Goal: Task Accomplishment & Management: Use online tool/utility

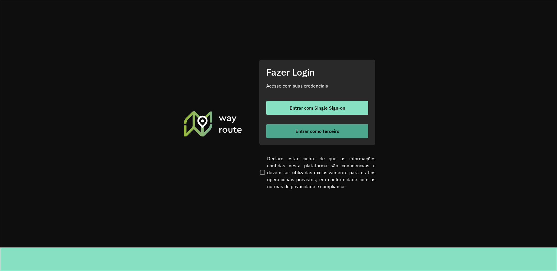
click at [302, 132] on span "Entrar como terceiro" at bounding box center [317, 131] width 44 height 5
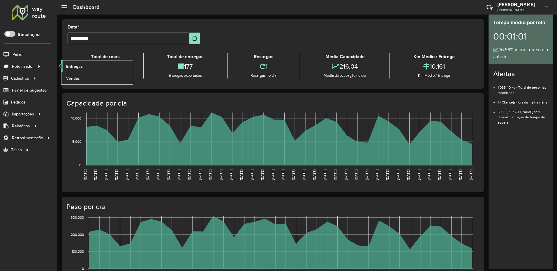
click at [83, 63] on link "Entregas" at bounding box center [96, 67] width 71 height 12
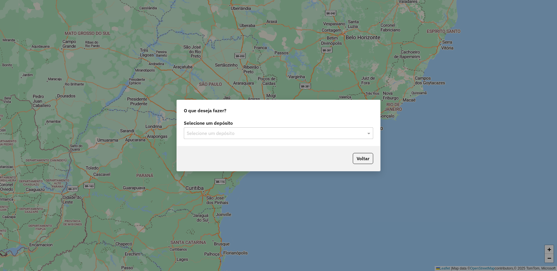
click at [237, 131] on input "text" at bounding box center [273, 133] width 172 height 7
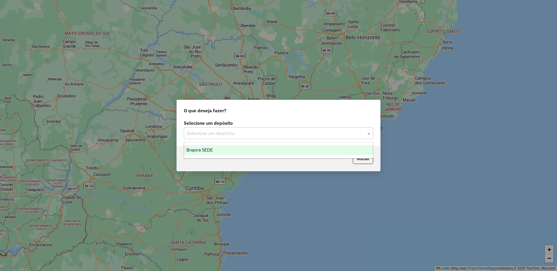
click at [227, 153] on div "Brapira SEDE" at bounding box center [278, 150] width 189 height 10
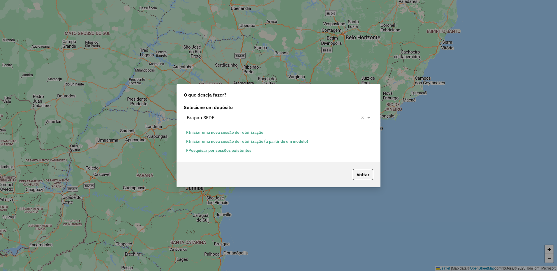
click at [244, 150] on button "Pesquisar por sessões existentes" at bounding box center [219, 150] width 70 height 9
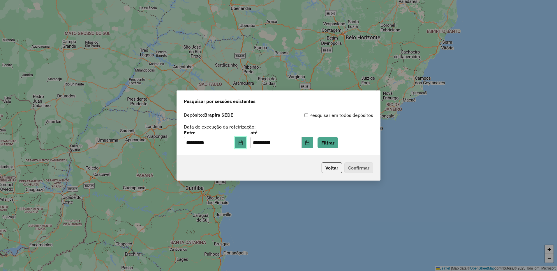
click at [243, 145] on icon "Choose Date" at bounding box center [240, 143] width 5 height 5
click at [331, 167] on button "Voltar" at bounding box center [331, 167] width 20 height 11
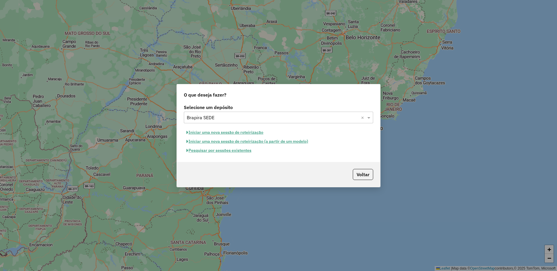
click at [231, 130] on button "Iniciar uma nova sessão de roteirização" at bounding box center [225, 132] width 82 height 9
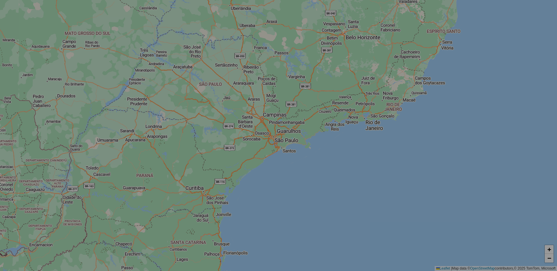
select select "*"
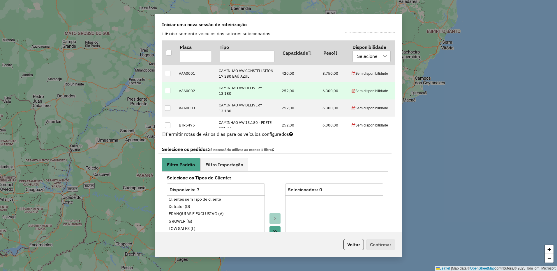
scroll to position [291, 0]
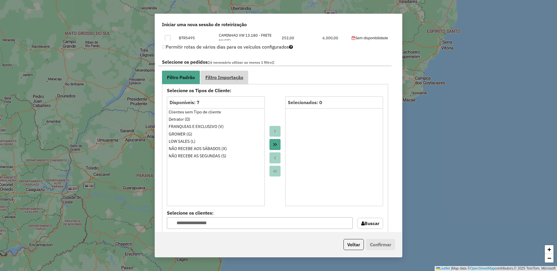
click at [227, 82] on link "Filtro Importação" at bounding box center [224, 77] width 48 height 13
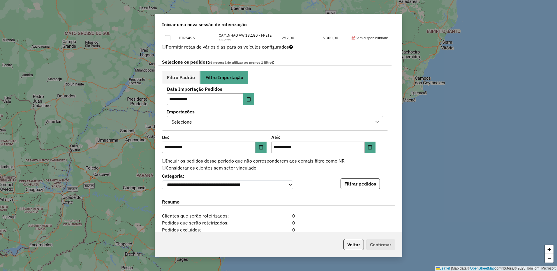
click at [375, 120] on icon at bounding box center [377, 122] width 5 height 5
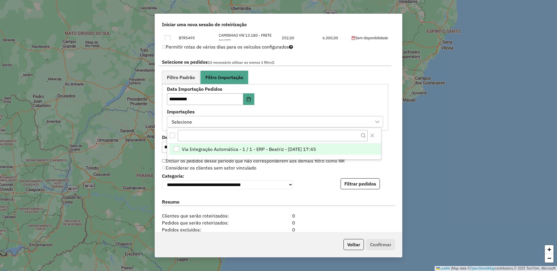
scroll to position [4, 26]
drag, startPoint x: 178, startPoint y: 150, endPoint x: 286, endPoint y: 122, distance: 111.5
click at [178, 149] on div "Via Integração Automática - 1 / 1 - ERP - Beatriz - 18/08/2025 17:45" at bounding box center [177, 149] width 6 height 6
click at [331, 108] on label "Importações" at bounding box center [275, 111] width 216 height 7
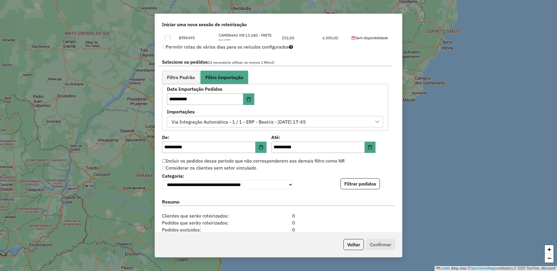
click at [363, 179] on div "**********" at bounding box center [278, 181] width 233 height 18
drag, startPoint x: 359, startPoint y: 186, endPoint x: 358, endPoint y: 177, distance: 8.8
click at [359, 185] on button "Filtrar pedidos" at bounding box center [359, 183] width 39 height 11
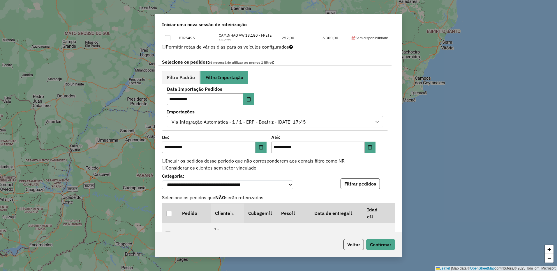
scroll to position [489, 0]
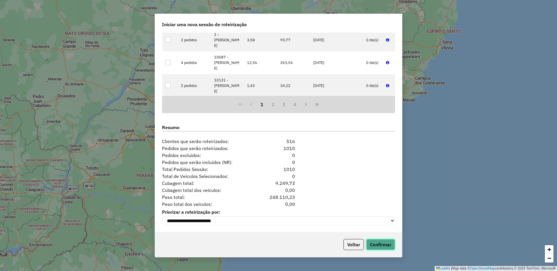
click at [388, 247] on button "Confirmar" at bounding box center [380, 244] width 29 height 11
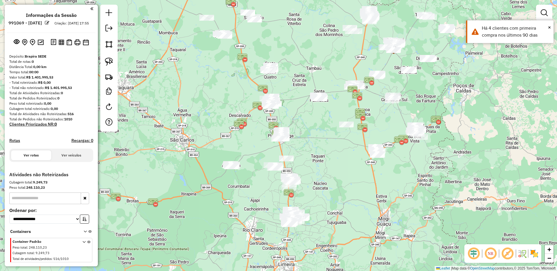
click at [473, 254] on em at bounding box center [473, 254] width 14 height 14
click at [526, 254] on img at bounding box center [521, 253] width 9 height 9
click at [525, 254] on img at bounding box center [521, 253] width 9 height 9
click at [526, 254] on img at bounding box center [521, 253] width 9 height 9
click at [525, 253] on img at bounding box center [521, 253] width 9 height 9
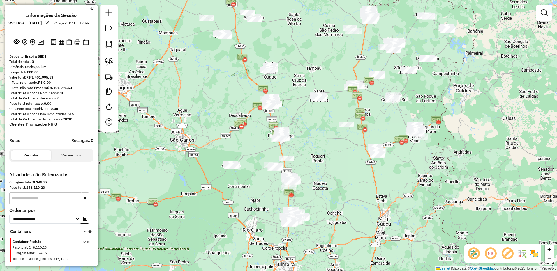
click at [533, 253] on img at bounding box center [533, 253] width 9 height 9
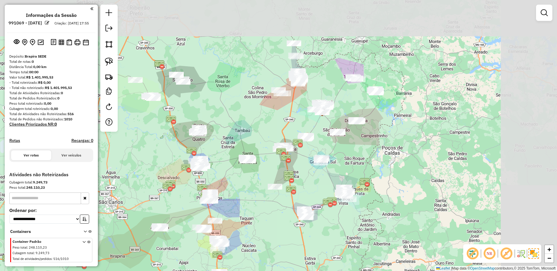
drag, startPoint x: 457, startPoint y: 143, endPoint x: 412, endPoint y: 185, distance: 62.0
click at [412, 185] on div "Janela de atendimento Grade de atendimento Capacidade Transportadoras Veículos …" at bounding box center [278, 135] width 557 height 271
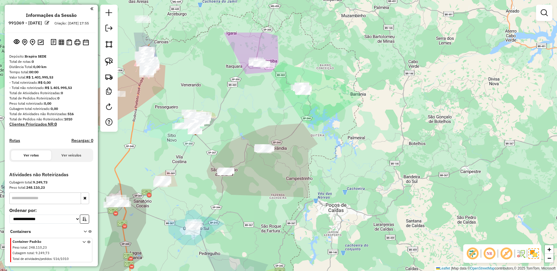
drag, startPoint x: 360, startPoint y: 147, endPoint x: 305, endPoint y: 177, distance: 63.3
click at [305, 177] on div "Janela de atendimento Grade de atendimento Capacidade Transportadoras Veículos …" at bounding box center [278, 135] width 557 height 271
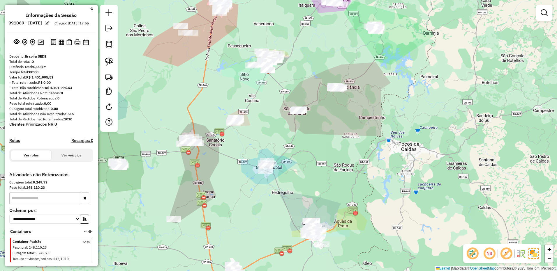
drag, startPoint x: 212, startPoint y: 157, endPoint x: 284, endPoint y: 96, distance: 94.2
click at [284, 96] on div "Janela de atendimento Grade de atendimento Capacidade Transportadoras Veículos …" at bounding box center [278, 135] width 557 height 271
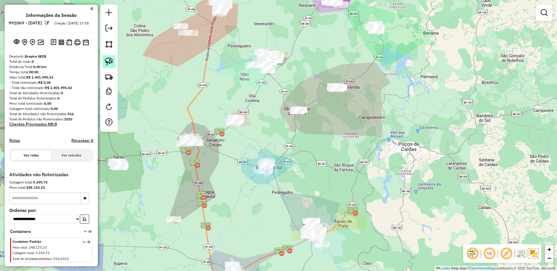
click at [107, 57] on link at bounding box center [108, 61] width 13 height 13
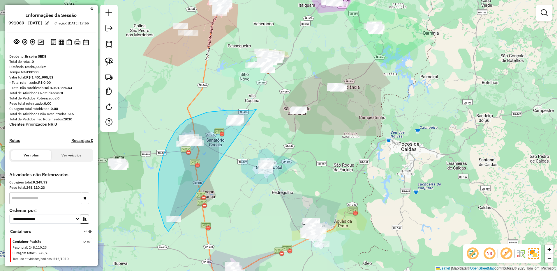
drag, startPoint x: 250, startPoint y: 110, endPoint x: 173, endPoint y: 234, distance: 145.7
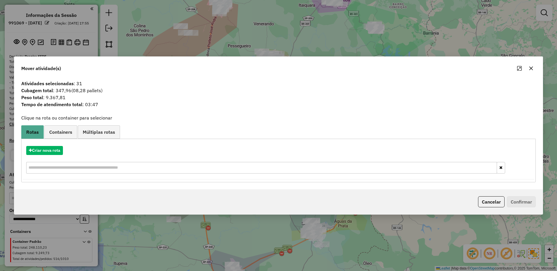
drag, startPoint x: 535, startPoint y: 69, endPoint x: 291, endPoint y: 61, distance: 243.5
click at [535, 69] on button "button" at bounding box center [530, 68] width 9 height 9
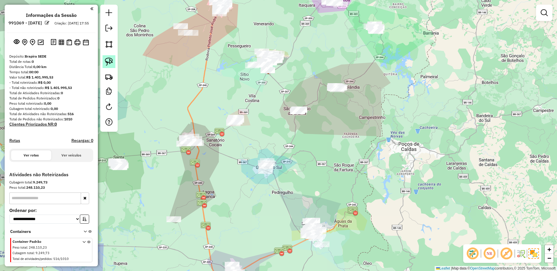
click at [108, 63] on img at bounding box center [109, 62] width 8 height 8
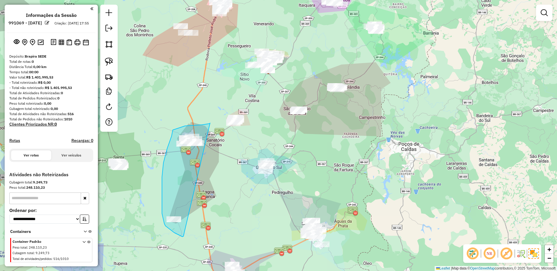
drag, startPoint x: 209, startPoint y: 124, endPoint x: 183, endPoint y: 229, distance: 108.8
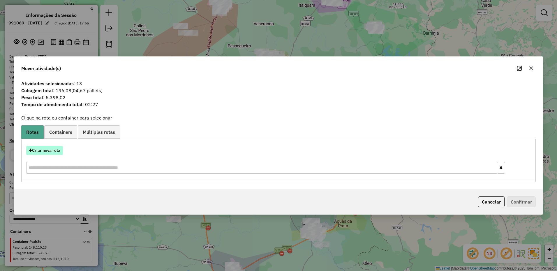
click at [49, 150] on button "Criar nova rota" at bounding box center [44, 150] width 37 height 9
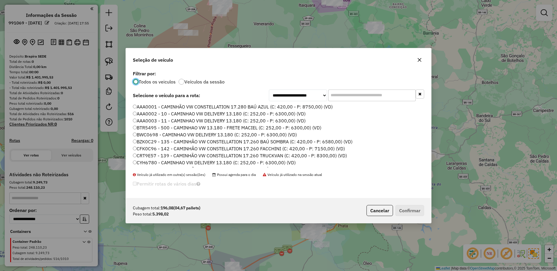
scroll to position [3, 2]
click at [357, 96] on input "text" at bounding box center [371, 96] width 87 height 12
click at [358, 96] on input "text" at bounding box center [371, 96] width 87 height 12
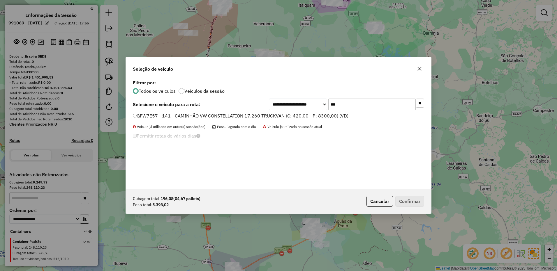
type input "***"
click at [332, 116] on label "GFW7E57 - 141 - CAMINHÃO VW CONSTELLATION 17.260 TRUCKVAN (C: 420,00 - P: 8300,…" at bounding box center [240, 115] width 215 height 7
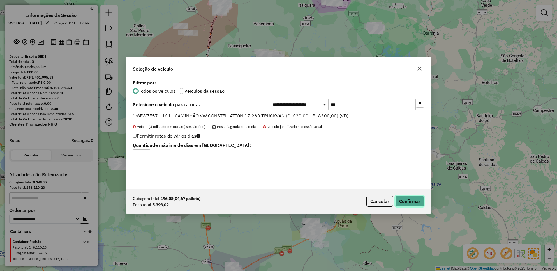
click at [406, 203] on button "Confirmar" at bounding box center [409, 201] width 29 height 11
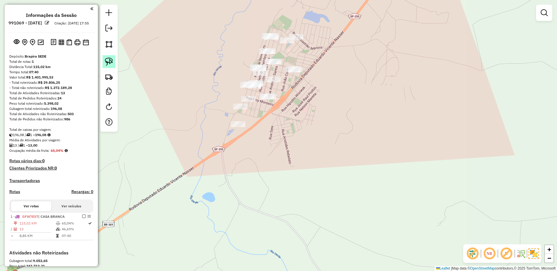
drag, startPoint x: 109, startPoint y: 57, endPoint x: 114, endPoint y: 59, distance: 4.8
click at [109, 57] on link at bounding box center [108, 61] width 13 height 13
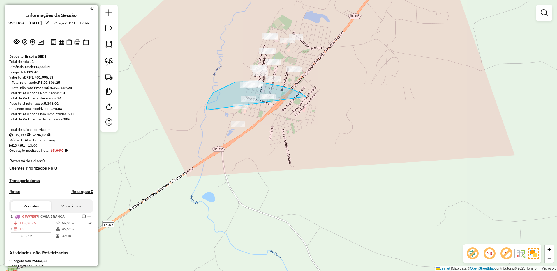
drag, startPoint x: 302, startPoint y: 95, endPoint x: 258, endPoint y: 144, distance: 66.4
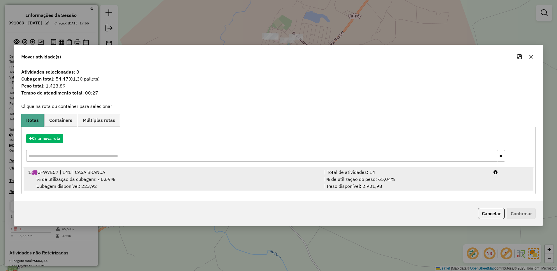
click at [457, 182] on div "| % de utilização do peso: 65,04% | Peso disponível: 2.901,98" at bounding box center [405, 183] width 169 height 14
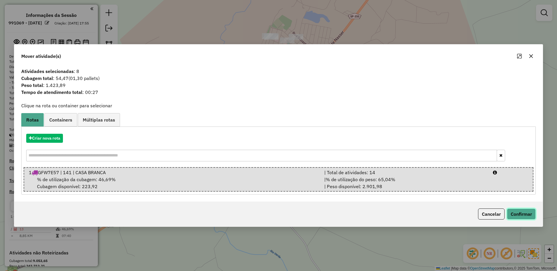
click at [525, 214] on button "Confirmar" at bounding box center [521, 214] width 29 height 11
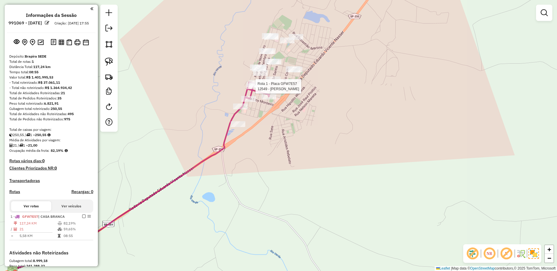
select select "**********"
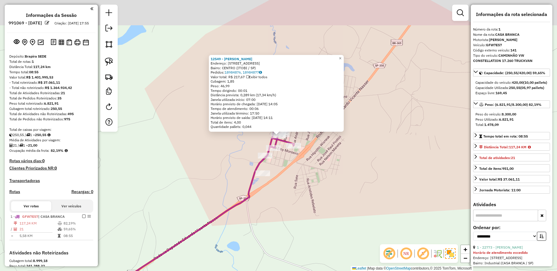
scroll to position [94, 0]
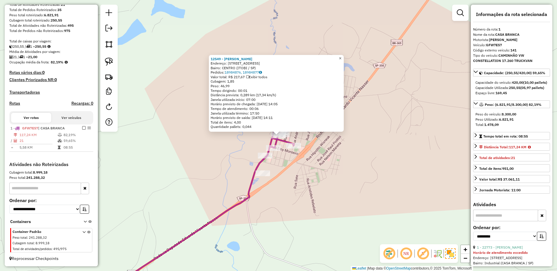
click at [344, 59] on link "×" at bounding box center [340, 58] width 7 height 7
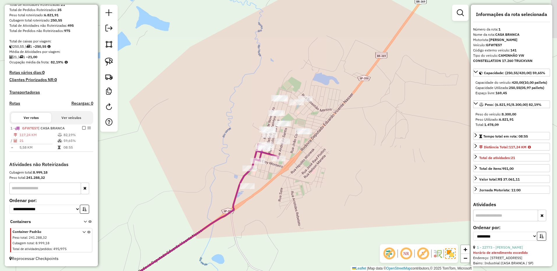
drag, startPoint x: 372, startPoint y: 132, endPoint x: 310, endPoint y: 149, distance: 65.0
click at [312, 149] on div "Janela de atendimento Grade de atendimento Capacidade Transportadoras Veículos …" at bounding box center [278, 135] width 557 height 271
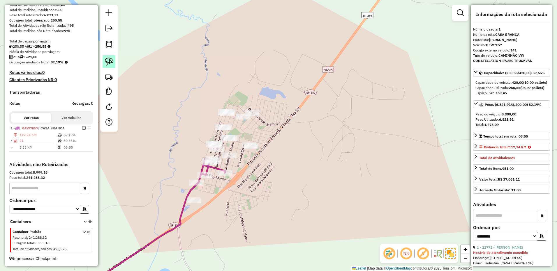
click at [105, 59] on link at bounding box center [108, 61] width 13 height 13
drag, startPoint x: 255, startPoint y: 138, endPoint x: 242, endPoint y: 158, distance: 23.7
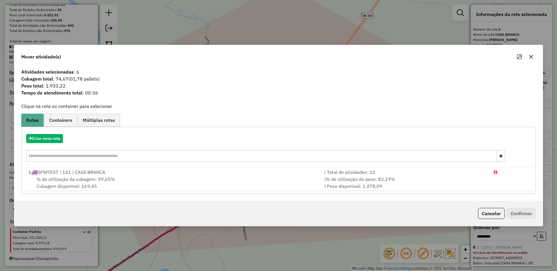
click at [528, 58] on button "button" at bounding box center [530, 56] width 9 height 9
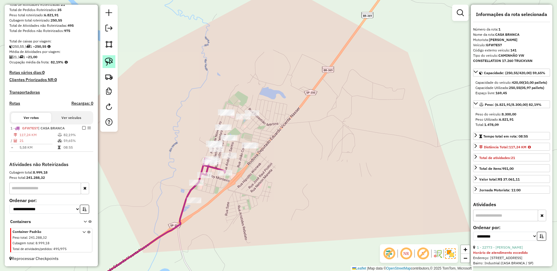
click at [105, 67] on link at bounding box center [108, 61] width 13 height 13
drag, startPoint x: 224, startPoint y: 141, endPoint x: 232, endPoint y: 159, distance: 19.8
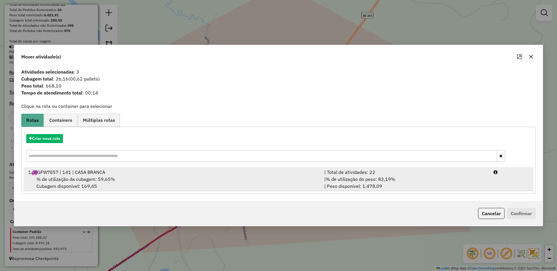
click at [403, 182] on div "| % de utilização do peso: 82,19% | Peso disponível: 1.478,09" at bounding box center [405, 183] width 169 height 14
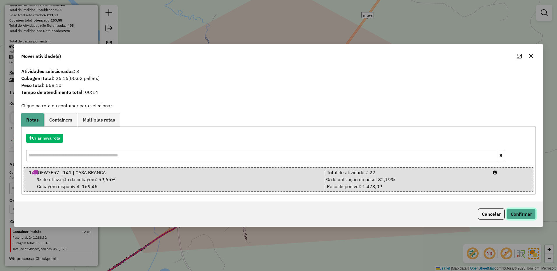
click at [518, 212] on button "Confirmar" at bounding box center [521, 214] width 29 height 11
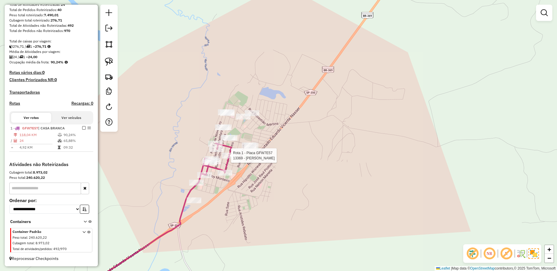
select select "**********"
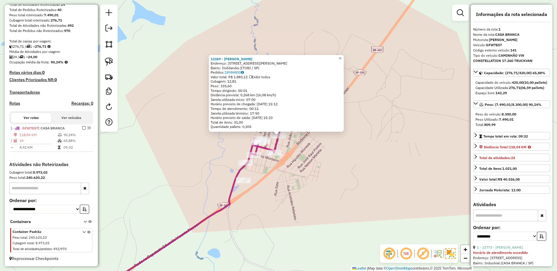
click at [342, 59] on link "×" at bounding box center [340, 58] width 7 height 7
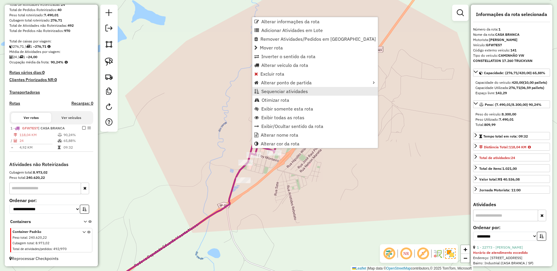
click at [289, 93] on span "Sequenciar atividades" at bounding box center [284, 91] width 47 height 5
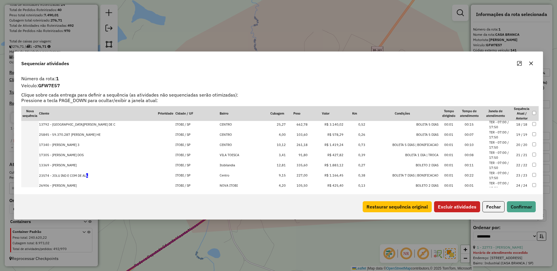
scroll to position [183, 0]
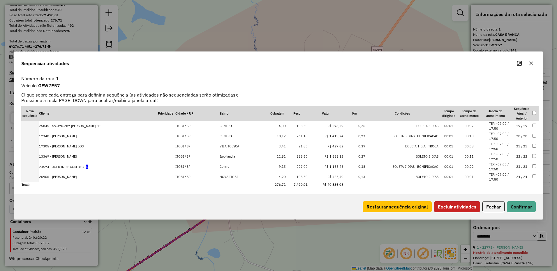
click at [454, 209] on button "Excluir atividades" at bounding box center [457, 206] width 46 height 11
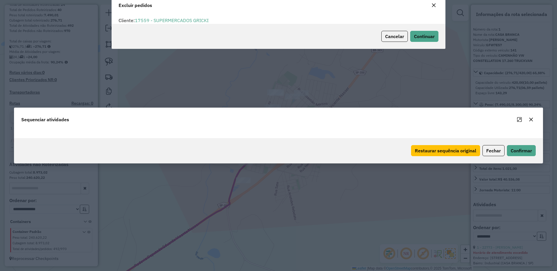
scroll to position [3, 2]
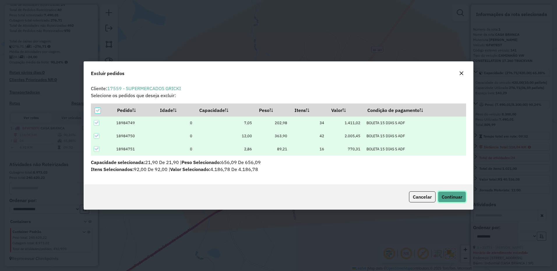
click at [457, 195] on span "Continuar" at bounding box center [451, 197] width 21 height 6
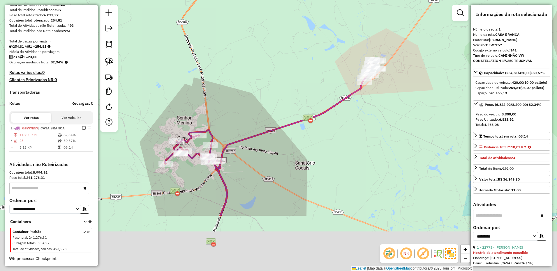
drag, startPoint x: 273, startPoint y: 221, endPoint x: 297, endPoint y: 139, distance: 85.9
click at [297, 139] on div "Janela de atendimento Grade de atendimento Capacidade Transportadoras Veículos …" at bounding box center [278, 135] width 557 height 271
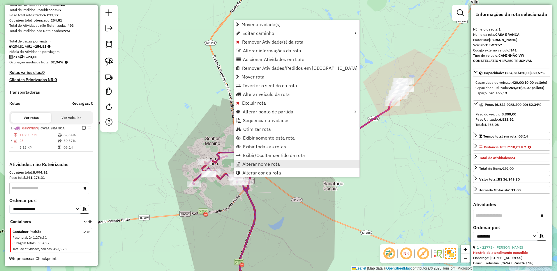
click at [259, 164] on span "Alterar nome rota" at bounding box center [261, 164] width 38 height 5
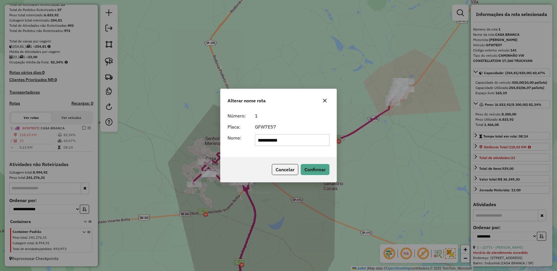
click at [325, 100] on icon "button" at bounding box center [324, 100] width 5 height 5
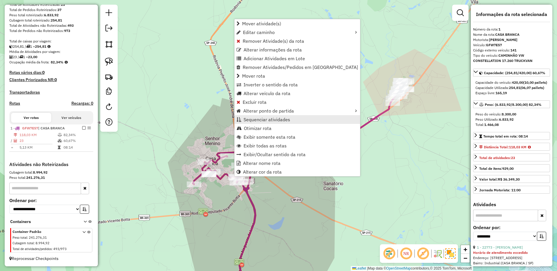
click at [271, 118] on span "Sequenciar atividades" at bounding box center [266, 119] width 47 height 5
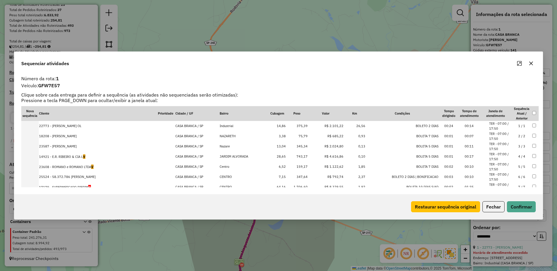
scroll to position [29, 0]
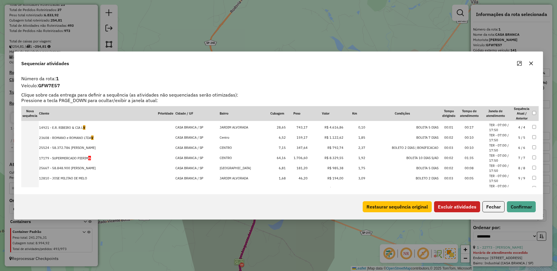
click at [462, 205] on button "Excluir atividades" at bounding box center [457, 206] width 46 height 11
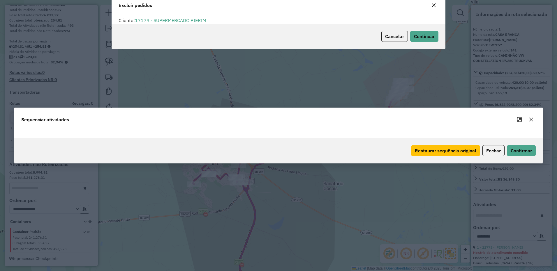
scroll to position [3, 2]
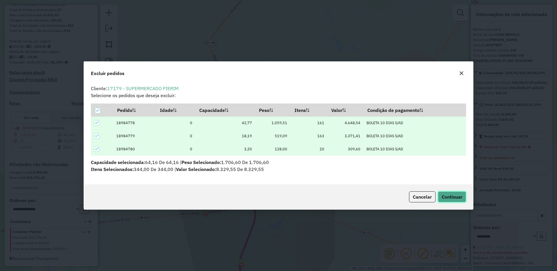
drag, startPoint x: 448, startPoint y: 195, endPoint x: 285, endPoint y: 211, distance: 164.1
click at [448, 195] on span "Continuar" at bounding box center [451, 197] width 21 height 6
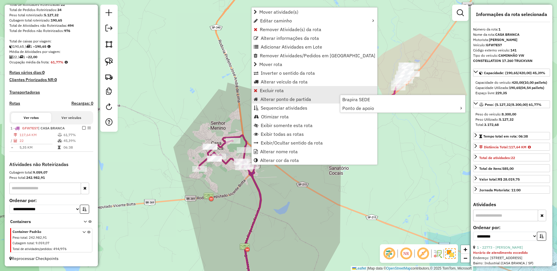
click at [286, 91] on link "Excluir rota" at bounding box center [314, 90] width 125 height 9
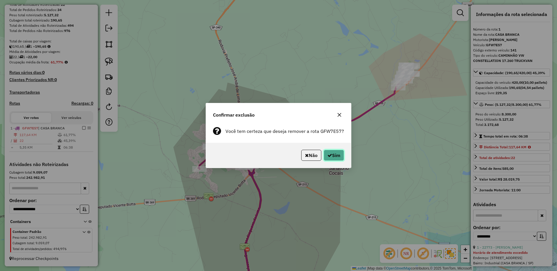
click at [332, 159] on button "Sim" at bounding box center [333, 155] width 20 height 11
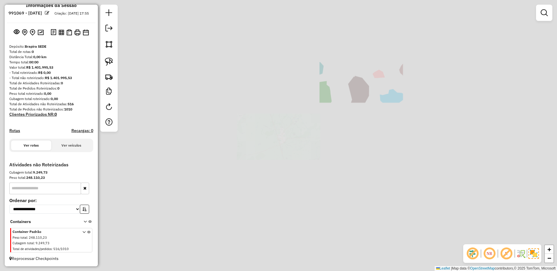
scroll to position [15, 0]
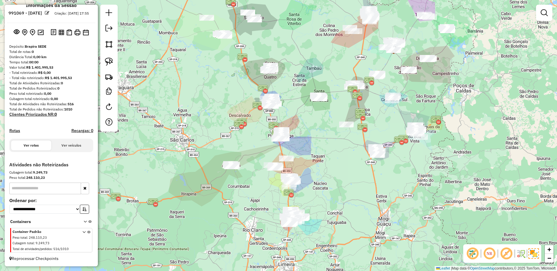
click at [323, 175] on div "Janela de atendimento Grade de atendimento Capacidade Transportadoras Veículos …" at bounding box center [278, 135] width 557 height 271
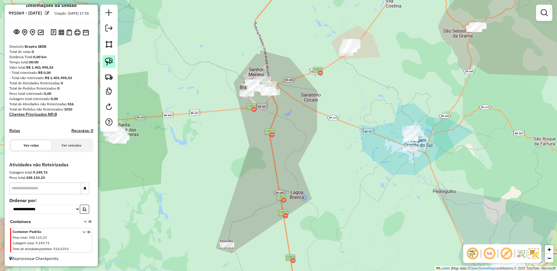
click at [112, 65] on img at bounding box center [109, 62] width 8 height 8
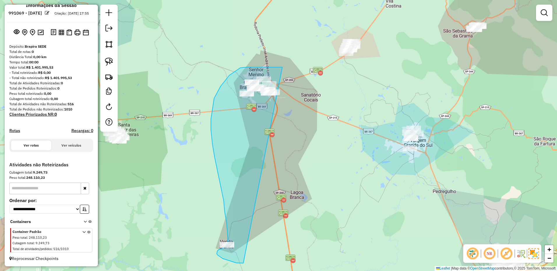
drag, startPoint x: 282, startPoint y: 67, endPoint x: 247, endPoint y: 259, distance: 195.4
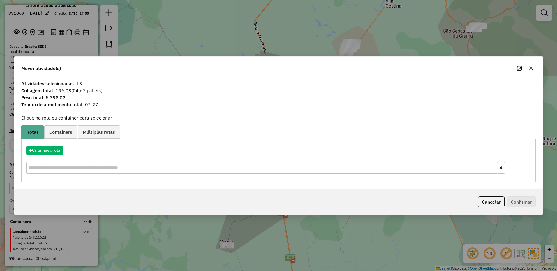
click at [54, 152] on hb-app "**********" at bounding box center [278, 135] width 557 height 271
click at [55, 150] on button "Criar nova rota" at bounding box center [44, 150] width 37 height 9
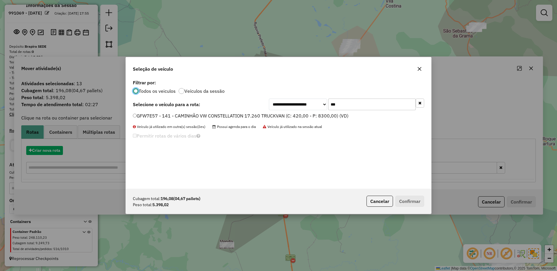
scroll to position [3, 2]
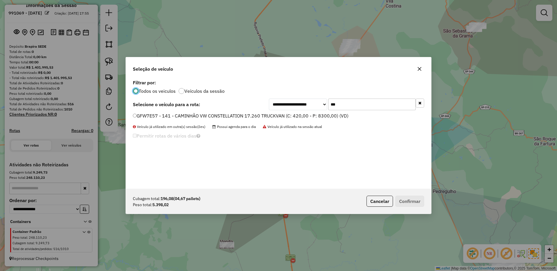
click at [332, 116] on label "GFW7E57 - 141 - CAMINHÃO VW CONSTELLATION 17.260 TRUCKVAN (C: 420,00 - P: 8300,…" at bounding box center [240, 115] width 215 height 7
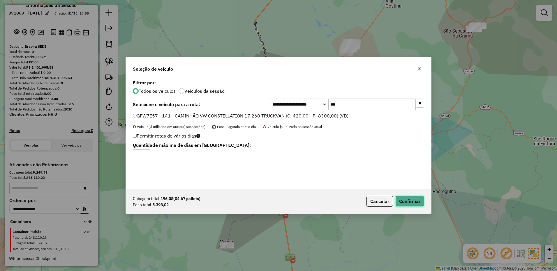
click at [415, 204] on button "Confirmar" at bounding box center [409, 201] width 29 height 11
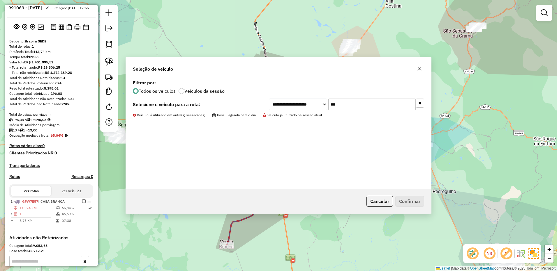
scroll to position [94, 0]
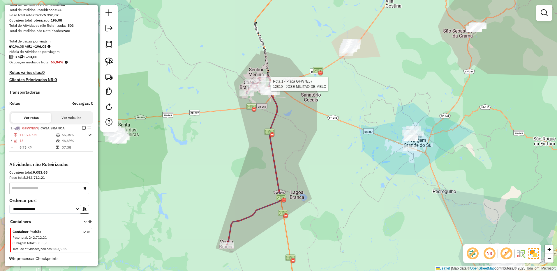
select select "**********"
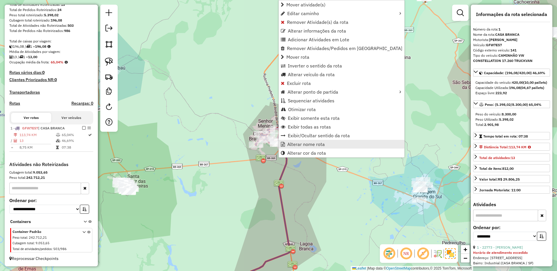
click at [304, 144] on span "Alterar nome rota" at bounding box center [306, 144] width 38 height 5
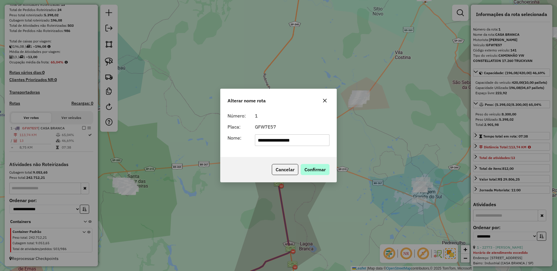
type input "**********"
click at [319, 171] on button "Confirmar" at bounding box center [314, 169] width 29 height 11
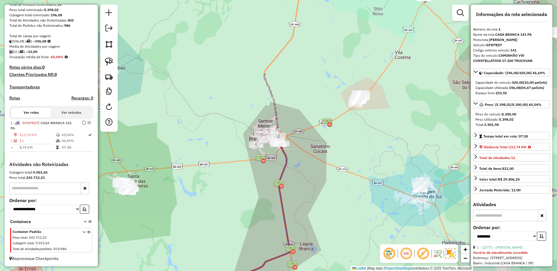
click at [83, 125] on em at bounding box center [83, 122] width 3 height 3
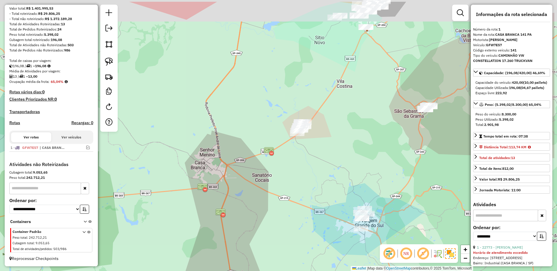
drag, startPoint x: 382, startPoint y: 96, endPoint x: 243, endPoint y: 178, distance: 161.3
click at [246, 180] on div "Janela de atendimento Grade de atendimento Capacidade Transportadoras Veículos …" at bounding box center [278, 135] width 557 height 271
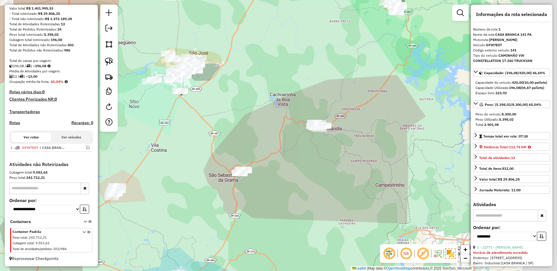
drag, startPoint x: 273, startPoint y: 190, endPoint x: 207, endPoint y: 185, distance: 65.4
click at [207, 185] on div "Janela de atendimento Grade de atendimento Capacidade Transportadoras Veículos …" at bounding box center [278, 135] width 557 height 271
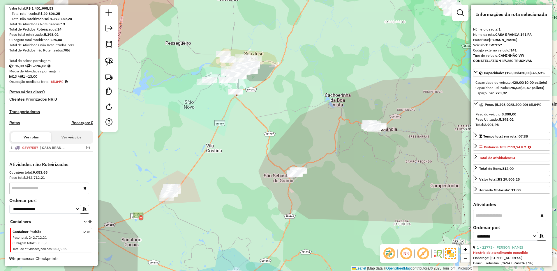
drag, startPoint x: 185, startPoint y: 135, endPoint x: 238, endPoint y: 136, distance: 52.7
click at [238, 136] on div "Janela de atendimento Grade de atendimento Capacidade Transportadoras Veículos …" at bounding box center [278, 135] width 557 height 271
click at [115, 64] on link at bounding box center [108, 61] width 13 height 13
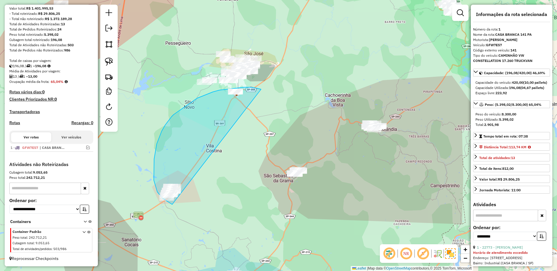
drag, startPoint x: 257, startPoint y: 89, endPoint x: 196, endPoint y: 204, distance: 131.2
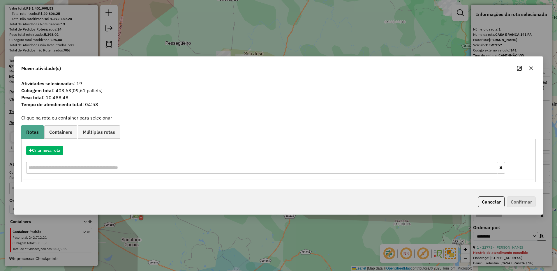
drag, startPoint x: 528, startPoint y: 65, endPoint x: 490, endPoint y: 65, distance: 38.4
click at [528, 65] on button "button" at bounding box center [530, 68] width 9 height 9
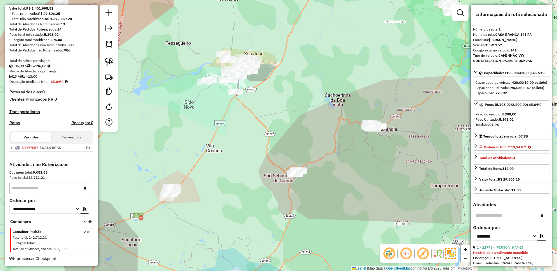
click at [111, 53] on div at bounding box center [108, 68] width 17 height 127
click at [107, 59] on img at bounding box center [109, 62] width 8 height 8
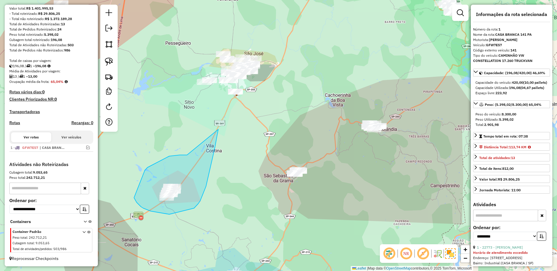
drag, startPoint x: 187, startPoint y: 155, endPoint x: 218, endPoint y: 130, distance: 40.3
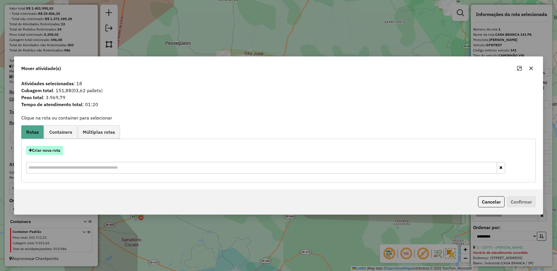
click at [53, 150] on button "Criar nova rota" at bounding box center [44, 150] width 37 height 9
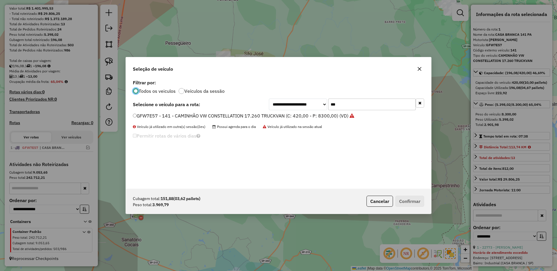
scroll to position [3, 2]
click at [375, 105] on input "***" at bounding box center [371, 105] width 87 height 12
click at [375, 104] on input "***" at bounding box center [371, 105] width 87 height 12
type input "***"
click at [322, 115] on label "CRT9E57 - 139 - CAMINHÃO VW CONSTELLATION 17.260 TRUCKVAN (C: 420,00 - P: 8300,…" at bounding box center [240, 115] width 214 height 7
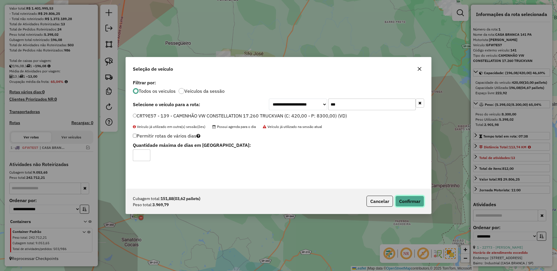
click at [404, 200] on button "Confirmar" at bounding box center [409, 201] width 29 height 11
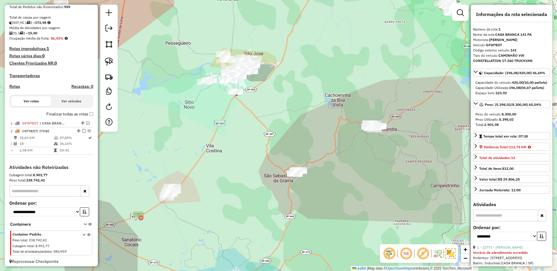
scroll to position [121, 0]
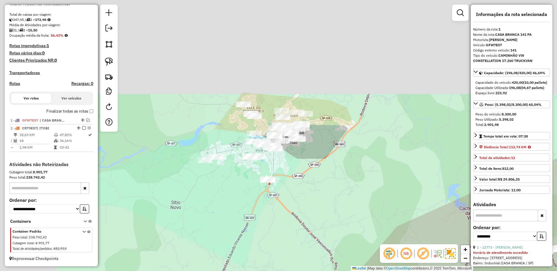
drag, startPoint x: 321, startPoint y: 184, endPoint x: 320, endPoint y: 188, distance: 4.2
click at [326, 190] on div "Janela de atendimento Grade de atendimento Capacidade Transportadoras Veículos …" at bounding box center [278, 135] width 557 height 271
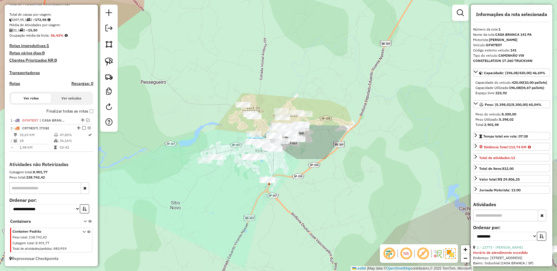
click at [116, 63] on div at bounding box center [108, 68] width 17 height 127
click at [112, 60] on img at bounding box center [109, 62] width 8 height 8
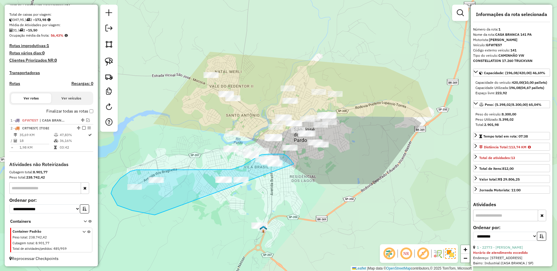
drag, startPoint x: 290, startPoint y: 160, endPoint x: 285, endPoint y: 195, distance: 35.8
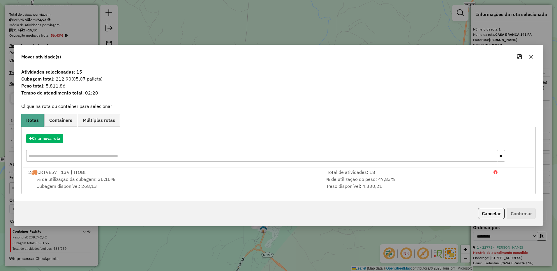
drag, startPoint x: 529, startPoint y: 55, endPoint x: 167, endPoint y: 69, distance: 362.5
click at [529, 56] on icon "button" at bounding box center [531, 57] width 4 height 4
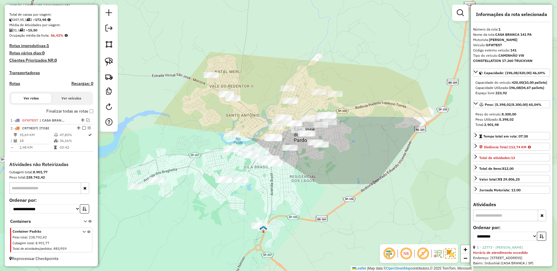
drag, startPoint x: 111, startPoint y: 59, endPoint x: 146, endPoint y: 132, distance: 81.4
click at [110, 59] on img at bounding box center [109, 62] width 8 height 8
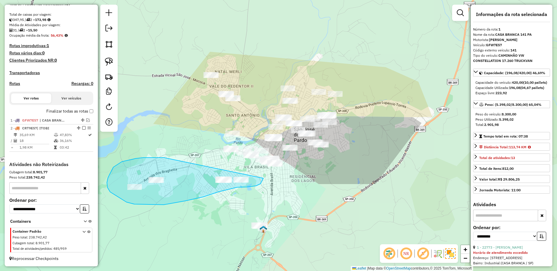
drag, startPoint x: 163, startPoint y: 158, endPoint x: 263, endPoint y: 178, distance: 101.9
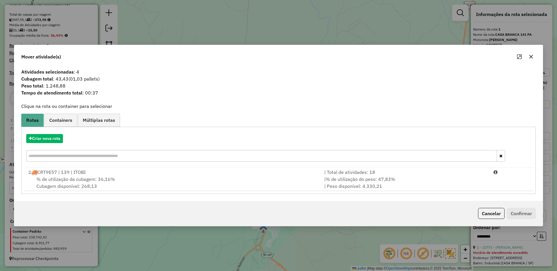
drag, startPoint x: 421, startPoint y: 177, endPoint x: 502, endPoint y: 201, distance: 84.4
click at [421, 177] on div "| % de utilização do peso: 47,83% | Peso disponível: 4.330,21" at bounding box center [405, 183] width 169 height 14
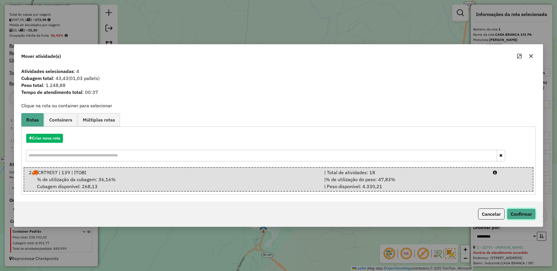
click at [522, 213] on button "Confirmar" at bounding box center [521, 214] width 29 height 11
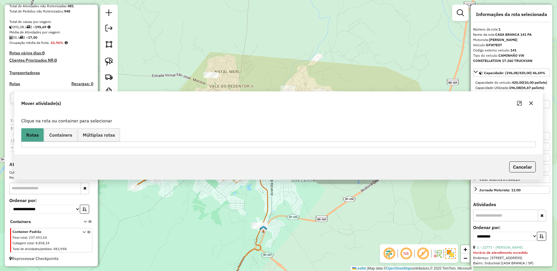
scroll to position [113, 0]
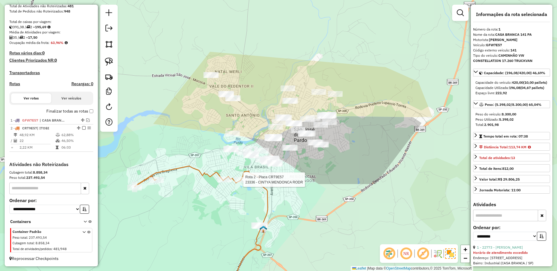
click at [240, 183] on div at bounding box center [241, 180] width 15 height 6
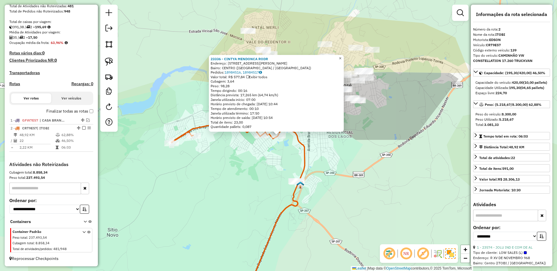
click at [341, 57] on span "×" at bounding box center [340, 58] width 3 height 5
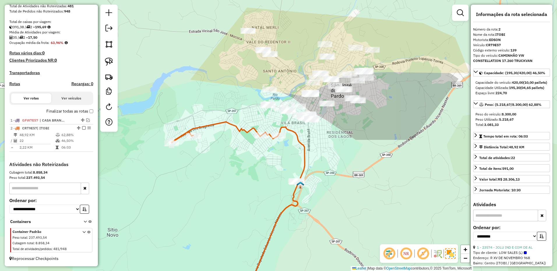
click at [441, 254] on img at bounding box center [437, 253] width 9 height 9
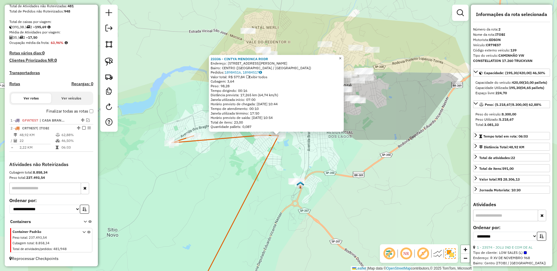
click at [341, 57] on span "×" at bounding box center [340, 58] width 3 height 5
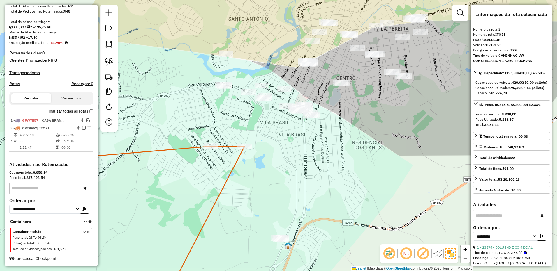
drag, startPoint x: 111, startPoint y: 61, endPoint x: 126, endPoint y: 60, distance: 14.9
click at [111, 61] on img at bounding box center [109, 62] width 8 height 8
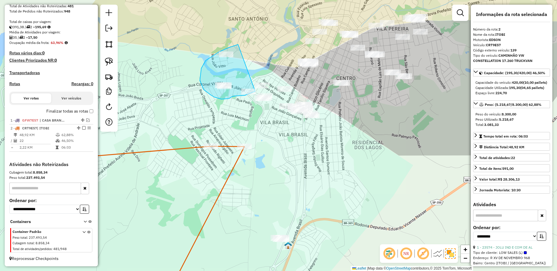
drag, startPoint x: 237, startPoint y: 45, endPoint x: 271, endPoint y: 79, distance: 48.4
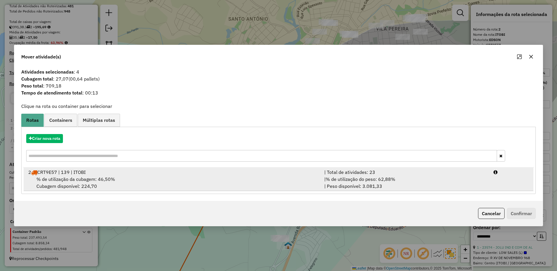
click at [456, 180] on div "| % de utilização do peso: 62,88% | Peso disponível: 3.081,33" at bounding box center [405, 183] width 169 height 14
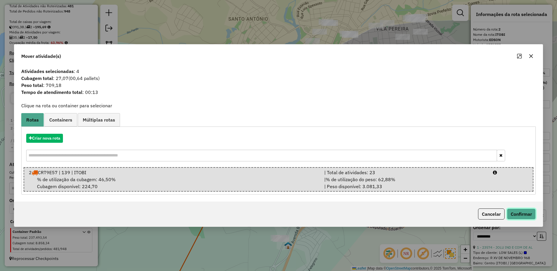
click at [529, 214] on button "Confirmar" at bounding box center [521, 214] width 29 height 11
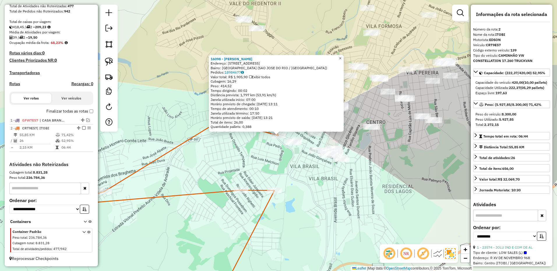
drag, startPoint x: 344, startPoint y: 59, endPoint x: 350, endPoint y: 82, distance: 23.9
click at [341, 59] on span "×" at bounding box center [340, 58] width 3 height 5
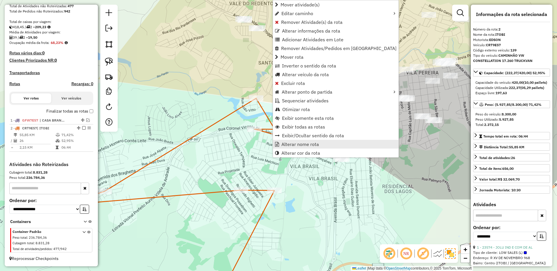
click at [293, 144] on span "Alterar nome rota" at bounding box center [300, 144] width 38 height 5
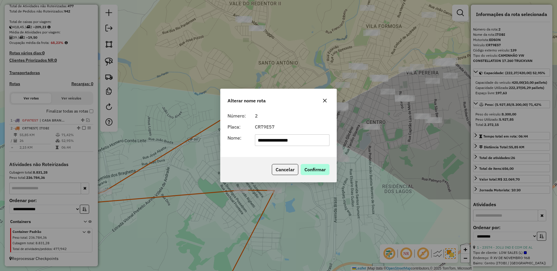
type input "**********"
click at [316, 166] on button "Confirmar" at bounding box center [314, 169] width 29 height 11
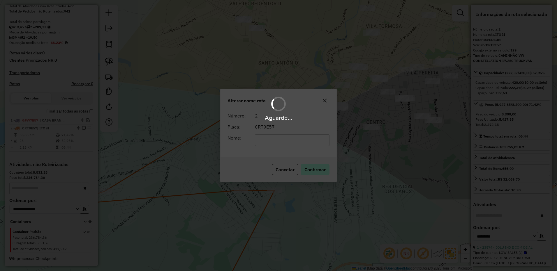
scroll to position [119, 0]
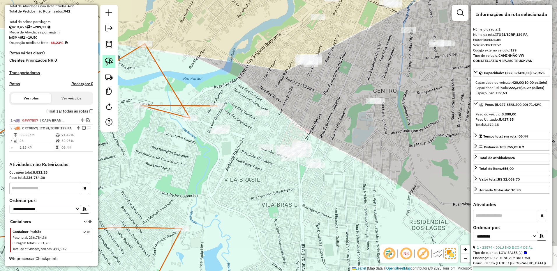
click at [108, 60] on img at bounding box center [109, 62] width 8 height 8
drag, startPoint x: 227, startPoint y: 121, endPoint x: 244, endPoint y: 129, distance: 19.4
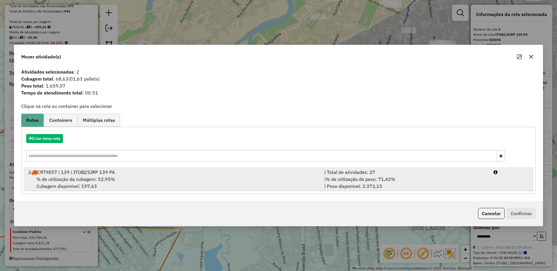
click at [437, 173] on div "| Total de atividades: 27" at bounding box center [405, 172] width 169 height 7
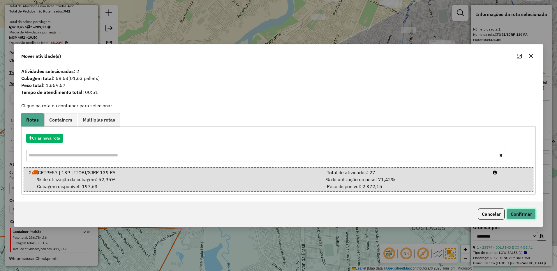
click at [518, 212] on button "Confirmar" at bounding box center [521, 214] width 29 height 11
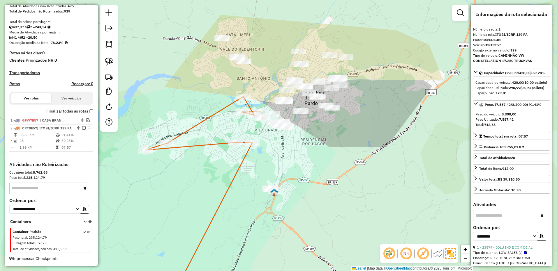
drag, startPoint x: 411, startPoint y: 122, endPoint x: 380, endPoint y: 132, distance: 32.7
click at [380, 132] on div "Janela de atendimento Grade de atendimento Capacidade Transportadoras Veículos …" at bounding box center [278, 135] width 557 height 271
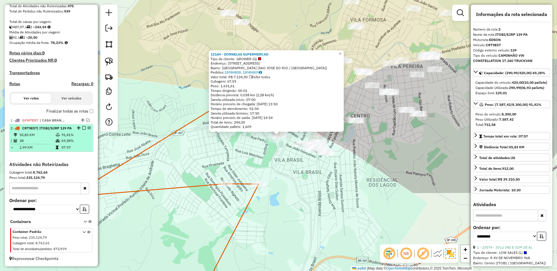
click at [82, 126] on em at bounding box center [83, 127] width 3 height 3
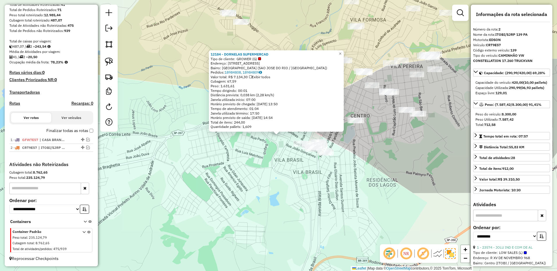
scroll to position [94, 0]
click at [54, 141] on span "| CASA BRANCA 141 PA" at bounding box center [53, 139] width 27 height 5
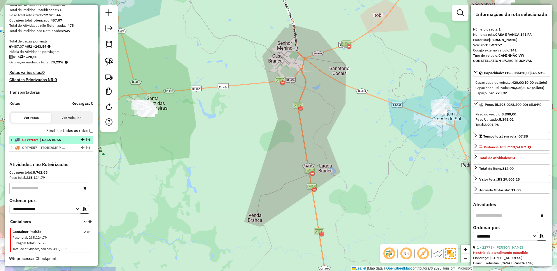
click at [70, 142] on div "1 - GFW7E57 | CASA BRANCA 141 PA" at bounding box center [51, 139] width 82 height 5
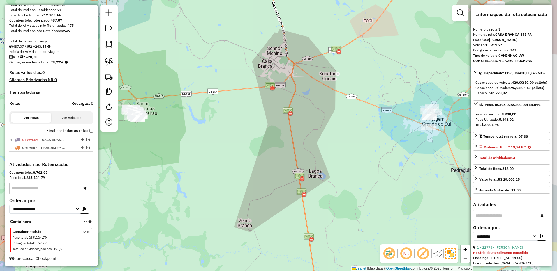
drag, startPoint x: 365, startPoint y: 173, endPoint x: 213, endPoint y: 219, distance: 158.5
click at [213, 219] on div "Janela de atendimento Grade de atendimento Capacidade Transportadoras Veículos …" at bounding box center [278, 135] width 557 height 271
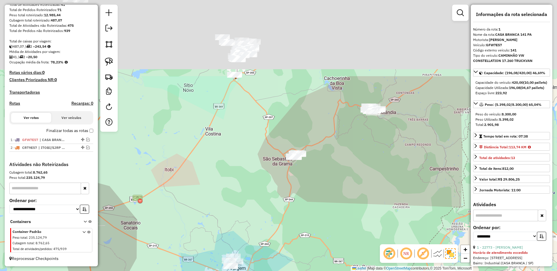
drag, startPoint x: 289, startPoint y: 161, endPoint x: 270, endPoint y: 216, distance: 58.3
click at [270, 216] on div "Janela de atendimento Grade de atendimento Capacidade Transportadoras Veículos …" at bounding box center [278, 135] width 557 height 271
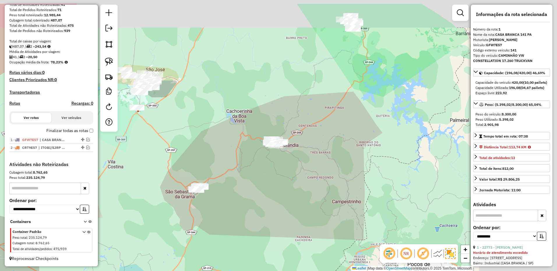
drag, startPoint x: 364, startPoint y: 170, endPoint x: 274, endPoint y: 198, distance: 94.5
click at [274, 198] on div "Janela de atendimento Grade de atendimento Capacidade Transportadoras Veículos …" at bounding box center [278, 135] width 557 height 271
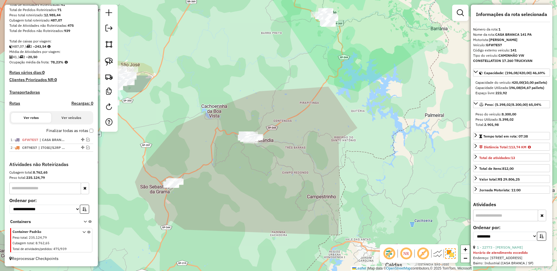
drag, startPoint x: 300, startPoint y: 136, endPoint x: 268, endPoint y: 130, distance: 32.6
click at [292, 134] on div "Janela de atendimento Grade de atendimento Capacidade Transportadoras Veículos …" at bounding box center [278, 135] width 557 height 271
click at [105, 61] on img at bounding box center [109, 62] width 8 height 8
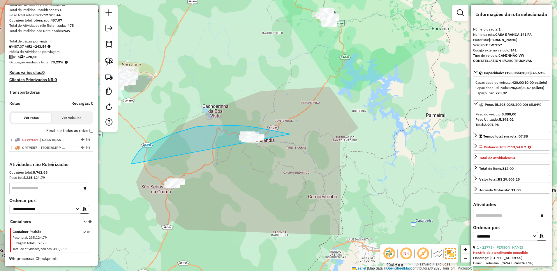
drag, startPoint x: 290, startPoint y: 134, endPoint x: 239, endPoint y: 213, distance: 93.7
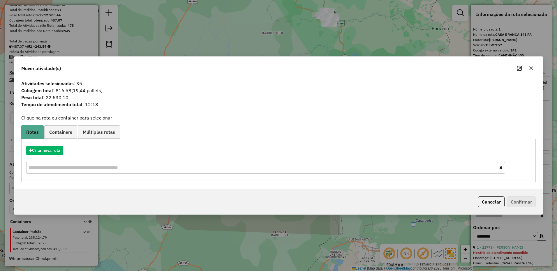
click at [528, 67] on icon "button" at bounding box center [530, 68] width 5 height 5
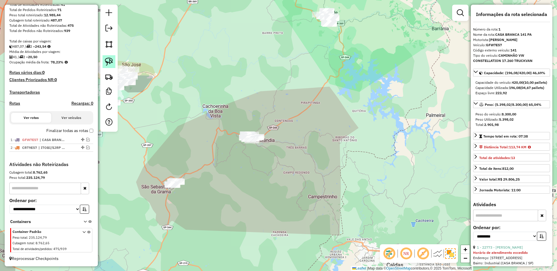
drag, startPoint x: 112, startPoint y: 64, endPoint x: 176, endPoint y: 143, distance: 101.8
click at [112, 64] on img at bounding box center [109, 62] width 8 height 8
drag, startPoint x: 164, startPoint y: 155, endPoint x: 237, endPoint y: 184, distance: 78.4
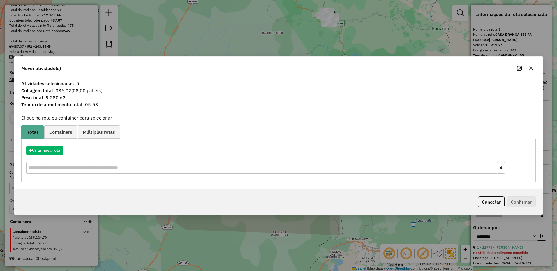
click at [529, 66] on icon "button" at bounding box center [530, 68] width 5 height 5
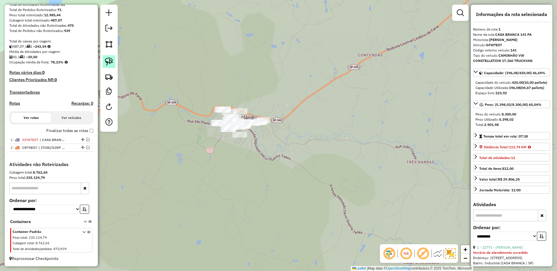
click at [105, 56] on link at bounding box center [108, 61] width 13 height 13
drag, startPoint x: 240, startPoint y: 71, endPoint x: 346, endPoint y: 119, distance: 117.0
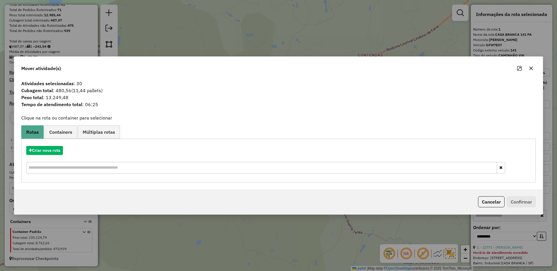
drag, startPoint x: 533, startPoint y: 70, endPoint x: 319, endPoint y: 80, distance: 215.1
click at [533, 70] on button "button" at bounding box center [530, 68] width 9 height 9
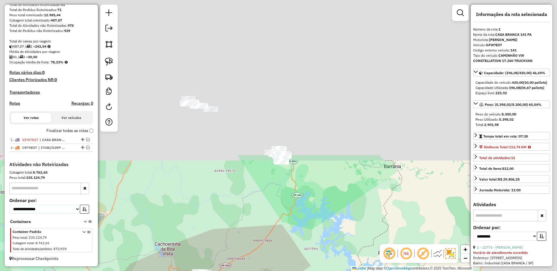
drag, startPoint x: 264, startPoint y: 224, endPoint x: 263, endPoint y: 222, distance: 3.0
click at [263, 231] on div "Janela de atendimento Grade de atendimento Capacidade Transportadoras Veículos …" at bounding box center [278, 135] width 557 height 271
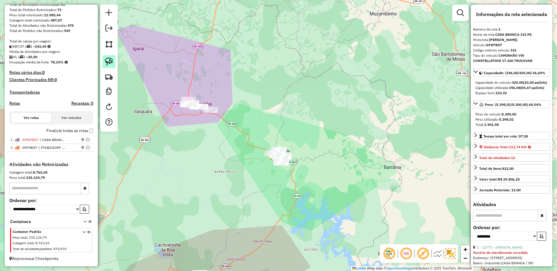
click at [111, 63] on img at bounding box center [109, 62] width 8 height 8
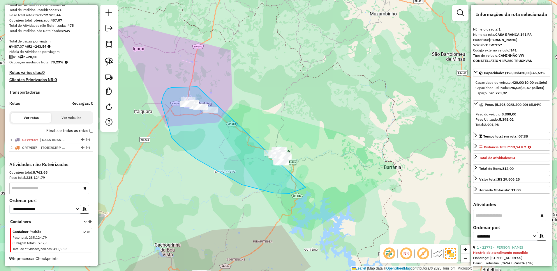
drag, startPoint x: 197, startPoint y: 87, endPoint x: 343, endPoint y: 120, distance: 149.9
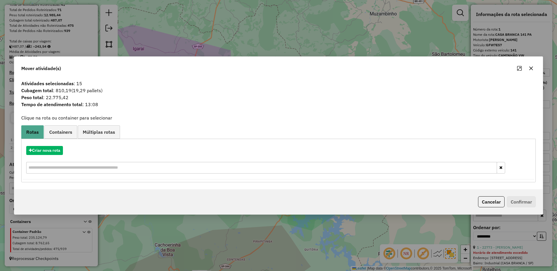
drag, startPoint x: 529, startPoint y: 70, endPoint x: 218, endPoint y: 70, distance: 311.0
click at [528, 70] on icon "button" at bounding box center [530, 68] width 5 height 5
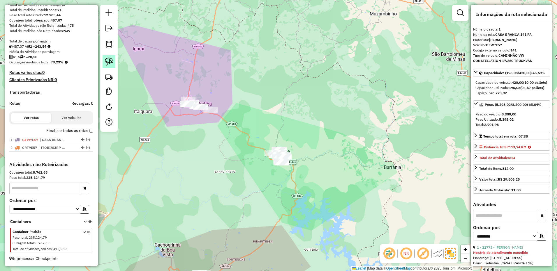
click at [112, 60] on img at bounding box center [109, 62] width 8 height 8
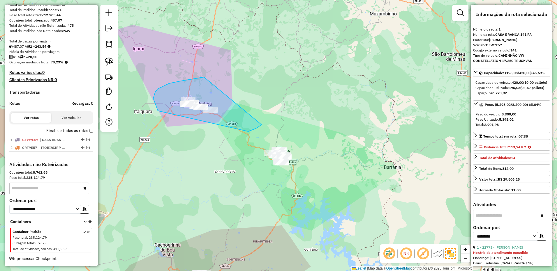
drag, startPoint x: 202, startPoint y: 77, endPoint x: 268, endPoint y: 120, distance: 78.2
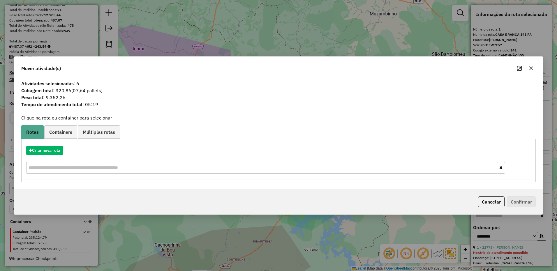
drag, startPoint x: 528, startPoint y: 69, endPoint x: 523, endPoint y: 69, distance: 4.4
click at [527, 69] on button "button" at bounding box center [530, 68] width 9 height 9
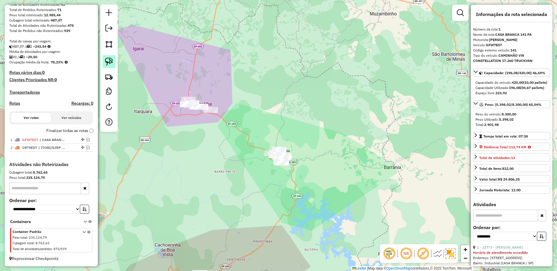
click at [106, 59] on img at bounding box center [109, 62] width 8 height 8
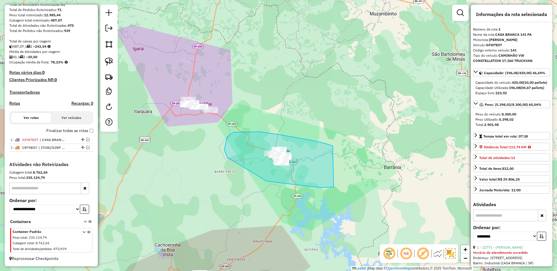
drag, startPoint x: 325, startPoint y: 144, endPoint x: 340, endPoint y: 184, distance: 43.5
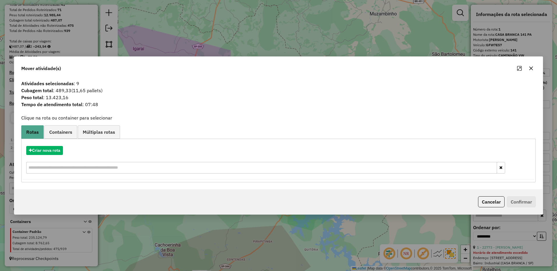
drag, startPoint x: 530, startPoint y: 71, endPoint x: 296, endPoint y: 153, distance: 248.2
click at [528, 71] on button "button" at bounding box center [530, 68] width 9 height 9
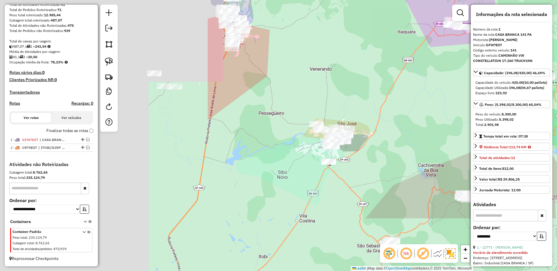
drag, startPoint x: 227, startPoint y: 171, endPoint x: 481, endPoint y: 96, distance: 265.1
click at [489, 90] on hb-router-mapa "**********" at bounding box center [278, 135] width 557 height 271
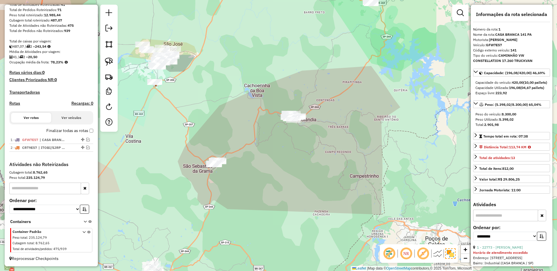
drag, startPoint x: 423, startPoint y: 77, endPoint x: 247, endPoint y: -3, distance: 193.4
click at [247, 0] on html "Aguarde... Pop-up bloqueado! Seu navegador bloqueou automáticamente a abertura …" at bounding box center [278, 135] width 557 height 271
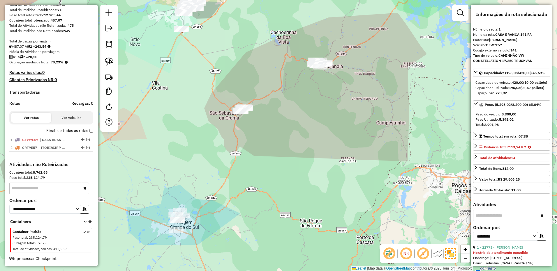
drag, startPoint x: 279, startPoint y: 146, endPoint x: 280, endPoint y: 181, distance: 35.3
click at [282, 181] on div "Janela de atendimento Grade de atendimento Capacidade Transportadoras Veículos …" at bounding box center [278, 135] width 557 height 271
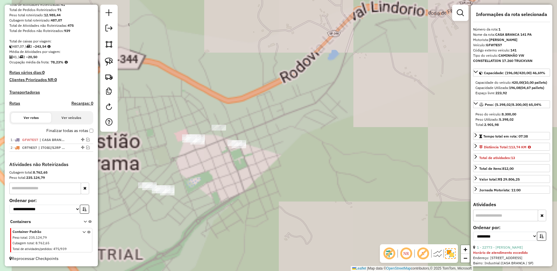
drag, startPoint x: 292, startPoint y: 172, endPoint x: 318, endPoint y: 172, distance: 25.3
click at [321, 173] on div "Janela de atendimento Grade de atendimento Capacidade Transportadoras Veículos …" at bounding box center [278, 135] width 557 height 271
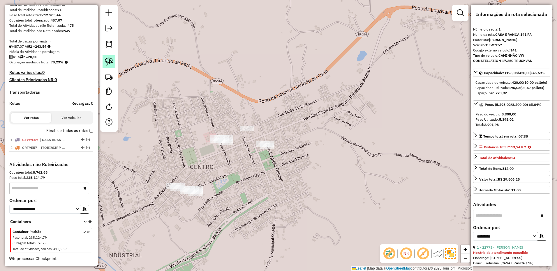
click at [111, 63] on img at bounding box center [109, 62] width 8 height 8
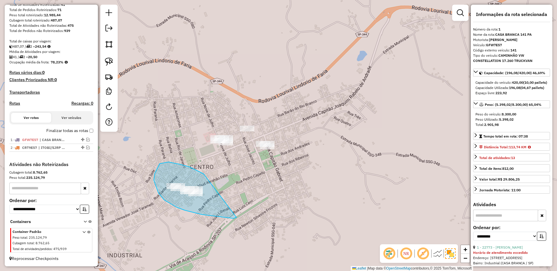
drag, startPoint x: 168, startPoint y: 162, endPoint x: 243, endPoint y: 204, distance: 85.4
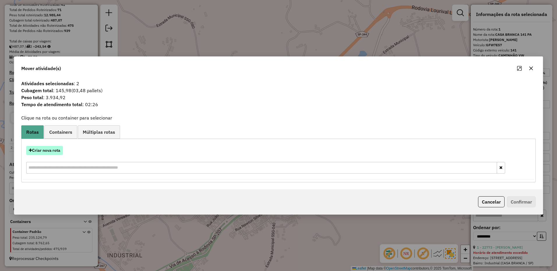
click at [51, 147] on button "Criar nova rota" at bounding box center [44, 150] width 37 height 9
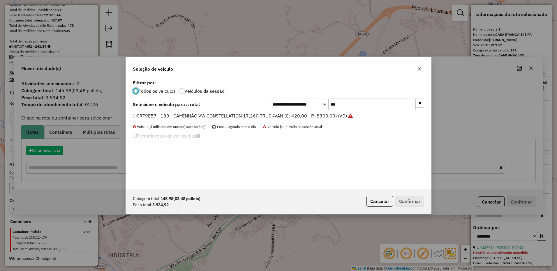
scroll to position [3, 2]
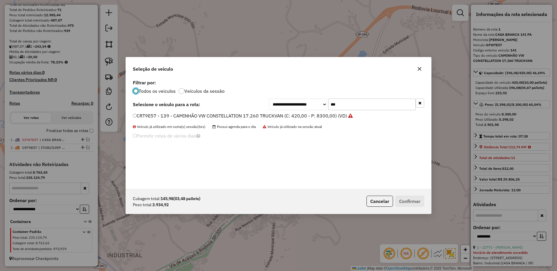
click at [353, 107] on input "***" at bounding box center [371, 105] width 87 height 12
type input "***"
drag, startPoint x: 322, startPoint y: 118, endPoint x: 333, endPoint y: 124, distance: 13.0
click at [322, 118] on label "FQU3G56 - 136 - CAMINHÃO VW CONSTELLATION 17.260 TRUCKVAN (C: 420,00 - P: 8300,…" at bounding box center [240, 115] width 215 height 7
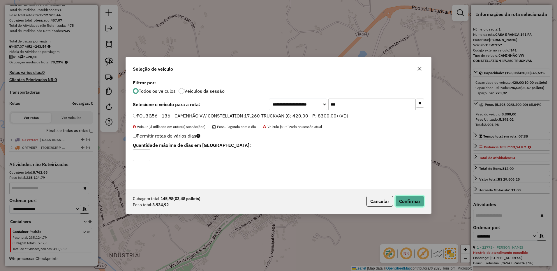
click at [409, 199] on button "Confirmar" at bounding box center [409, 201] width 29 height 11
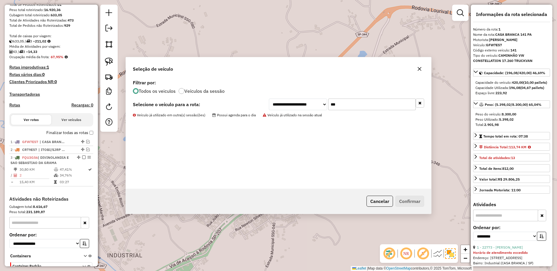
scroll to position [134, 0]
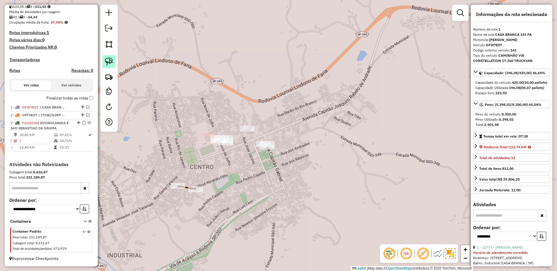
drag, startPoint x: 106, startPoint y: 56, endPoint x: 227, endPoint y: 105, distance: 129.8
click at [106, 57] on link at bounding box center [108, 61] width 13 height 13
drag, startPoint x: 257, startPoint y: 118, endPoint x: 248, endPoint y: 156, distance: 38.9
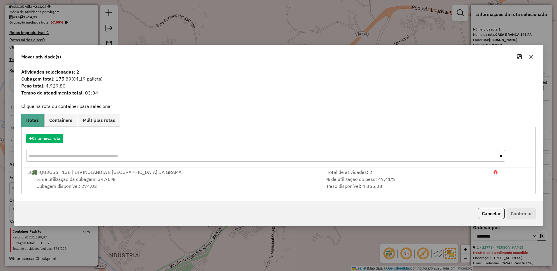
drag, startPoint x: 532, startPoint y: 54, endPoint x: 491, endPoint y: 54, distance: 40.8
click at [530, 54] on icon "button" at bounding box center [530, 56] width 5 height 5
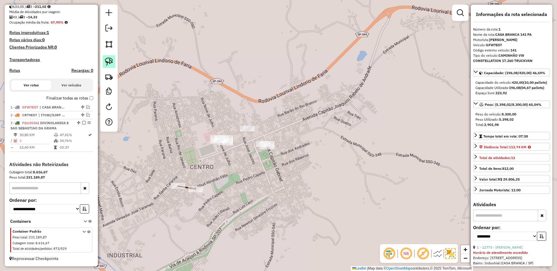
drag, startPoint x: 110, startPoint y: 56, endPoint x: 224, endPoint y: 133, distance: 137.4
click at [110, 56] on link at bounding box center [108, 61] width 13 height 13
drag, startPoint x: 292, startPoint y: 145, endPoint x: 282, endPoint y: 161, distance: 19.3
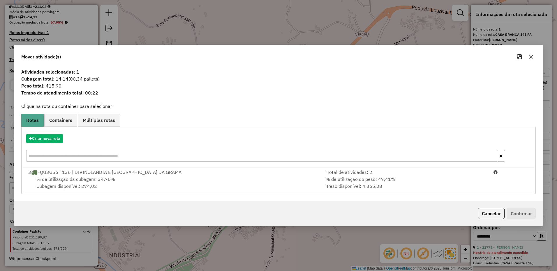
drag, startPoint x: 527, startPoint y: 61, endPoint x: 211, endPoint y: 68, distance: 316.8
click at [525, 61] on div at bounding box center [524, 56] width 21 height 9
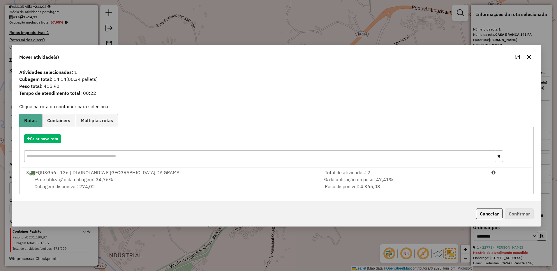
drag, startPoint x: 531, startPoint y: 57, endPoint x: 176, endPoint y: 57, distance: 355.2
click at [531, 57] on icon "button" at bounding box center [528, 57] width 5 height 5
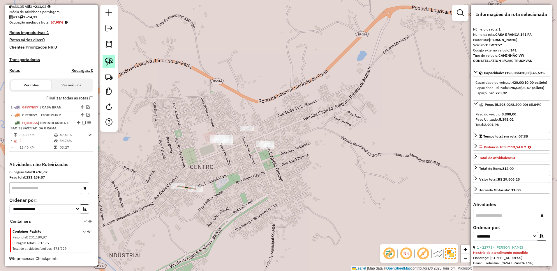
click at [107, 60] on img at bounding box center [109, 62] width 8 height 8
drag, startPoint x: 233, startPoint y: 135, endPoint x: 234, endPoint y: 160, distance: 24.8
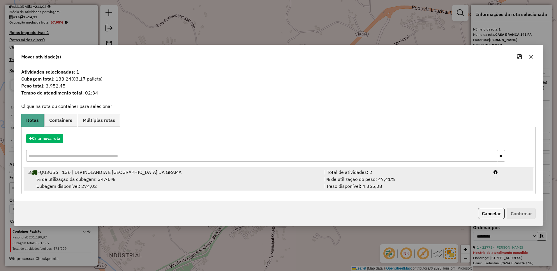
click at [440, 171] on div "| Total de atividades: 2" at bounding box center [405, 172] width 169 height 7
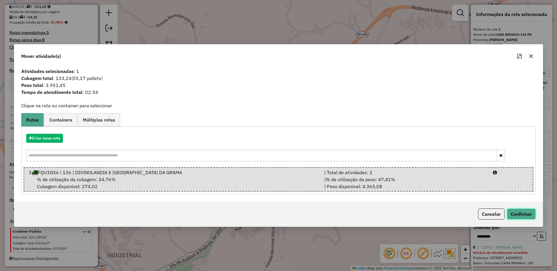
click at [512, 212] on button "Confirmar" at bounding box center [521, 214] width 29 height 11
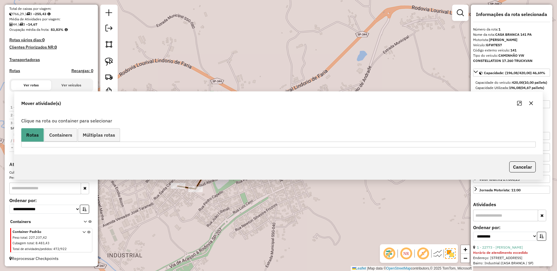
scroll to position [126, 0]
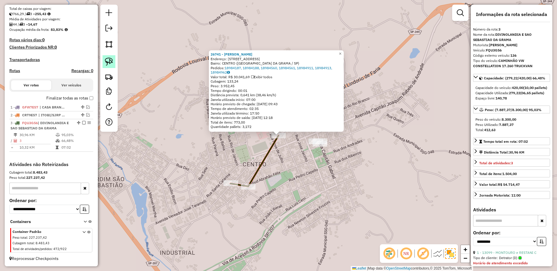
click at [106, 61] on img at bounding box center [109, 62] width 8 height 8
drag, startPoint x: 319, startPoint y: 135, endPoint x: 339, endPoint y: 154, distance: 27.2
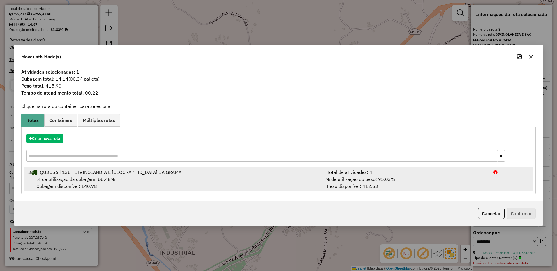
click at [460, 184] on div "| % de utilização do peso: 95,03% | Peso disponível: 412,63" at bounding box center [405, 183] width 169 height 14
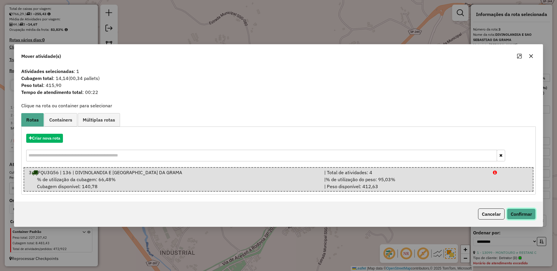
click at [525, 215] on button "Confirmar" at bounding box center [521, 214] width 29 height 11
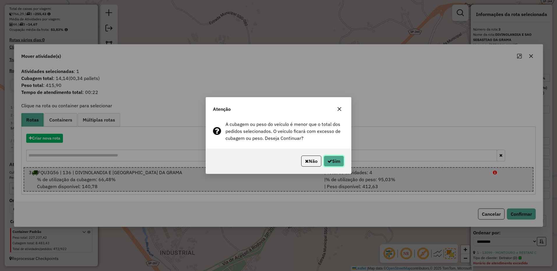
click at [343, 164] on button "Sim" at bounding box center [333, 161] width 20 height 11
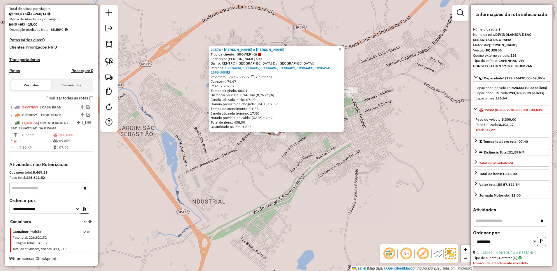
drag, startPoint x: 345, startPoint y: 49, endPoint x: 367, endPoint y: 73, distance: 32.2
click at [341, 49] on span "×" at bounding box center [340, 49] width 3 height 5
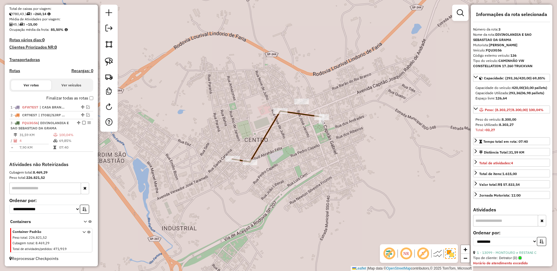
drag, startPoint x: 370, startPoint y: 113, endPoint x: 339, endPoint y: 157, distance: 53.5
click at [339, 157] on div "Janela de atendimento Grade de atendimento Capacidade Transportadoras Veículos …" at bounding box center [278, 135] width 557 height 271
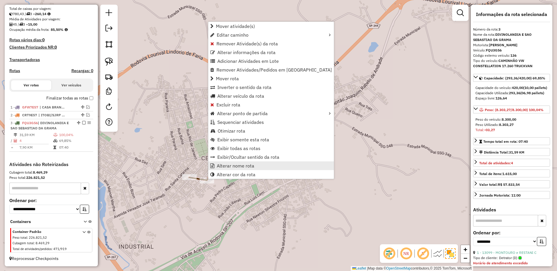
click at [242, 167] on span "Alterar nome rota" at bounding box center [236, 166] width 38 height 5
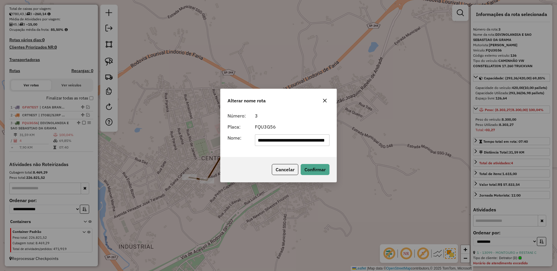
scroll to position [0, 29]
click at [277, 141] on input "**********" at bounding box center [292, 141] width 75 height 12
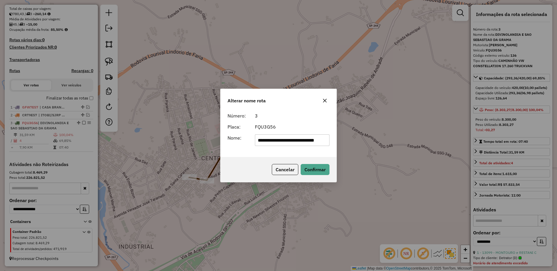
click at [277, 141] on input "**********" at bounding box center [292, 141] width 75 height 12
type input "**********"
click at [307, 170] on button "Confirmar" at bounding box center [314, 169] width 29 height 11
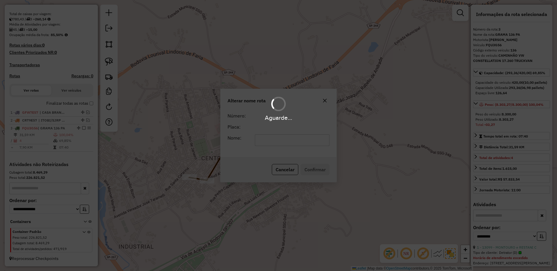
scroll to position [121, 0]
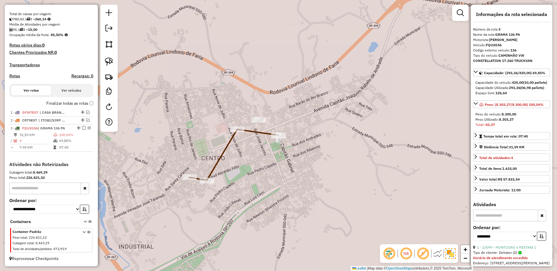
drag, startPoint x: 110, startPoint y: 57, endPoint x: 168, endPoint y: 71, distance: 59.6
click at [110, 57] on link at bounding box center [108, 61] width 13 height 13
drag, startPoint x: 263, startPoint y: 106, endPoint x: 292, endPoint y: 125, distance: 34.8
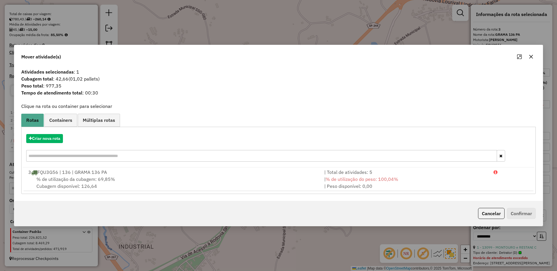
click at [535, 57] on button "button" at bounding box center [530, 56] width 9 height 9
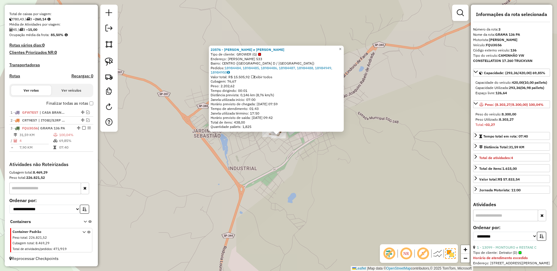
click at [364, 167] on div "23576 - MALAGUTTI e MARTINS Tipo de cliente: GROWER (G) Endereço: R ABUD ABRAAO…" at bounding box center [278, 135] width 557 height 271
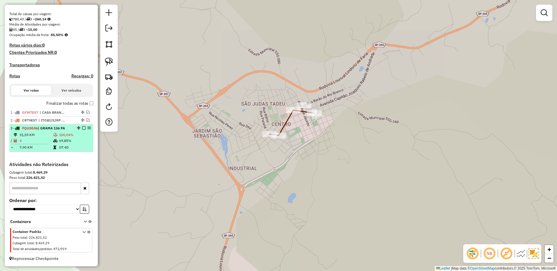
click at [82, 128] on em at bounding box center [83, 127] width 3 height 3
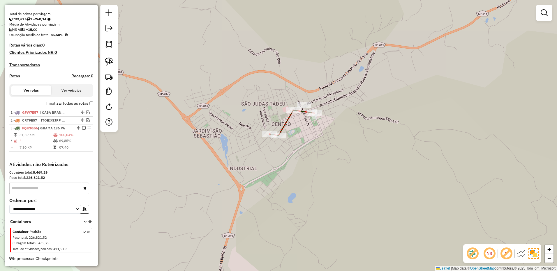
scroll to position [102, 0]
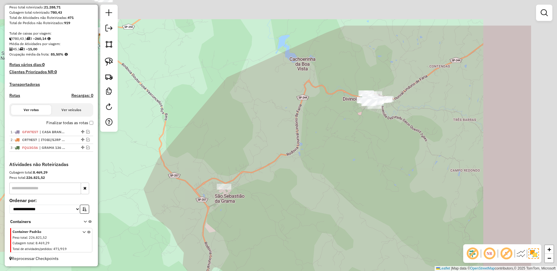
drag, startPoint x: 332, startPoint y: 173, endPoint x: 261, endPoint y: 224, distance: 87.6
click at [270, 231] on div "Janela de atendimento Grade de atendimento Capacidade Transportadoras Veículos …" at bounding box center [278, 135] width 557 height 271
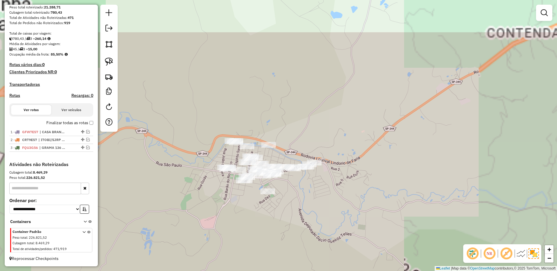
drag, startPoint x: 337, startPoint y: 201, endPoint x: 336, endPoint y: 210, distance: 9.1
click at [338, 211] on div "Janela de atendimento Grade de atendimento Capacidade Transportadoras Veículos …" at bounding box center [278, 135] width 557 height 271
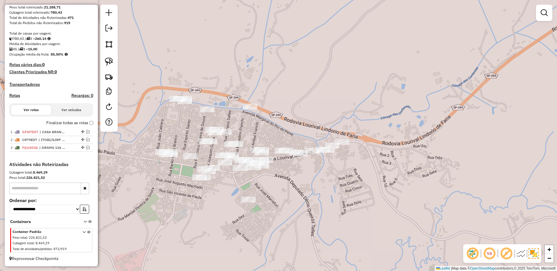
drag, startPoint x: 306, startPoint y: 187, endPoint x: 309, endPoint y: 185, distance: 3.4
click at [309, 185] on div "Janela de atendimento Grade de atendimento Capacidade Transportadoras Veículos …" at bounding box center [278, 135] width 557 height 271
click at [105, 63] on img at bounding box center [109, 62] width 8 height 8
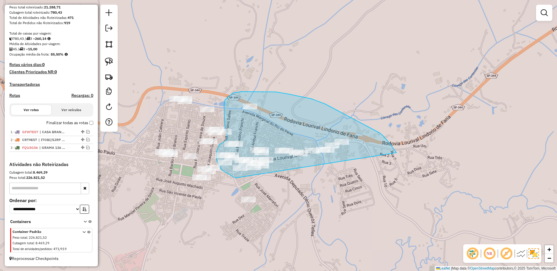
drag, startPoint x: 395, startPoint y: 150, endPoint x: 398, endPoint y: 176, distance: 25.8
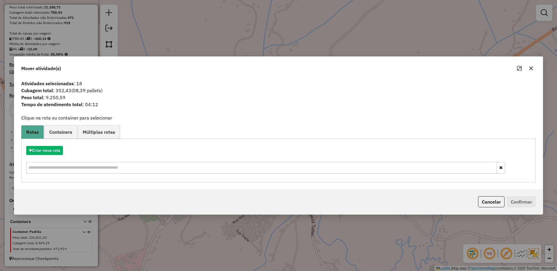
click at [529, 72] on button "button" at bounding box center [530, 68] width 9 height 9
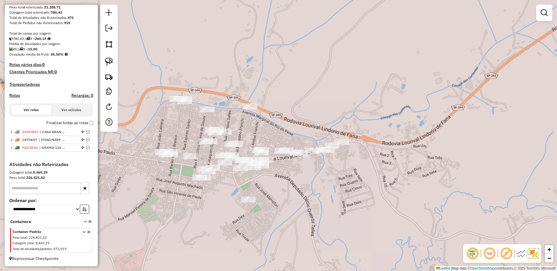
click at [117, 66] on div at bounding box center [108, 68] width 17 height 127
click at [110, 65] on img at bounding box center [109, 62] width 8 height 8
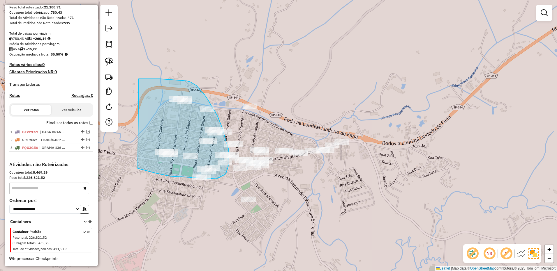
drag, startPoint x: 148, startPoint y: 79, endPoint x: 137, endPoint y: 168, distance: 89.5
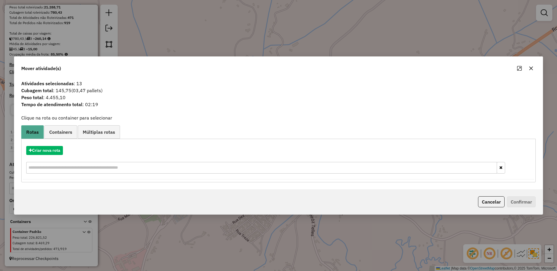
drag, startPoint x: 531, startPoint y: 68, endPoint x: 330, endPoint y: 87, distance: 201.8
click at [529, 68] on icon "button" at bounding box center [531, 69] width 4 height 4
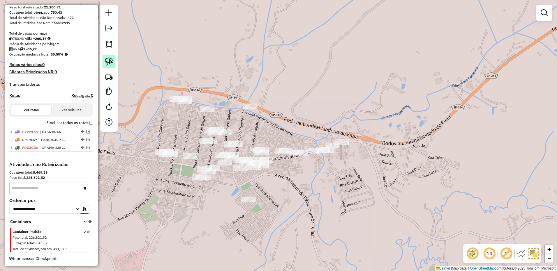
click at [110, 61] on img at bounding box center [109, 62] width 8 height 8
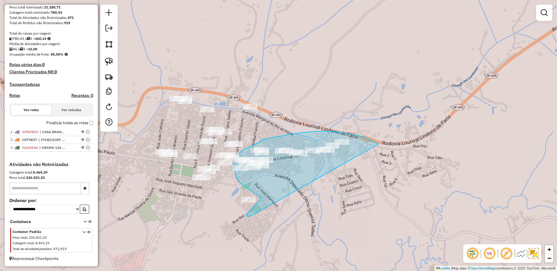
drag, startPoint x: 364, startPoint y: 137, endPoint x: 252, endPoint y: 214, distance: 135.9
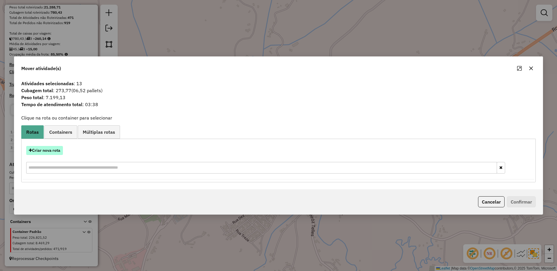
click at [52, 152] on button "Criar nova rota" at bounding box center [44, 150] width 37 height 9
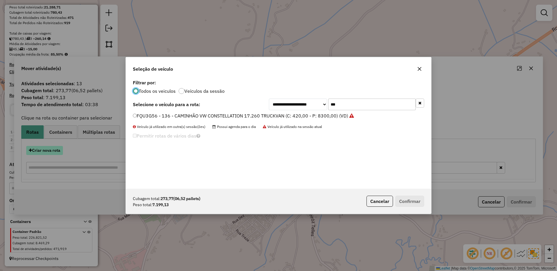
scroll to position [3, 2]
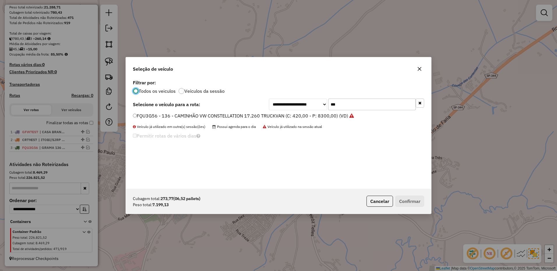
click at [352, 105] on input "***" at bounding box center [371, 105] width 87 height 12
type input "***"
drag, startPoint x: 320, startPoint y: 117, endPoint x: 324, endPoint y: 119, distance: 4.3
click at [320, 117] on label "GFN2A87 - 140 - CAMINHÃO VW CONSTELLATION 17.260 TRUCKVAN (C: 420,00 - P: 8300,…" at bounding box center [240, 115] width 215 height 7
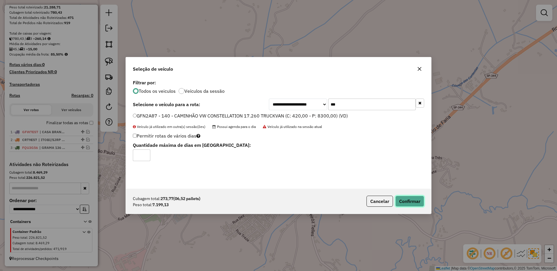
click at [414, 204] on button "Confirmar" at bounding box center [409, 201] width 29 height 11
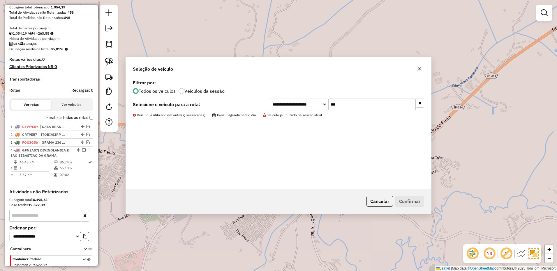
scroll to position [134, 0]
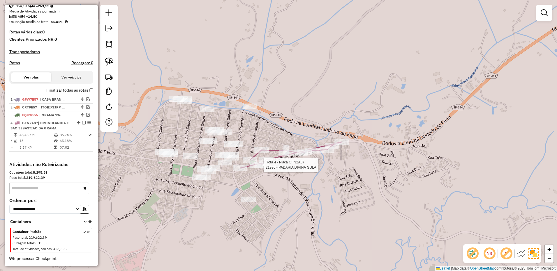
select select "**********"
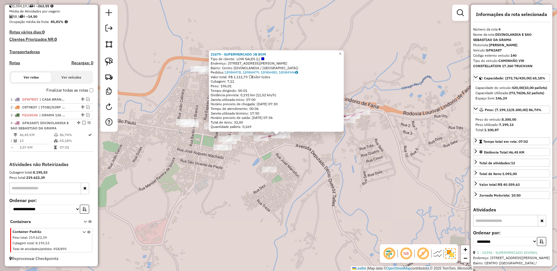
scroll to position [134, 0]
click at [344, 53] on link "×" at bounding box center [340, 53] width 7 height 7
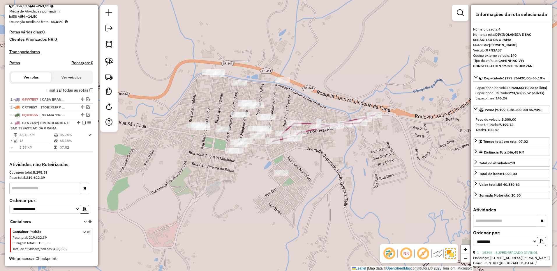
drag, startPoint x: 340, startPoint y: 78, endPoint x: 355, endPoint y: 84, distance: 15.6
click at [359, 82] on div "Janela de atendimento Grade de atendimento Capacidade Transportadoras Veículos …" at bounding box center [278, 135] width 557 height 271
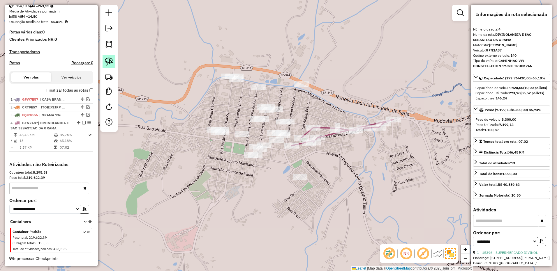
click at [107, 60] on img at bounding box center [109, 62] width 8 height 8
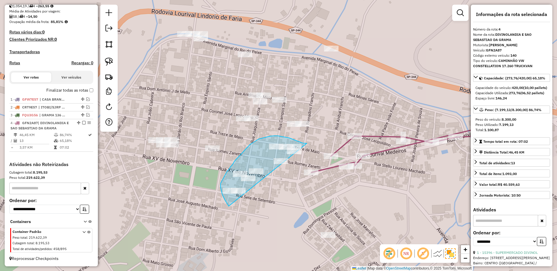
drag, startPoint x: 289, startPoint y: 138, endPoint x: 244, endPoint y: 192, distance: 70.5
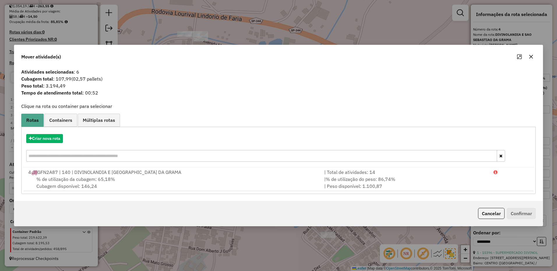
click at [531, 57] on icon "button" at bounding box center [531, 57] width 4 height 4
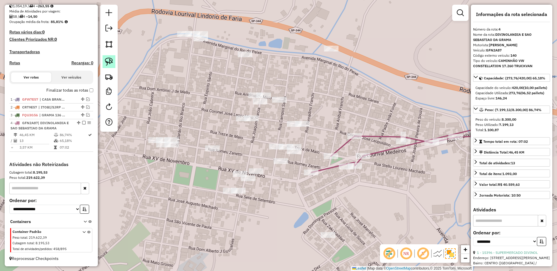
click at [114, 67] on link at bounding box center [108, 61] width 13 height 13
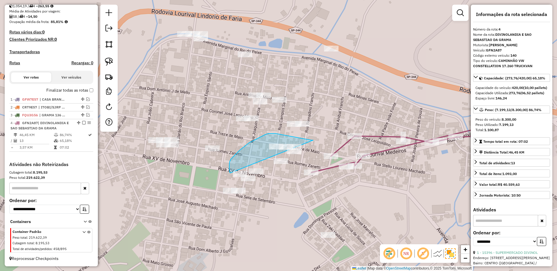
drag, startPoint x: 301, startPoint y: 138, endPoint x: 280, endPoint y: 185, distance: 51.1
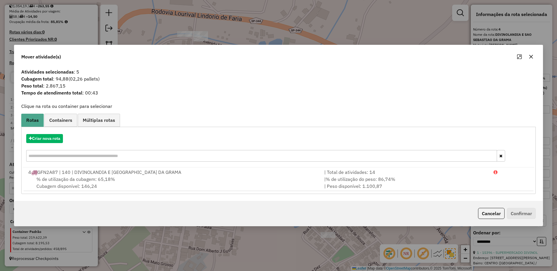
click at [529, 53] on button "button" at bounding box center [530, 56] width 9 height 9
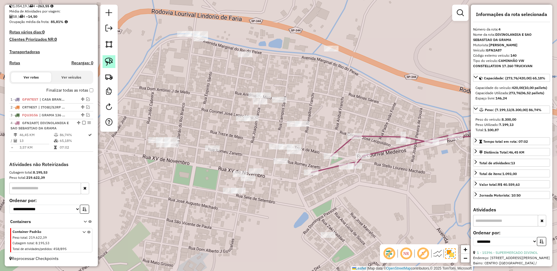
click at [108, 60] on img at bounding box center [109, 62] width 8 height 8
drag, startPoint x: 312, startPoint y: 144, endPoint x: 299, endPoint y: 175, distance: 33.4
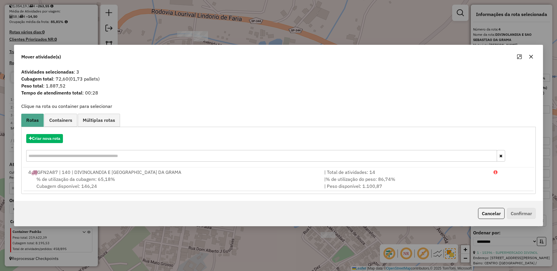
click at [532, 55] on icon "button" at bounding box center [530, 56] width 5 height 5
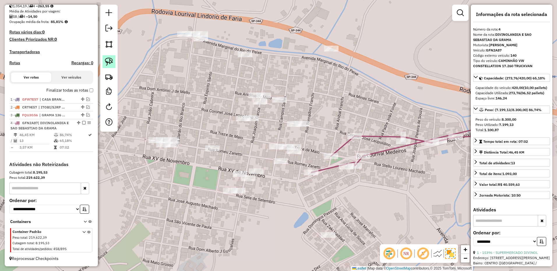
click at [115, 62] on link at bounding box center [108, 61] width 13 height 13
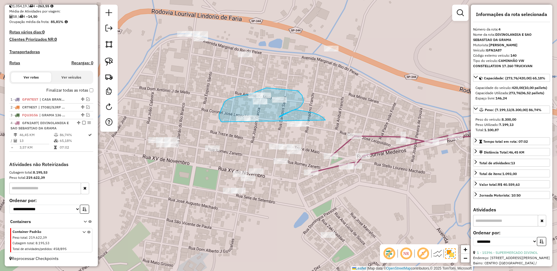
drag, startPoint x: 319, startPoint y: 115, endPoint x: 260, endPoint y: 134, distance: 61.6
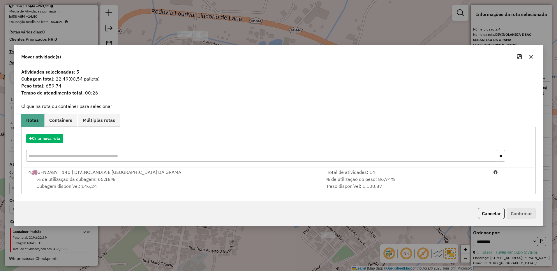
click at [526, 52] on div at bounding box center [524, 56] width 21 height 9
drag, startPoint x: 529, startPoint y: 56, endPoint x: 490, endPoint y: 57, distance: 38.5
click at [528, 56] on icon "button" at bounding box center [530, 56] width 5 height 5
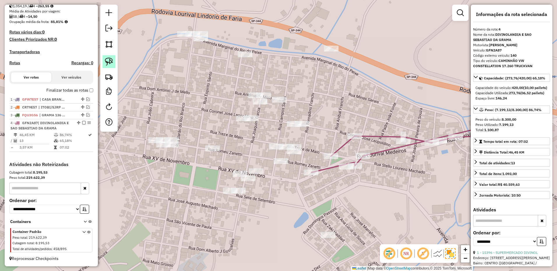
drag, startPoint x: 107, startPoint y: 59, endPoint x: 263, endPoint y: 91, distance: 159.1
click at [108, 59] on img at bounding box center [109, 62] width 8 height 8
drag, startPoint x: 323, startPoint y: 110, endPoint x: 342, endPoint y: 141, distance: 35.6
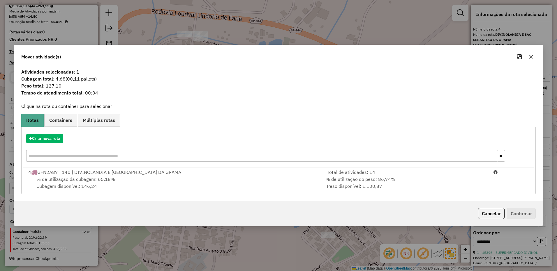
click at [533, 55] on button "button" at bounding box center [530, 56] width 9 height 9
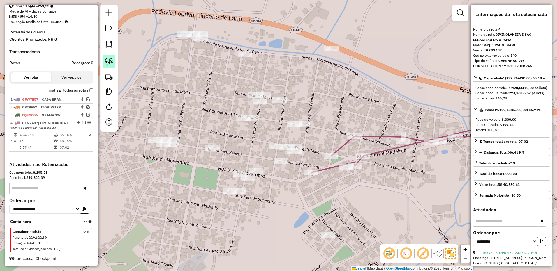
click at [111, 64] on img at bounding box center [109, 62] width 8 height 8
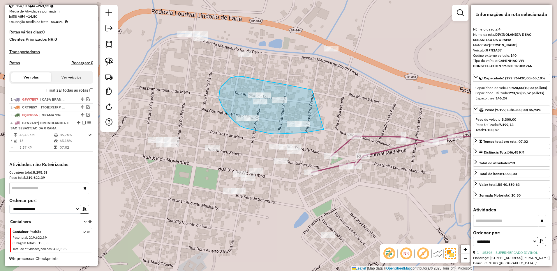
drag, startPoint x: 312, startPoint y: 91, endPoint x: 324, endPoint y: 129, distance: 40.6
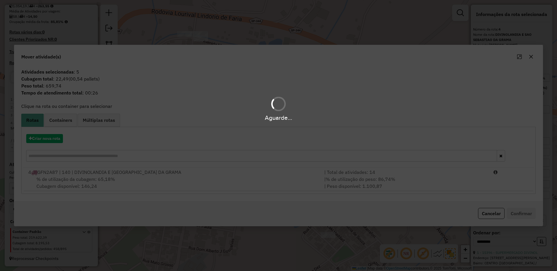
click at [443, 177] on hb-app "Aguarde... Pop-up bloqueado! Seu navegador bloqueou automáticamente a abertura …" at bounding box center [278, 135] width 557 height 271
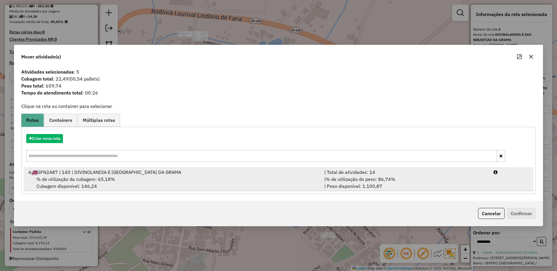
click at [451, 178] on div "| % de utilização do peso: 86,74% | Peso disponível: 1.100,87" at bounding box center [405, 183] width 169 height 14
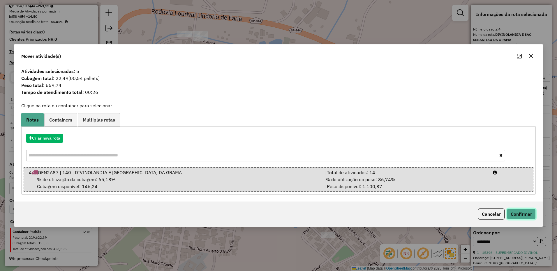
click at [515, 214] on button "Confirmar" at bounding box center [521, 214] width 29 height 11
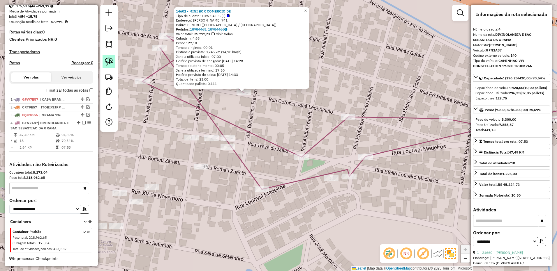
click at [108, 64] on img at bounding box center [109, 62] width 8 height 8
drag, startPoint x: 248, startPoint y: 136, endPoint x: 251, endPoint y: 157, distance: 20.6
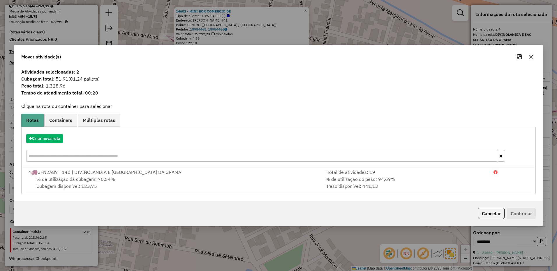
click at [530, 58] on icon "button" at bounding box center [531, 57] width 4 height 4
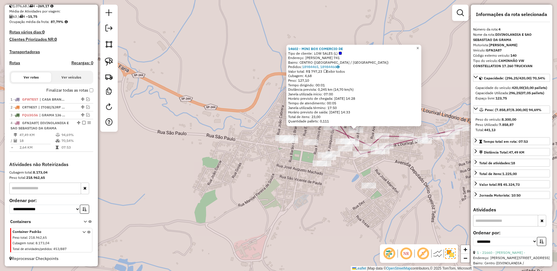
click at [419, 47] on span "×" at bounding box center [417, 48] width 3 height 5
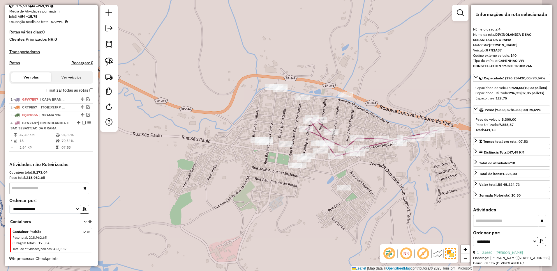
drag, startPoint x: 426, startPoint y: 80, endPoint x: 326, endPoint y: 66, distance: 101.0
click at [326, 66] on div "Janela de atendimento Grade de atendimento Capacidade Transportadoras Veículos …" at bounding box center [278, 135] width 557 height 271
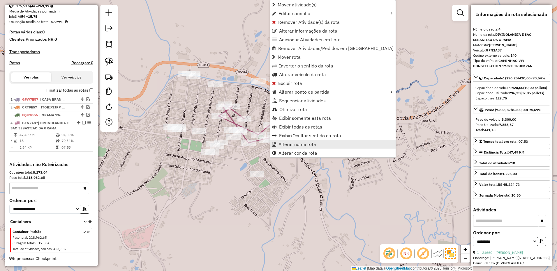
click at [288, 142] on span "Alterar nome rota" at bounding box center [297, 144] width 38 height 5
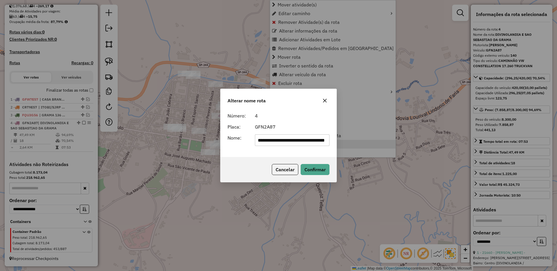
scroll to position [0, 29]
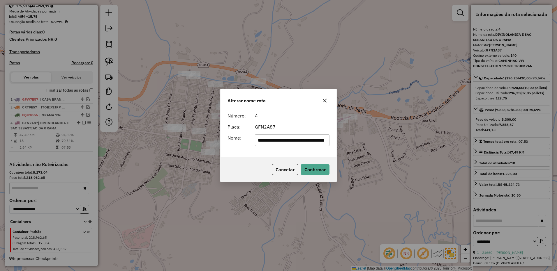
click at [275, 141] on input "**********" at bounding box center [292, 141] width 75 height 12
type input "*"
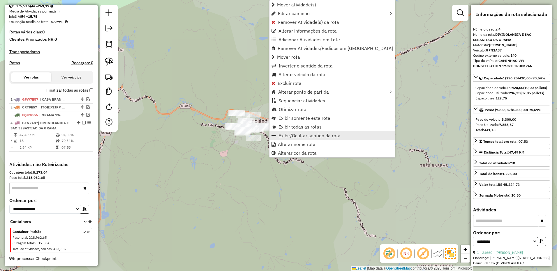
click at [284, 140] on link "Exibir/Ocultar sentido da rota" at bounding box center [331, 135] width 125 height 9
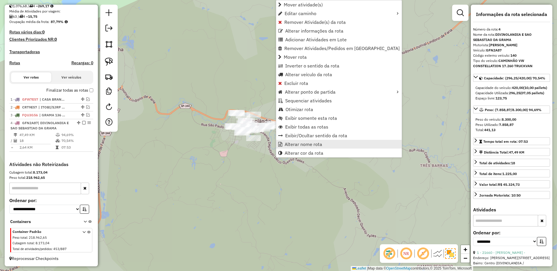
click at [292, 142] on span "Alterar nome rota" at bounding box center [303, 144] width 38 height 5
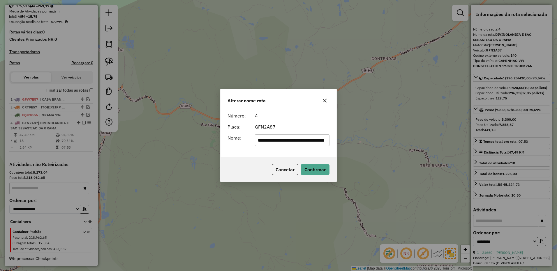
scroll to position [0, 29]
click at [278, 140] on input "**********" at bounding box center [292, 141] width 75 height 12
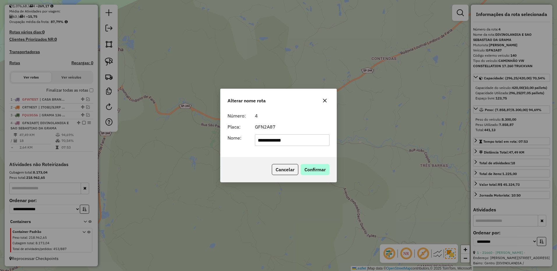
type input "**********"
click at [312, 169] on button "Confirmar" at bounding box center [314, 169] width 29 height 11
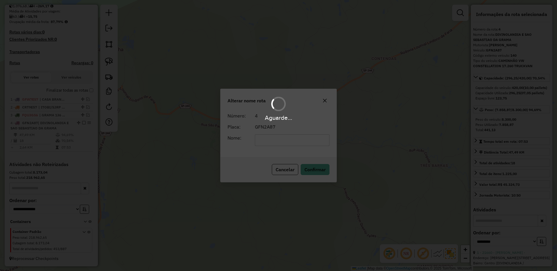
scroll to position [129, 0]
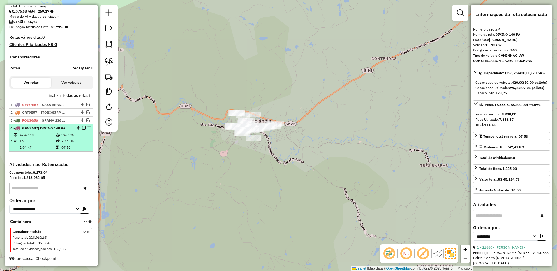
click at [82, 127] on em at bounding box center [83, 127] width 3 height 3
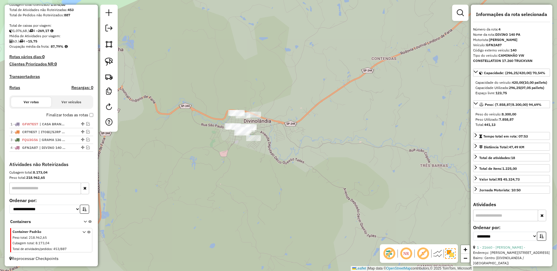
scroll to position [109, 0]
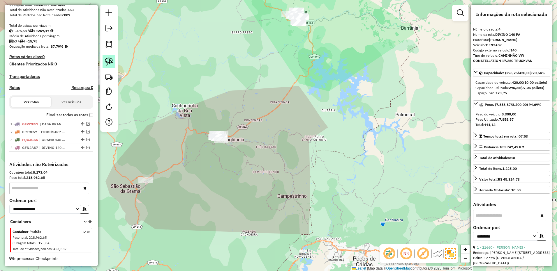
click at [115, 62] on link at bounding box center [108, 61] width 13 height 13
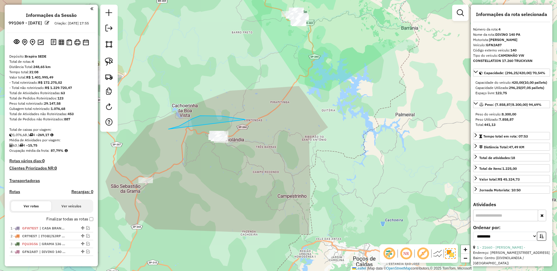
select select "**********"
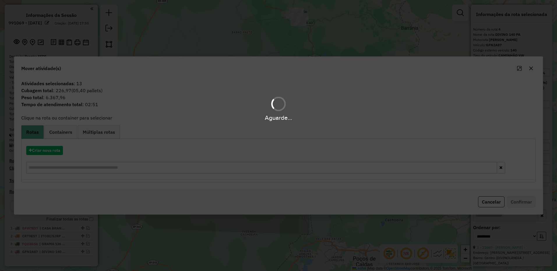
scroll to position [109, 0]
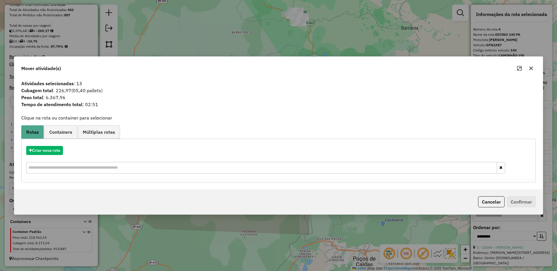
click at [528, 70] on button "button" at bounding box center [530, 68] width 9 height 9
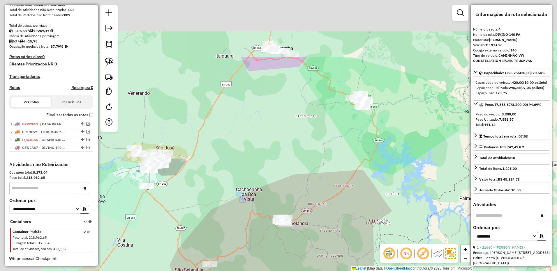
drag, startPoint x: 367, startPoint y: 186, endPoint x: 369, endPoint y: 192, distance: 6.3
click at [369, 192] on div "Janela de atendimento Grade de atendimento Capacidade Transportadoras Veículos …" at bounding box center [278, 135] width 557 height 271
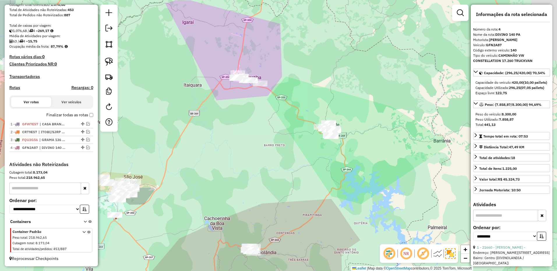
drag, startPoint x: 395, startPoint y: 134, endPoint x: 328, endPoint y: 204, distance: 96.4
click at [337, 222] on div "Janela de atendimento Grade de atendimento Capacidade Transportadoras Veículos …" at bounding box center [278, 135] width 557 height 271
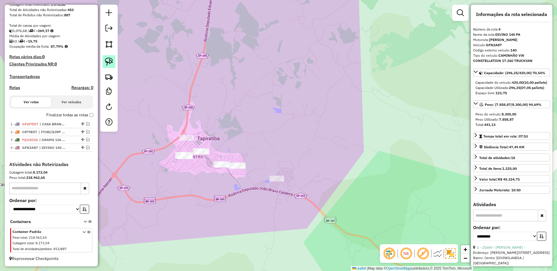
click at [110, 61] on img at bounding box center [109, 62] width 8 height 8
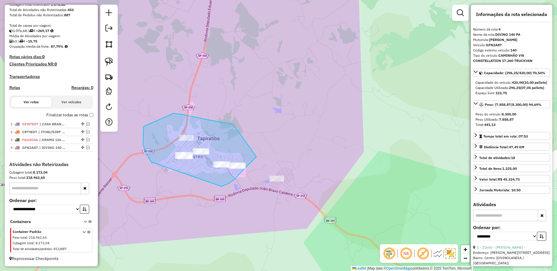
drag, startPoint x: 233, startPoint y: 124, endPoint x: 257, endPoint y: 156, distance: 40.1
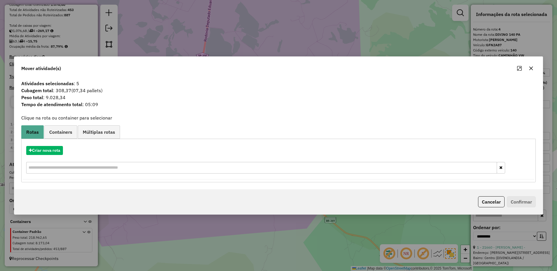
drag, startPoint x: 530, startPoint y: 69, endPoint x: 295, endPoint y: 63, distance: 234.8
click at [529, 69] on icon "button" at bounding box center [531, 69] width 4 height 4
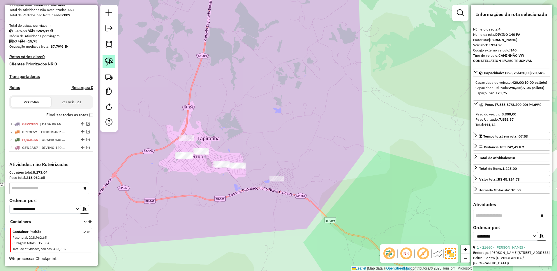
click at [108, 61] on img at bounding box center [109, 62] width 8 height 8
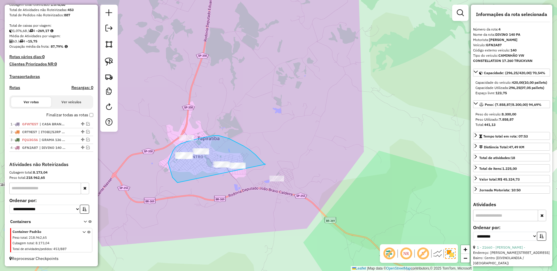
drag, startPoint x: 263, startPoint y: 163, endPoint x: 238, endPoint y: 182, distance: 31.1
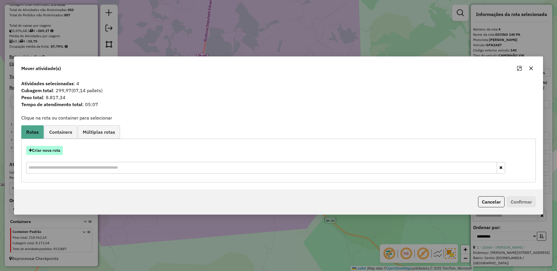
click at [58, 148] on button "Criar nova rota" at bounding box center [44, 150] width 37 height 9
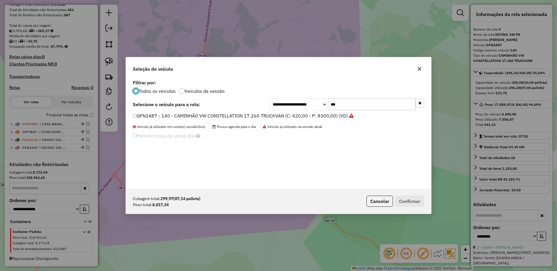
scroll to position [3, 2]
click at [349, 106] on input "***" at bounding box center [371, 105] width 87 height 12
type input "***"
drag, startPoint x: 310, startPoint y: 113, endPoint x: 321, endPoint y: 116, distance: 11.7
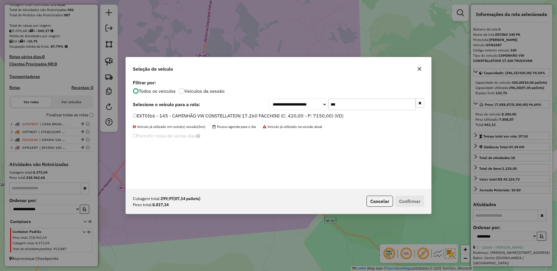
click at [310, 113] on label "EXT0I66 - 145 - CAMINHÃO VW CONSTELLATION 17.260 FACCHINI (C: 420,00 - P: 7150,…" at bounding box center [238, 115] width 211 height 7
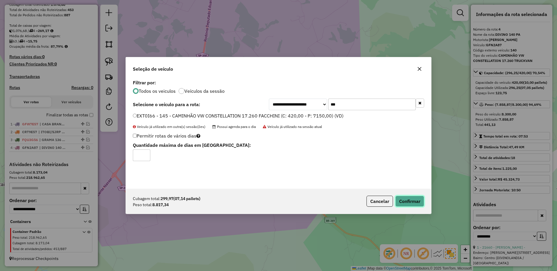
click at [407, 198] on button "Confirmar" at bounding box center [409, 201] width 29 height 11
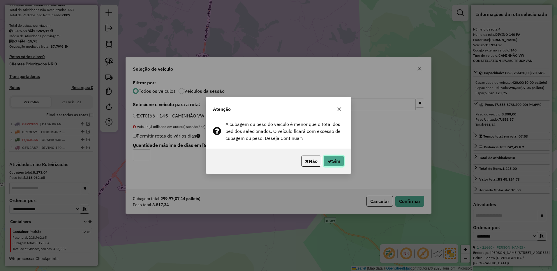
click at [332, 161] on button "Sim" at bounding box center [333, 161] width 20 height 11
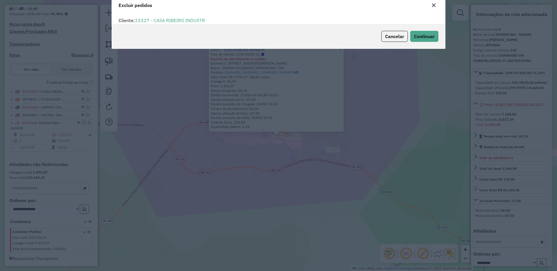
scroll to position [0, 0]
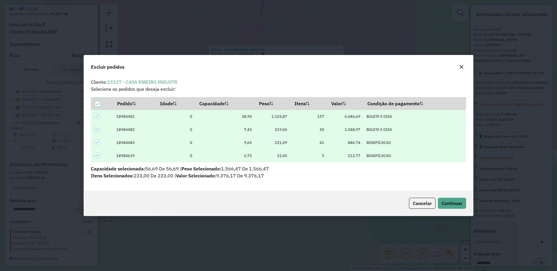
drag, startPoint x: 454, startPoint y: 209, endPoint x: 435, endPoint y: 199, distance: 22.0
click at [454, 208] on div "Cancelar Continuar" at bounding box center [278, 203] width 389 height 25
drag, startPoint x: 458, startPoint y: 207, endPoint x: 392, endPoint y: 177, distance: 72.7
click at [457, 207] on button "Continuar" at bounding box center [452, 203] width 28 height 11
click at [453, 203] on span "Continuar" at bounding box center [451, 204] width 21 height 6
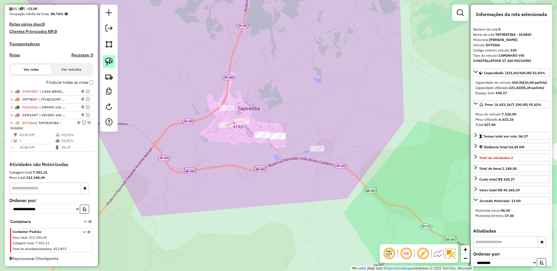
drag, startPoint x: 102, startPoint y: 56, endPoint x: 115, endPoint y: 61, distance: 13.4
click at [102, 56] on link at bounding box center [108, 61] width 13 height 13
click at [116, 62] on div at bounding box center [108, 68] width 17 height 127
drag, startPoint x: 230, startPoint y: 101, endPoint x: 242, endPoint y: 94, distance: 13.7
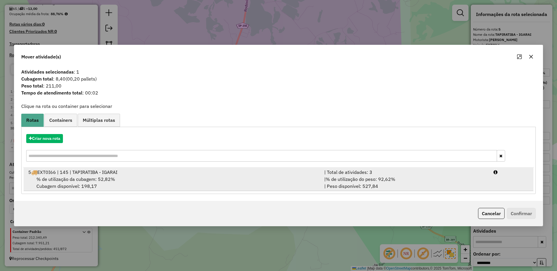
click at [465, 185] on div "| % de utilização do peso: 92,62% | Peso disponível: 527,84" at bounding box center [405, 183] width 169 height 14
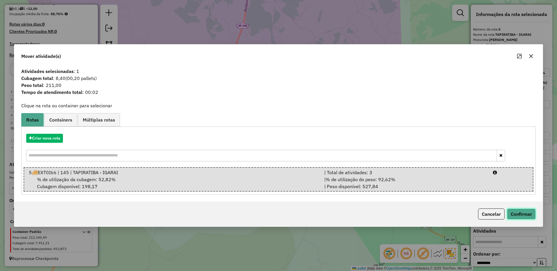
click at [521, 216] on button "Confirmar" at bounding box center [521, 214] width 29 height 11
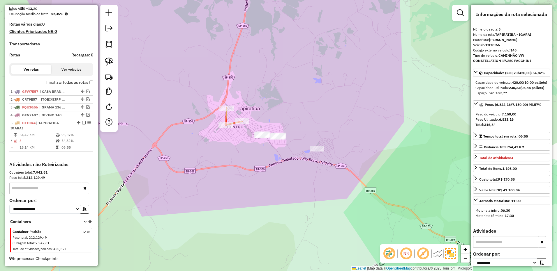
click at [105, 60] on img at bounding box center [109, 62] width 8 height 8
drag, startPoint x: 308, startPoint y: 139, endPoint x: 358, endPoint y: 147, distance: 50.0
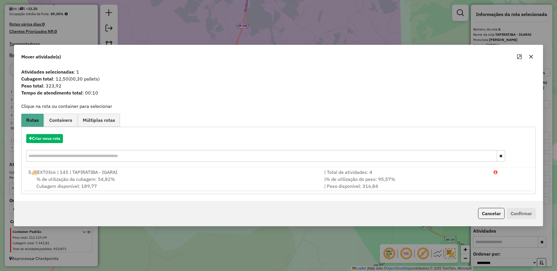
click at [535, 58] on button "button" at bounding box center [530, 56] width 9 height 9
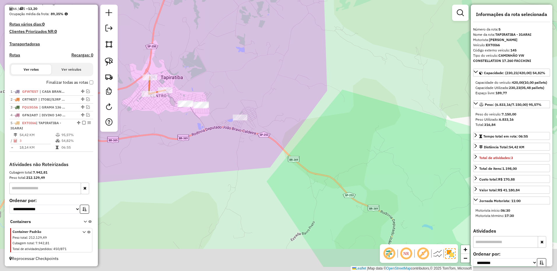
drag, startPoint x: 406, startPoint y: 138, endPoint x: 329, endPoint y: 107, distance: 82.9
click at [329, 107] on div "Janela de atendimento Grade de atendimento Capacidade Transportadoras Veículos …" at bounding box center [278, 135] width 557 height 271
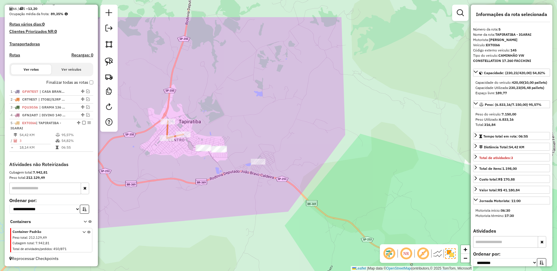
drag, startPoint x: 273, startPoint y: 92, endPoint x: 225, endPoint y: 121, distance: 56.1
click at [291, 128] on div "Janela de atendimento Grade de atendimento Capacidade Transportadoras Veículos …" at bounding box center [278, 135] width 557 height 271
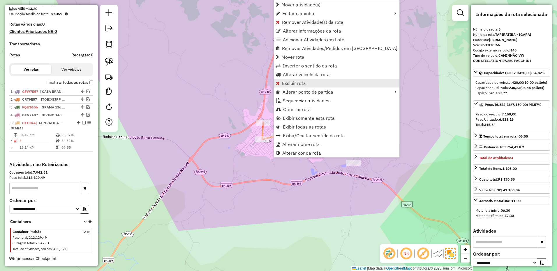
click at [305, 83] on span "Excluir rota" at bounding box center [294, 83] width 24 height 5
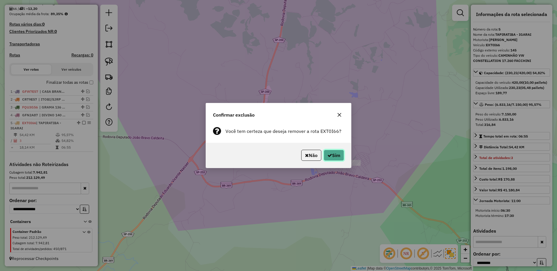
click at [331, 154] on button "Sim" at bounding box center [333, 155] width 20 height 11
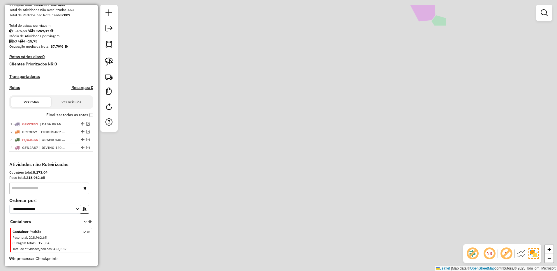
scroll to position [109, 0]
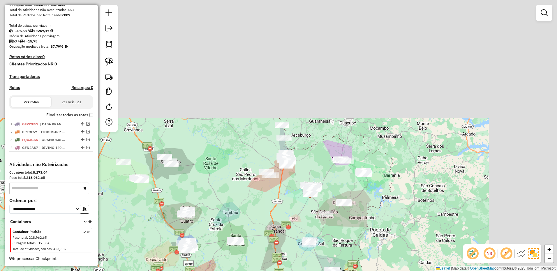
drag, startPoint x: 474, startPoint y: 64, endPoint x: 389, endPoint y: 207, distance: 166.3
click at [390, 210] on div "Janela de atendimento Grade de atendimento Capacidade Transportadoras Veículos …" at bounding box center [278, 135] width 557 height 271
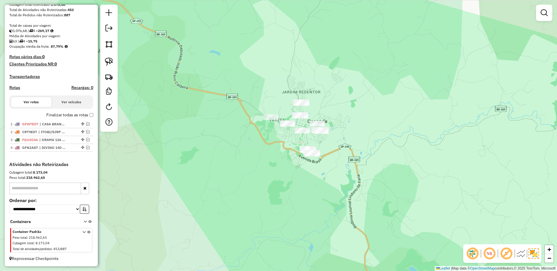
drag, startPoint x: 342, startPoint y: 161, endPoint x: 282, endPoint y: 171, distance: 61.1
click at [308, 189] on div "Janela de atendimento Grade de atendimento Capacidade Transportadoras Veículos …" at bounding box center [278, 135] width 557 height 271
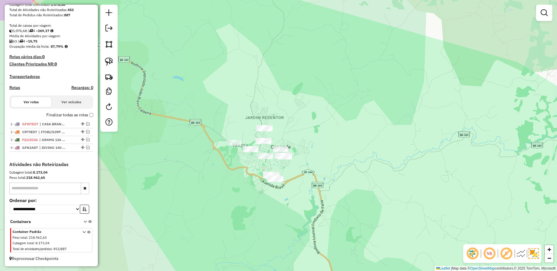
drag, startPoint x: 105, startPoint y: 61, endPoint x: 171, endPoint y: 76, distance: 67.7
click at [105, 61] on link at bounding box center [108, 61] width 13 height 13
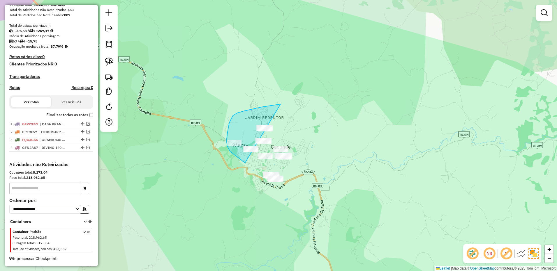
drag, startPoint x: 276, startPoint y: 105, endPoint x: 346, endPoint y: 152, distance: 84.1
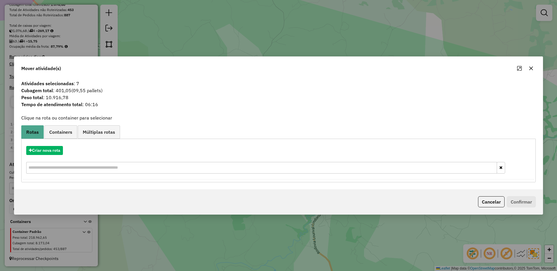
drag, startPoint x: 532, startPoint y: 68, endPoint x: 158, endPoint y: 61, distance: 374.8
click at [531, 68] on icon "button" at bounding box center [530, 68] width 5 height 5
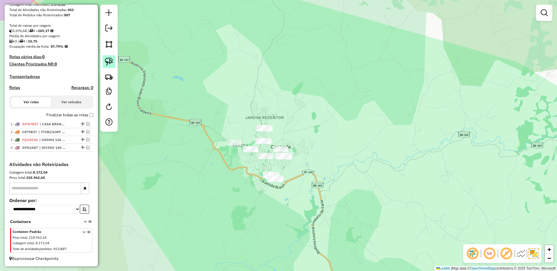
click at [105, 56] on link at bounding box center [108, 61] width 13 height 13
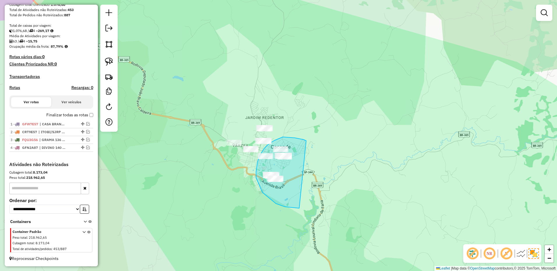
drag, startPoint x: 306, startPoint y: 141, endPoint x: 318, endPoint y: 194, distance: 54.6
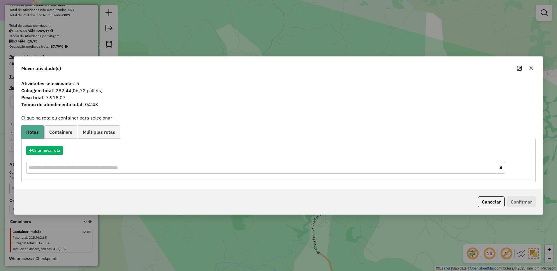
drag, startPoint x: 534, startPoint y: 72, endPoint x: 502, endPoint y: 78, distance: 32.6
click at [533, 72] on button "button" at bounding box center [530, 68] width 9 height 9
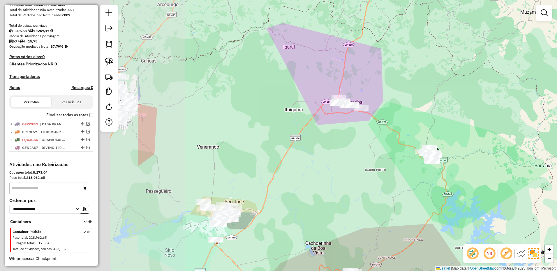
click at [372, 146] on div "Janela de atendimento Grade de atendimento Capacidade Transportadoras Veículos …" at bounding box center [278, 135] width 557 height 271
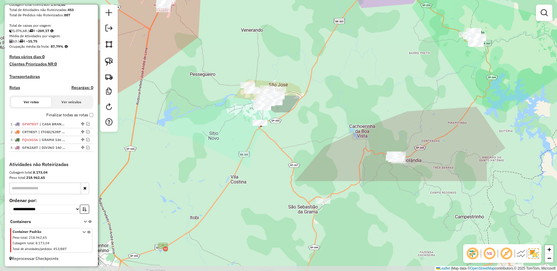
drag, startPoint x: 267, startPoint y: 173, endPoint x: 311, endPoint y: 56, distance: 125.0
click at [311, 56] on div "Janela de atendimento Grade de atendimento Capacidade Transportadoras Veículos …" at bounding box center [278, 135] width 557 height 271
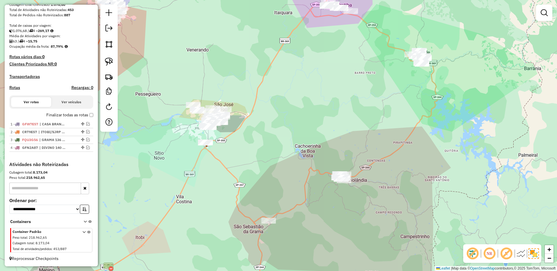
drag, startPoint x: 344, startPoint y: 154, endPoint x: 262, endPoint y: 181, distance: 85.4
click at [291, 193] on div "Janela de atendimento Grade de atendimento Capacidade Transportadoras Veículos …" at bounding box center [278, 135] width 557 height 271
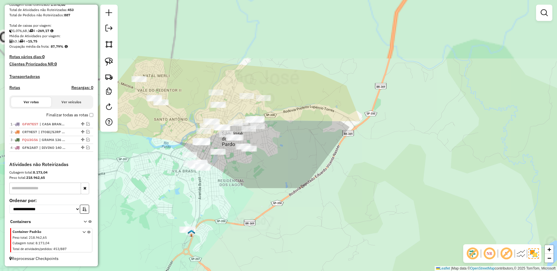
drag, startPoint x: 255, startPoint y: 173, endPoint x: 285, endPoint y: 222, distance: 57.1
click at [285, 222] on div "Janela de atendimento Grade de atendimento Capacidade Transportadoras Veículos …" at bounding box center [278, 135] width 557 height 271
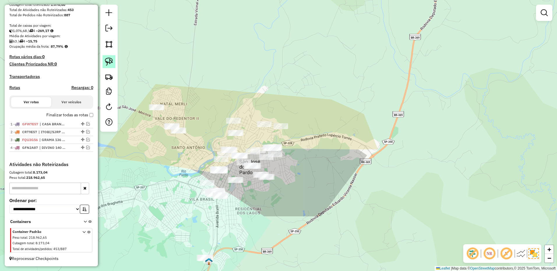
click at [110, 63] on img at bounding box center [109, 62] width 8 height 8
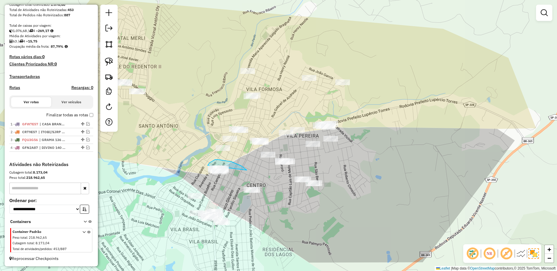
drag, startPoint x: 228, startPoint y: 161, endPoint x: 251, endPoint y: 180, distance: 29.4
click at [252, 194] on div "Janela de atendimento Grade de atendimento Capacidade Transportadoras Veículos …" at bounding box center [278, 135] width 557 height 271
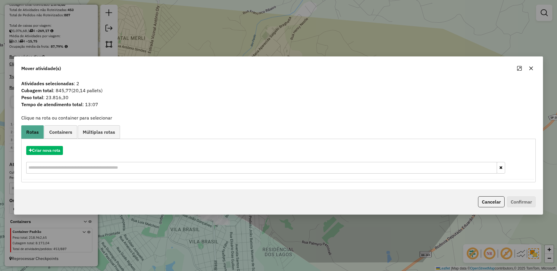
click at [530, 71] on button "button" at bounding box center [530, 68] width 9 height 9
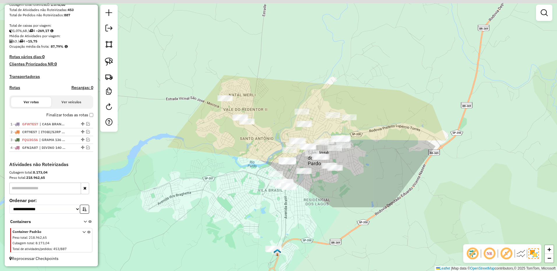
drag, startPoint x: 373, startPoint y: 148, endPoint x: 348, endPoint y: 150, distance: 24.8
click at [354, 153] on div "Janela de atendimento Grade de atendimento Capacidade Transportadoras Veículos …" at bounding box center [278, 135] width 557 height 271
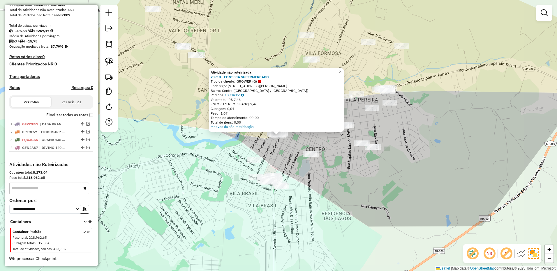
drag, startPoint x: 434, startPoint y: 144, endPoint x: 394, endPoint y: 135, distance: 41.7
click at [433, 144] on div "Atividade não roteirizada 23710 - FONSECA SUPERMERCADO Tipo de cliente: GROWER …" at bounding box center [278, 135] width 557 height 271
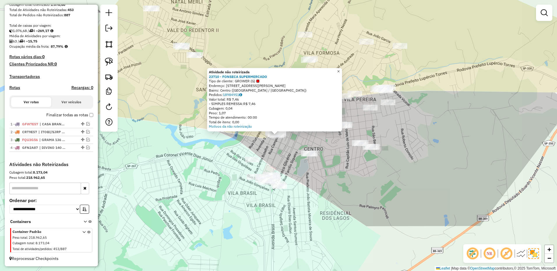
click at [339, 72] on span "×" at bounding box center [338, 71] width 3 height 5
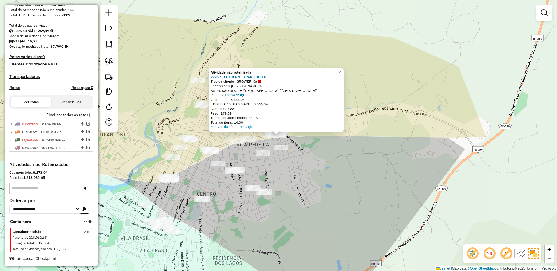
click at [212, 154] on div at bounding box center [209, 151] width 15 height 6
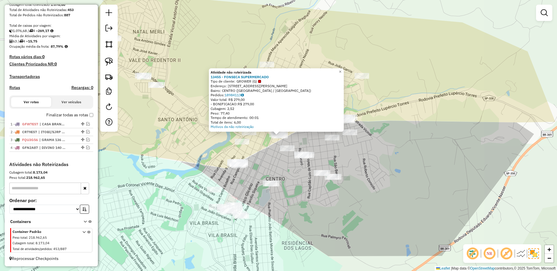
drag, startPoint x: 357, startPoint y: 222, endPoint x: 325, endPoint y: 75, distance: 151.0
click at [326, 73] on div "Atividade não roteirizada 13455 - FONSECA SUPERMERCADO Tipo de cliente: GROWER …" at bounding box center [278, 135] width 557 height 271
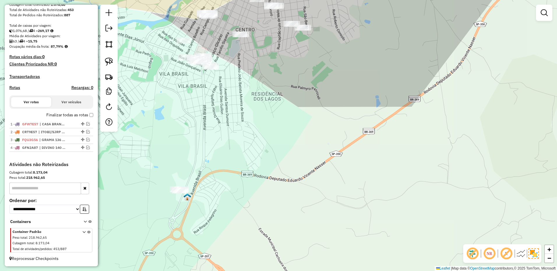
click at [182, 187] on div "Atividade não roteirizada 13455 - FONSECA SUPERMERCADO Tipo de cliente: GROWER …" at bounding box center [278, 135] width 557 height 271
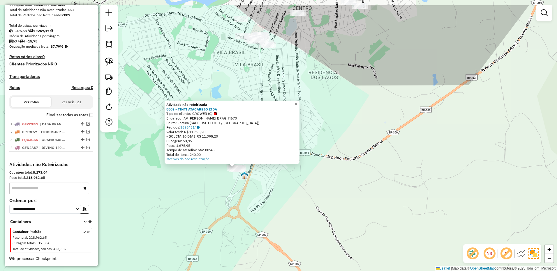
drag, startPoint x: 398, startPoint y: 129, endPoint x: 313, endPoint y: 174, distance: 95.7
click at [348, 184] on div "Atividade não roteirizada 8803 - TINTI ATACAREJO LTDA Tipo de cliente: GROWER (…" at bounding box center [278, 135] width 557 height 271
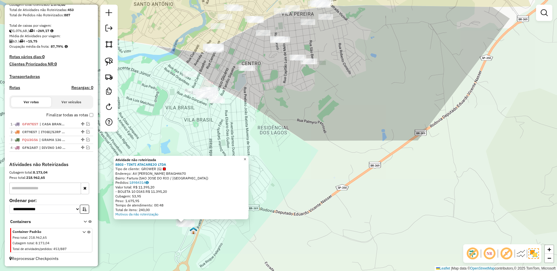
click at [247, 156] on link "×" at bounding box center [244, 159] width 7 height 7
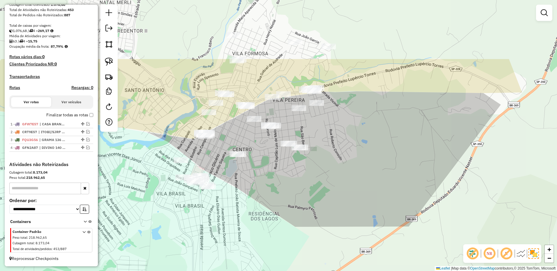
drag, startPoint x: 284, startPoint y: 150, endPoint x: 281, endPoint y: 185, distance: 35.4
click at [284, 203] on div "Janela de atendimento Grade de atendimento Capacidade Transportadoras Veículos …" at bounding box center [278, 135] width 557 height 271
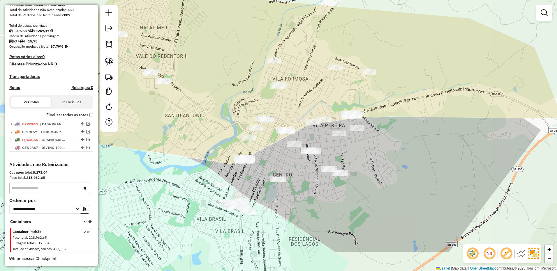
drag, startPoint x: 152, startPoint y: 78, endPoint x: 183, endPoint y: 100, distance: 38.1
click at [204, 109] on div "Janela de atendimento Grade de atendimento Capacidade Transportadoras Veículos …" at bounding box center [278, 135] width 557 height 271
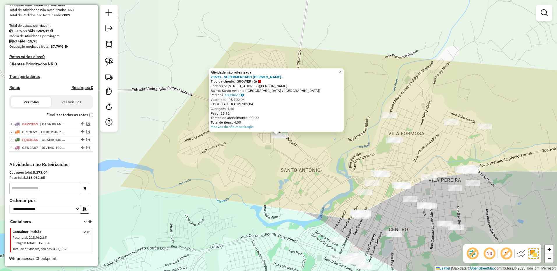
drag, startPoint x: 272, startPoint y: 169, endPoint x: 269, endPoint y: 162, distance: 8.0
click at [271, 169] on div "Atividade não roteirizada 23693 - SUPERMERCADO GOMES - Tipo de cliente: GROWER …" at bounding box center [278, 135] width 557 height 271
click at [240, 146] on div "Atividade não roteirizada 23693 - SUPERMERCADO GOMES - Tipo de cliente: GROWER …" at bounding box center [278, 135] width 557 height 271
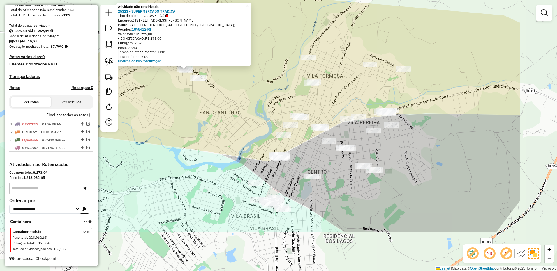
drag, startPoint x: 367, startPoint y: 154, endPoint x: 274, endPoint y: 88, distance: 113.6
click at [274, 88] on div "Atividade não roteirizada 25323 - SUPERMERCADO TRADICA Tipo de cliente: GROWER …" at bounding box center [278, 135] width 557 height 271
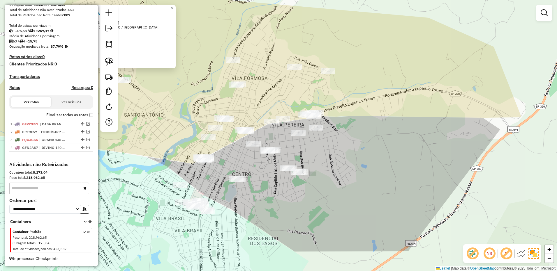
drag, startPoint x: 258, startPoint y: 116, endPoint x: 118, endPoint y: 59, distance: 151.2
click at [197, 117] on div "Atividade não roteirizada 25323 - SUPERMERCADO TRADICA Tipo de cliente: GROWER …" at bounding box center [278, 135] width 557 height 271
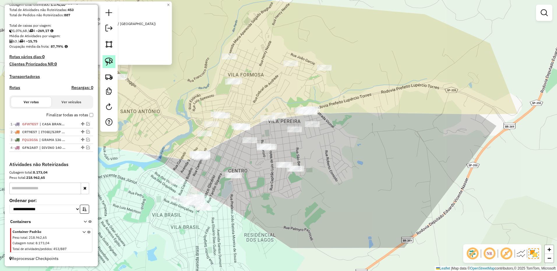
click at [111, 59] on img at bounding box center [109, 62] width 8 height 8
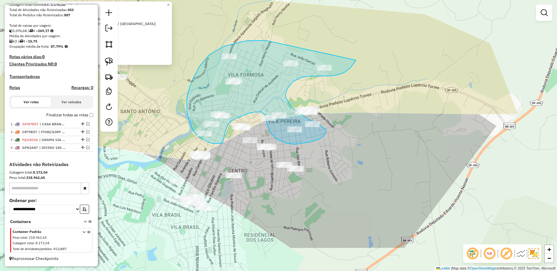
drag, startPoint x: 255, startPoint y: 40, endPoint x: 359, endPoint y: 55, distance: 104.7
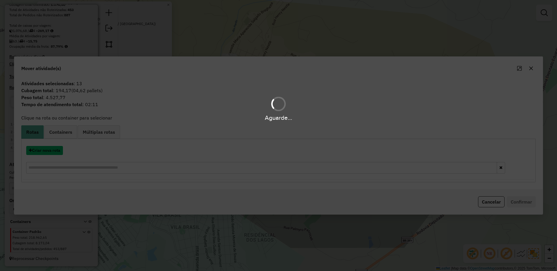
click at [54, 150] on button "Criar nova rota" at bounding box center [44, 150] width 37 height 9
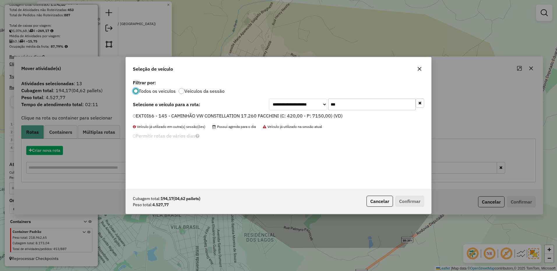
scroll to position [3, 2]
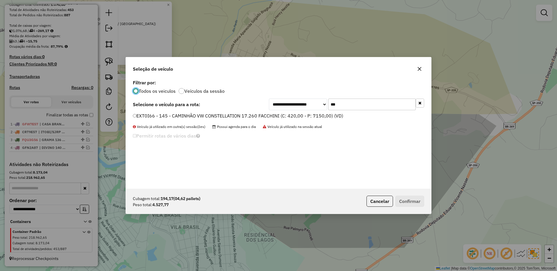
click at [343, 108] on input "***" at bounding box center [371, 105] width 87 height 12
type input "***"
click at [337, 116] on label "FLA8F37 - 138 - CAMINHÃO VW CONSTELLATION 17.260 TRUCKVAN (C: 420,00 - P: 8300,…" at bounding box center [239, 115] width 213 height 7
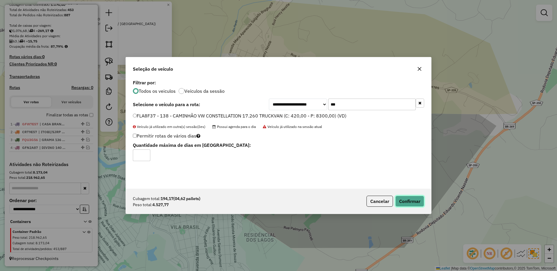
click at [415, 203] on button "Confirmar" at bounding box center [409, 201] width 29 height 11
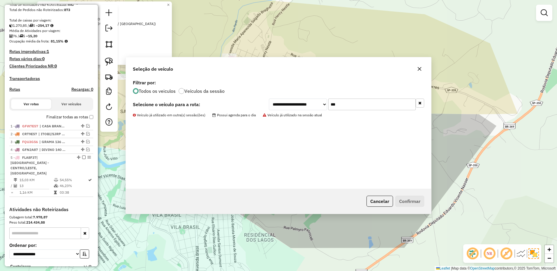
scroll to position [142, 0]
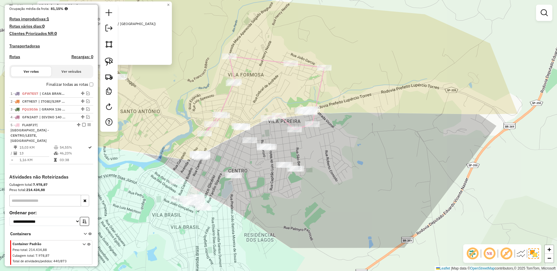
drag, startPoint x: 111, startPoint y: 61, endPoint x: 119, endPoint y: 74, distance: 14.5
click at [111, 61] on img at bounding box center [109, 62] width 8 height 8
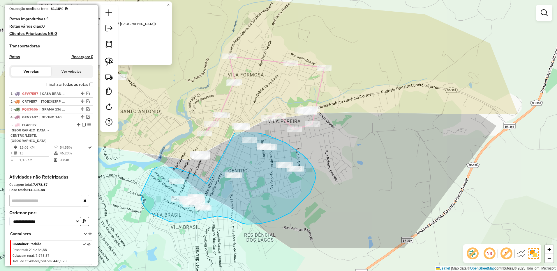
drag, startPoint x: 206, startPoint y: 183, endPoint x: 234, endPoint y: 133, distance: 57.7
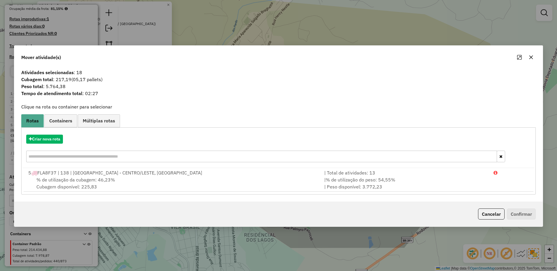
drag, startPoint x: 535, startPoint y: 52, endPoint x: 534, endPoint y: 56, distance: 4.2
click at [534, 54] on div "Mover atividade(s)" at bounding box center [278, 56] width 528 height 21
drag, startPoint x: 534, startPoint y: 56, endPoint x: 528, endPoint y: 57, distance: 5.4
click at [533, 56] on div at bounding box center [524, 57] width 21 height 9
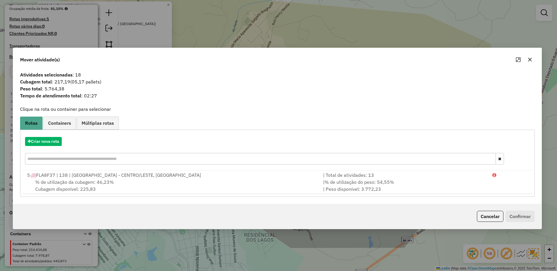
click at [531, 60] on icon "button" at bounding box center [529, 59] width 5 height 5
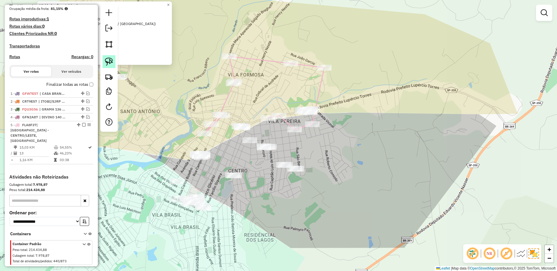
click at [106, 59] on img at bounding box center [109, 62] width 8 height 8
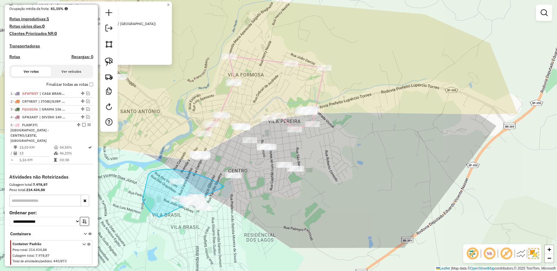
drag, startPoint x: 204, startPoint y: 177, endPoint x: 251, endPoint y: 217, distance: 61.7
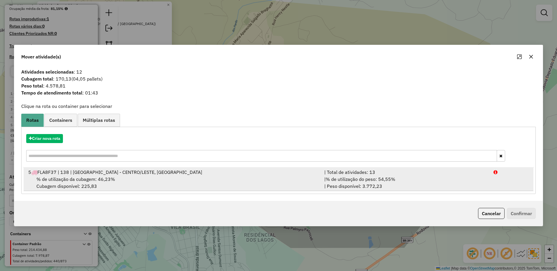
click at [477, 179] on div "| % de utilização do peso: 54,55% | Peso disponível: 3.772,23" at bounding box center [405, 183] width 169 height 14
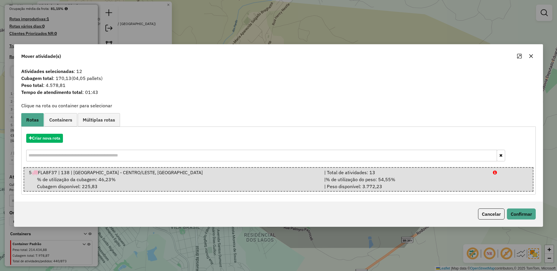
click at [526, 206] on div "Cancelar Confirmar" at bounding box center [278, 214] width 528 height 25
click at [522, 213] on button "Confirmar" at bounding box center [521, 214] width 29 height 11
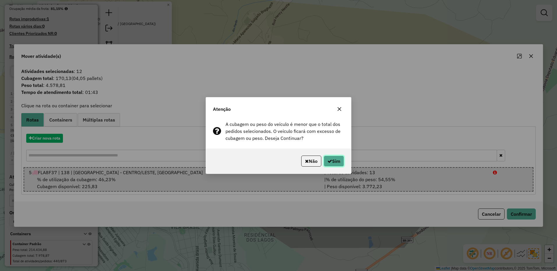
click at [341, 161] on button "Sim" at bounding box center [333, 161] width 20 height 11
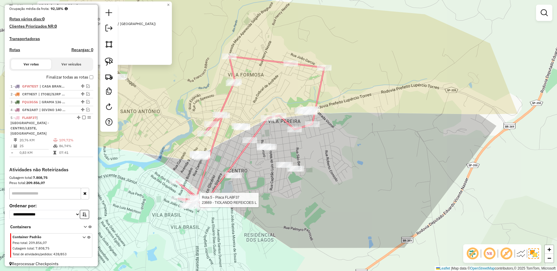
select select "**********"
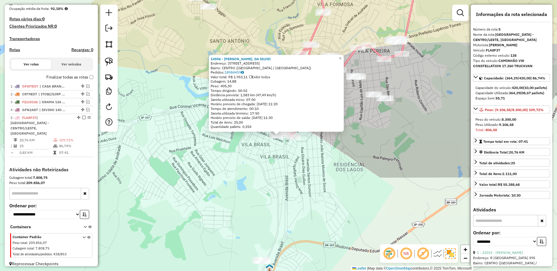
scroll to position [147, 0]
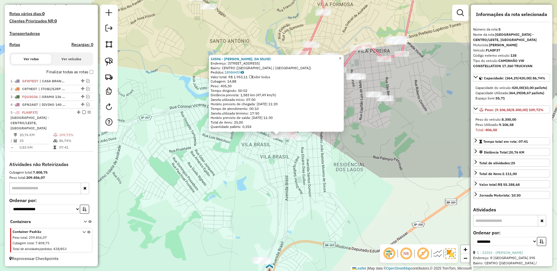
click at [341, 56] on span "×" at bounding box center [340, 58] width 3 height 5
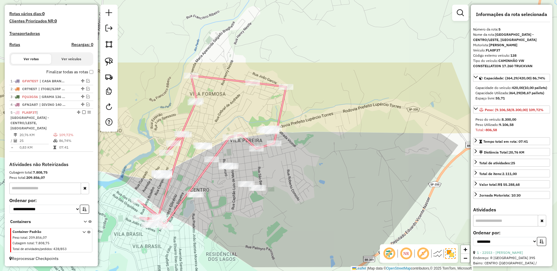
drag, startPoint x: 421, startPoint y: 91, endPoint x: 309, endPoint y: 169, distance: 137.0
click at [309, 169] on div "Janela de atendimento Grade de atendimento Capacidade Transportadoras Veículos …" at bounding box center [278, 135] width 557 height 271
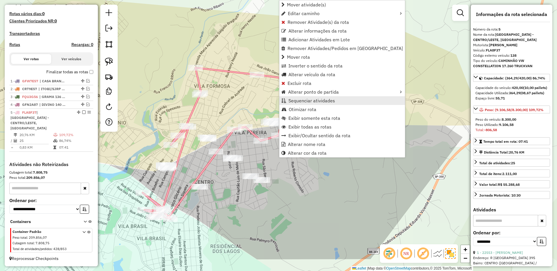
click at [312, 99] on span "Sequenciar atividades" at bounding box center [311, 100] width 47 height 5
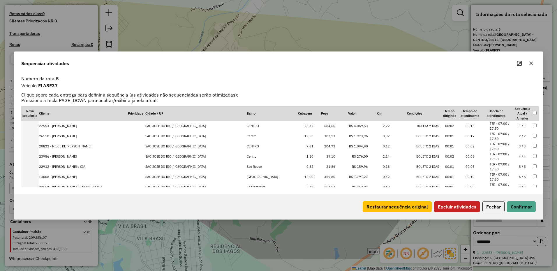
click at [448, 206] on button "Excluir atividades" at bounding box center [457, 206] width 46 height 11
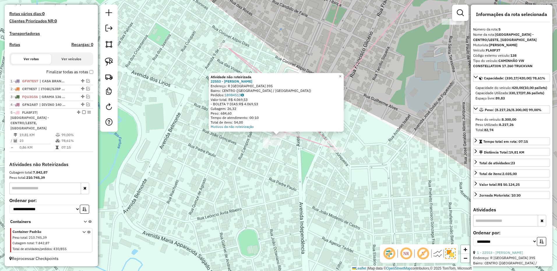
click at [270, 148] on div "Atividade não roteirizada 22553 - ANTONIO LUIZIO TRENT Endereço: R SAO VICENTE …" at bounding box center [278, 135] width 557 height 271
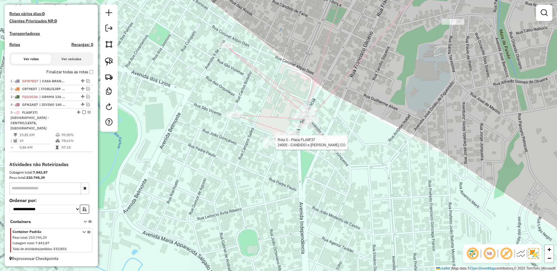
select select "**********"
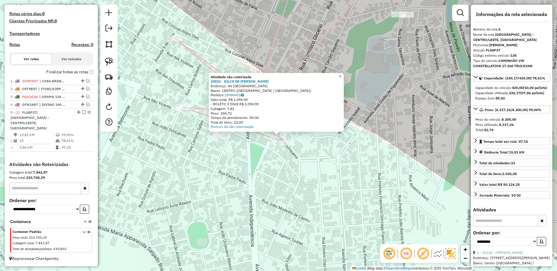
drag, startPoint x: 346, startPoint y: 76, endPoint x: 336, endPoint y: 82, distance: 11.4
click at [341, 76] on span "×" at bounding box center [340, 76] width 3 height 5
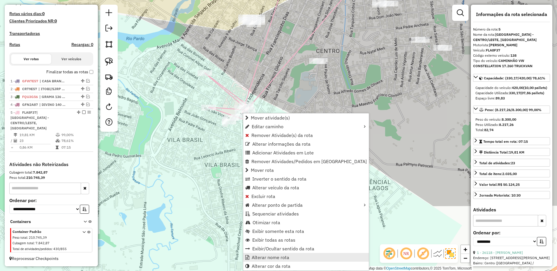
click at [259, 257] on span "Alterar nome rota" at bounding box center [271, 257] width 38 height 5
click input "**********"
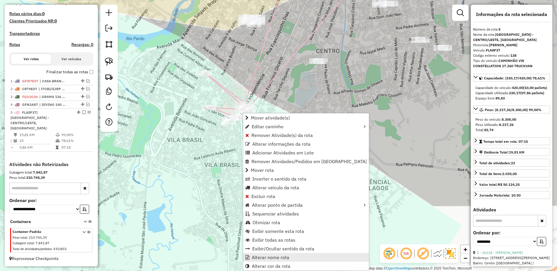
scroll to position [0, 0]
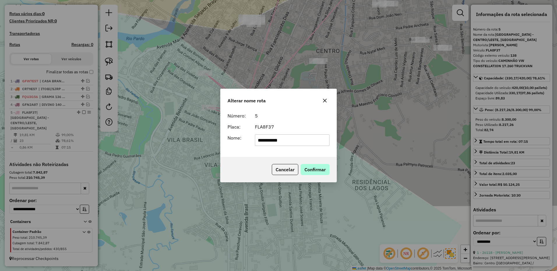
type input "**********"
click at [319, 175] on button "Confirmar" at bounding box center [314, 169] width 29 height 11
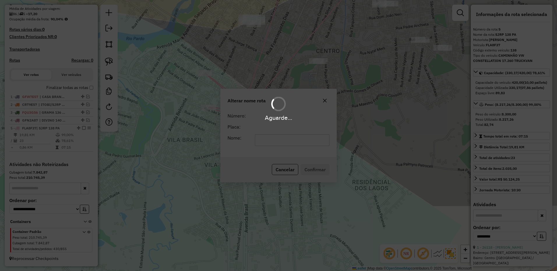
scroll to position [137, 0]
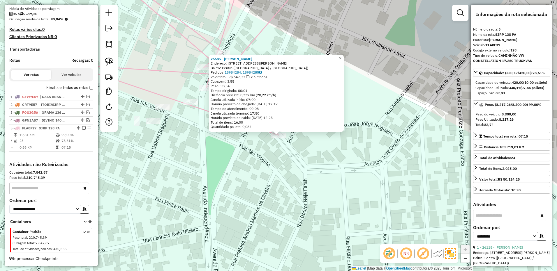
click at [278, 162] on div "26685 - ADEMIR CANDIDO ACOUG Endereço: AV JOAO BATISTA JUNQUEIRA 139 Bairro: Ce…" at bounding box center [278, 135] width 557 height 271
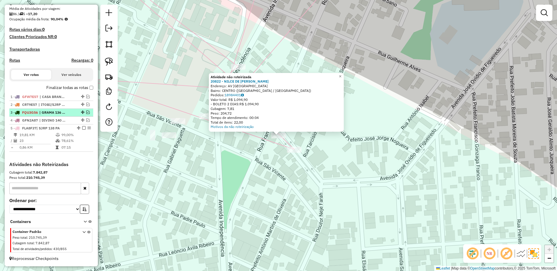
click at [82, 129] on em at bounding box center [83, 127] width 3 height 3
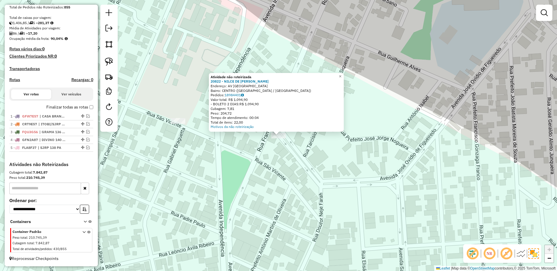
scroll to position [117, 0]
click at [344, 77] on link "×" at bounding box center [340, 76] width 7 height 7
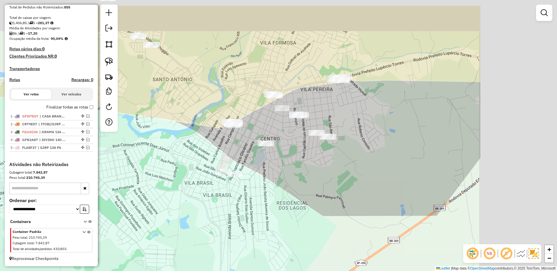
drag, startPoint x: 304, startPoint y: 190, endPoint x: 297, endPoint y: 192, distance: 7.3
click at [298, 192] on div "Janela de atendimento Grade de atendimento Capacidade Transportadoras Veículos …" at bounding box center [278, 135] width 557 height 271
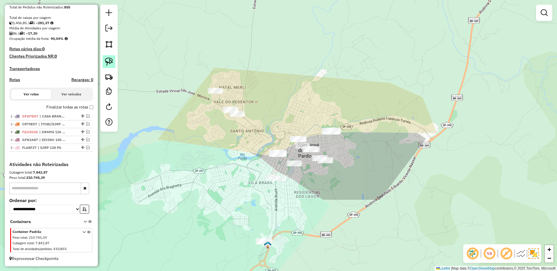
click at [109, 66] on img at bounding box center [109, 62] width 8 height 8
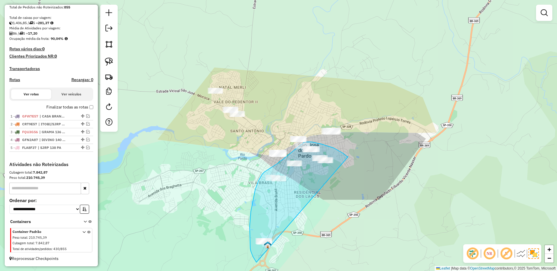
drag, startPoint x: 348, startPoint y: 157, endPoint x: 290, endPoint y: 259, distance: 117.0
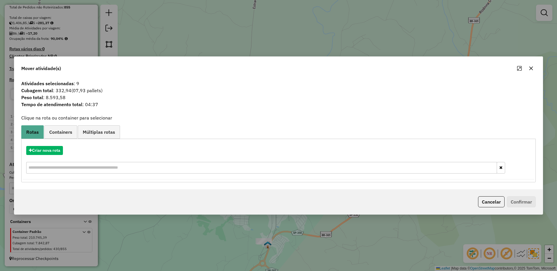
click at [531, 70] on icon "button" at bounding box center [530, 68] width 5 height 5
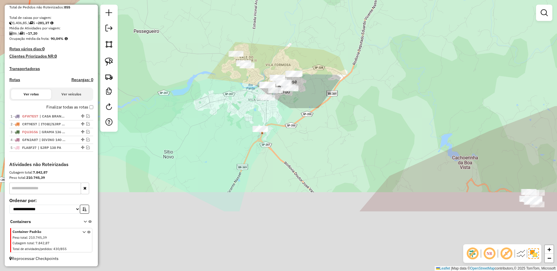
drag, startPoint x: 363, startPoint y: 116, endPoint x: 363, endPoint y: 77, distance: 39.3
click at [363, 72] on div "Janela de atendimento Grade de atendimento Capacidade Transportadoras Veículos …" at bounding box center [278, 135] width 557 height 271
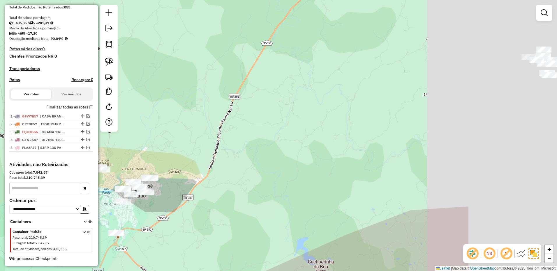
drag, startPoint x: 410, startPoint y: 98, endPoint x: 270, endPoint y: 244, distance: 202.0
click at [270, 244] on div "Janela de atendimento Grade de atendimento Capacidade Transportadoras Veículos …" at bounding box center [278, 135] width 557 height 271
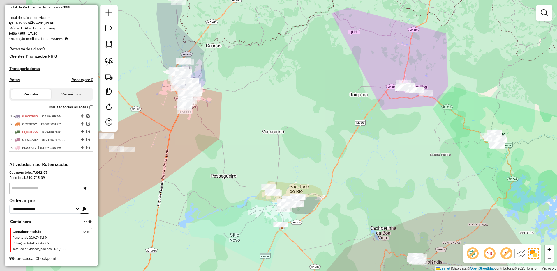
drag, startPoint x: 307, startPoint y: 164, endPoint x: 335, endPoint y: 179, distance: 32.3
click at [335, 179] on div "Janela de atendimento Grade de atendimento Capacidade Transportadoras Veículos …" at bounding box center [278, 135] width 557 height 271
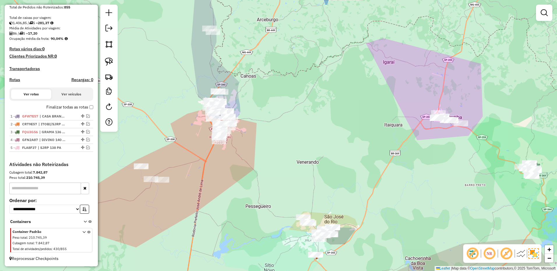
drag, startPoint x: 243, startPoint y: 128, endPoint x: 273, endPoint y: 187, distance: 66.1
click at [273, 187] on div "Janela de atendimento Grade de atendimento Capacidade Transportadoras Veículos …" at bounding box center [278, 135] width 557 height 271
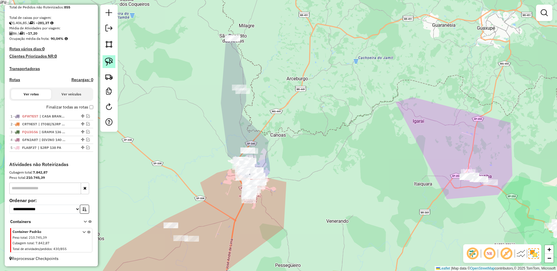
click at [112, 59] on img at bounding box center [109, 62] width 8 height 8
drag, startPoint x: 262, startPoint y: 26, endPoint x: 278, endPoint y: 105, distance: 81.1
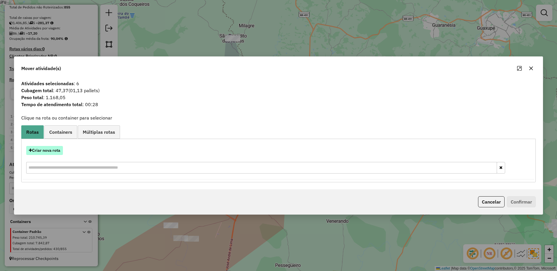
click at [52, 149] on button "Criar nova rota" at bounding box center [44, 150] width 37 height 9
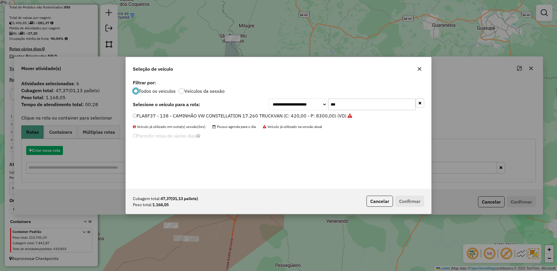
scroll to position [3, 2]
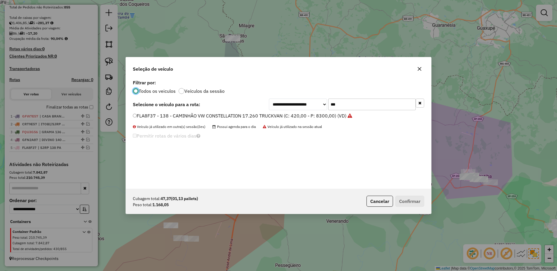
click at [362, 105] on input "***" at bounding box center [371, 105] width 87 height 12
type input "***"
click at [323, 112] on div "**********" at bounding box center [278, 133] width 305 height 111
click at [330, 115] on label "FYI5C17 - 137 - CAMINHÃO VW CONSTELLATION 17.260 TRUCKVAN (C: 420,00 - P: 8300,…" at bounding box center [239, 115] width 213 height 7
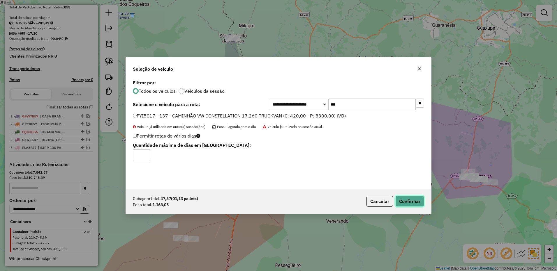
click at [408, 199] on button "Confirmar" at bounding box center [409, 201] width 29 height 11
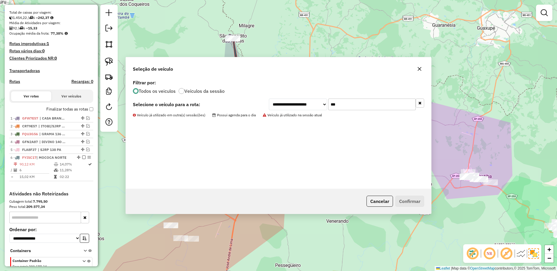
scroll to position [147, 0]
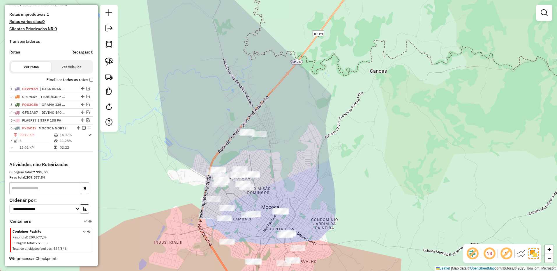
drag, startPoint x: 328, startPoint y: 154, endPoint x: 369, endPoint y: 151, distance: 42.0
click at [369, 151] on div "Janela de atendimento Grade de atendimento Capacidade Transportadoras Veículos …" at bounding box center [278, 135] width 557 height 271
drag, startPoint x: 107, startPoint y: 61, endPoint x: 127, endPoint y: 68, distance: 21.2
click at [107, 61] on img at bounding box center [109, 62] width 8 height 8
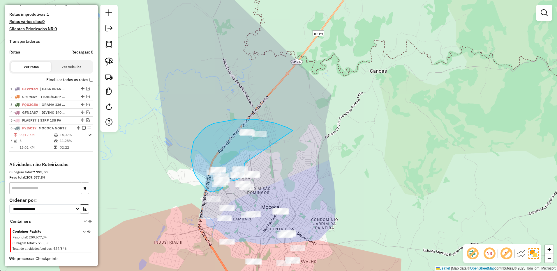
drag, startPoint x: 257, startPoint y: 120, endPoint x: 246, endPoint y: 154, distance: 36.3
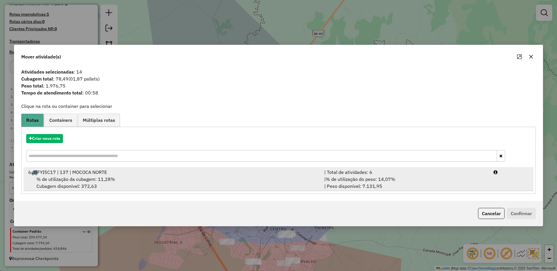
click at [448, 175] on div "| Total de atividades: 6" at bounding box center [405, 172] width 169 height 7
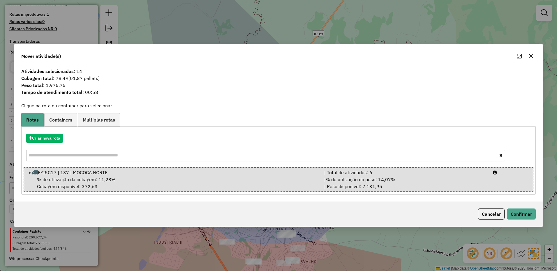
click at [536, 215] on div "Cancelar Confirmar" at bounding box center [278, 214] width 528 height 25
drag, startPoint x: 531, startPoint y: 215, endPoint x: 510, endPoint y: 215, distance: 21.5
click at [531, 215] on button "Confirmar" at bounding box center [521, 214] width 29 height 11
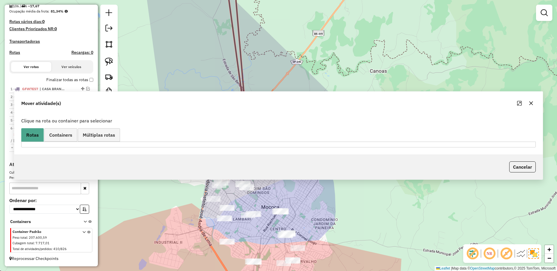
scroll to position [145, 0]
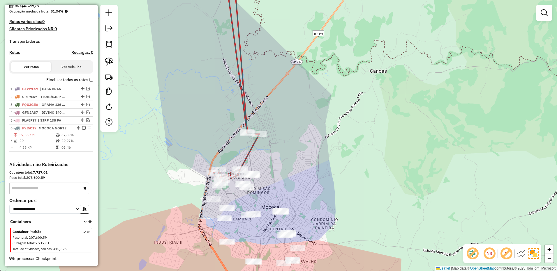
click at [230, 168] on div "Janela de atendimento Grade de atendimento Capacidade Transportadoras Veículos …" at bounding box center [278, 135] width 557 height 271
select select "**********"
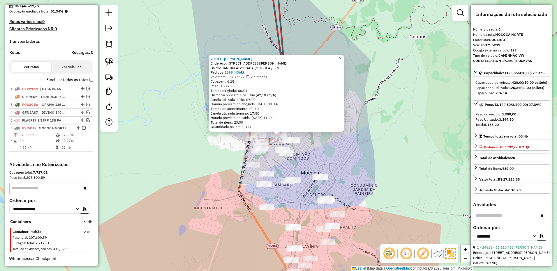
click at [344, 55] on link "×" at bounding box center [340, 58] width 7 height 7
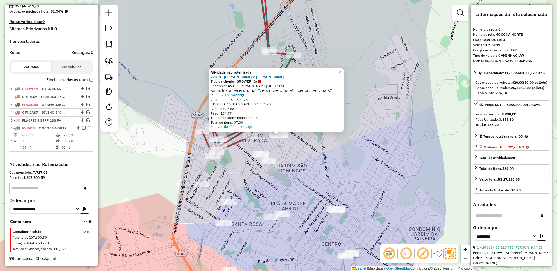
click at [372, 154] on div "Atividade não roteirizada 22078 - GERALDO e GERALDO SU Tipo de cliente: GROWER …" at bounding box center [278, 135] width 557 height 271
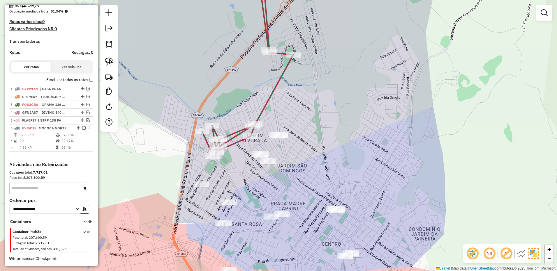
click at [110, 62] on img at bounding box center [109, 62] width 8 height 8
drag, startPoint x: 303, startPoint y: 140, endPoint x: 296, endPoint y: 174, distance: 34.2
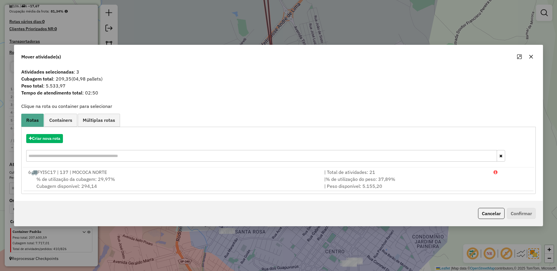
drag, startPoint x: 529, startPoint y: 53, endPoint x: 428, endPoint y: 77, distance: 103.9
click at [528, 53] on button "button" at bounding box center [530, 56] width 9 height 9
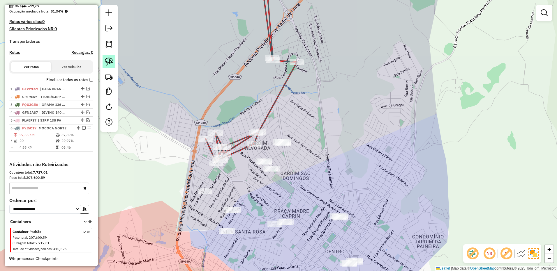
click at [110, 63] on img at bounding box center [109, 62] width 8 height 8
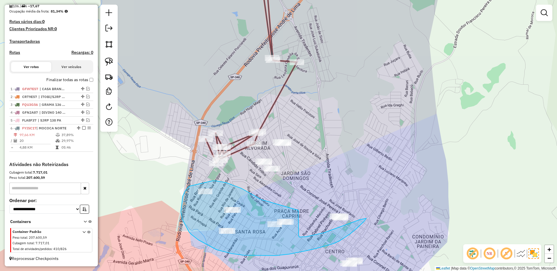
drag, startPoint x: 261, startPoint y: 200, endPoint x: 298, endPoint y: 211, distance: 38.8
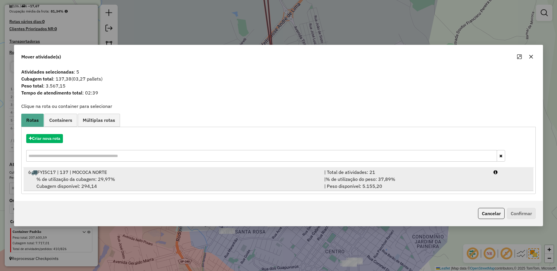
click at [400, 179] on div "| % de utilização do peso: 37,89% | Peso disponível: 5.155,20" at bounding box center [405, 183] width 169 height 14
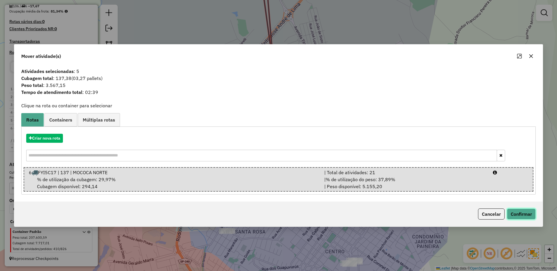
click at [513, 211] on button "Confirmar" at bounding box center [521, 214] width 29 height 11
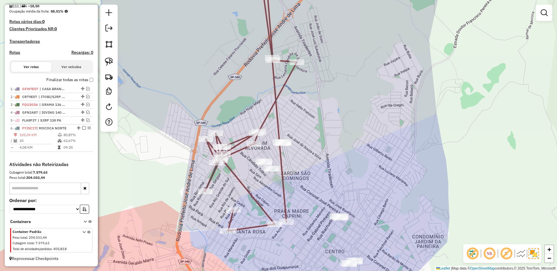
click at [296, 224] on div "Rota 6 - Placa FYI5C17 26376 - 55.865.180 MARIA CAR Rota 6 - Placa FYI5C17 2384…" at bounding box center [278, 135] width 557 height 271
select select "**********"
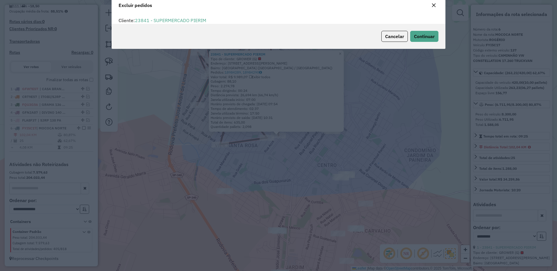
scroll to position [0, 0]
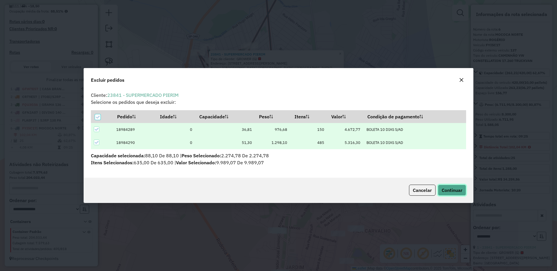
click at [456, 188] on span "Continuar" at bounding box center [451, 191] width 21 height 6
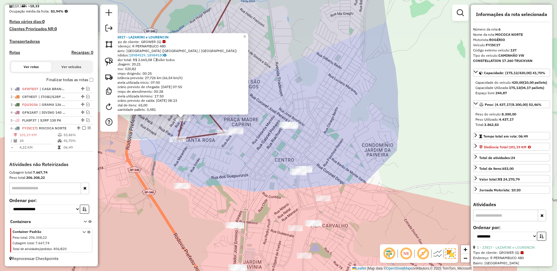
drag, startPoint x: 338, startPoint y: 178, endPoint x: 243, endPoint y: 160, distance: 96.5
click at [243, 160] on div "23817 - LAZARINI e LOURENCIN Tipo de cliente: GROWER (G) Endereço: R PERNAMBUCO…" at bounding box center [278, 135] width 557 height 271
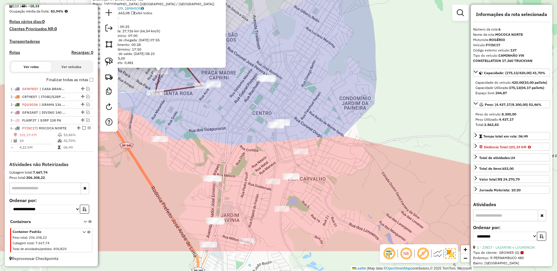
drag, startPoint x: 252, startPoint y: 178, endPoint x: 228, endPoint y: 132, distance: 51.7
click at [230, 131] on div "23817 - LAZARINI e LOURENCIN Tipo de cliente: GROWER (G) Endereço: R PERNAMBUCO…" at bounding box center [278, 135] width 557 height 271
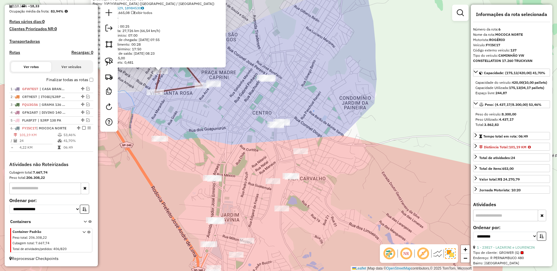
drag, startPoint x: 107, startPoint y: 61, endPoint x: 121, endPoint y: 74, distance: 18.7
click at [107, 61] on img at bounding box center [109, 62] width 8 height 8
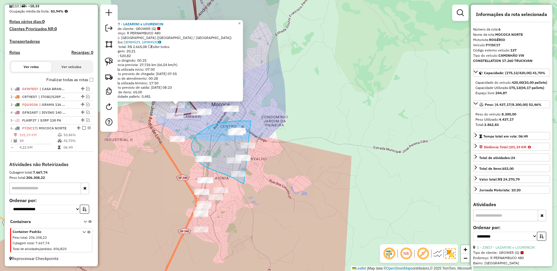
drag, startPoint x: 251, startPoint y: 121, endPoint x: 283, endPoint y: 177, distance: 64.7
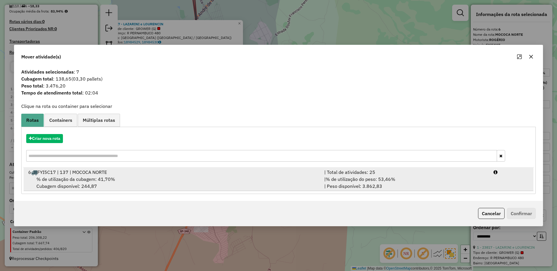
click at [419, 182] on div "| % de utilização do peso: 53,46% | Peso disponível: 3.862,83" at bounding box center [405, 183] width 169 height 14
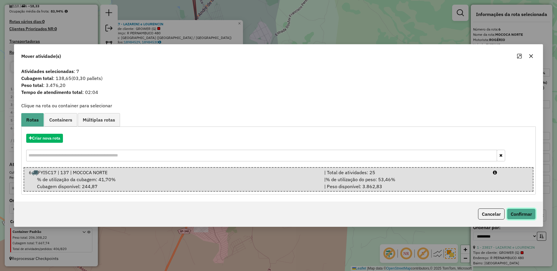
drag, startPoint x: 530, startPoint y: 215, endPoint x: 520, endPoint y: 212, distance: 10.8
click at [530, 214] on button "Confirmar" at bounding box center [521, 214] width 29 height 11
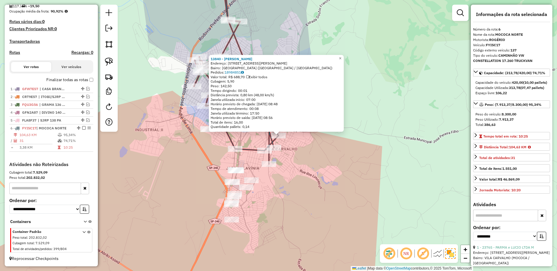
click at [344, 163] on div "13840 - MARIA LUIZA SANTURBA Endereço: R DOUTOR JACINTO TALIBERTI 226 Bairro: J…" at bounding box center [278, 135] width 557 height 271
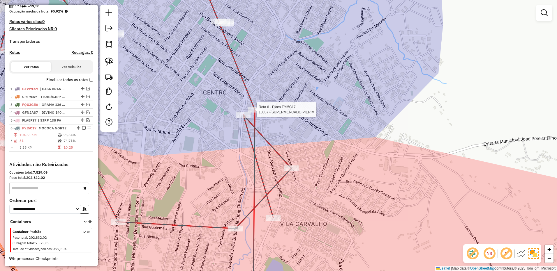
select select "**********"
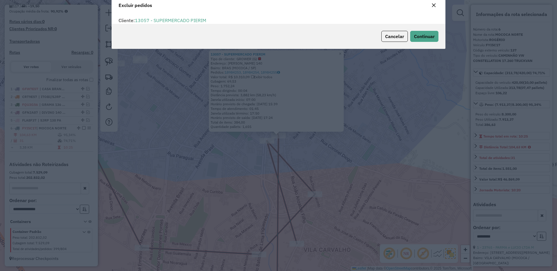
scroll to position [3, 2]
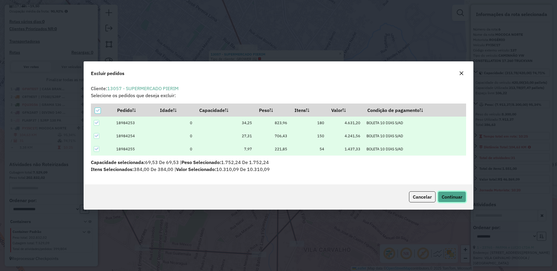
click at [447, 194] on span "Continuar" at bounding box center [451, 197] width 21 height 6
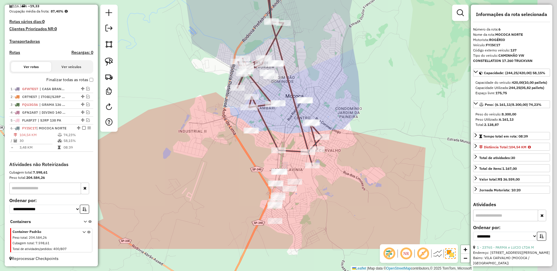
drag, startPoint x: 399, startPoint y: 199, endPoint x: 344, endPoint y: 149, distance: 74.0
click at [344, 149] on div "Janela de atendimento Grade de atendimento Capacidade Transportadoras Veículos …" at bounding box center [278, 135] width 557 height 271
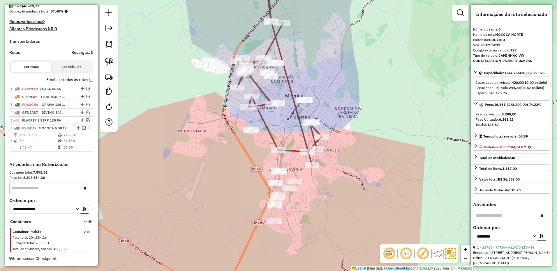
drag, startPoint x: 289, startPoint y: 122, endPoint x: 283, endPoint y: 148, distance: 26.7
click at [283, 148] on div "Janela de atendimento Grade de atendimento Capacidade Transportadoras Veículos …" at bounding box center [278, 135] width 557 height 271
click at [109, 62] on img at bounding box center [109, 62] width 8 height 8
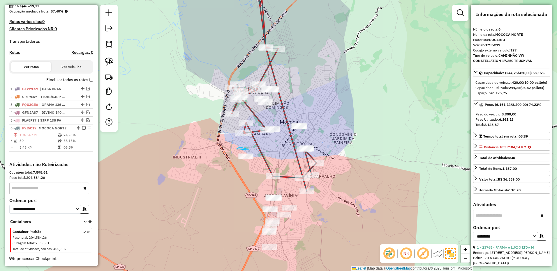
drag, startPoint x: 249, startPoint y: 150, endPoint x: 261, endPoint y: 165, distance: 19.6
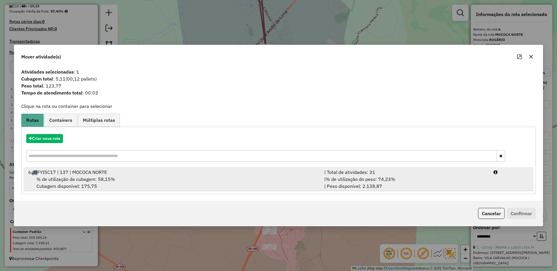
click at [441, 177] on div "| % de utilização do peso: 74,23% | Peso disponível: 2.138,87" at bounding box center [405, 183] width 169 height 14
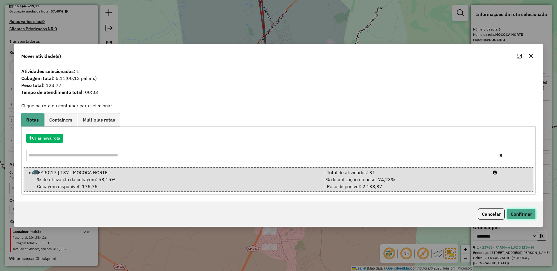
click at [513, 211] on button "Confirmar" at bounding box center [521, 214] width 29 height 11
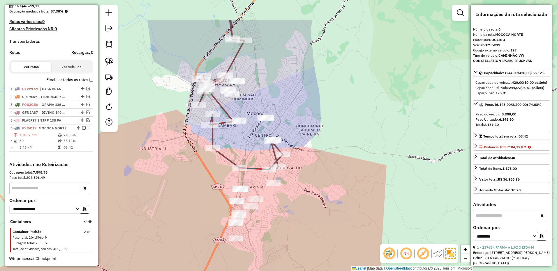
drag, startPoint x: 337, startPoint y: 116, endPoint x: 330, endPoint y: 169, distance: 52.5
click at [331, 168] on div "Janela de atendimento Grade de atendimento Capacidade Transportadoras Veículos …" at bounding box center [278, 135] width 557 height 271
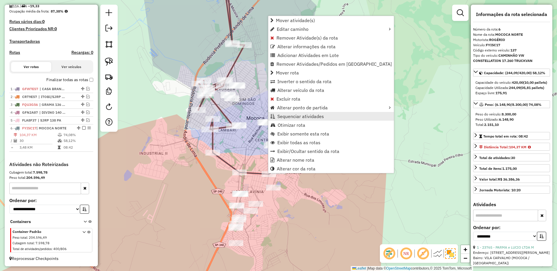
click at [298, 115] on span "Sequenciar atividades" at bounding box center [300, 116] width 47 height 5
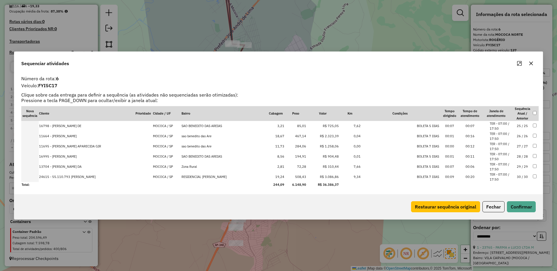
scroll to position [41, 0]
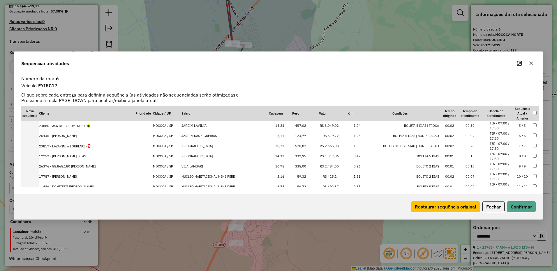
click at [529, 63] on icon "button" at bounding box center [530, 63] width 5 height 5
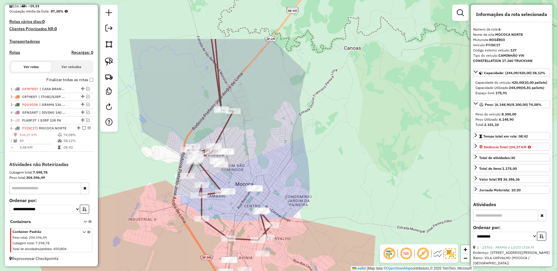
drag, startPoint x: 349, startPoint y: 167, endPoint x: 349, endPoint y: 194, distance: 27.4
click at [349, 194] on div "Janela de atendimento Grade de atendimento Capacidade Transportadoras Veículos …" at bounding box center [278, 135] width 557 height 271
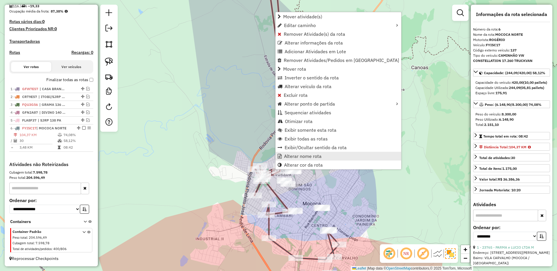
click at [300, 155] on span "Alterar nome rota" at bounding box center [303, 156] width 38 height 5
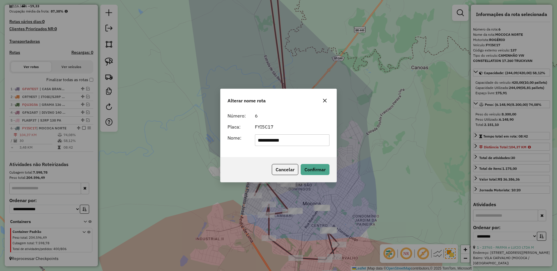
drag, startPoint x: 278, startPoint y: 140, endPoint x: 343, endPoint y: 140, distance: 64.9
click at [343, 140] on div "**********" at bounding box center [278, 135] width 557 height 271
type input "**********"
click at [311, 168] on button "Confirmar" at bounding box center [314, 169] width 29 height 11
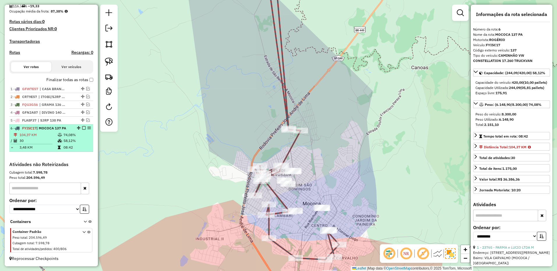
click at [83, 129] on em at bounding box center [83, 127] width 3 height 3
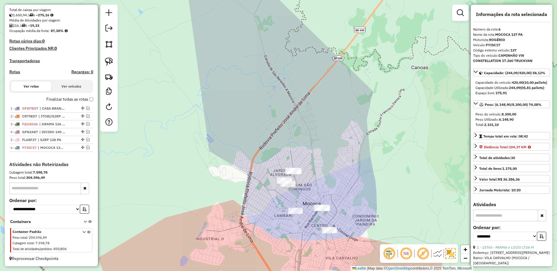
scroll to position [125, 0]
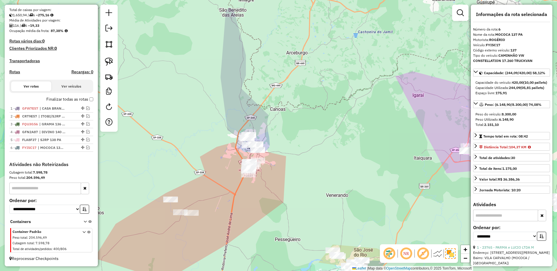
drag, startPoint x: 337, startPoint y: 172, endPoint x: 326, endPoint y: 146, distance: 28.8
click at [334, 150] on div "Janela de atendimento Grade de atendimento Capacidade Transportadoras Veículos …" at bounding box center [278, 135] width 557 height 271
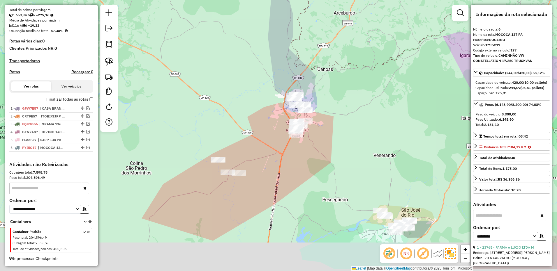
drag, startPoint x: 328, startPoint y: 149, endPoint x: 362, endPoint y: 125, distance: 40.7
click at [363, 125] on div "Janela de atendimento Grade de atendimento Capacidade Transportadoras Veículos …" at bounding box center [278, 135] width 557 height 271
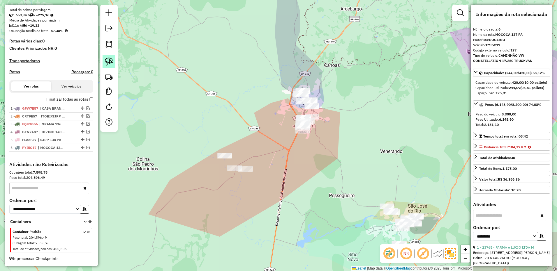
click at [112, 67] on link at bounding box center [108, 61] width 13 height 13
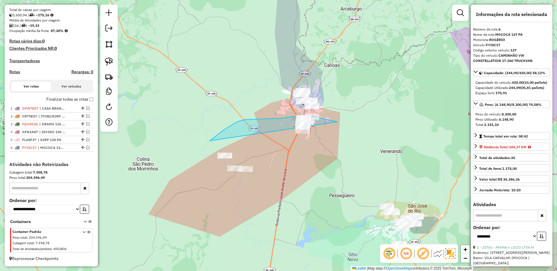
drag, startPoint x: 323, startPoint y: 119, endPoint x: 284, endPoint y: 183, distance: 75.2
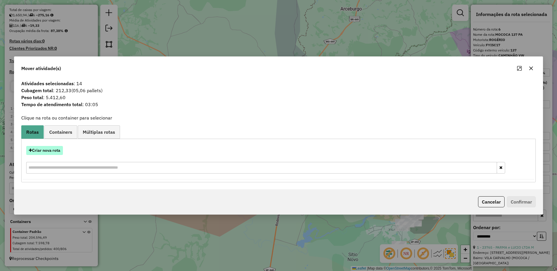
click at [39, 151] on button "Criar nova rota" at bounding box center [44, 150] width 37 height 9
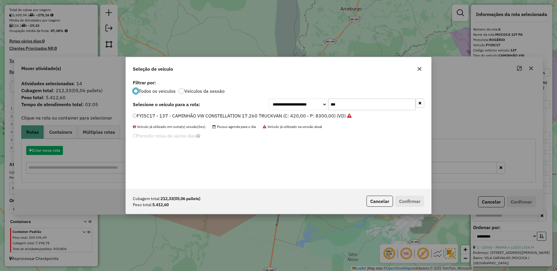
scroll to position [3, 2]
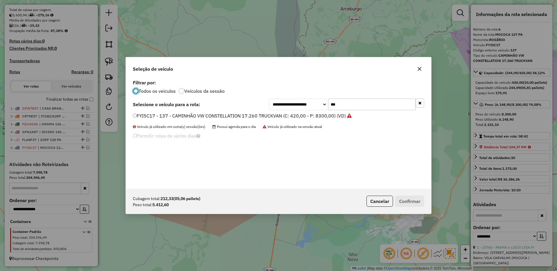
click at [363, 102] on input "***" at bounding box center [371, 105] width 87 height 12
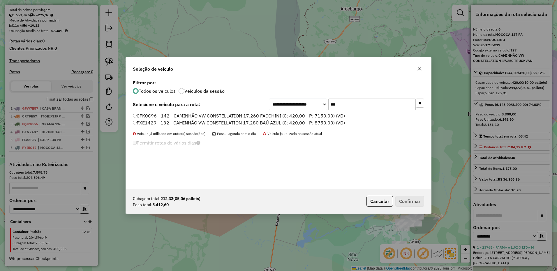
type input "***"
click at [329, 116] on label "CFK0C96 - 142 - CAMINHÃO VW CONSTELLATION 17.260 FACCHINI (C: 420,00 - P: 7150,…" at bounding box center [239, 115] width 212 height 7
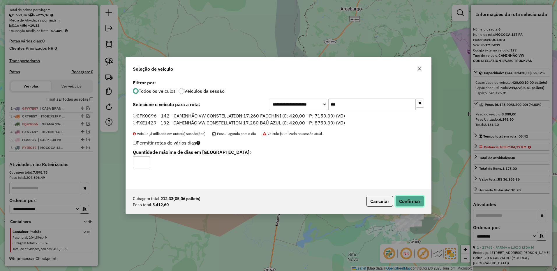
click at [410, 202] on button "Confirmar" at bounding box center [409, 201] width 29 height 11
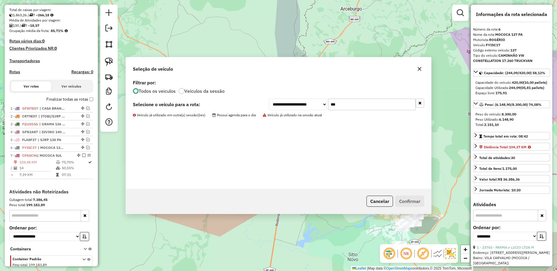
scroll to position [158, 0]
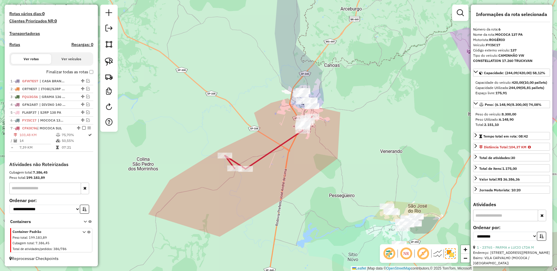
click at [311, 140] on div "Janela de atendimento Grade de atendimento Capacidade Transportadoras Veículos …" at bounding box center [278, 135] width 557 height 271
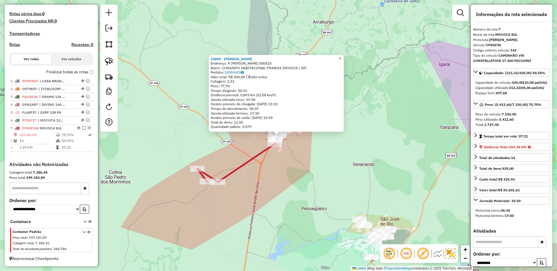
click at [341, 56] on span "×" at bounding box center [340, 58] width 3 height 5
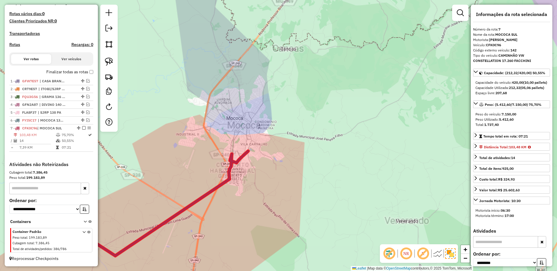
drag, startPoint x: 271, startPoint y: 161, endPoint x: 335, endPoint y: 91, distance: 94.4
click at [335, 91] on div "Janela de atendimento Grade de atendimento Capacidade Transportadoras Veículos …" at bounding box center [278, 135] width 557 height 271
drag, startPoint x: 310, startPoint y: 98, endPoint x: 297, endPoint y: 146, distance: 49.8
click at [297, 146] on div "Janela de atendimento Grade de atendimento Capacidade Transportadoras Veículos …" at bounding box center [278, 135] width 557 height 271
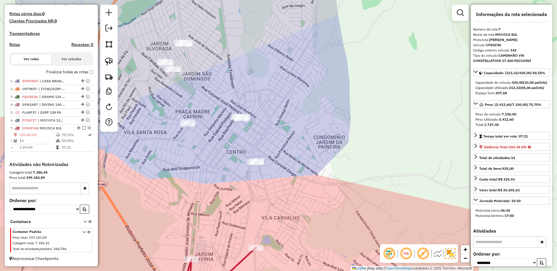
drag, startPoint x: 112, startPoint y: 62, endPoint x: 156, endPoint y: 93, distance: 54.4
click at [112, 62] on img at bounding box center [109, 62] width 8 height 8
drag, startPoint x: 250, startPoint y: 148, endPoint x: 297, endPoint y: 153, distance: 47.1
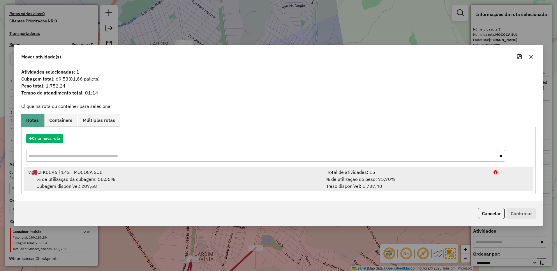
click at [408, 173] on div "| Total de atividades: 15" at bounding box center [405, 172] width 169 height 7
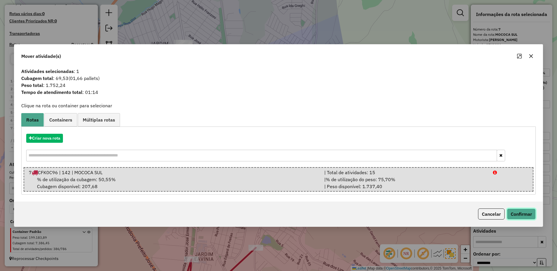
click at [514, 211] on button "Confirmar" at bounding box center [521, 214] width 29 height 11
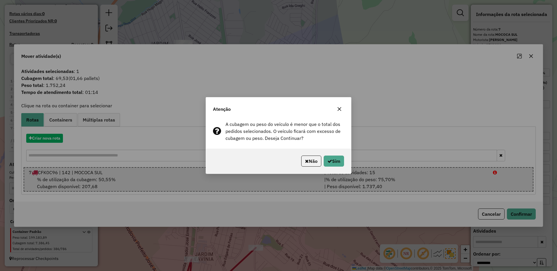
drag, startPoint x: 337, startPoint y: 106, endPoint x: 470, endPoint y: 74, distance: 137.2
click at [337, 106] on button "button" at bounding box center [339, 109] width 9 height 9
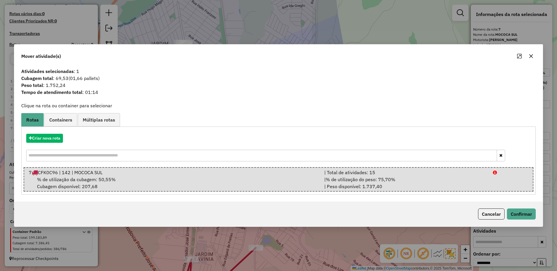
drag, startPoint x: 533, startPoint y: 56, endPoint x: 441, endPoint y: 56, distance: 92.9
click at [532, 56] on button "button" at bounding box center [530, 56] width 9 height 9
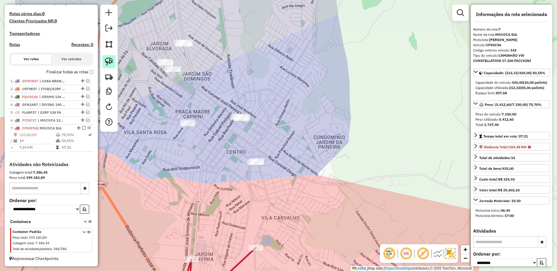
click at [113, 62] on link at bounding box center [108, 61] width 13 height 13
drag, startPoint x: 188, startPoint y: 104, endPoint x: 234, endPoint y: 128, distance: 51.2
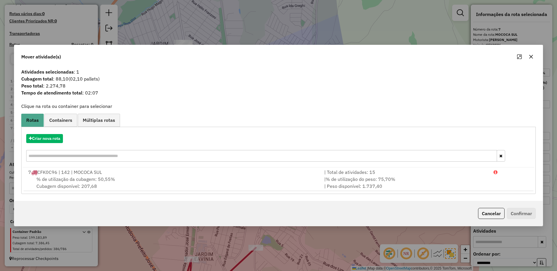
click at [532, 56] on icon "button" at bounding box center [531, 57] width 4 height 4
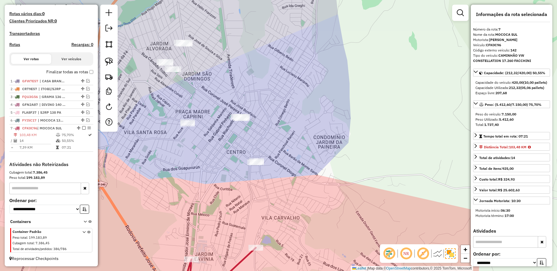
click at [116, 61] on div at bounding box center [108, 68] width 17 height 127
click at [112, 63] on img at bounding box center [109, 62] width 8 height 8
drag, startPoint x: 241, startPoint y: 92, endPoint x: 269, endPoint y: 117, distance: 36.9
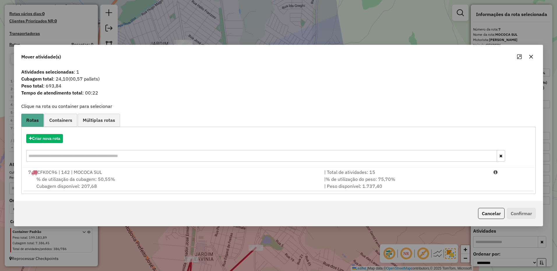
click at [536, 56] on div "Mover atividade(s)" at bounding box center [278, 55] width 528 height 21
drag, startPoint x: 526, startPoint y: 57, endPoint x: 529, endPoint y: 55, distance: 4.1
click at [526, 56] on div at bounding box center [524, 56] width 21 height 9
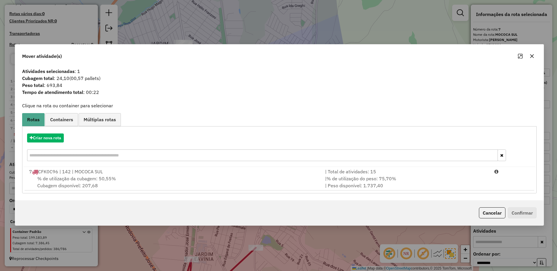
click at [531, 54] on icon "button" at bounding box center [531, 56] width 5 height 5
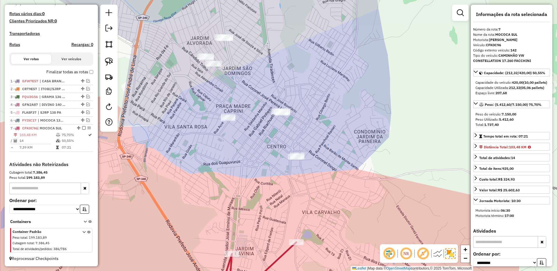
drag, startPoint x: 358, startPoint y: 121, endPoint x: 344, endPoint y: 113, distance: 16.1
click at [395, 116] on div "Janela de atendimento Grade de atendimento Capacidade Transportadoras Veículos …" at bounding box center [278, 135] width 557 height 271
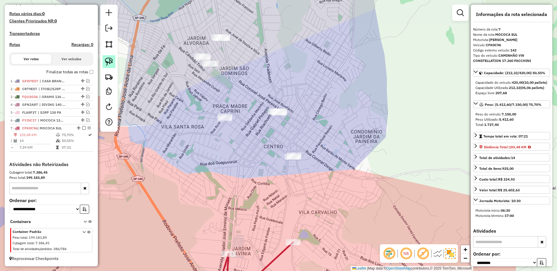
click at [103, 60] on link at bounding box center [108, 61] width 13 height 13
drag, startPoint x: 314, startPoint y: 149, endPoint x: 323, endPoint y: 174, distance: 27.0
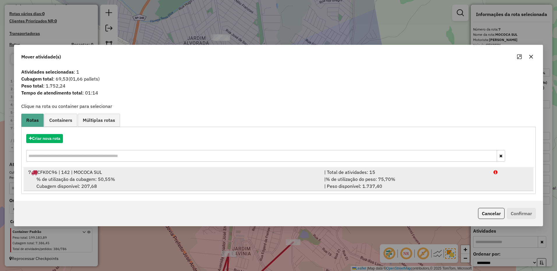
click at [438, 182] on div "| % de utilização do peso: 75,70% | Peso disponível: 1.737,40" at bounding box center [405, 183] width 169 height 14
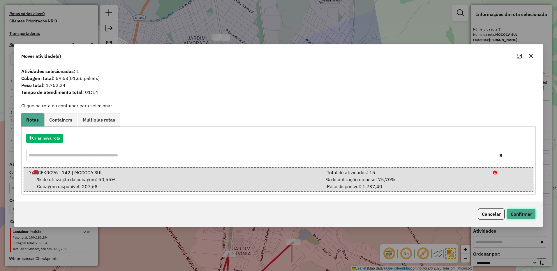
click at [520, 211] on button "Confirmar" at bounding box center [521, 214] width 29 height 11
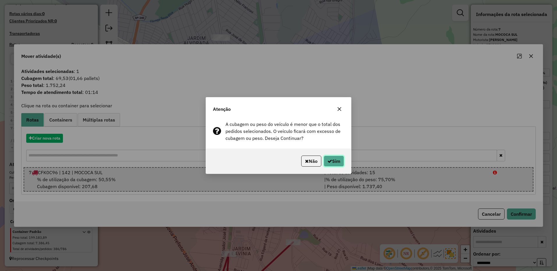
click at [337, 158] on button "Sim" at bounding box center [333, 161] width 20 height 11
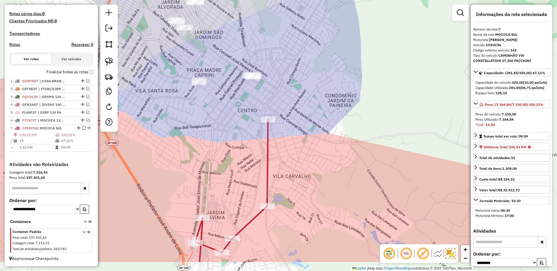
drag, startPoint x: 360, startPoint y: 194, endPoint x: 283, endPoint y: 167, distance: 81.9
click at [330, 145] on div "Janela de atendimento Grade de atendimento Capacidade Transportadoras Veículos …" at bounding box center [278, 135] width 557 height 271
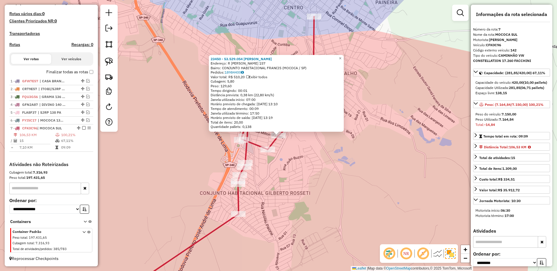
click at [308, 171] on div "23450 - 53.529.054 LUCIANA P Endereço: R MILTON MAZIEIRO 157 Bairro: CONJUNTO H…" at bounding box center [278, 135] width 557 height 271
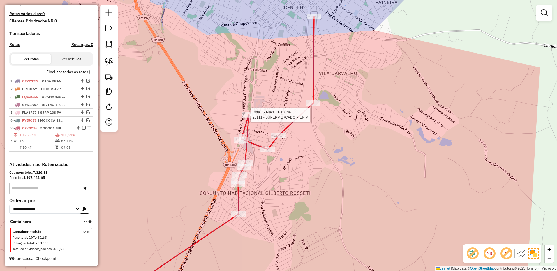
select select "**********"
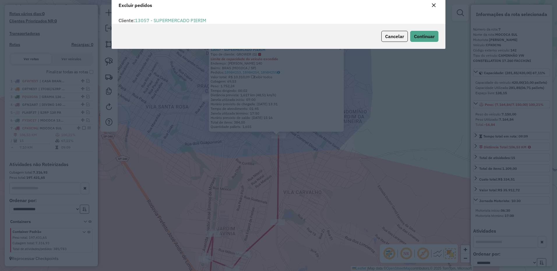
scroll to position [3, 2]
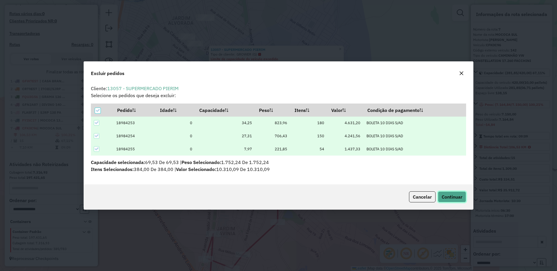
click at [447, 193] on button "Continuar" at bounding box center [452, 197] width 28 height 11
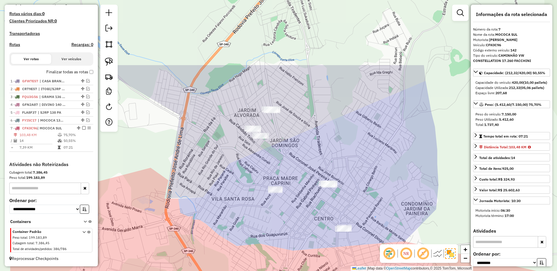
drag, startPoint x: 291, startPoint y: 195, endPoint x: 313, endPoint y: 211, distance: 26.8
click at [313, 211] on div "Janela de atendimento Grade de atendimento Capacidade Transportadoras Veículos …" at bounding box center [278, 135] width 557 height 271
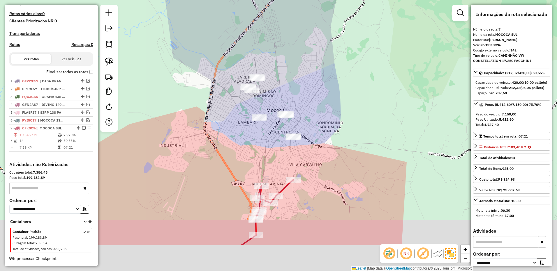
drag, startPoint x: 353, startPoint y: 146, endPoint x: 316, endPoint y: 50, distance: 103.0
click at [317, 48] on div "Janela de atendimento Grade de atendimento Capacidade Transportadoras Veículos …" at bounding box center [278, 135] width 557 height 271
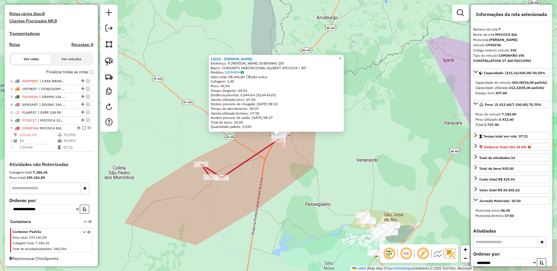
click at [341, 57] on span "×" at bounding box center [340, 58] width 3 height 5
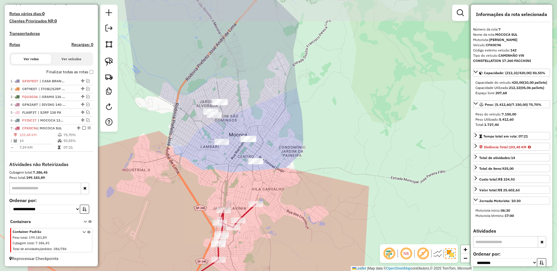
drag, startPoint x: 281, startPoint y: 133, endPoint x: 314, endPoint y: 146, distance: 35.3
click at [314, 146] on div "Janela de atendimento Grade de atendimento Capacidade Transportadoras Veículos …" at bounding box center [278, 135] width 557 height 271
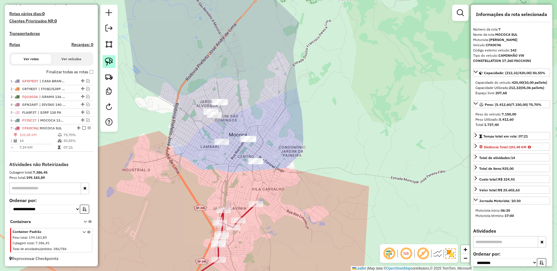
click at [109, 62] on img at bounding box center [109, 62] width 8 height 8
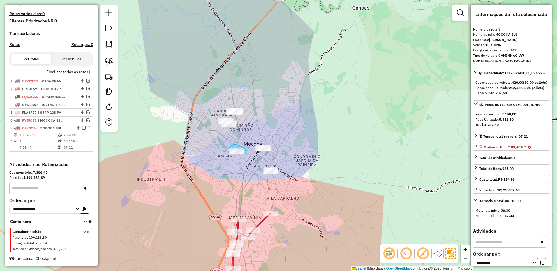
drag, startPoint x: 245, startPoint y: 149, endPoint x: 247, endPoint y: 166, distance: 16.7
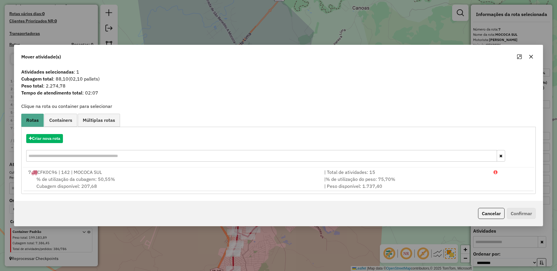
click at [532, 56] on icon "button" at bounding box center [531, 57] width 4 height 4
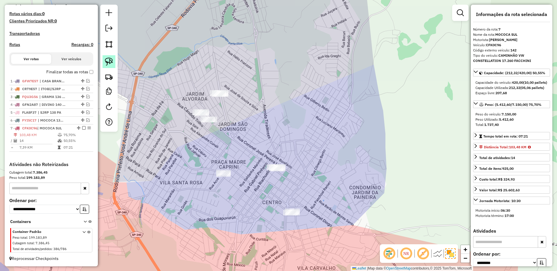
click at [109, 61] on img at bounding box center [109, 62] width 8 height 8
drag, startPoint x: 272, startPoint y: 152, endPoint x: 307, endPoint y: 181, distance: 45.5
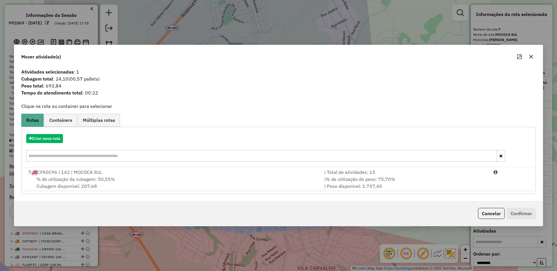
select select "**********"
drag, startPoint x: 0, startPoint y: 0, endPoint x: 474, endPoint y: 192, distance: 511.9
click at [431, 179] on div "| % de utilização do peso: 75,70% | Peso disponível: 1.737,40" at bounding box center [405, 183] width 169 height 14
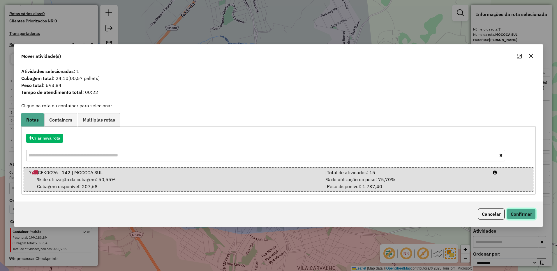
click at [525, 216] on button "Confirmar" at bounding box center [521, 214] width 29 height 11
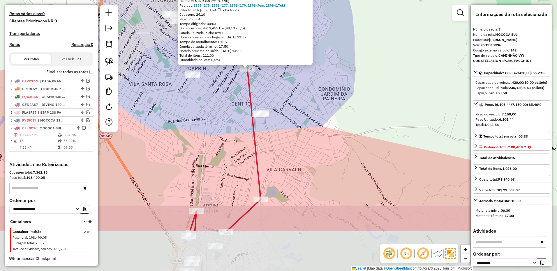
drag, startPoint x: 351, startPoint y: 213, endPoint x: 319, endPoint y: 146, distance: 74.6
click at [319, 146] on div "26856 - GRANITO e OLIVEIRA L Tipo de cliente: GROWER (G) Endereço: [STREET_ADDR…" at bounding box center [278, 135] width 557 height 271
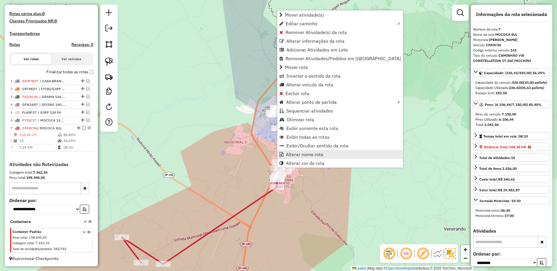
click at [297, 154] on span "Alterar nome rota" at bounding box center [305, 154] width 38 height 5
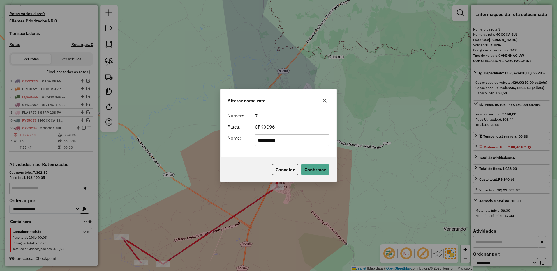
drag, startPoint x: 277, startPoint y: 142, endPoint x: 325, endPoint y: 140, distance: 47.8
click at [325, 140] on input "**********" at bounding box center [292, 141] width 75 height 12
type input "**********"
click at [309, 166] on button "Confirmar" at bounding box center [314, 169] width 29 height 11
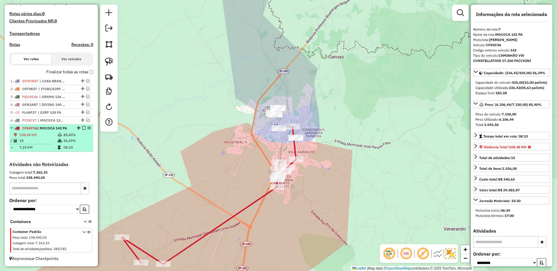
click at [82, 128] on em at bounding box center [83, 127] width 3 height 3
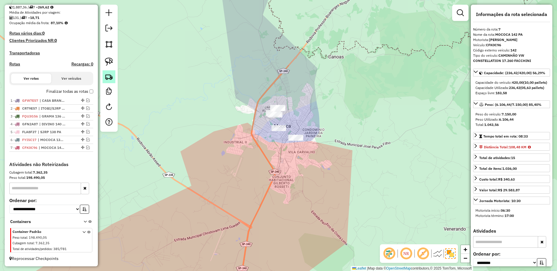
click at [108, 75] on img at bounding box center [109, 77] width 8 height 8
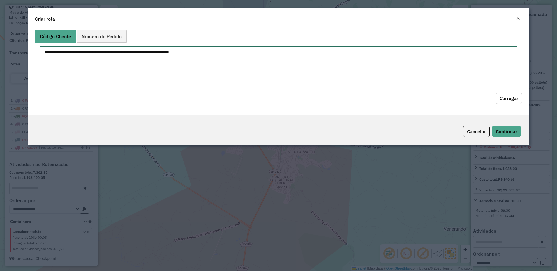
click at [299, 65] on textarea at bounding box center [278, 64] width 477 height 37
paste textarea "***** ***** ***** ***** ***** ***** ***** ***** ***** ***** *** **** **** **** …"
type textarea "***** ***** ***** ***** ***** ***** ***** ***** ***** ***** *** **** **** **** …"
click at [498, 94] on button "Carregar" at bounding box center [509, 98] width 26 height 11
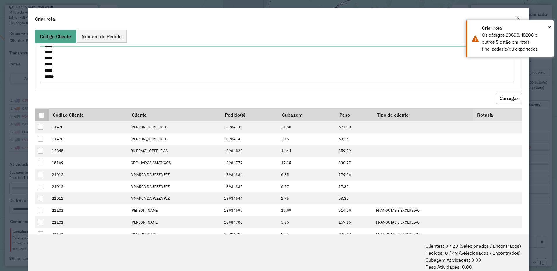
click at [42, 114] on div at bounding box center [42, 116] width 6 height 6
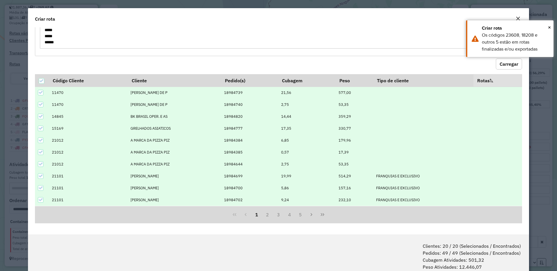
scroll to position [29, 0]
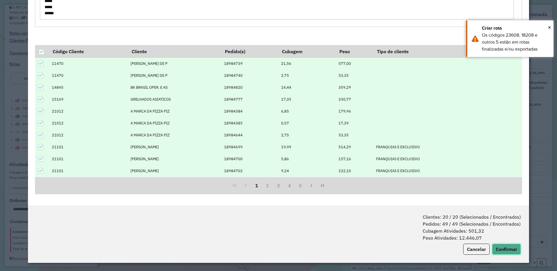
click at [505, 248] on button "Confirmar" at bounding box center [506, 249] width 29 height 11
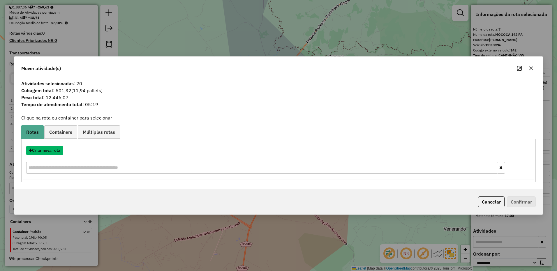
click at [45, 150] on button "Criar nova rota" at bounding box center [44, 150] width 37 height 9
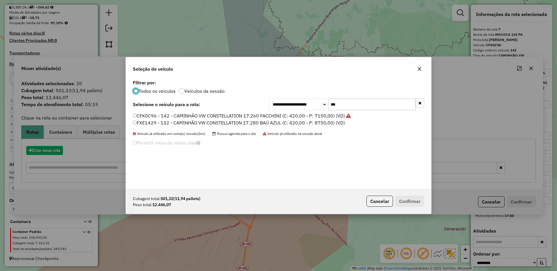
scroll to position [3, 2]
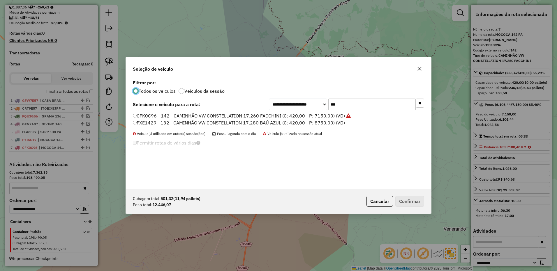
click at [416, 103] on button "button" at bounding box center [419, 103] width 8 height 9
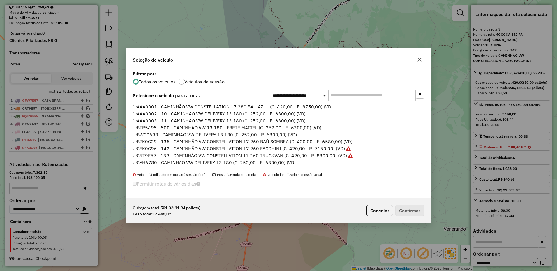
click at [417, 102] on div "**********" at bounding box center [278, 133] width 305 height 129
click at [286, 110] on label "AAA0001 - CAMINHÃO VW CONSTELLATION 17.280 BAÚ AZUL (C: 420,00 - P: 8750,00) (V…" at bounding box center [233, 106] width 200 height 7
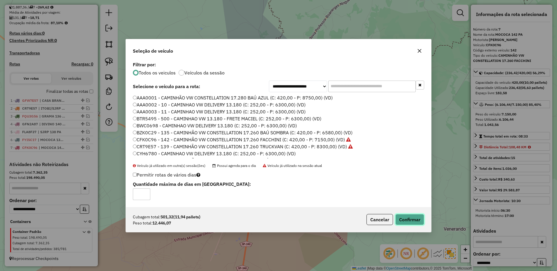
click at [409, 223] on button "Confirmar" at bounding box center [409, 219] width 29 height 11
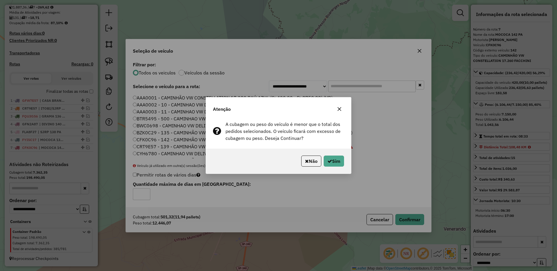
click at [321, 158] on p-footer "Não Sim" at bounding box center [321, 161] width 45 height 11
click at [341, 159] on button "Sim" at bounding box center [333, 161] width 20 height 11
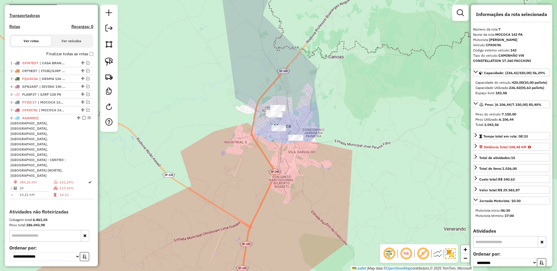
scroll to position [208, 0]
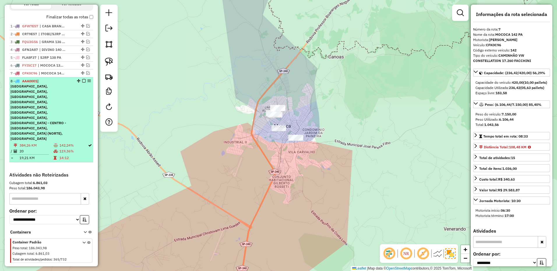
click at [45, 113] on span "| [GEOGRAPHIC_DATA], [GEOGRAPHIC_DATA], [GEOGRAPHIC_DATA], [GEOGRAPHIC_DATA], […" at bounding box center [38, 110] width 56 height 62
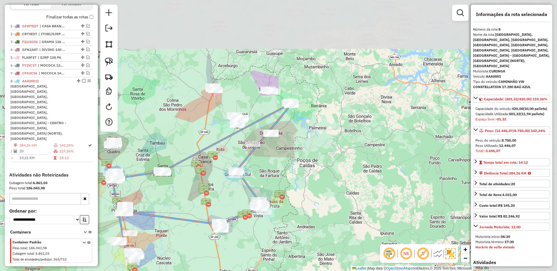
drag, startPoint x: 395, startPoint y: 124, endPoint x: 318, endPoint y: 186, distance: 98.8
click at [318, 186] on div "Janela de atendimento Grade de atendimento Capacidade Transportadoras Veículos …" at bounding box center [278, 135] width 557 height 271
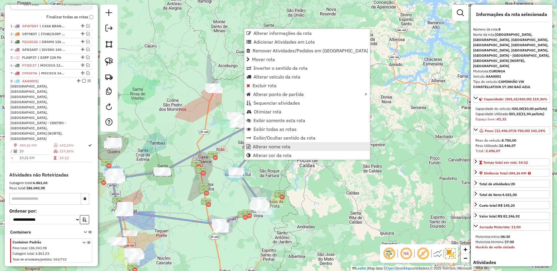
click at [261, 146] on span "Alterar nome rota" at bounding box center [272, 146] width 38 height 5
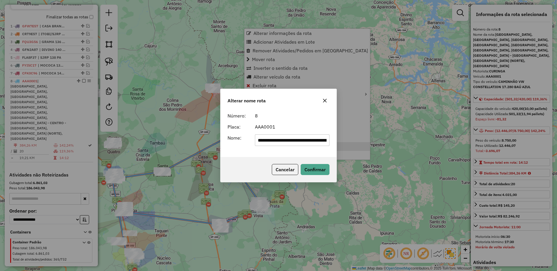
scroll to position [0, 478]
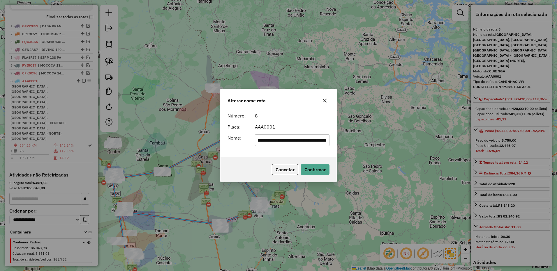
click at [269, 138] on input "**********" at bounding box center [292, 141] width 75 height 12
type input "**********"
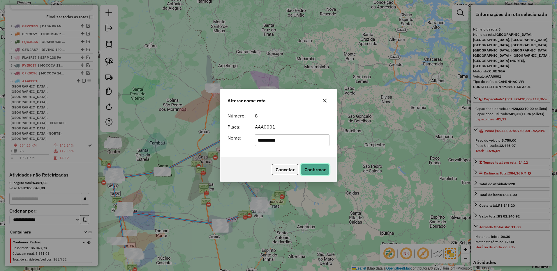
click at [311, 165] on button "Confirmar" at bounding box center [314, 169] width 29 height 11
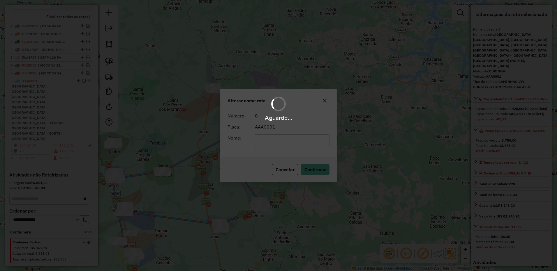
scroll to position [166, 0]
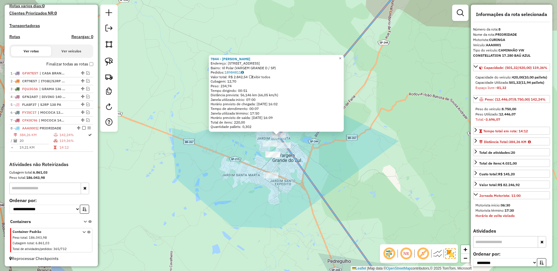
click at [238, 75] on div "Valor total: R$ 2.842,54 Exibir todos" at bounding box center [276, 77] width 131 height 5
click at [239, 73] on link "18984811" at bounding box center [233, 72] width 19 height 4
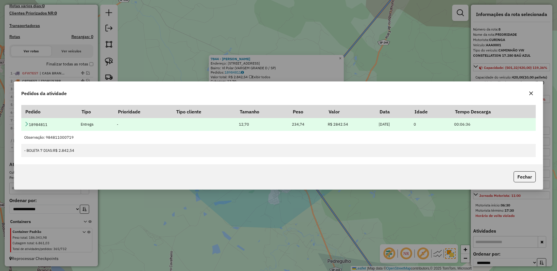
click at [25, 123] on icon at bounding box center [26, 124] width 5 height 5
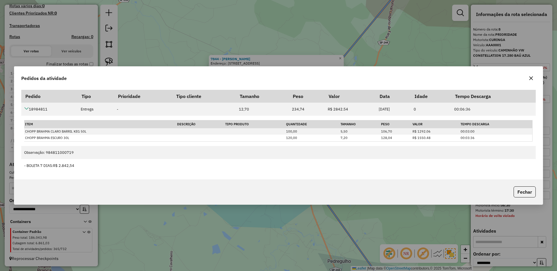
click at [530, 77] on icon "button" at bounding box center [530, 78] width 5 height 5
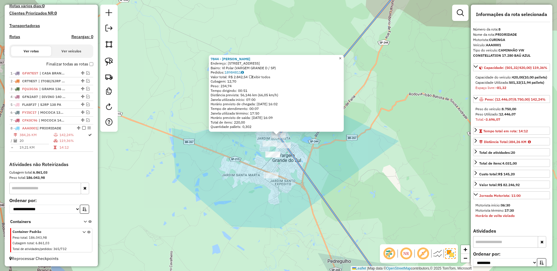
click at [341, 56] on span "×" at bounding box center [340, 58] width 3 height 5
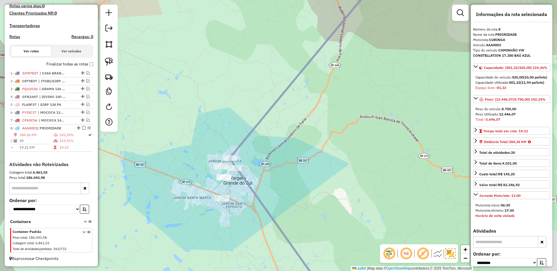
click at [350, 99] on div "Janela de atendimento Grade de atendimento Capacidade Transportadoras Veículos …" at bounding box center [278, 135] width 557 height 271
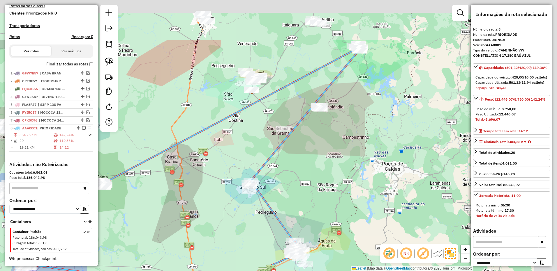
drag, startPoint x: 414, startPoint y: 98, endPoint x: 214, endPoint y: 131, distance: 202.9
click at [337, 169] on div "Janela de atendimento Grade de atendimento Capacidade Transportadoras Veículos …" at bounding box center [278, 135] width 557 height 271
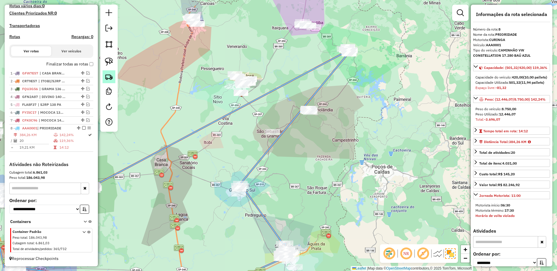
click at [105, 72] on link at bounding box center [108, 76] width 13 height 13
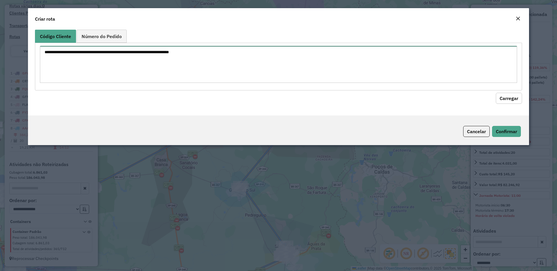
click at [296, 63] on textarea at bounding box center [278, 64] width 477 height 37
paste textarea "* ***** *****"
type textarea "* ***** *****"
click at [512, 98] on button "Carregar" at bounding box center [509, 98] width 26 height 11
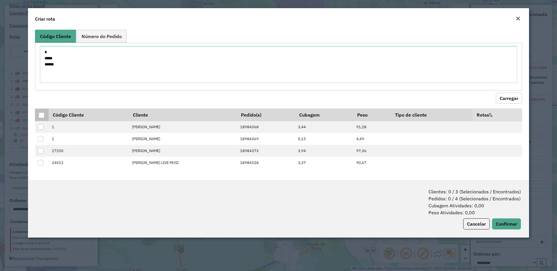
click at [40, 115] on div at bounding box center [42, 116] width 6 height 6
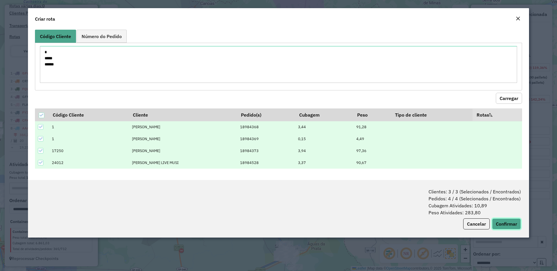
click at [501, 224] on button "Confirmar" at bounding box center [506, 224] width 29 height 11
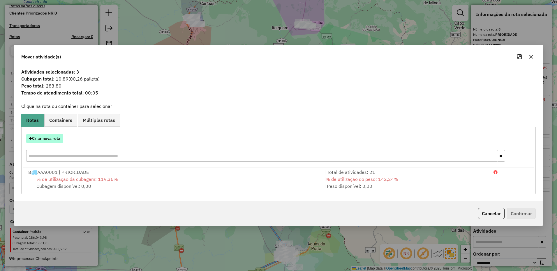
click at [52, 139] on button "Criar nova rota" at bounding box center [44, 138] width 37 height 9
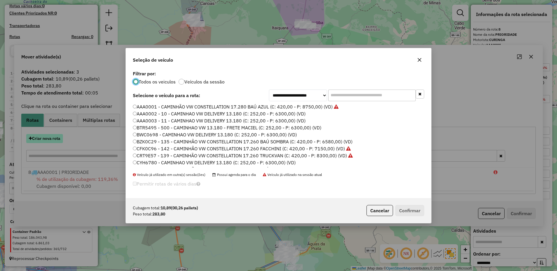
scroll to position [3, 2]
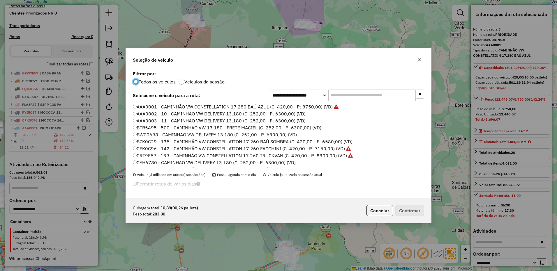
click at [296, 113] on label "AAA0002 - 10 - CAMINHAO VW DELIVERY 13.180 (C: 252,00 - P: 6300,00) (VD)" at bounding box center [219, 113] width 173 height 7
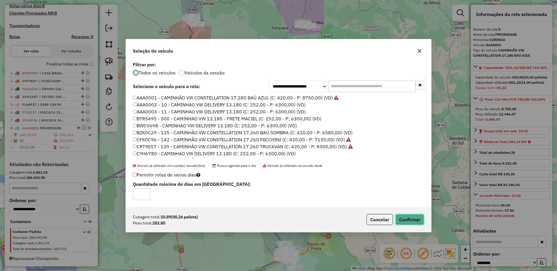
click at [399, 218] on button "Confirmar" at bounding box center [409, 219] width 29 height 11
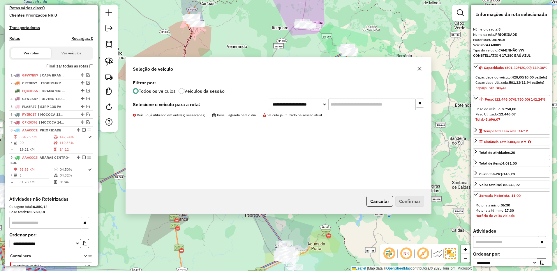
scroll to position [206, 0]
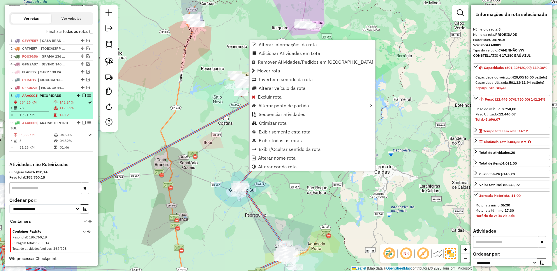
click at [56, 108] on icon at bounding box center [56, 108] width 4 height 3
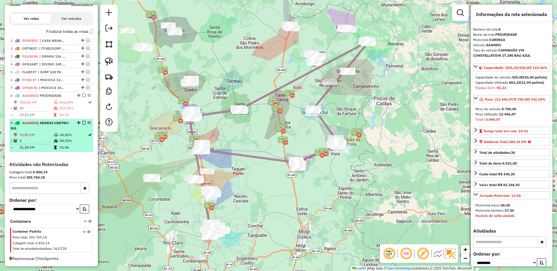
click at [82, 123] on em at bounding box center [83, 122] width 3 height 3
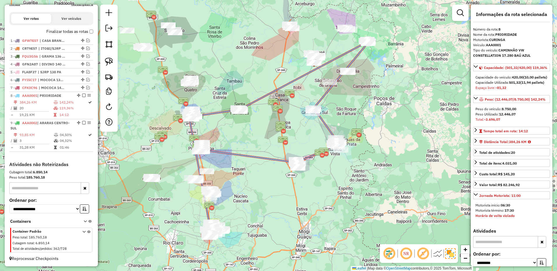
scroll to position [181, 0]
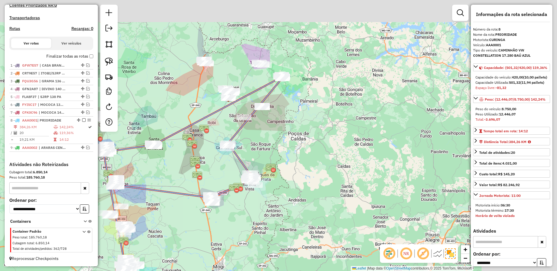
drag, startPoint x: 387, startPoint y: 132, endPoint x: 302, endPoint y: 165, distance: 91.5
click at [304, 168] on div "Janela de atendimento Grade de atendimento Capacidade Transportadoras Veículos …" at bounding box center [278, 135] width 557 height 271
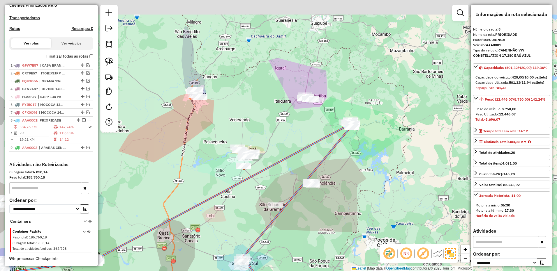
drag, startPoint x: 206, startPoint y: 69, endPoint x: 226, endPoint y: 112, distance: 47.7
click at [226, 112] on div "Janela de atendimento Grade de atendimento Capacidade Transportadoras Veículos …" at bounding box center [278, 135] width 557 height 271
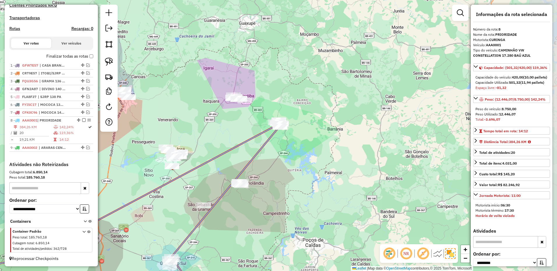
drag, startPoint x: 316, startPoint y: 121, endPoint x: 245, endPoint y: 121, distance: 71.6
click at [245, 121] on div "Janela de atendimento Grade de atendimento Capacidade Transportadoras Veículos …" at bounding box center [278, 135] width 557 height 271
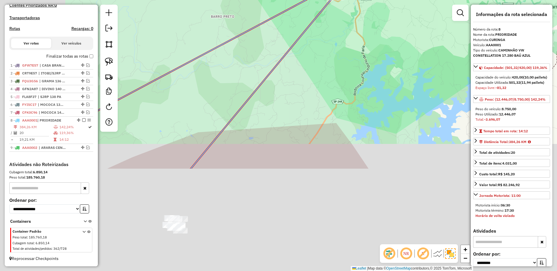
drag, startPoint x: 366, startPoint y: 49, endPoint x: 372, endPoint y: 40, distance: 10.6
click at [372, 36] on div "Janela de atendimento Grade de atendimento Capacidade Transportadoras Veículos …" at bounding box center [278, 135] width 557 height 271
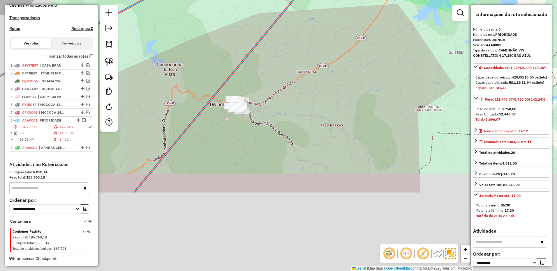
drag, startPoint x: 346, startPoint y: 93, endPoint x: 359, endPoint y: 64, distance: 32.0
click at [360, 64] on div "Janela de atendimento Grade de atendimento Capacidade Transportadoras Veículos …" at bounding box center [278, 135] width 557 height 271
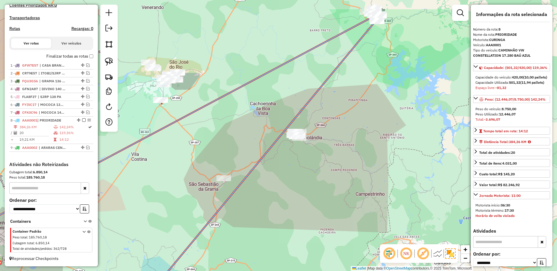
drag, startPoint x: 322, startPoint y: 145, endPoint x: 341, endPoint y: 181, distance: 41.0
click at [341, 181] on div "Janela de atendimento Grade de atendimento Capacidade Transportadoras Veículos …" at bounding box center [278, 135] width 557 height 271
drag, startPoint x: 110, startPoint y: 58, endPoint x: 121, endPoint y: 64, distance: 12.8
click at [110, 58] on img at bounding box center [109, 62] width 8 height 8
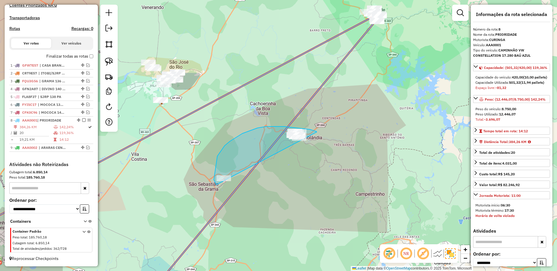
drag, startPoint x: 309, startPoint y: 130, endPoint x: 254, endPoint y: 191, distance: 82.6
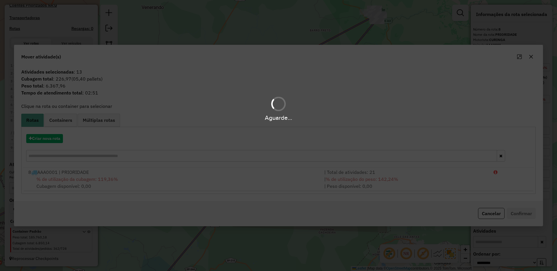
click at [46, 141] on div "Aguarde..." at bounding box center [278, 135] width 557 height 271
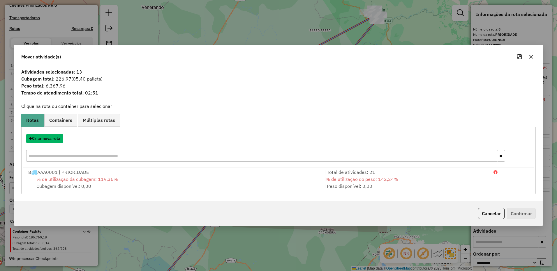
click at [46, 141] on button "Criar nova rota" at bounding box center [44, 138] width 37 height 9
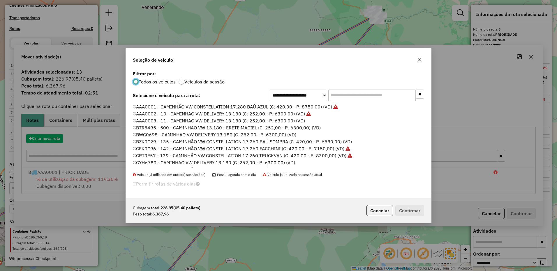
scroll to position [3, 2]
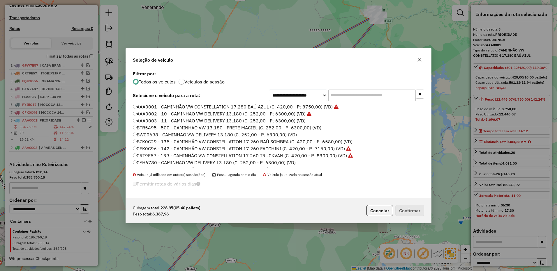
click at [352, 96] on input "text" at bounding box center [371, 96] width 87 height 12
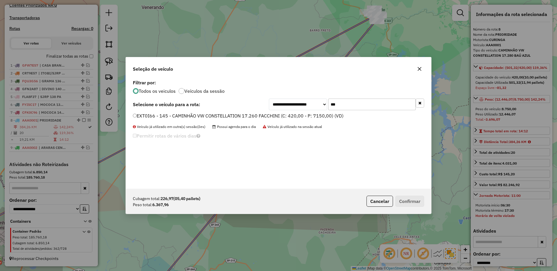
type input "***"
click at [330, 116] on label "EXT0I66 - 145 - CAMINHÃO VW CONSTELLATION 17.260 FACCHINI (C: 420,00 - P: 7150,…" at bounding box center [238, 115] width 211 height 7
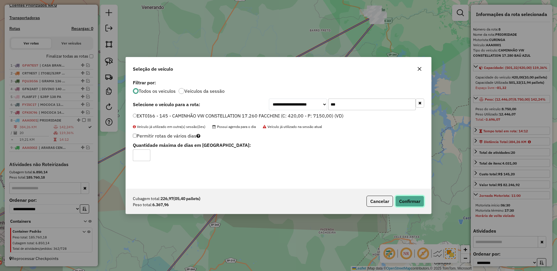
click at [410, 200] on button "Confirmar" at bounding box center [409, 201] width 29 height 11
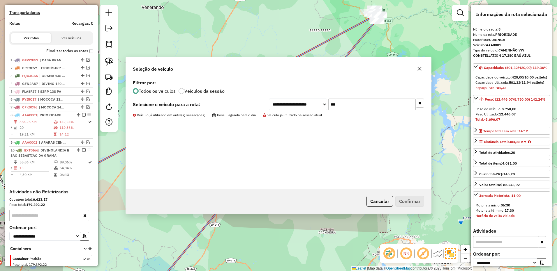
scroll to position [213, 0]
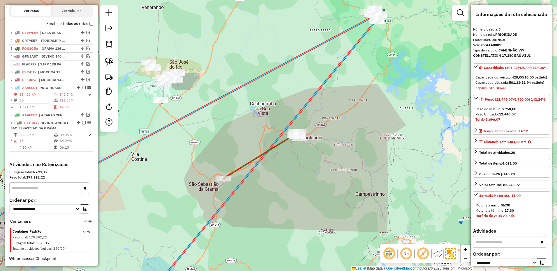
click at [305, 136] on div "Janela de atendimento Grade de atendimento Capacidade Transportadoras Veículos …" at bounding box center [278, 135] width 557 height 271
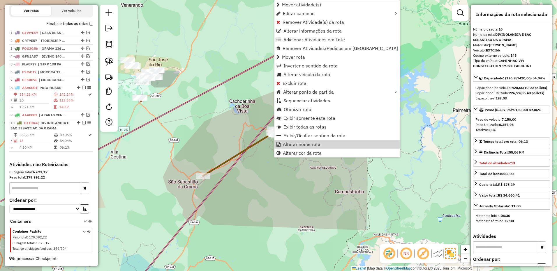
click at [293, 145] on span "Alterar nome rota" at bounding box center [302, 144] width 38 height 5
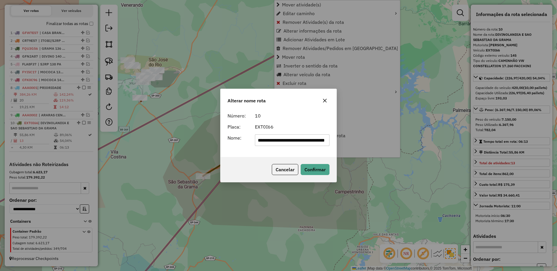
scroll to position [0, 29]
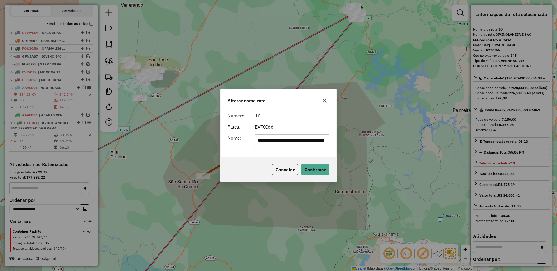
click at [270, 139] on input "**********" at bounding box center [292, 141] width 75 height 12
type input "**********"
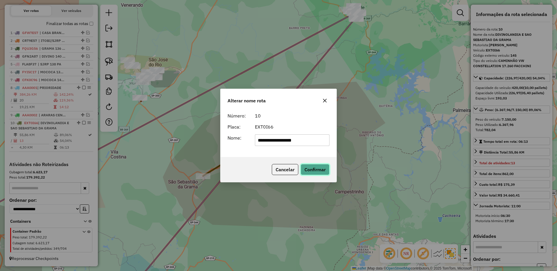
click at [319, 170] on button "Confirmar" at bounding box center [314, 169] width 29 height 11
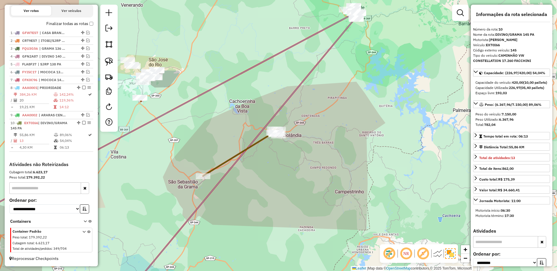
click at [83, 123] on em at bounding box center [83, 122] width 3 height 3
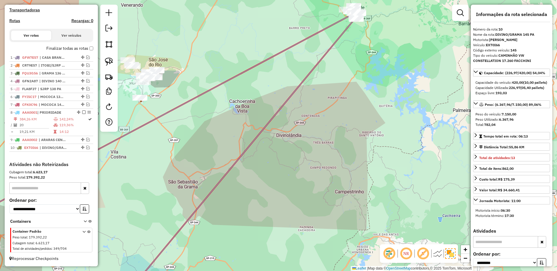
scroll to position [189, 0]
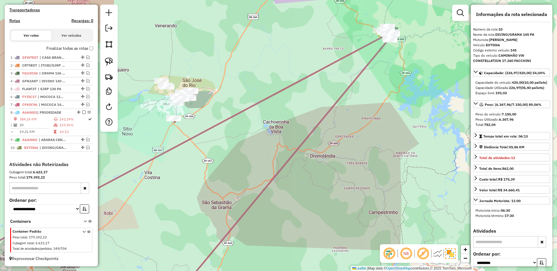
drag, startPoint x: 212, startPoint y: 149, endPoint x: 292, endPoint y: 209, distance: 100.5
click at [292, 209] on div "Janela de atendimento Grade de atendimento Capacidade Transportadoras Veículos …" at bounding box center [278, 135] width 557 height 271
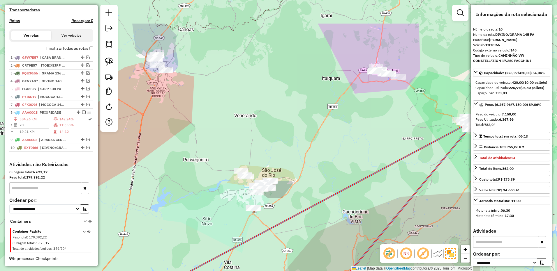
drag, startPoint x: 274, startPoint y: 109, endPoint x: 304, endPoint y: 154, distance: 54.4
click at [304, 154] on div "Janela de atendimento Grade de atendimento Capacidade Transportadoras Veículos …" at bounding box center [278, 135] width 557 height 271
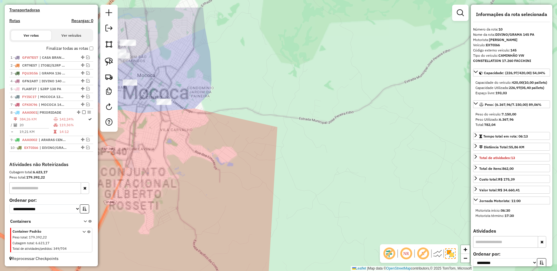
drag, startPoint x: 210, startPoint y: 132, endPoint x: 255, endPoint y: 194, distance: 76.8
click at [260, 197] on div "Janela de atendimento Grade de atendimento Capacidade Transportadoras Veículos …" at bounding box center [278, 135] width 557 height 271
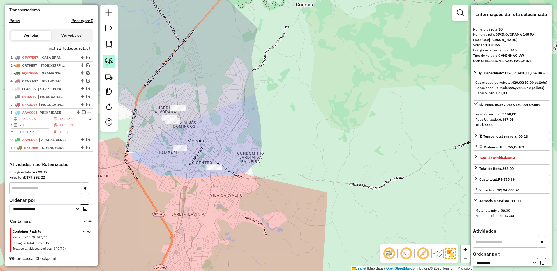
click at [107, 63] on img at bounding box center [109, 62] width 8 height 8
drag, startPoint x: 201, startPoint y: 90, endPoint x: 205, endPoint y: 113, distance: 23.7
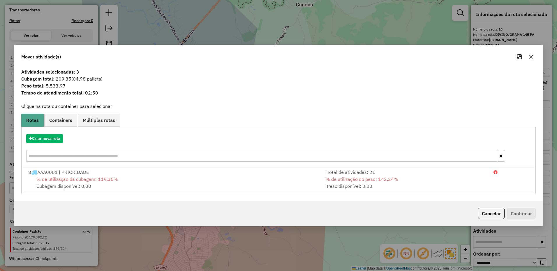
drag, startPoint x: 531, startPoint y: 59, endPoint x: 230, endPoint y: 114, distance: 306.3
click at [530, 59] on icon "button" at bounding box center [530, 56] width 5 height 5
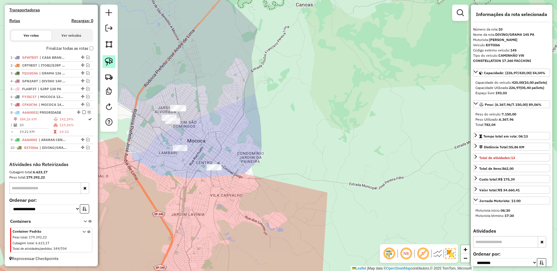
click at [106, 63] on img at bounding box center [109, 62] width 8 height 8
drag, startPoint x: 225, startPoint y: 139, endPoint x: 262, endPoint y: 176, distance: 51.7
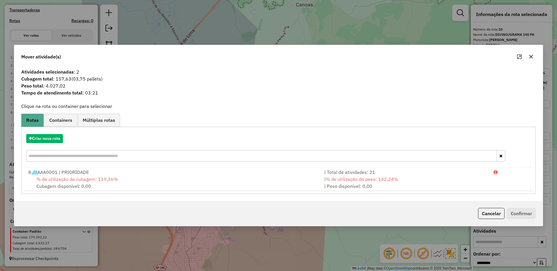
drag, startPoint x: 534, startPoint y: 56, endPoint x: 529, endPoint y: 56, distance: 4.4
click at [533, 56] on button "button" at bounding box center [530, 56] width 9 height 9
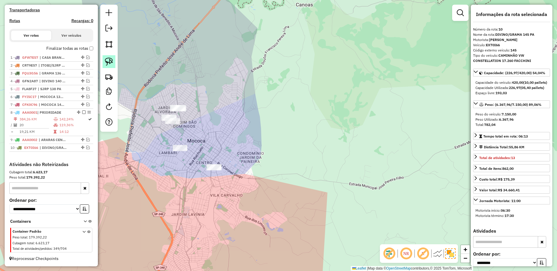
click at [108, 61] on img at bounding box center [109, 62] width 8 height 8
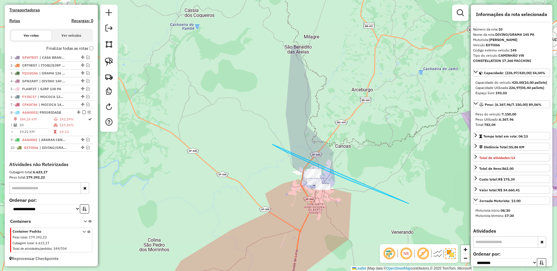
drag, startPoint x: 408, startPoint y: 204, endPoint x: 227, endPoint y: 132, distance: 195.5
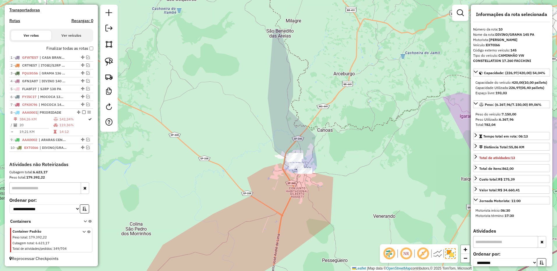
drag, startPoint x: 346, startPoint y: 200, endPoint x: 36, endPoint y: -9, distance: 373.7
click at [36, 0] on html "Aguarde... Pop-up bloqueado! Seu navegador bloqueou automáticamente a abertura …" at bounding box center [278, 135] width 557 height 271
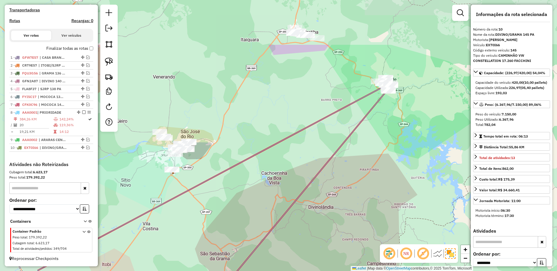
drag, startPoint x: 168, startPoint y: 48, endPoint x: 242, endPoint y: 109, distance: 95.9
click at [243, 109] on div "Janela de atendimento Grade de atendimento Capacidade Transportadoras Veículos …" at bounding box center [278, 135] width 557 height 271
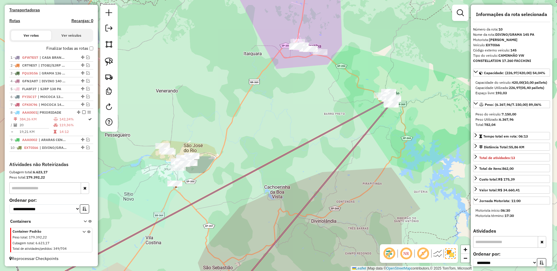
drag, startPoint x: 287, startPoint y: 95, endPoint x: 257, endPoint y: 107, distance: 32.2
click at [291, 109] on div "Janela de atendimento Grade de atendimento Capacidade Transportadoras Veículos …" at bounding box center [278, 135] width 557 height 271
click at [58, 64] on span "| ITOBI/SJRP 139 PA" at bounding box center [51, 65] width 27 height 5
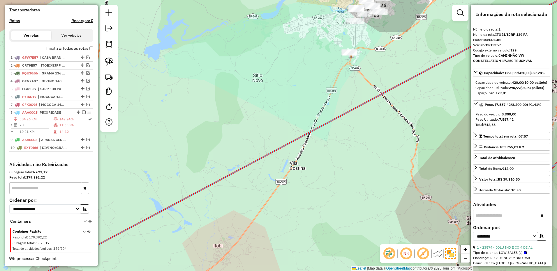
drag, startPoint x: 86, startPoint y: 65, endPoint x: 99, endPoint y: 67, distance: 13.4
click at [86, 65] on em at bounding box center [87, 64] width 3 height 3
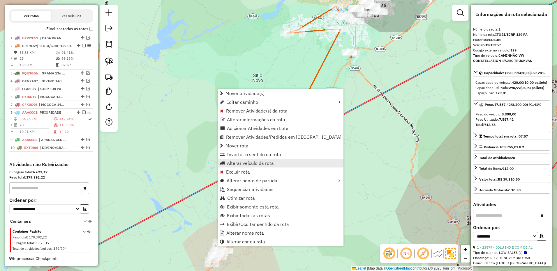
click at [261, 164] on span "Alterar veículo da rota" at bounding box center [250, 163] width 47 height 5
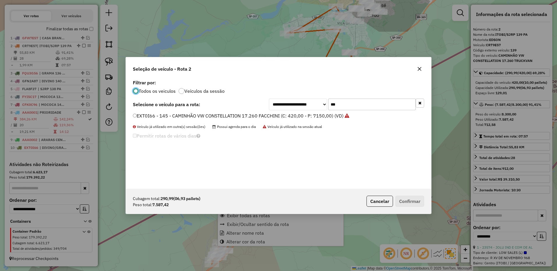
scroll to position [3, 2]
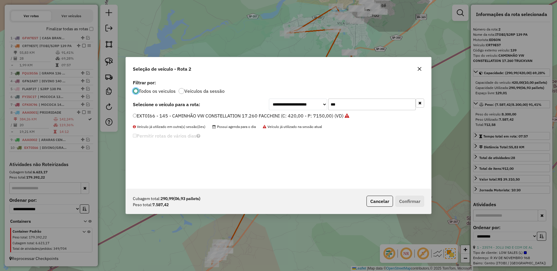
click at [346, 105] on input "***" at bounding box center [371, 105] width 87 height 12
click at [422, 66] on button "button" at bounding box center [419, 68] width 9 height 9
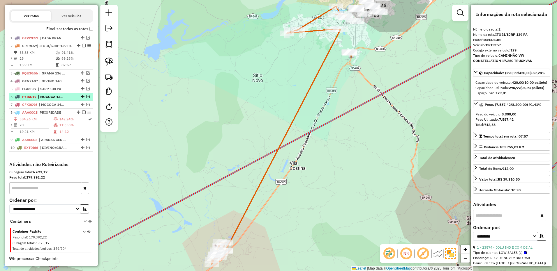
click at [60, 98] on span "| MOCOCA 137 PA" at bounding box center [51, 96] width 27 height 5
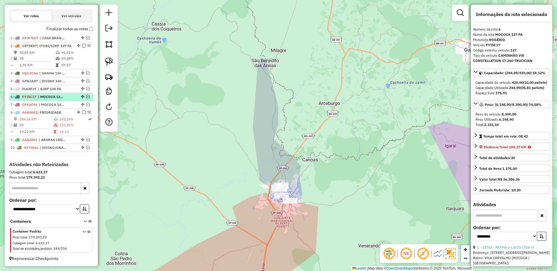
click at [86, 97] on em at bounding box center [87, 96] width 3 height 3
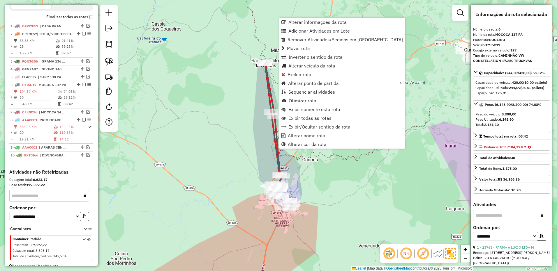
scroll to position [233, 0]
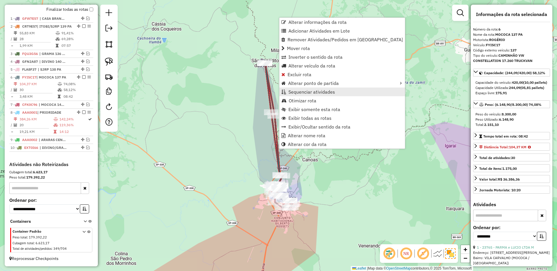
click at [308, 91] on span "Sequenciar atividades" at bounding box center [311, 92] width 47 height 5
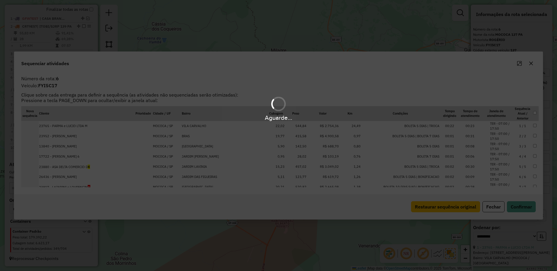
click at [532, 63] on div "Aguarde..." at bounding box center [278, 135] width 557 height 271
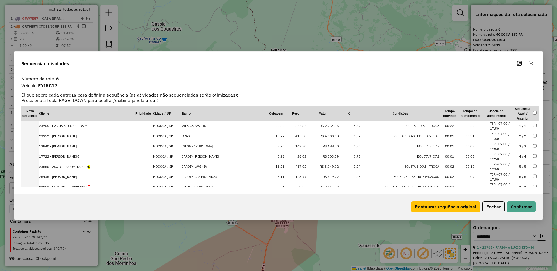
drag, startPoint x: 532, startPoint y: 63, endPoint x: 528, endPoint y: 63, distance: 4.4
click at [532, 63] on icon "button" at bounding box center [530, 63] width 5 height 5
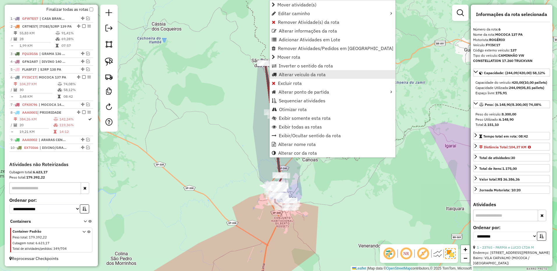
click at [299, 74] on span "Alterar veículo da rota" at bounding box center [302, 74] width 47 height 5
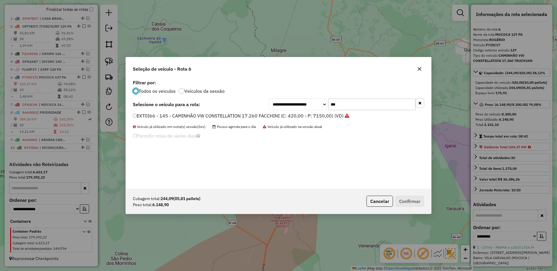
scroll to position [3, 2]
click at [359, 106] on input "***" at bounding box center [371, 105] width 87 height 12
click at [360, 101] on input "***" at bounding box center [371, 105] width 87 height 12
type input "***"
click at [335, 114] on label "FXE5C06 - 143 - CAMINHÃO VW CONSTELLATION 17.260 FACCHINI (C: 420,00 - P: 7150,…" at bounding box center [239, 115] width 212 height 7
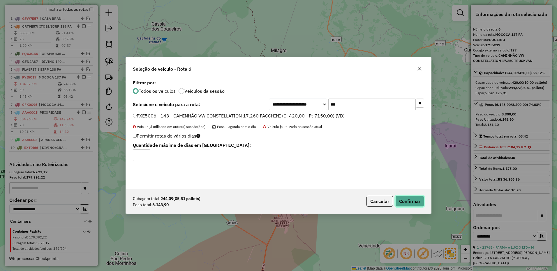
click at [416, 201] on button "Confirmar" at bounding box center [409, 201] width 29 height 11
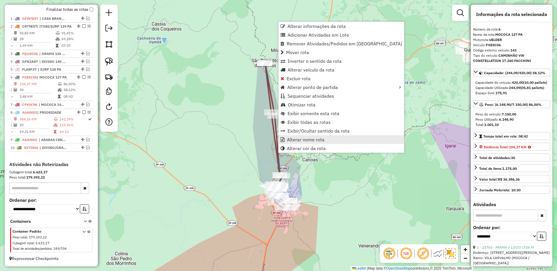
click at [307, 140] on span "Alterar nome rota" at bounding box center [306, 139] width 38 height 5
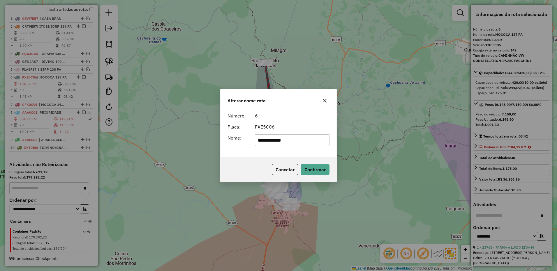
click at [285, 141] on input "**********" at bounding box center [292, 141] width 75 height 12
type input "**********"
click at [319, 170] on button "Confirmar" at bounding box center [314, 169] width 29 height 11
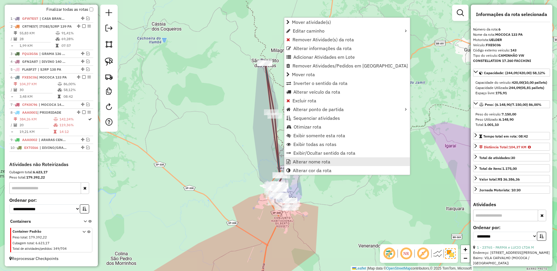
click at [298, 160] on span "Alterar nome rota" at bounding box center [312, 162] width 38 height 5
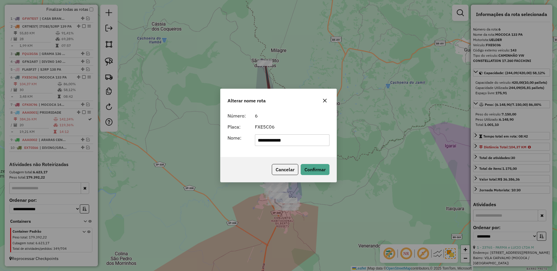
click at [282, 138] on input "**********" at bounding box center [292, 141] width 75 height 12
type input "**********"
click at [313, 169] on button "Confirmar" at bounding box center [314, 169] width 29 height 11
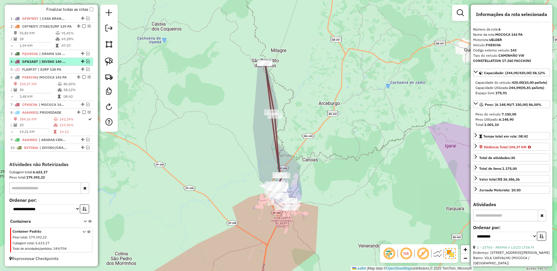
click at [82, 77] on em at bounding box center [83, 76] width 3 height 3
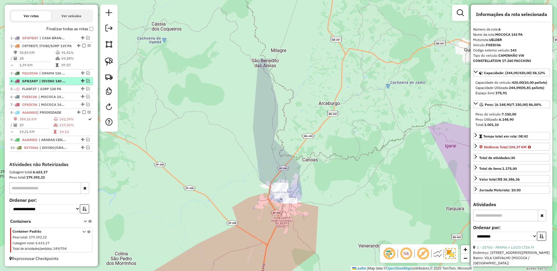
scroll to position [213, 0]
drag, startPoint x: 349, startPoint y: 170, endPoint x: 194, endPoint y: 40, distance: 202.4
click at [194, 40] on div "Janela de atendimento Grade de atendimento Capacidade Transportadoras Veículos …" at bounding box center [278, 135] width 557 height 271
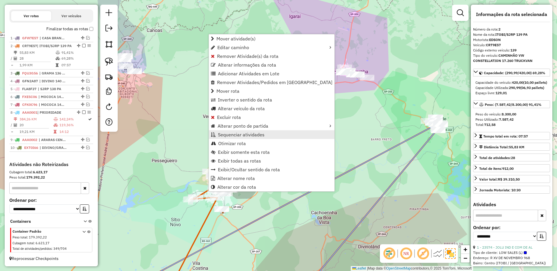
click at [245, 135] on span "Sequenciar atividades" at bounding box center [241, 134] width 47 height 5
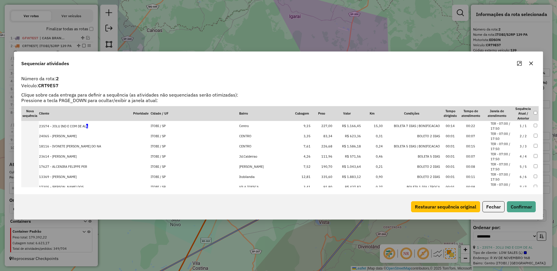
drag, startPoint x: 530, startPoint y: 61, endPoint x: 309, endPoint y: 103, distance: 224.6
click at [529, 61] on icon "button" at bounding box center [530, 63] width 5 height 5
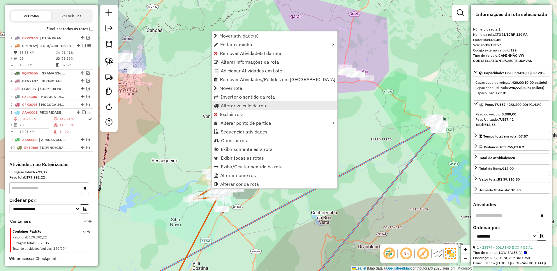
click at [246, 104] on span "Alterar veículo da rota" at bounding box center [244, 105] width 47 height 5
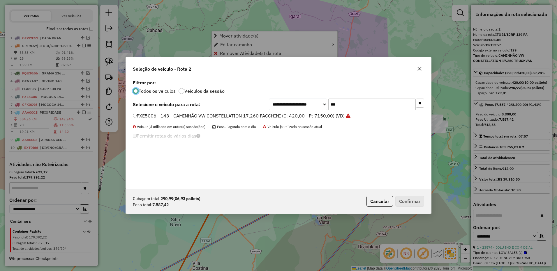
scroll to position [3, 2]
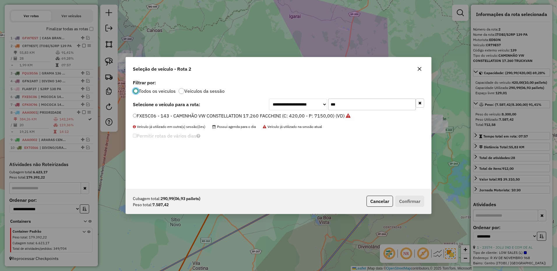
click at [357, 102] on input "***" at bounding box center [371, 105] width 87 height 12
click at [329, 109] on input "***" at bounding box center [371, 105] width 87 height 12
type input "***"
click at [327, 116] on label "FYI5C17 - 137 - CAMINHÃO VW CONSTELLATION 17.260 TRUCKVAN (C: 420,00 - P: 8300,…" at bounding box center [239, 115] width 213 height 7
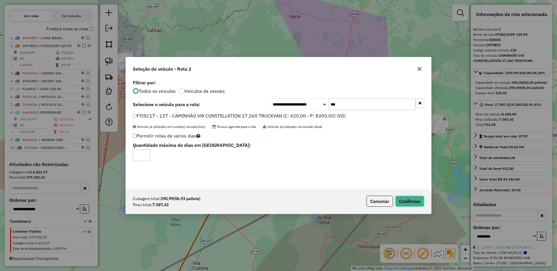
click at [403, 202] on button "Confirmar" at bounding box center [409, 201] width 29 height 11
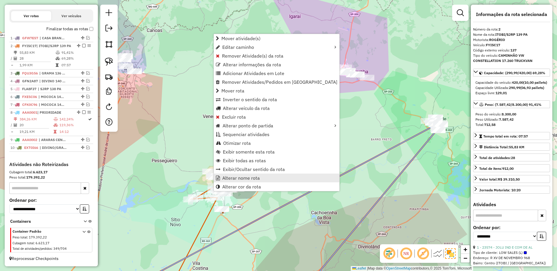
click at [234, 178] on span "Alterar nome rota" at bounding box center [241, 178] width 38 height 5
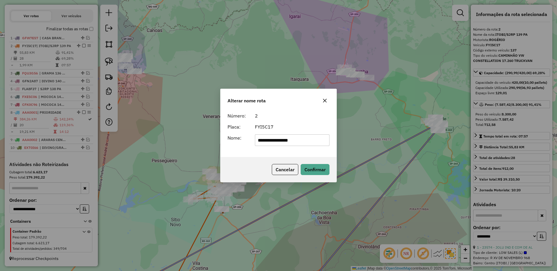
click at [292, 140] on input "**********" at bounding box center [292, 141] width 75 height 12
type input "**********"
click at [315, 171] on button "Confirmar" at bounding box center [314, 169] width 29 height 11
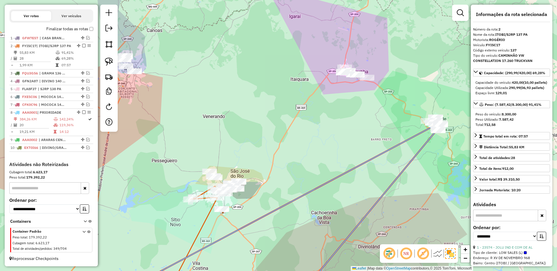
drag, startPoint x: 82, startPoint y: 40, endPoint x: 99, endPoint y: 45, distance: 18.0
click at [82, 44] on em at bounding box center [83, 45] width 3 height 3
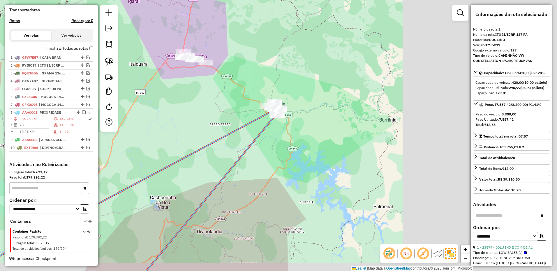
drag, startPoint x: 311, startPoint y: 114, endPoint x: 149, endPoint y: 99, distance: 162.3
click at [149, 99] on div "Janela de atendimento Grade de atendimento Capacidade Transportadoras Veículos …" at bounding box center [278, 135] width 557 height 271
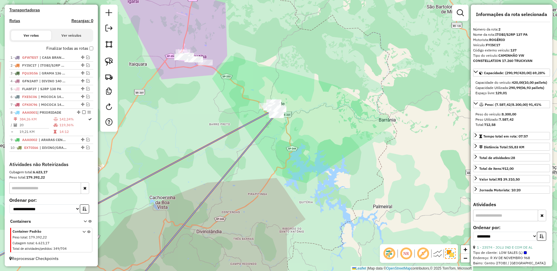
drag, startPoint x: 113, startPoint y: 61, endPoint x: 191, endPoint y: 72, distance: 79.1
click at [113, 61] on link at bounding box center [108, 61] width 13 height 13
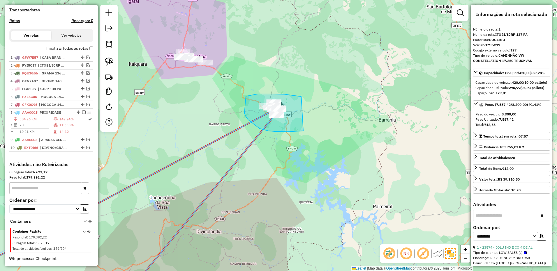
drag, startPoint x: 301, startPoint y: 97, endPoint x: 318, endPoint y: 128, distance: 35.4
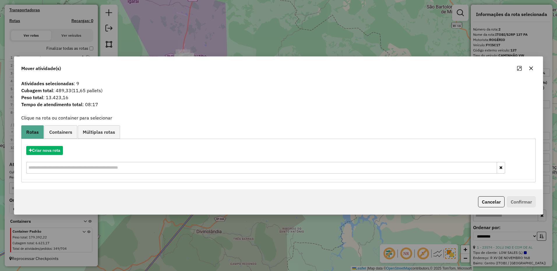
click at [531, 66] on button "button" at bounding box center [530, 68] width 9 height 9
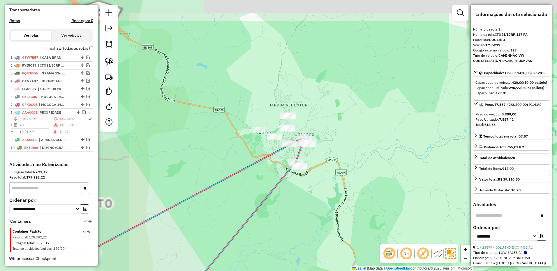
drag, startPoint x: 376, startPoint y: 133, endPoint x: 392, endPoint y: 140, distance: 17.0
click at [392, 140] on div "Janela de atendimento Grade de atendimento Capacidade Transportadoras Veículos …" at bounding box center [278, 135] width 557 height 271
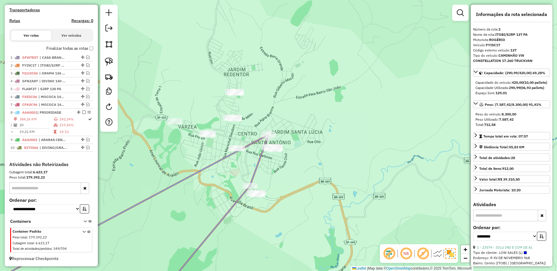
drag, startPoint x: 107, startPoint y: 59, endPoint x: 256, endPoint y: 118, distance: 159.5
click at [108, 59] on img at bounding box center [109, 62] width 8 height 8
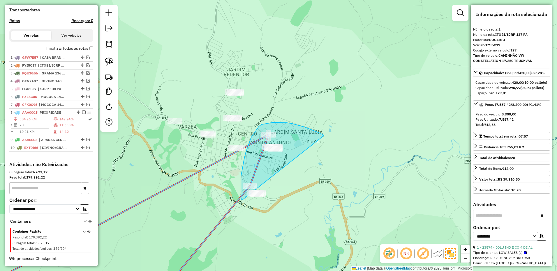
drag, startPoint x: 324, startPoint y: 136, endPoint x: 269, endPoint y: 206, distance: 89.0
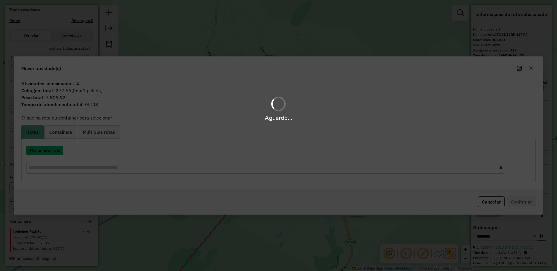
click at [47, 150] on button "Criar nova rota" at bounding box center [44, 150] width 37 height 9
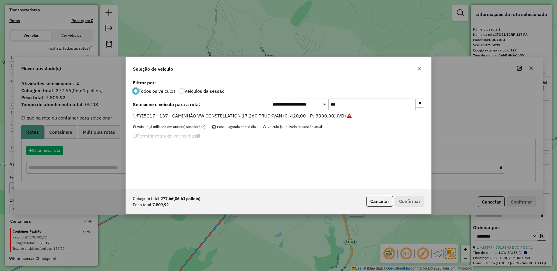
scroll to position [3, 2]
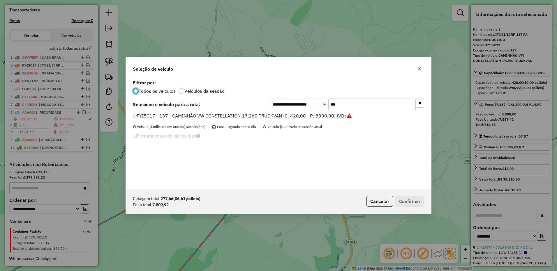
click at [349, 106] on input "***" at bounding box center [371, 105] width 87 height 12
click at [339, 105] on input "***" at bounding box center [371, 105] width 87 height 12
type input "***"
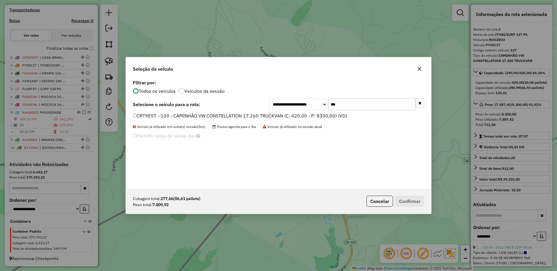
drag, startPoint x: 297, startPoint y: 145, endPoint x: 300, endPoint y: 142, distance: 4.5
click at [297, 145] on div "**********" at bounding box center [278, 133] width 305 height 111
click at [327, 114] on label "CRT9E57 - 139 - CAMINHÃO VW CONSTELLATION 17.260 TRUCKVAN (C: 420,00 - P: 8300,…" at bounding box center [240, 115] width 214 height 7
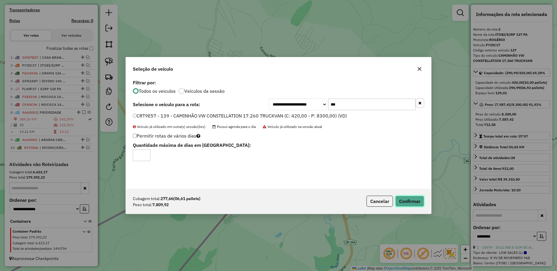
click at [402, 201] on button "Confirmar" at bounding box center [409, 201] width 29 height 11
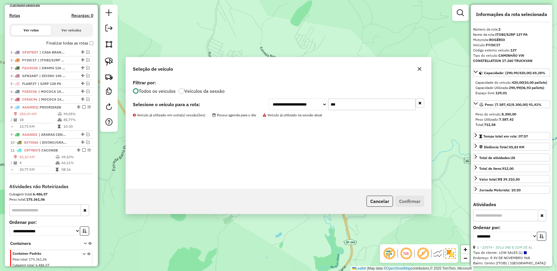
scroll to position [216, 0]
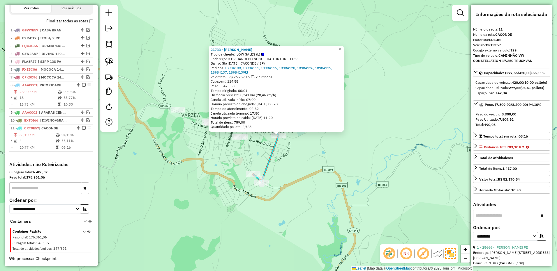
click at [344, 46] on link "×" at bounding box center [340, 49] width 7 height 7
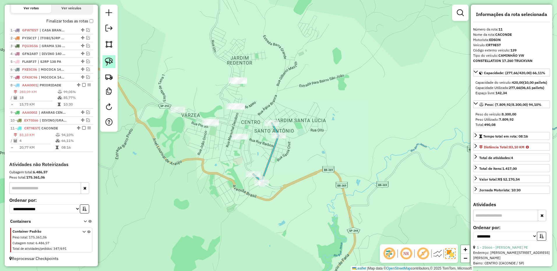
click at [109, 63] on img at bounding box center [109, 62] width 8 height 8
drag, startPoint x: 249, startPoint y: 129, endPoint x: 252, endPoint y: 145, distance: 16.7
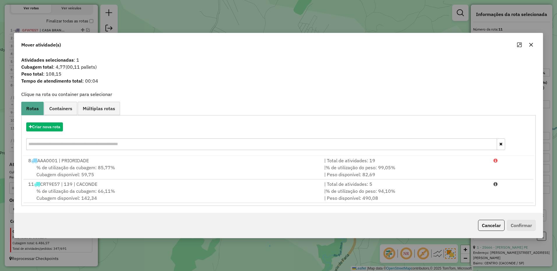
drag, startPoint x: 452, startPoint y: 196, endPoint x: 511, endPoint y: 209, distance: 60.8
click at [453, 196] on div "| % de utilização do peso: 94,10% | Peso disponível: 490,08" at bounding box center [405, 195] width 169 height 14
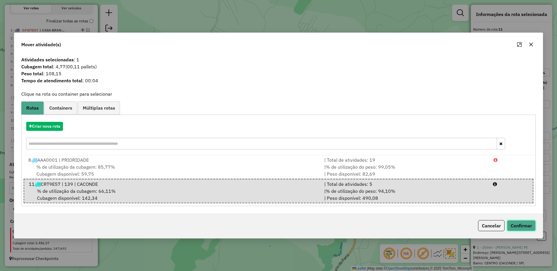
click at [519, 221] on button "Confirmar" at bounding box center [521, 225] width 29 height 11
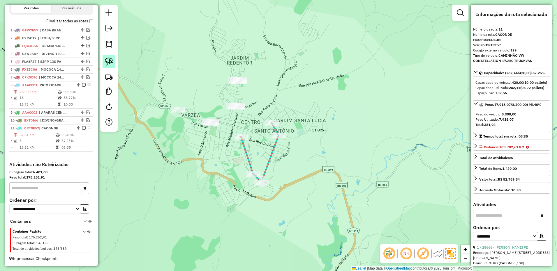
click at [111, 60] on img at bounding box center [109, 62] width 8 height 8
drag, startPoint x: 220, startPoint y: 105, endPoint x: 230, endPoint y: 137, distance: 32.9
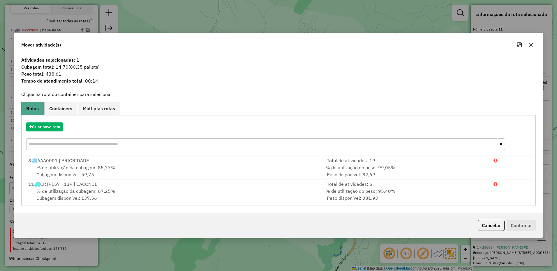
click at [528, 45] on icon "button" at bounding box center [530, 45] width 5 height 5
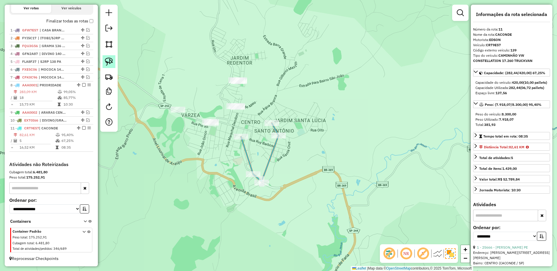
click at [110, 59] on img at bounding box center [109, 62] width 8 height 8
click at [207, 120] on div "Janela de atendimento Grade de atendimento Capacidade Transportadoras Veículos …" at bounding box center [278, 135] width 557 height 271
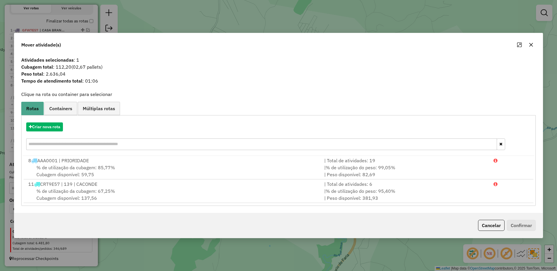
click at [537, 39] on div "Mover atividade(s)" at bounding box center [278, 43] width 528 height 21
drag, startPoint x: 528, startPoint y: 47, endPoint x: 521, endPoint y: 48, distance: 7.1
click at [524, 48] on div at bounding box center [524, 44] width 21 height 9
click at [531, 46] on icon "button" at bounding box center [530, 45] width 5 height 5
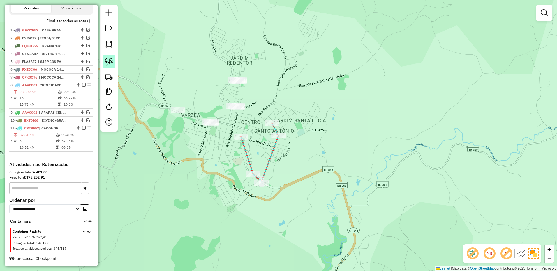
click at [105, 58] on link at bounding box center [108, 61] width 13 height 13
drag, startPoint x: 213, startPoint y: 100, endPoint x: 254, endPoint y: 118, distance: 44.3
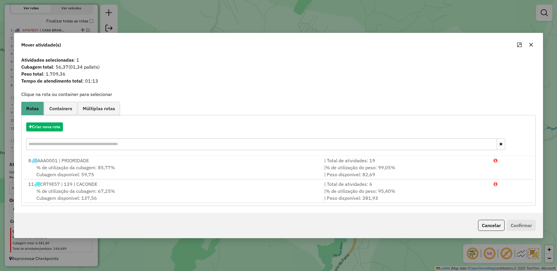
click at [535, 45] on button "button" at bounding box center [530, 44] width 9 height 9
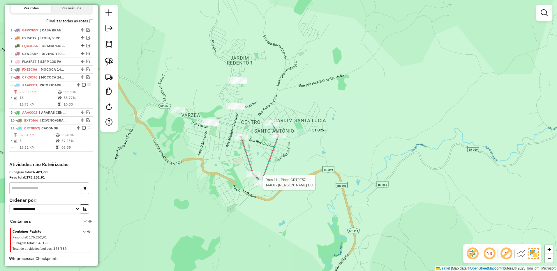
select select "**********"
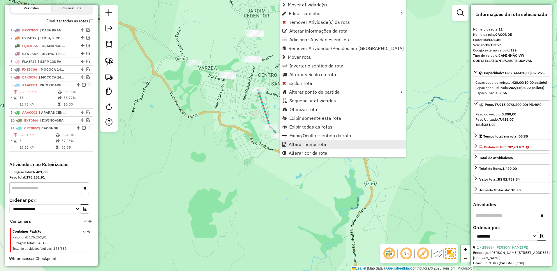
click at [300, 143] on span "Alterar nome rota" at bounding box center [308, 144] width 38 height 5
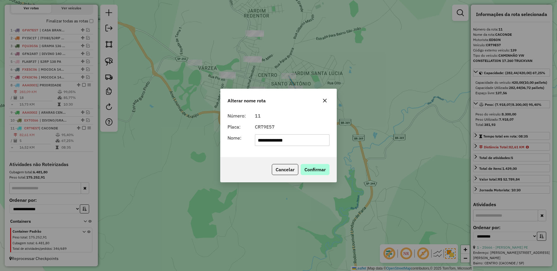
type input "**********"
click at [312, 164] on button "Confirmar" at bounding box center [314, 169] width 29 height 11
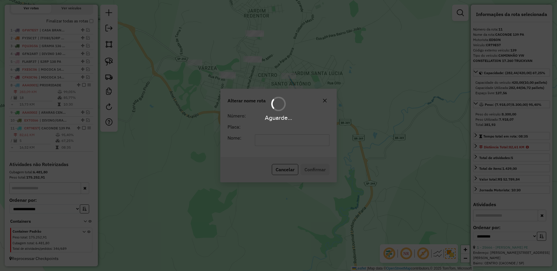
scroll to position [221, 0]
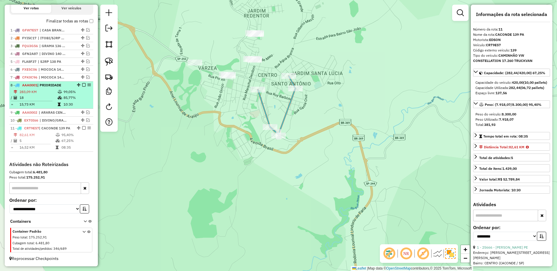
click at [82, 126] on em at bounding box center [83, 127] width 3 height 3
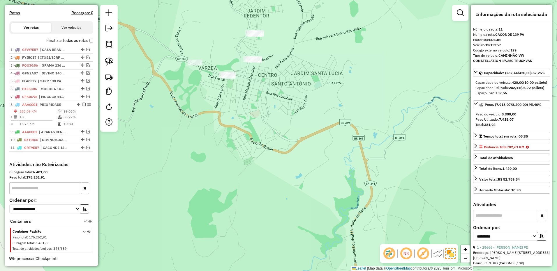
scroll to position [197, 0]
click at [86, 132] on em at bounding box center [87, 131] width 3 height 3
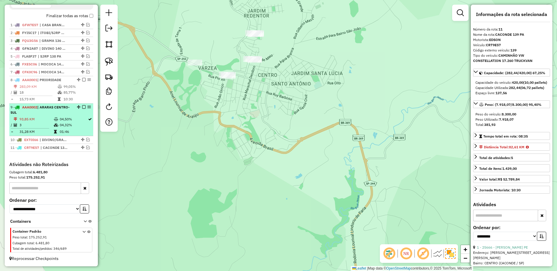
click at [63, 131] on td "01:46" at bounding box center [73, 132] width 28 height 6
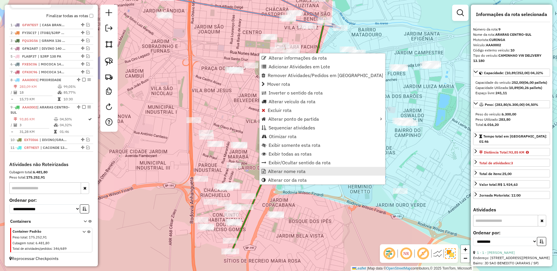
click at [271, 170] on span "Alterar nome rota" at bounding box center [287, 171] width 38 height 5
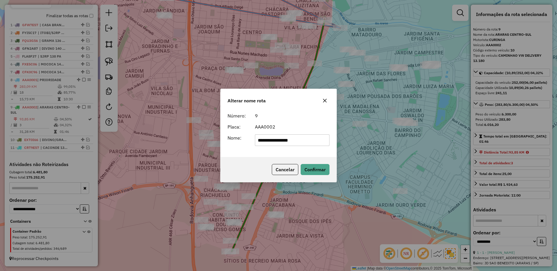
click at [266, 141] on input "**********" at bounding box center [292, 141] width 75 height 12
type input "******"
click at [310, 168] on button "Confirmar" at bounding box center [314, 169] width 29 height 11
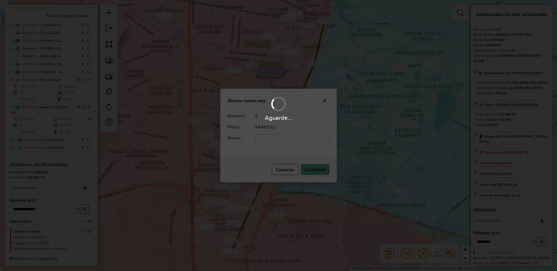
scroll to position [216, 0]
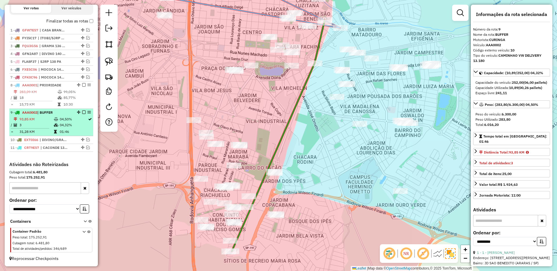
click at [82, 112] on em at bounding box center [83, 112] width 3 height 3
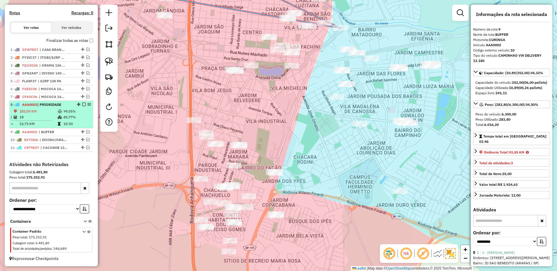
scroll to position [197, 0]
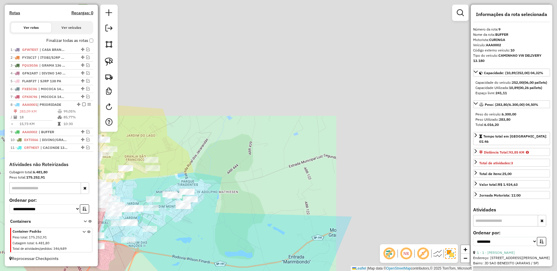
drag, startPoint x: 335, startPoint y: 205, endPoint x: 133, endPoint y: 263, distance: 210.3
click at [130, 266] on div "Janela de atendimento Grade de atendimento Capacidade Transportadoras Veículos …" at bounding box center [278, 135] width 557 height 271
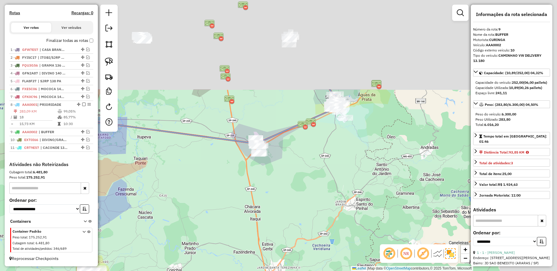
drag, startPoint x: 216, startPoint y: 222, endPoint x: 229, endPoint y: 220, distance: 13.3
click at [213, 225] on div "Janela de atendimento Grade de atendimento Capacidade Transportadoras Veículos …" at bounding box center [278, 135] width 557 height 271
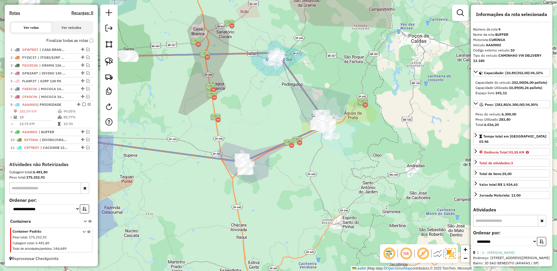
drag, startPoint x: 264, startPoint y: 121, endPoint x: 233, endPoint y: 177, distance: 63.6
click at [238, 179] on div "Janela de atendimento Grade de atendimento Capacidade Transportadoras Veículos …" at bounding box center [278, 135] width 557 height 271
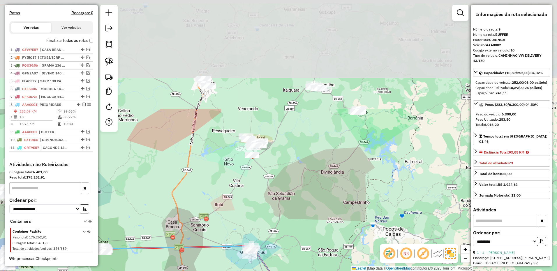
drag, startPoint x: 296, startPoint y: 68, endPoint x: 298, endPoint y: 204, distance: 136.0
click at [298, 204] on div "Janela de atendimento Grade de atendimento Capacidade Transportadoras Veículos …" at bounding box center [278, 135] width 557 height 271
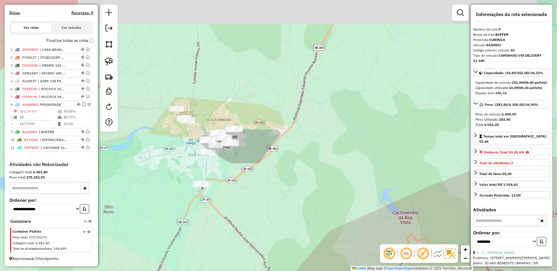
drag, startPoint x: 266, startPoint y: 153, endPoint x: 278, endPoint y: 164, distance: 16.5
click at [278, 164] on div "Janela de atendimento Grade de atendimento Capacidade Transportadoras Veículos …" at bounding box center [278, 135] width 557 height 271
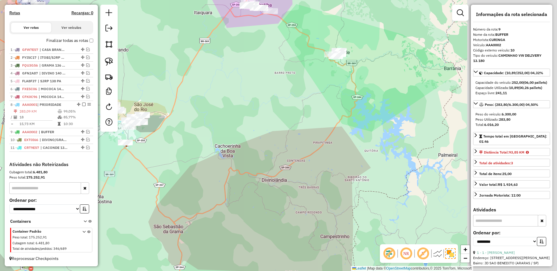
drag, startPoint x: 370, startPoint y: 156, endPoint x: 241, endPoint y: 131, distance: 131.6
click at [241, 131] on div "Janela de atendimento Grade de atendimento Capacidade Transportadoras Veículos …" at bounding box center [278, 135] width 557 height 271
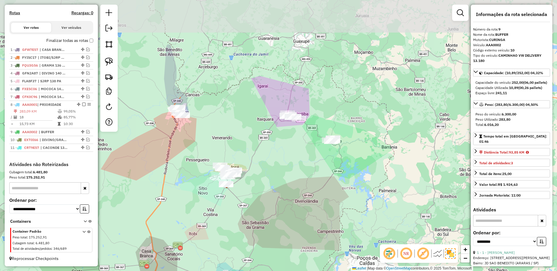
drag, startPoint x: 219, startPoint y: 140, endPoint x: 261, endPoint y: 188, distance: 64.0
click at [261, 188] on div "Janela de atendimento Grade de atendimento Capacidade Transportadoras Veículos …" at bounding box center [278, 135] width 557 height 271
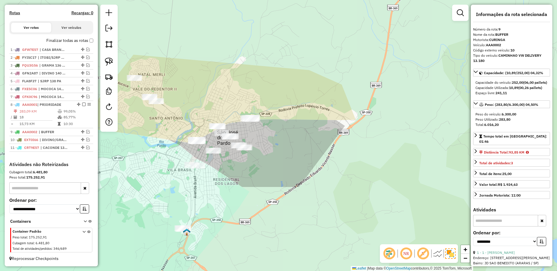
drag, startPoint x: 254, startPoint y: 161, endPoint x: 267, endPoint y: 167, distance: 14.1
click at [266, 167] on div "Janela de atendimento Grade de atendimento Capacidade Transportadoras Veículos …" at bounding box center [278, 135] width 557 height 271
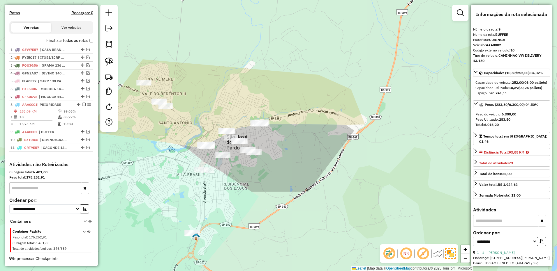
drag, startPoint x: 107, startPoint y: 64, endPoint x: 121, endPoint y: 66, distance: 14.2
click at [107, 64] on img at bounding box center [109, 62] width 8 height 8
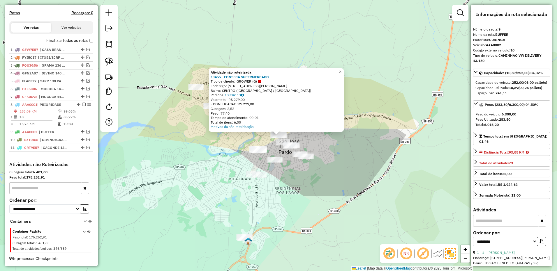
click at [348, 154] on div "Atividade não roteirizada 13455 - FONSECA SUPERMERCADO Tipo de cliente: GROWER …" at bounding box center [278, 135] width 557 height 271
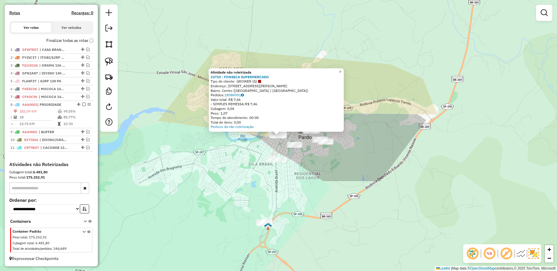
click at [362, 161] on div "Atividade não roteirizada 23710 - FONSECA SUPERMERCADO Tipo de cliente: GROWER …" at bounding box center [278, 135] width 557 height 271
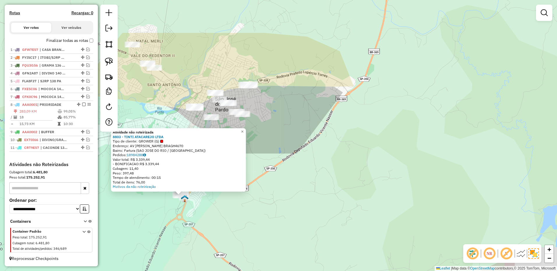
drag, startPoint x: 341, startPoint y: 156, endPoint x: 247, endPoint y: 137, distance: 95.6
click at [273, 196] on div "Atividade não roteirizada 8803 - TINTI ATACAREJO LTDA Tipo de cliente: GROWER (…" at bounding box center [278, 135] width 557 height 271
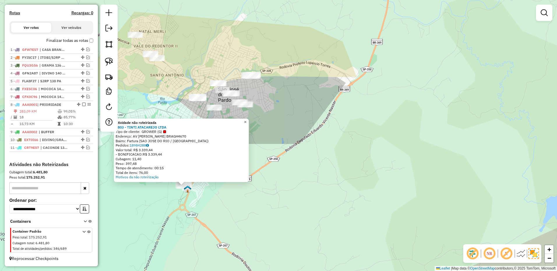
click at [246, 121] on span "×" at bounding box center [245, 122] width 3 height 5
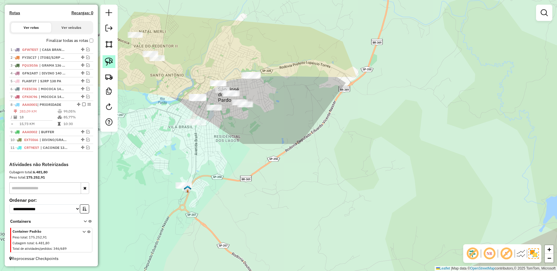
click at [108, 61] on img at bounding box center [109, 62] width 8 height 8
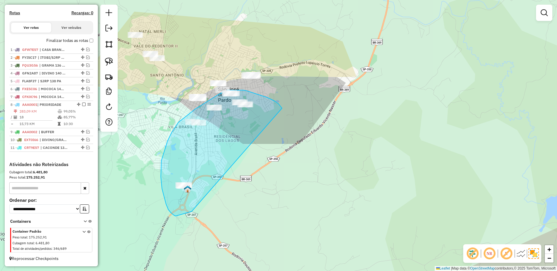
drag, startPoint x: 267, startPoint y: 98, endPoint x: 193, endPoint y: 208, distance: 133.2
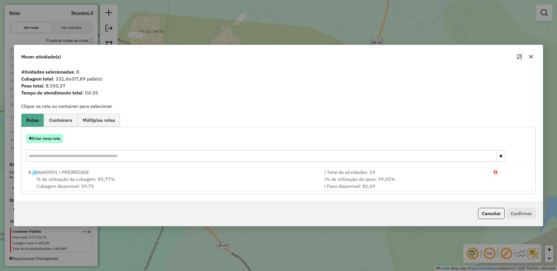
click at [49, 135] on button "Criar nova rota" at bounding box center [44, 138] width 37 height 9
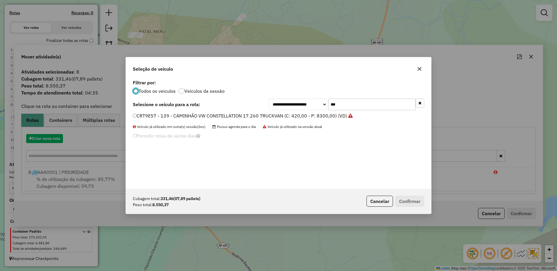
scroll to position [3, 2]
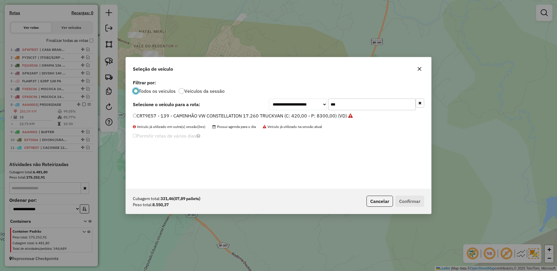
click at [372, 102] on input "***" at bounding box center [371, 105] width 87 height 12
type input "***"
click at [279, 111] on div "**********" at bounding box center [278, 133] width 305 height 111
click at [303, 114] on label "GJG1469 - 123 - CAMINHÃO VW CONSTELLATION 17.280 BAÚ AZUL (C: 420,00 - P: 8750,…" at bounding box center [239, 115] width 213 height 7
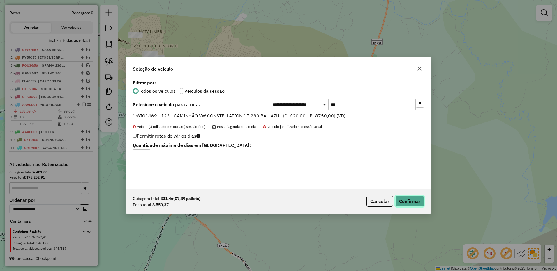
click at [410, 199] on button "Confirmar" at bounding box center [409, 201] width 29 height 11
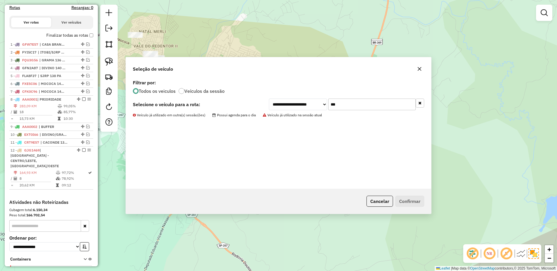
scroll to position [233, 0]
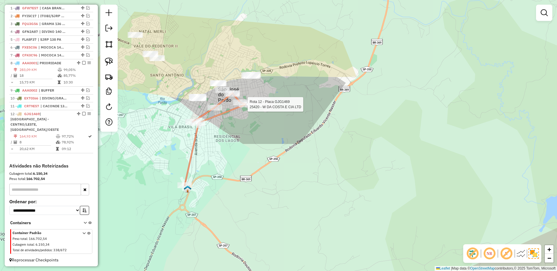
select select "**********"
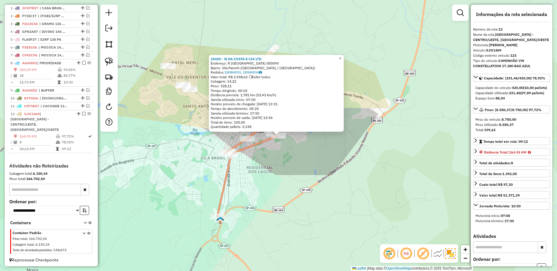
scroll to position [240, 0]
click at [341, 56] on span "×" at bounding box center [340, 58] width 3 height 5
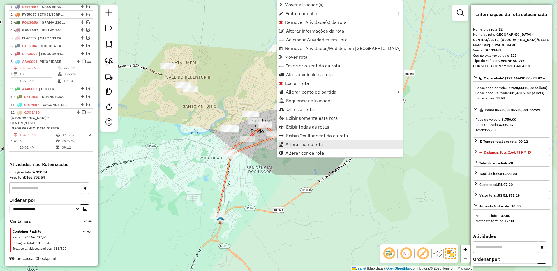
click at [292, 142] on span "Alterar nome rota" at bounding box center [304, 144] width 38 height 5
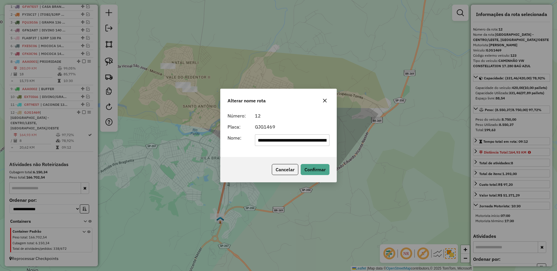
scroll to position [0, 116]
click at [278, 141] on input "**********" at bounding box center [292, 141] width 75 height 12
click at [277, 141] on input "**********" at bounding box center [292, 141] width 75 height 12
drag, startPoint x: 277, startPoint y: 141, endPoint x: 282, endPoint y: 140, distance: 4.5
click at [277, 140] on input "**********" at bounding box center [292, 141] width 75 height 12
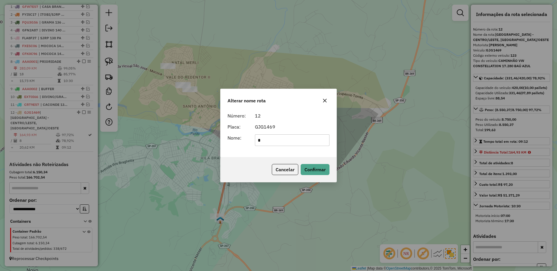
scroll to position [0, 0]
type input "**********"
click at [309, 173] on button "Confirmar" at bounding box center [314, 169] width 29 height 11
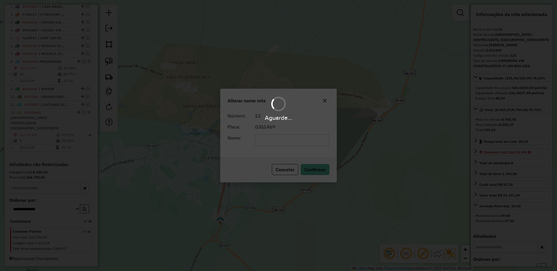
scroll to position [224, 0]
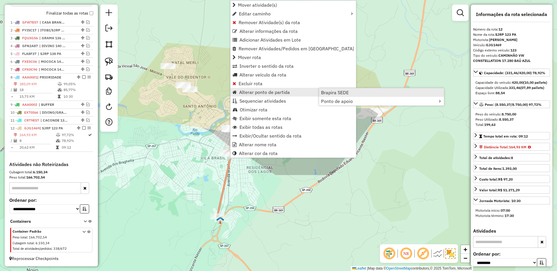
click at [339, 91] on span "Brapira SEDE" at bounding box center [335, 92] width 28 height 5
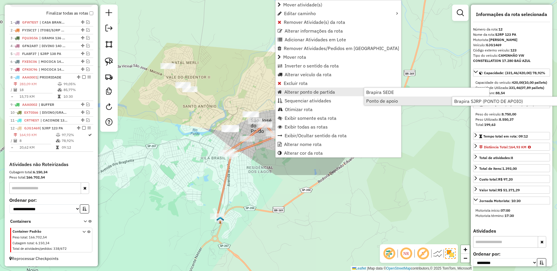
click at [383, 100] on span "Ponto de apoio" at bounding box center [382, 101] width 32 height 5
click at [462, 99] on span "Brapira SJRP (PONTO DE APOIO)" at bounding box center [488, 101] width 69 height 5
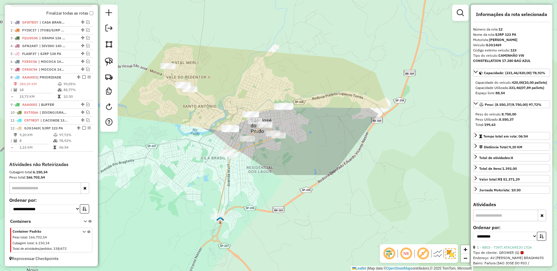
drag, startPoint x: 82, startPoint y: 128, endPoint x: 101, endPoint y: 131, distance: 18.8
click at [82, 128] on em at bounding box center [83, 127] width 3 height 3
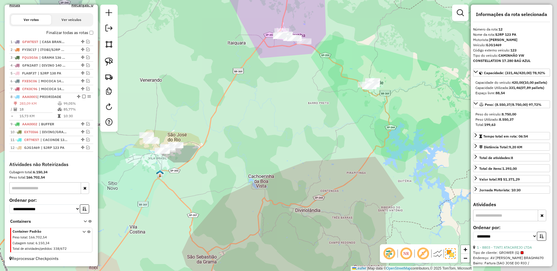
drag, startPoint x: 324, startPoint y: 174, endPoint x: 223, endPoint y: 155, distance: 102.7
click at [223, 155] on div "Janela de atendimento Grade de atendimento Capacidade Transportadoras Veículos …" at bounding box center [278, 135] width 557 height 271
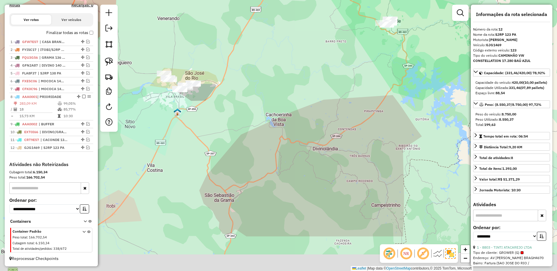
drag, startPoint x: 374, startPoint y: 218, endPoint x: 237, endPoint y: 46, distance: 220.7
click at [237, 46] on div "Janela de atendimento Grade de atendimento Capacidade Transportadoras Veículos …" at bounding box center [278, 135] width 557 height 271
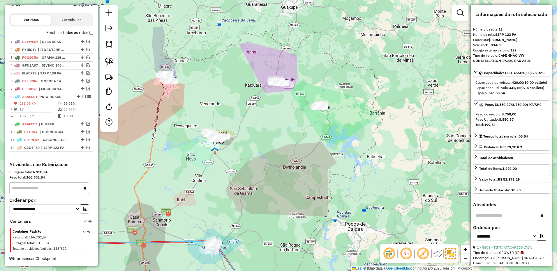
drag, startPoint x: 266, startPoint y: 95, endPoint x: 240, endPoint y: 128, distance: 42.4
click at [278, 150] on div "Janela de atendimento Grade de atendimento Capacidade Transportadoras Veículos …" at bounding box center [278, 135] width 557 height 271
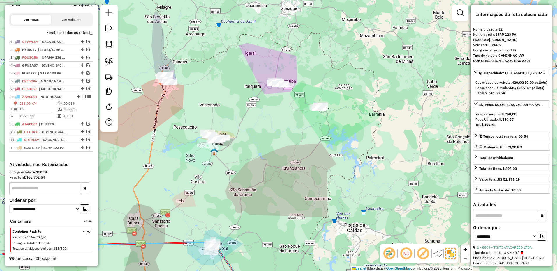
drag, startPoint x: 110, startPoint y: 63, endPoint x: 170, endPoint y: 93, distance: 66.8
click at [110, 63] on img at bounding box center [109, 62] width 8 height 8
drag, startPoint x: 213, startPoint y: 107, endPoint x: 275, endPoint y: 139, distance: 69.7
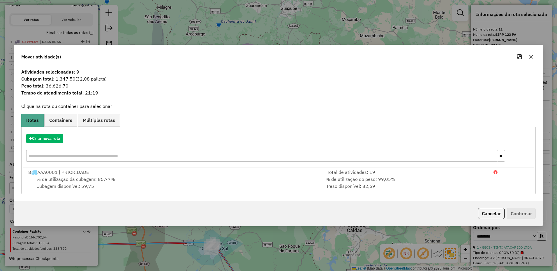
click at [533, 56] on icon "button" at bounding box center [530, 56] width 5 height 5
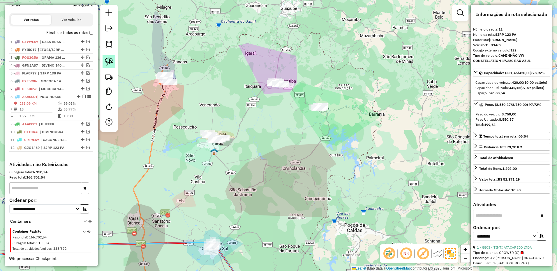
click at [108, 58] on img at bounding box center [109, 62] width 8 height 8
drag, startPoint x: 259, startPoint y: 86, endPoint x: 313, endPoint y: 86, distance: 54.4
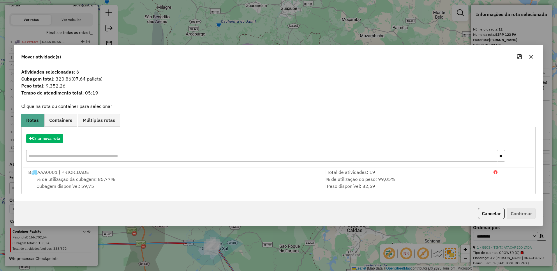
drag, startPoint x: 533, startPoint y: 56, endPoint x: 244, endPoint y: 59, distance: 288.6
click at [531, 56] on icon "button" at bounding box center [530, 56] width 5 height 5
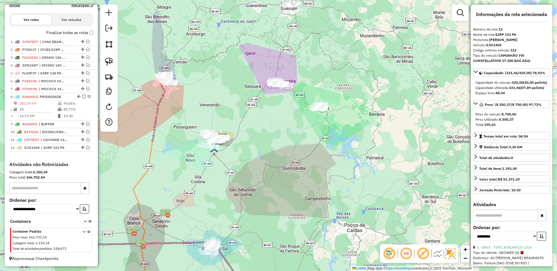
click at [109, 54] on div at bounding box center [108, 68] width 17 height 127
drag, startPoint x: 110, startPoint y: 63, endPoint x: 326, endPoint y: 86, distance: 217.5
click at [111, 63] on img at bounding box center [109, 62] width 8 height 8
drag, startPoint x: 362, startPoint y: 95, endPoint x: 346, endPoint y: 129, distance: 37.4
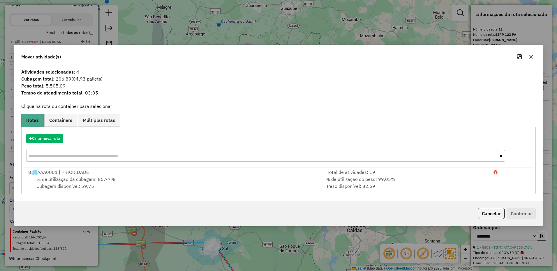
click at [532, 57] on icon "button" at bounding box center [530, 56] width 5 height 5
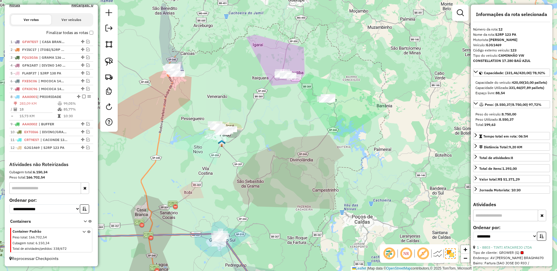
drag, startPoint x: 283, startPoint y: 153, endPoint x: 307, endPoint y: 53, distance: 102.7
click at [307, 52] on div "Janela de atendimento Grade de atendimento Capacidade Transportadoras Veículos …" at bounding box center [278, 135] width 557 height 271
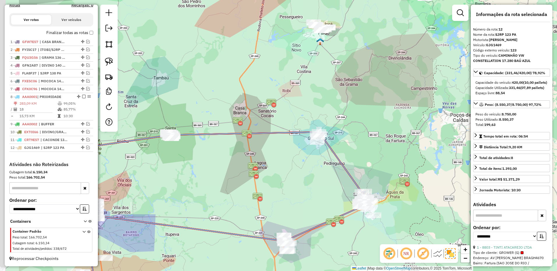
drag, startPoint x: 349, startPoint y: 116, endPoint x: 266, endPoint y: 113, distance: 82.8
click at [354, 115] on div "Janela de atendimento Grade de atendimento Capacidade Transportadoras Veículos …" at bounding box center [278, 135] width 557 height 271
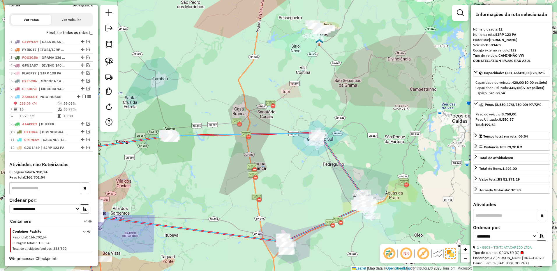
drag, startPoint x: 105, startPoint y: 57, endPoint x: 159, endPoint y: 112, distance: 76.4
click at [106, 58] on link at bounding box center [108, 61] width 13 height 13
drag, startPoint x: 160, startPoint y: 116, endPoint x: 206, endPoint y: 140, distance: 52.0
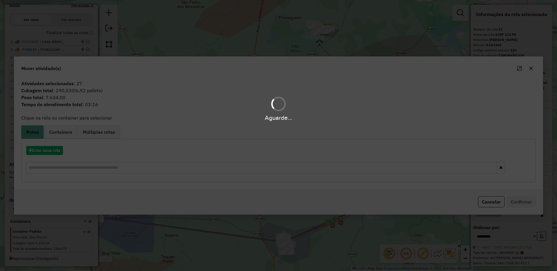
click at [54, 153] on div "Aguarde..." at bounding box center [278, 135] width 557 height 271
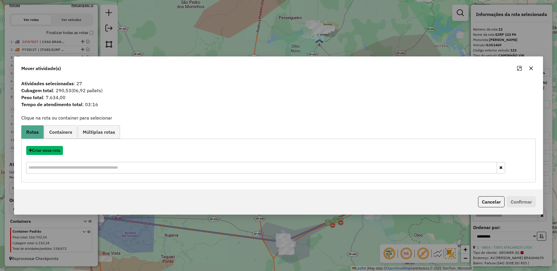
click at [54, 153] on button "Criar nova rota" at bounding box center [44, 150] width 37 height 9
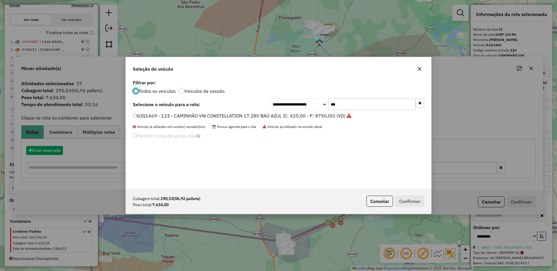
scroll to position [3, 2]
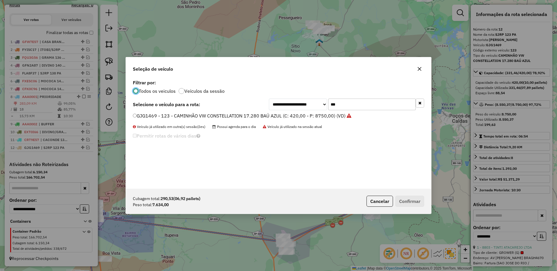
click at [352, 104] on input "***" at bounding box center [371, 105] width 87 height 12
type input "***"
drag, startPoint x: 332, startPoint y: 114, endPoint x: 352, endPoint y: 140, distance: 33.1
click at [332, 114] on label "GCD2329 - 129 - CAMINHÃO VW CONSTELLATION 17.280 BAÚ AZUL (C: 420,00 - P: 8750,…" at bounding box center [239, 115] width 213 height 7
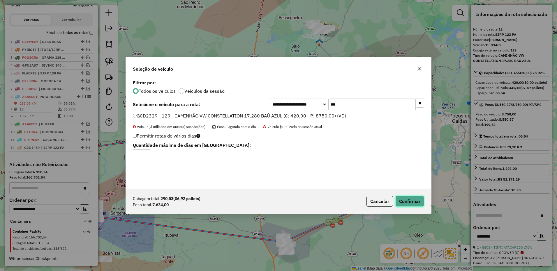
click at [413, 200] on button "Confirmar" at bounding box center [409, 201] width 29 height 11
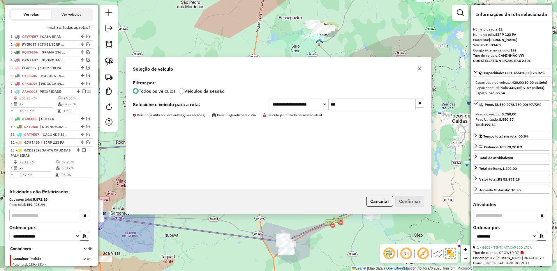
scroll to position [237, 0]
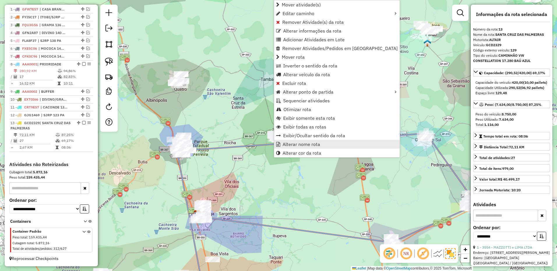
click at [289, 141] on link "Alterar nome rota" at bounding box center [336, 144] width 125 height 9
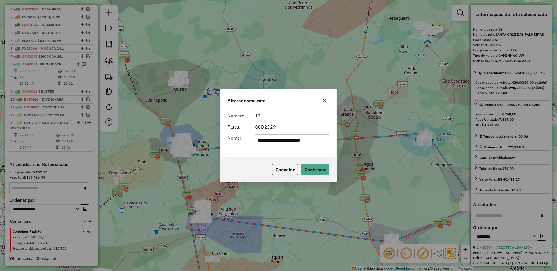
drag, startPoint x: 297, startPoint y: 140, endPoint x: 201, endPoint y: 140, distance: 96.1
click at [201, 140] on div "**********" at bounding box center [278, 135] width 557 height 271
click at [314, 139] on input "*********" at bounding box center [292, 141] width 75 height 12
type input "**********"
drag, startPoint x: 313, startPoint y: 167, endPoint x: 311, endPoint y: 176, distance: 10.2
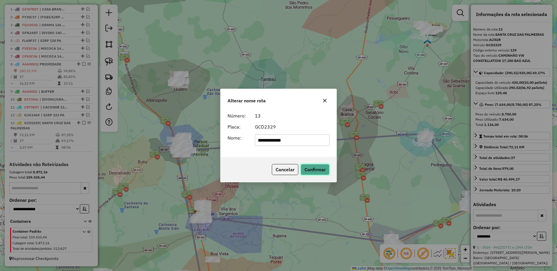
click at [313, 168] on button "Confirmar" at bounding box center [314, 169] width 29 height 11
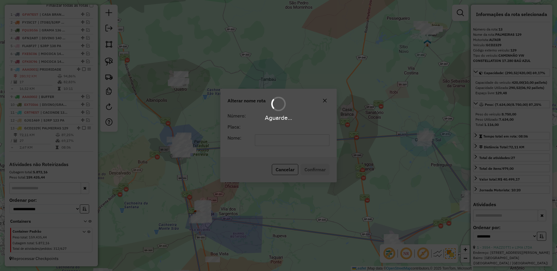
scroll to position [232, 0]
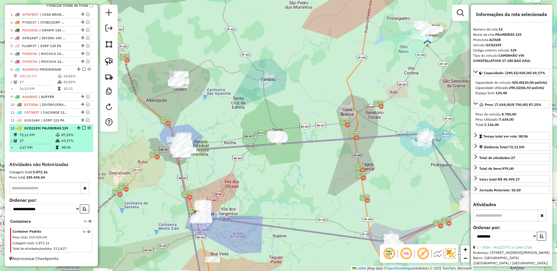
click at [82, 128] on em at bounding box center [83, 127] width 3 height 3
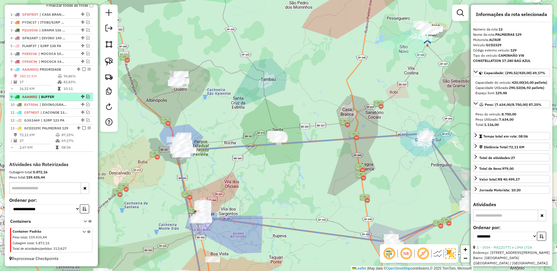
scroll to position [212, 0]
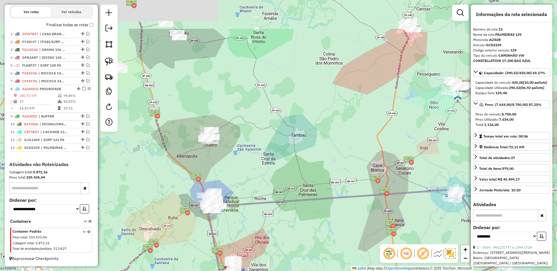
click at [270, 153] on div "Janela de atendimento Grade de atendimento Capacidade Transportadoras Veículos …" at bounding box center [278, 135] width 557 height 271
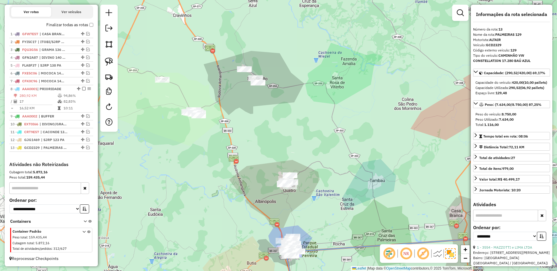
drag, startPoint x: 264, startPoint y: 121, endPoint x: 317, endPoint y: 115, distance: 53.6
click at [335, 138] on div "Janela de atendimento Grade de atendimento Capacidade Transportadoras Veículos …" at bounding box center [278, 135] width 557 height 271
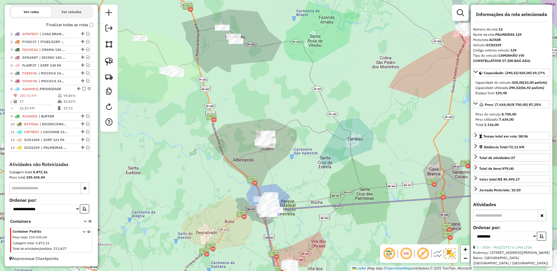
drag, startPoint x: 344, startPoint y: 162, endPoint x: 327, endPoint y: 131, distance: 35.6
click at [327, 131] on div "Janela de atendimento Grade de atendimento Capacidade Transportadoras Veículos …" at bounding box center [278, 135] width 557 height 271
drag, startPoint x: 110, startPoint y: 65, endPoint x: 290, endPoint y: 111, distance: 185.6
click at [110, 65] on img at bounding box center [109, 62] width 8 height 8
drag, startPoint x: 293, startPoint y: 112, endPoint x: 299, endPoint y: 161, distance: 49.5
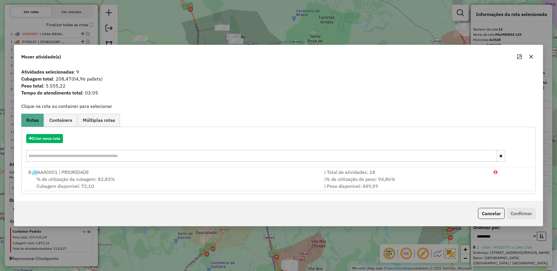
click at [530, 56] on icon "button" at bounding box center [530, 56] width 5 height 5
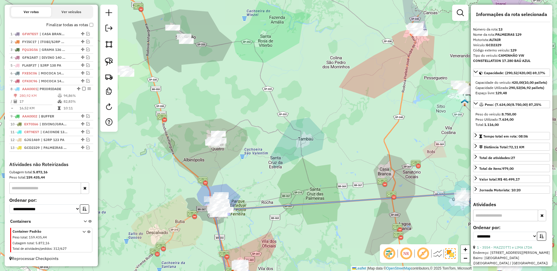
drag, startPoint x: 365, startPoint y: 145, endPoint x: 314, endPoint y: 145, distance: 50.4
click at [314, 145] on div "Janela de atendimento Grade de atendimento Capacidade Transportadoras Veículos …" at bounding box center [278, 135] width 557 height 271
click at [108, 65] on img at bounding box center [109, 62] width 8 height 8
drag, startPoint x: 232, startPoint y: 114, endPoint x: 251, endPoint y: 152, distance: 42.7
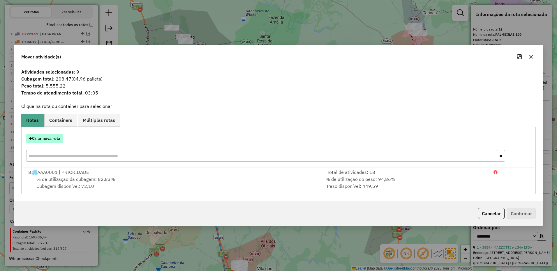
click at [52, 141] on button "Criar nova rota" at bounding box center [44, 138] width 37 height 9
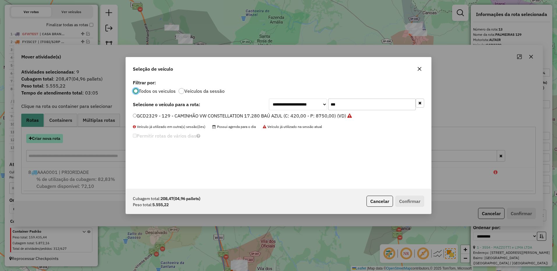
scroll to position [3, 2]
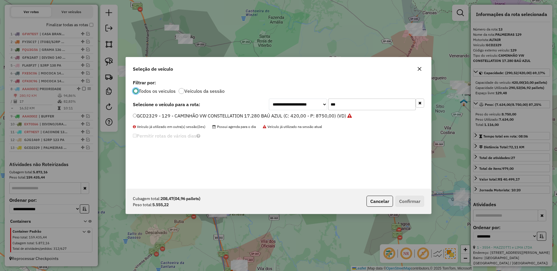
click at [337, 103] on input "***" at bounding box center [371, 105] width 87 height 12
type input "***"
drag, startPoint x: 330, startPoint y: 117, endPoint x: 344, endPoint y: 123, distance: 15.3
click at [330, 117] on label "GFJ7939 - 117 - CAMINHÃO VW CONSTELLATION 17.280 BAÚ AZUL (C: 420,00 - P: 8750,…" at bounding box center [239, 115] width 212 height 7
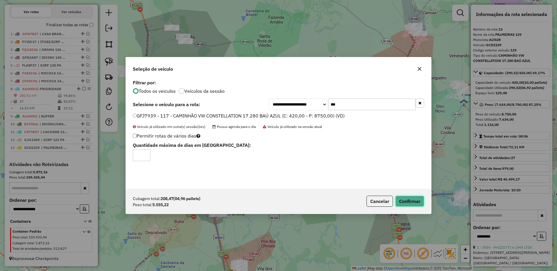
click at [410, 199] on button "Confirmar" at bounding box center [409, 201] width 29 height 11
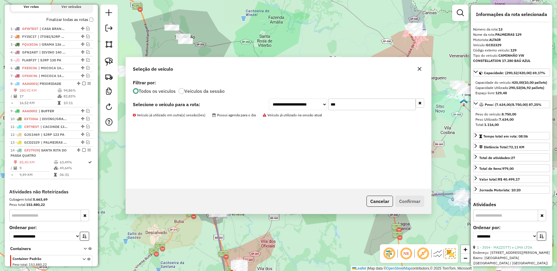
scroll to position [245, 0]
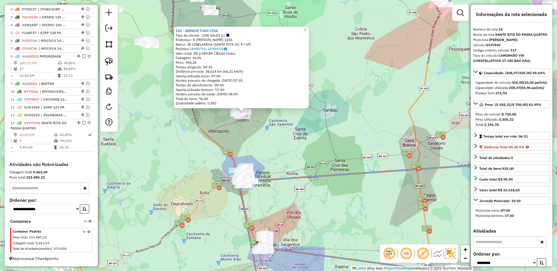
drag, startPoint x: 315, startPoint y: 167, endPoint x: 286, endPoint y: 144, distance: 37.5
click at [286, 144] on div "153 - IRMAOS TUAO LTDA Tipo de cliente: LOW SALES (L) Endereço: R MANOEL VIEIRA…" at bounding box center [278, 135] width 557 height 271
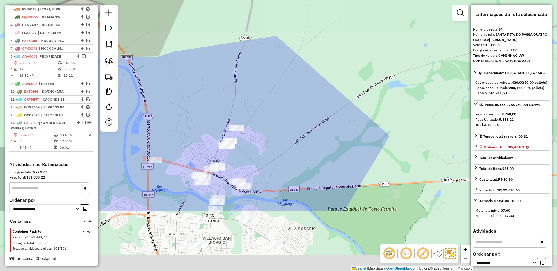
drag, startPoint x: 252, startPoint y: 186, endPoint x: 292, endPoint y: 98, distance: 96.4
click at [292, 98] on div "153 - IRMAOS TUAO LTDA Tipo de cliente: LOW SALES (L) Endereço: R MANOEL VIEIRA…" at bounding box center [278, 135] width 557 height 271
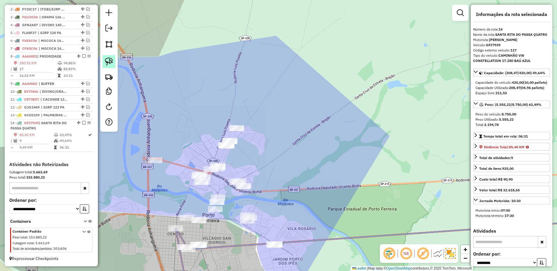
click at [110, 62] on img at bounding box center [109, 62] width 8 height 8
drag, startPoint x: 237, startPoint y: 118, endPoint x: 264, endPoint y: 154, distance: 45.1
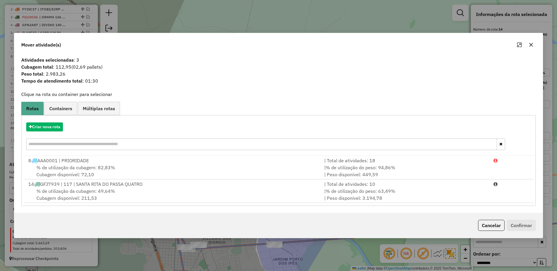
drag, startPoint x: 433, startPoint y: 188, endPoint x: 507, endPoint y: 213, distance: 78.1
click at [435, 188] on div "| % de utilização do peso: 63,49% | Peso disponível: 3.194,78" at bounding box center [405, 195] width 169 height 14
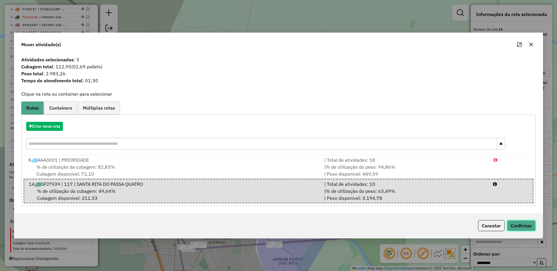
click at [515, 223] on button "Confirmar" at bounding box center [521, 225] width 29 height 11
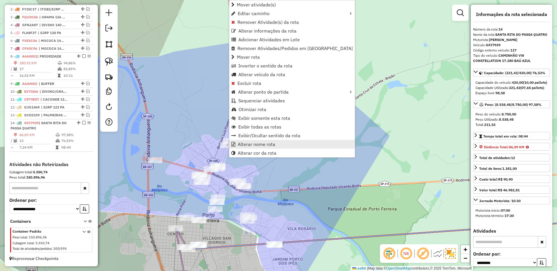
click at [250, 143] on span "Alterar nome rota" at bounding box center [257, 144] width 38 height 5
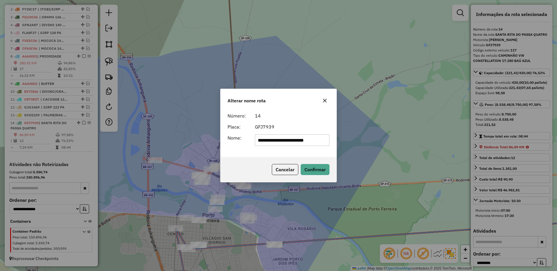
drag, startPoint x: 315, startPoint y: 137, endPoint x: 369, endPoint y: 136, distance: 53.6
click at [369, 136] on div "**********" at bounding box center [278, 135] width 557 height 271
type input "**********"
click at [315, 174] on button "Confirmar" at bounding box center [314, 169] width 29 height 11
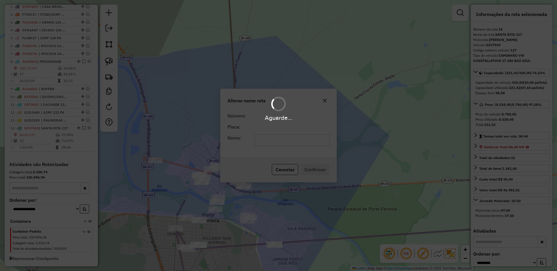
scroll to position [240, 0]
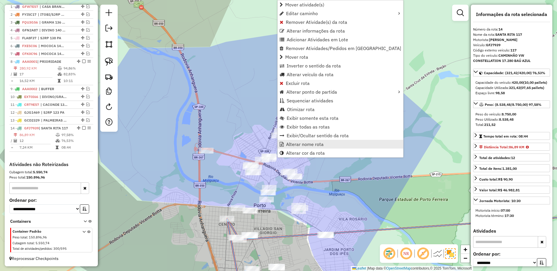
click at [298, 144] on span "Alterar nome rota" at bounding box center [305, 144] width 38 height 5
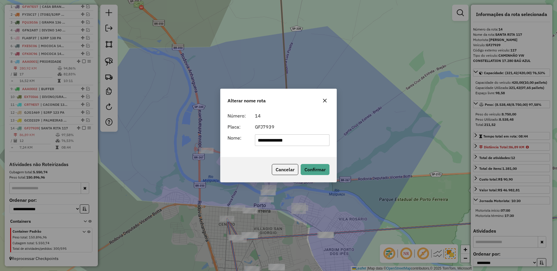
click at [283, 141] on input "**********" at bounding box center [292, 141] width 75 height 12
type input "**********"
click at [310, 166] on button "Confirmar" at bounding box center [314, 169] width 29 height 11
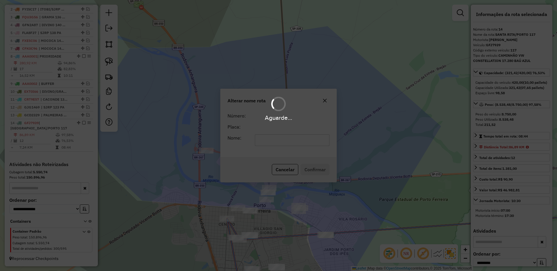
scroll to position [245, 0]
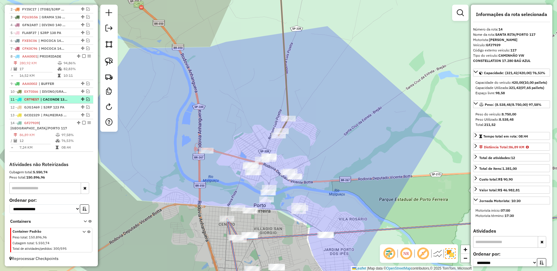
click at [83, 122] on em at bounding box center [83, 122] width 3 height 3
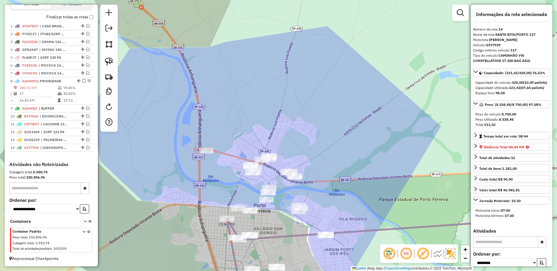
scroll to position [220, 0]
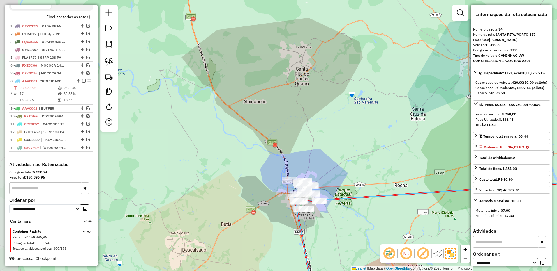
drag, startPoint x: 333, startPoint y: 141, endPoint x: 338, endPoint y: 152, distance: 11.6
click at [338, 152] on div "Janela de atendimento Grade de atendimento Capacidade Transportadoras Veículos …" at bounding box center [278, 135] width 557 height 271
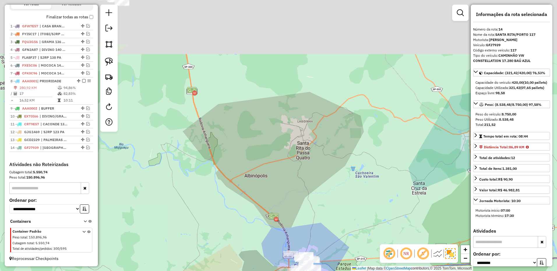
drag, startPoint x: 319, startPoint y: 96, endPoint x: 315, endPoint y: 193, distance: 97.6
click at [321, 215] on div "Janela de atendimento Grade de atendimento Capacidade Transportadoras Veículos …" at bounding box center [278, 135] width 557 height 271
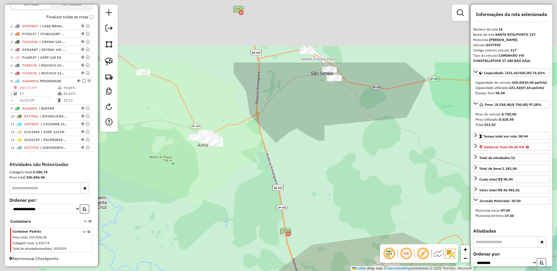
click at [360, 168] on div "Janela de atendimento Grade de atendimento Capacidade Transportadoras Veículos …" at bounding box center [278, 135] width 557 height 271
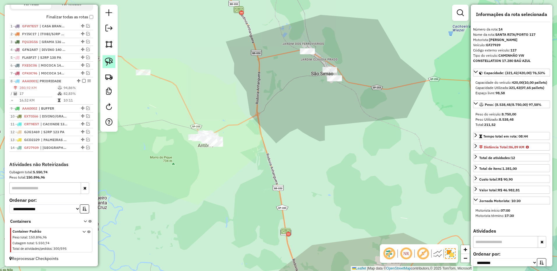
click at [109, 62] on img at bounding box center [109, 62] width 8 height 8
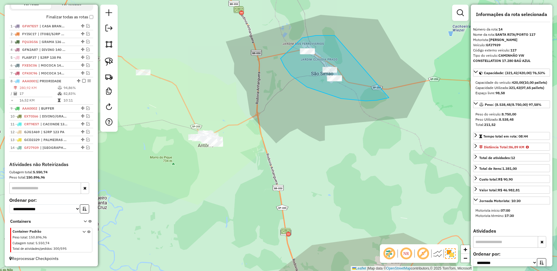
drag, startPoint x: 335, startPoint y: 36, endPoint x: 388, endPoint y: 81, distance: 70.3
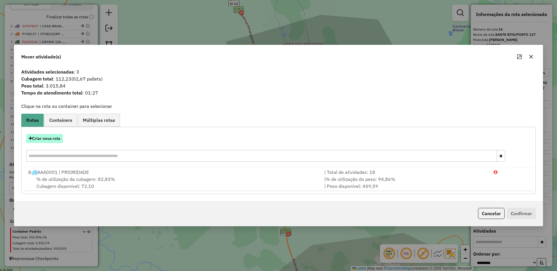
drag, startPoint x: 52, startPoint y: 139, endPoint x: 55, endPoint y: 138, distance: 3.0
click at [55, 138] on button "Criar nova rota" at bounding box center [44, 138] width 37 height 9
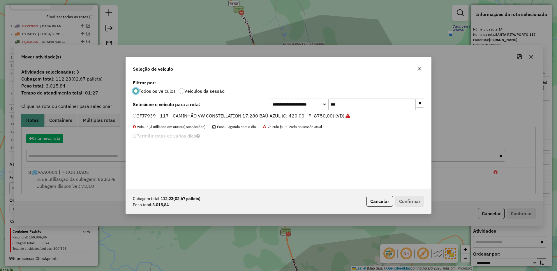
scroll to position [3, 2]
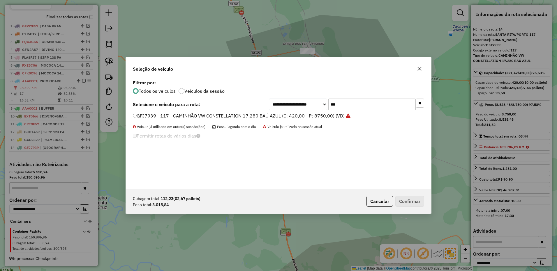
click at [349, 105] on input "***" at bounding box center [371, 105] width 87 height 12
type input "***"
click at [323, 116] on label "FWE3E96 - 149 - CAMINHÃO VW CONSTELLATION 17.260 FACCHINI (C: 420,00 - P: 7150,…" at bounding box center [239, 115] width 213 height 7
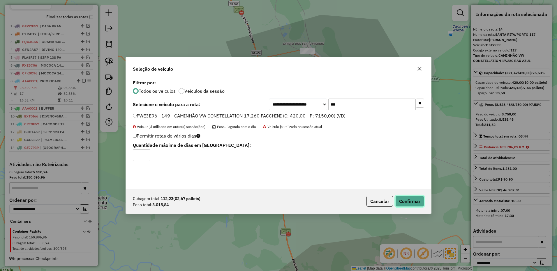
click at [406, 201] on button "Confirmar" at bounding box center [409, 201] width 29 height 11
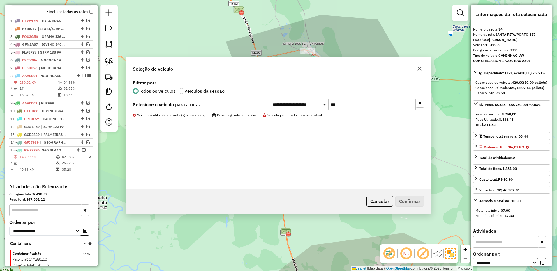
scroll to position [247, 0]
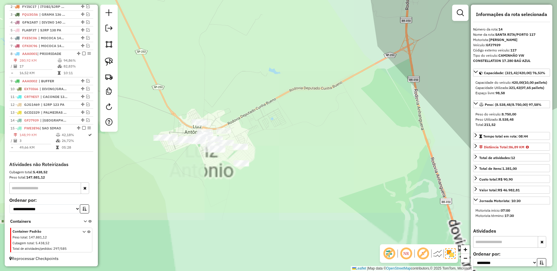
drag, startPoint x: 263, startPoint y: 97, endPoint x: 234, endPoint y: 83, distance: 32.6
click at [262, 86] on div "Janela de atendimento Grade de atendimento Capacidade Transportadoras Veículos …" at bounding box center [278, 135] width 557 height 271
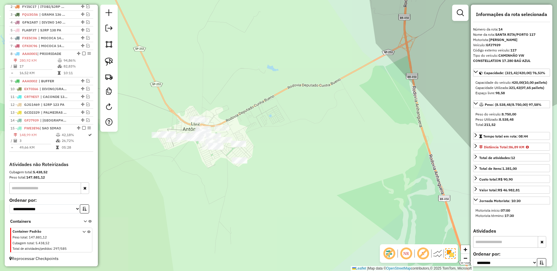
click at [115, 63] on div at bounding box center [108, 68] width 17 height 127
click at [108, 61] on img at bounding box center [109, 62] width 8 height 8
drag, startPoint x: 255, startPoint y: 126, endPoint x: 293, endPoint y: 165, distance: 53.3
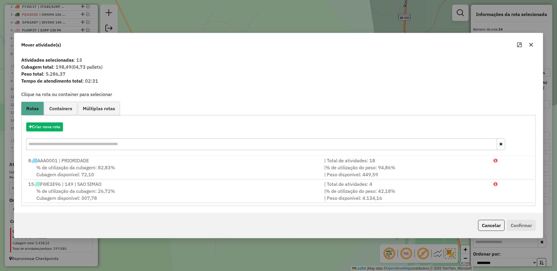
click at [533, 45] on icon "button" at bounding box center [530, 45] width 5 height 5
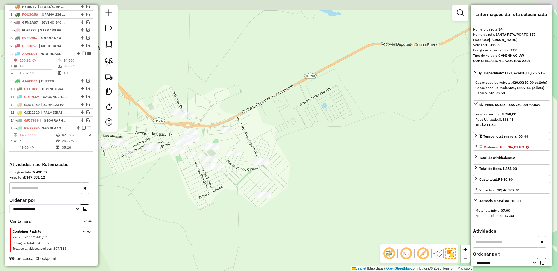
drag, startPoint x: 277, startPoint y: 164, endPoint x: 182, endPoint y: 161, distance: 95.3
click at [213, 191] on div "Janela de atendimento Grade de atendimento Capacidade Transportadoras Veículos …" at bounding box center [278, 135] width 557 height 271
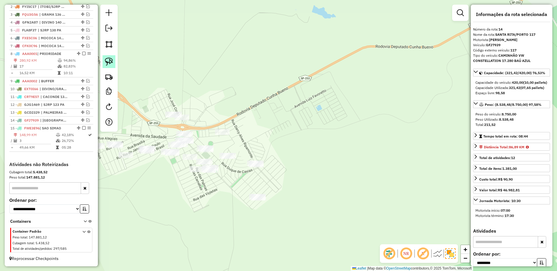
click at [111, 64] on img at bounding box center [109, 62] width 8 height 8
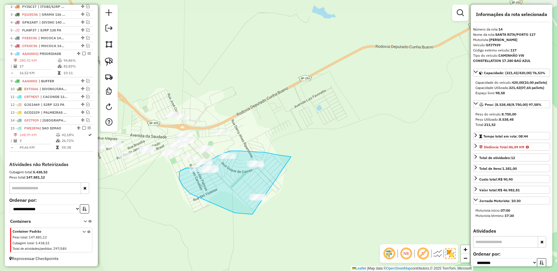
drag, startPoint x: 289, startPoint y: 157, endPoint x: 291, endPoint y: 203, distance: 45.7
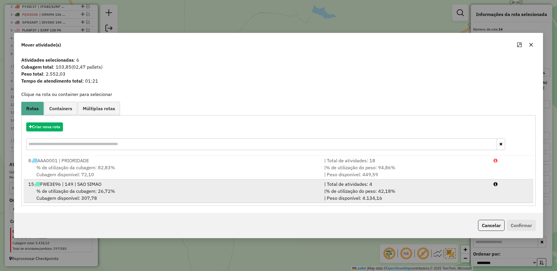
click at [417, 195] on div "| % de utilização do peso: 42,18% | Peso disponível: 4.134,16" at bounding box center [405, 195] width 169 height 14
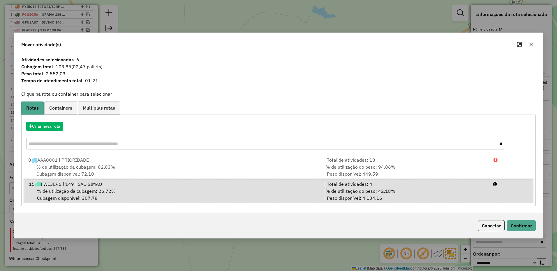
click at [519, 220] on div "Cancelar Confirmar" at bounding box center [278, 225] width 528 height 25
click at [527, 227] on button "Confirmar" at bounding box center [521, 225] width 29 height 11
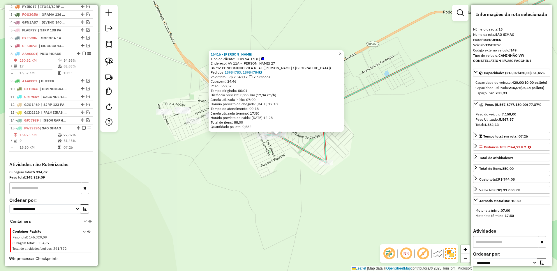
drag, startPoint x: 343, startPoint y: 52, endPoint x: 336, endPoint y: 82, distance: 30.4
click at [341, 52] on span "×" at bounding box center [340, 53] width 3 height 5
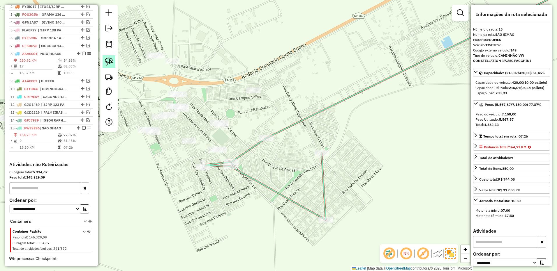
click at [113, 63] on link at bounding box center [108, 61] width 13 height 13
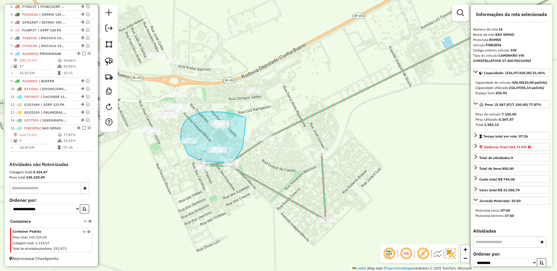
drag, startPoint x: 236, startPoint y: 114, endPoint x: 244, endPoint y: 143, distance: 29.9
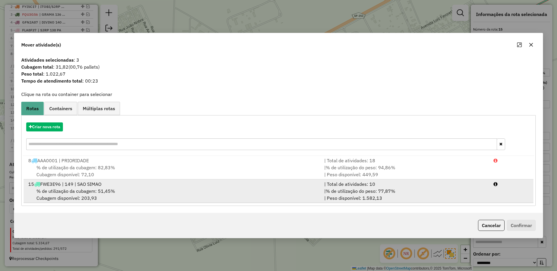
click at [445, 194] on div "| % de utilização do peso: 77,87% | Peso disponível: 1.582,13" at bounding box center [405, 195] width 169 height 14
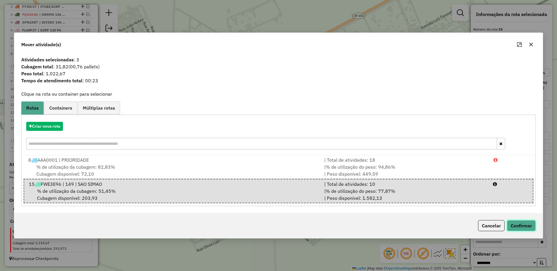
click at [525, 221] on button "Confirmar" at bounding box center [521, 225] width 29 height 11
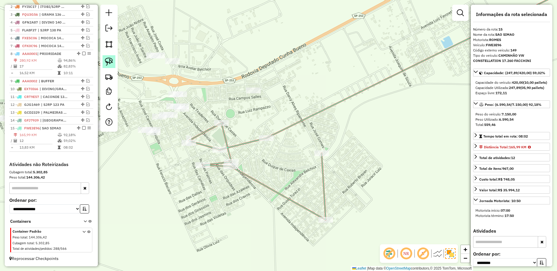
click at [109, 60] on img at bounding box center [109, 62] width 8 height 8
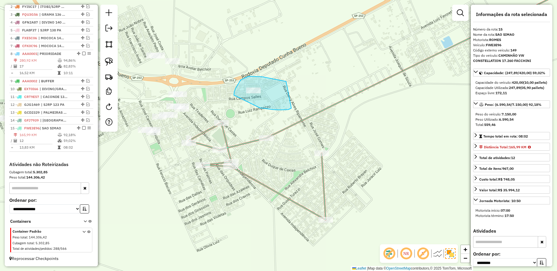
drag, startPoint x: 262, startPoint y: 77, endPoint x: 291, endPoint y: 108, distance: 42.9
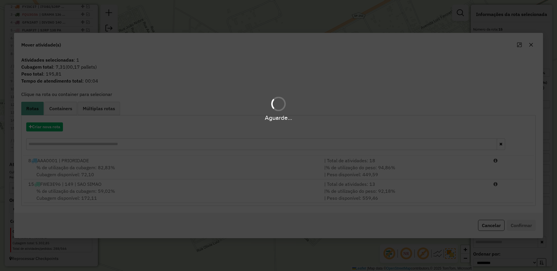
click at [440, 201] on div "| % de utilização do peso: 92,18% | Peso disponível: 559,46" at bounding box center [405, 195] width 169 height 14
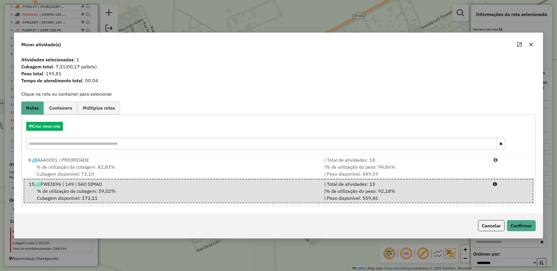
click at [536, 230] on div "Cancelar Confirmar" at bounding box center [278, 225] width 528 height 25
click at [527, 227] on button "Confirmar" at bounding box center [521, 225] width 29 height 11
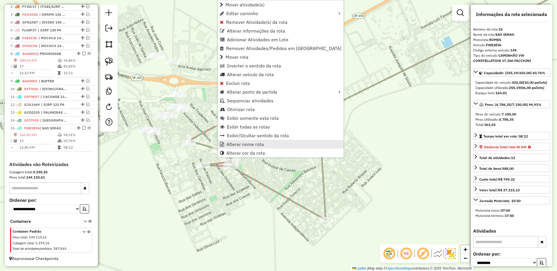
click at [238, 146] on span "Alterar nome rota" at bounding box center [245, 144] width 38 height 5
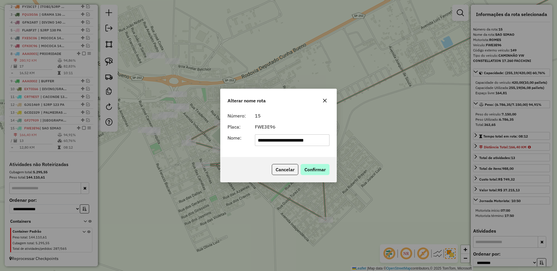
type input "**********"
drag, startPoint x: 321, startPoint y: 174, endPoint x: 164, endPoint y: 148, distance: 158.5
click at [321, 174] on button "Confirmar" at bounding box center [314, 169] width 29 height 11
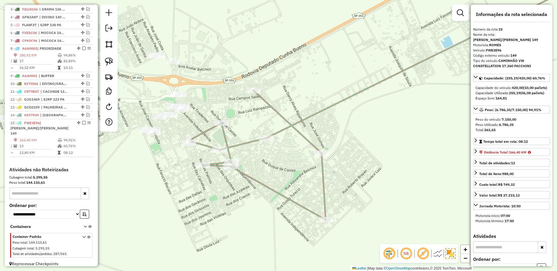
click at [82, 125] on em at bounding box center [83, 122] width 3 height 3
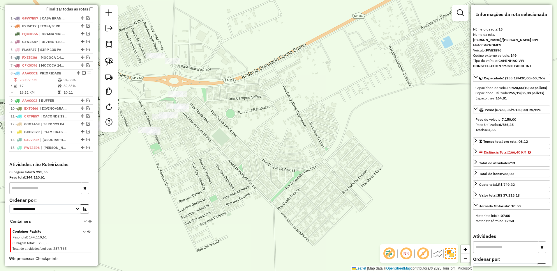
scroll to position [228, 0]
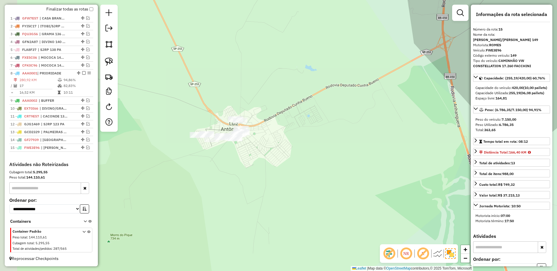
drag, startPoint x: 267, startPoint y: 142, endPoint x: 281, endPoint y: 147, distance: 15.3
click at [281, 147] on div "Janela de atendimento Grade de atendimento Capacidade Transportadoras Veículos …" at bounding box center [278, 135] width 557 height 271
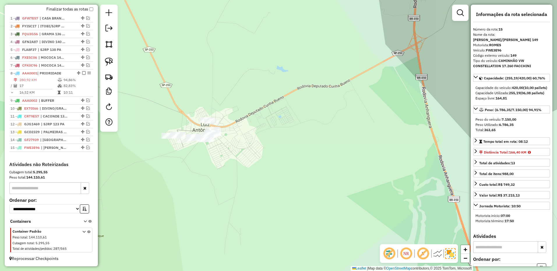
drag, startPoint x: 297, startPoint y: 107, endPoint x: 206, endPoint y: 89, distance: 93.4
click at [255, 102] on div "Janela de atendimento Grade de atendimento Capacidade Transportadoras Veículos …" at bounding box center [278, 135] width 557 height 271
click at [105, 59] on img at bounding box center [109, 62] width 8 height 8
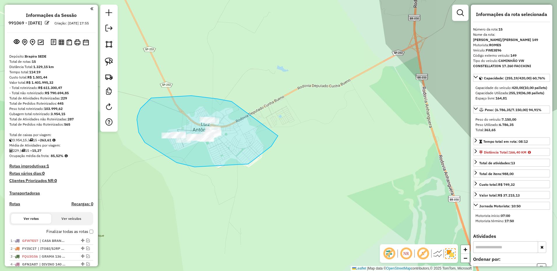
select select "**********"
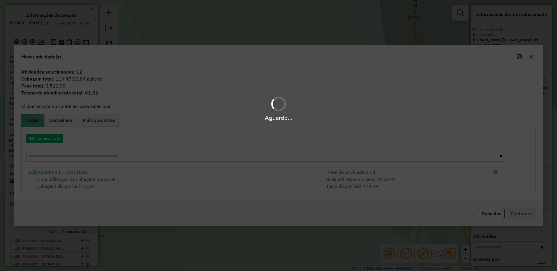
scroll to position [228, 0]
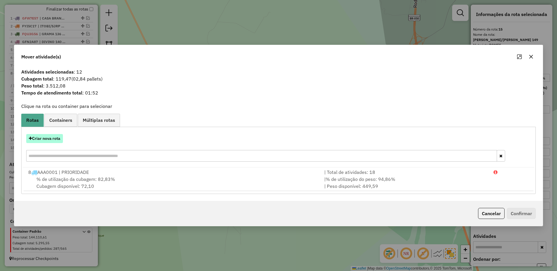
click at [55, 136] on button "Criar nova rota" at bounding box center [44, 138] width 37 height 9
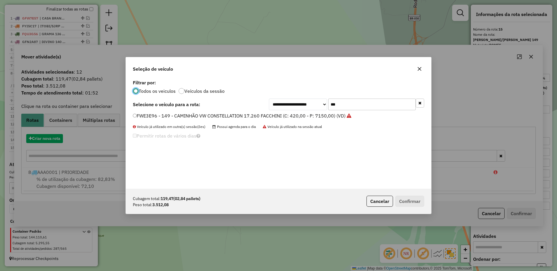
scroll to position [3, 2]
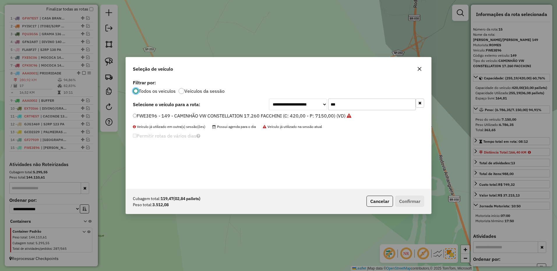
click at [359, 103] on input "***" at bounding box center [371, 105] width 87 height 12
type input "***"
drag, startPoint x: 320, startPoint y: 116, endPoint x: 325, endPoint y: 120, distance: 6.3
click at [320, 116] on label "TJJ3J77 - 152 - CAMINHÃO VW CONSTELLATION 17.260 FACCHINI (C: 420,00 - P: 7150,…" at bounding box center [238, 115] width 210 height 7
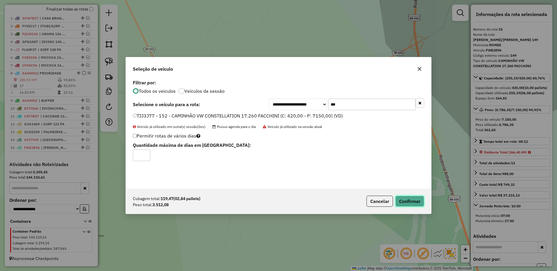
click at [400, 199] on button "Confirmar" at bounding box center [409, 201] width 29 height 11
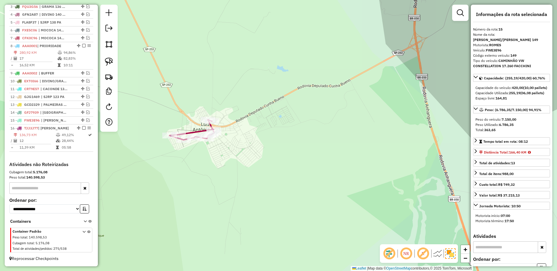
scroll to position [255, 0]
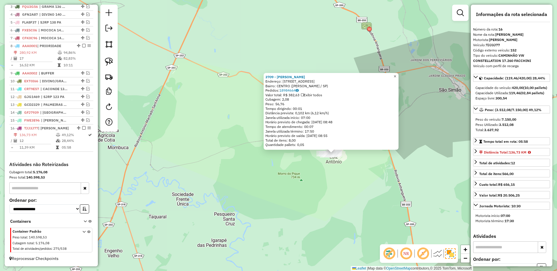
drag, startPoint x: 402, startPoint y: 76, endPoint x: 395, endPoint y: 139, distance: 63.6
click at [398, 76] on link "×" at bounding box center [394, 76] width 7 height 7
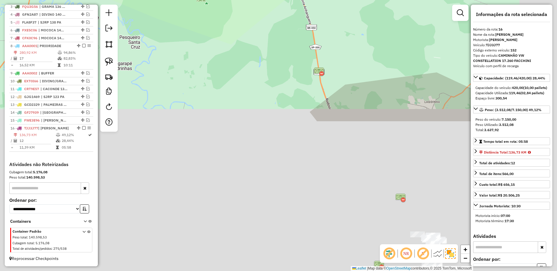
drag, startPoint x: 353, startPoint y: 206, endPoint x: 253, endPoint y: 43, distance: 191.8
click at [258, 27] on div "Janela de atendimento Grade de atendimento Capacidade Transportadoras Veículos …" at bounding box center [278, 135] width 557 height 271
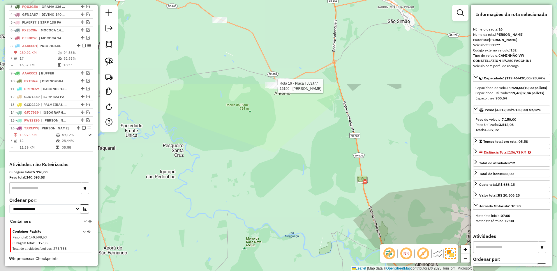
drag, startPoint x: 300, startPoint y: 168, endPoint x: 303, endPoint y: 182, distance: 13.8
click at [305, 182] on div "Rota 16 - Placa TJJ3J77 16190 - MARIA DE FATIMA ALEX Janela de atendimento Grad…" at bounding box center [278, 135] width 557 height 271
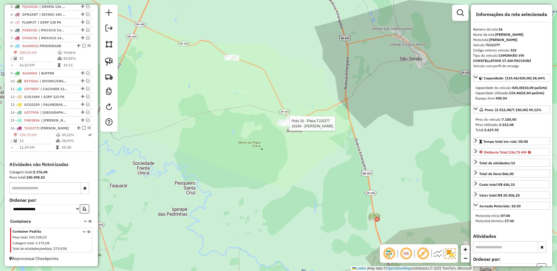
drag, startPoint x: 209, startPoint y: 102, endPoint x: 211, endPoint y: 111, distance: 9.6
click at [211, 111] on div "Rota 16 - Placa TJJ3J77 16190 - MARIA DE FATIMA ALEX Janela de atendimento Grad…" at bounding box center [278, 135] width 557 height 271
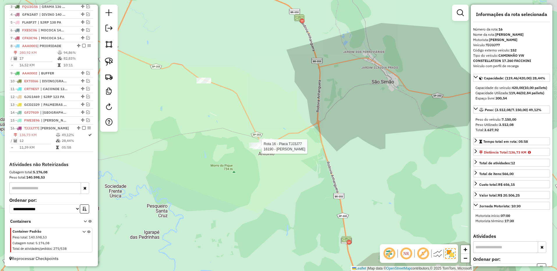
drag, startPoint x: 236, startPoint y: 40, endPoint x: 144, endPoint y: 45, distance: 92.4
click at [210, 62] on div "Rota 16 - Placa TJJ3J77 16190 - MARIA DE FATIMA ALEX Janela de atendimento Grad…" at bounding box center [278, 135] width 557 height 271
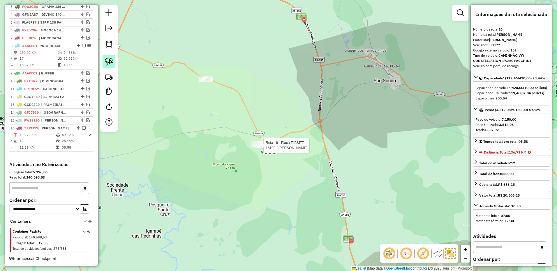
click at [107, 63] on img at bounding box center [109, 62] width 8 height 8
drag, startPoint x: 206, startPoint y: 65, endPoint x: 234, endPoint y: 82, distance: 33.1
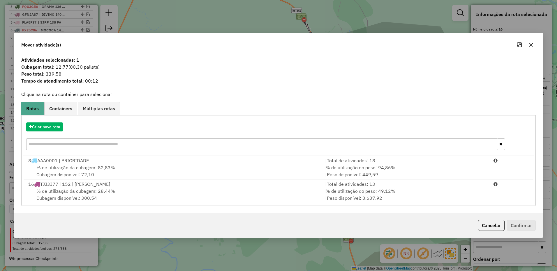
click at [444, 194] on div "| % de utilização do peso: 49,12% | Peso disponível: 3.637,92" at bounding box center [405, 195] width 169 height 14
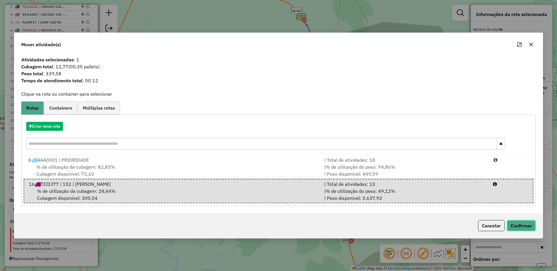
click at [525, 223] on button "Confirmar" at bounding box center [521, 225] width 29 height 11
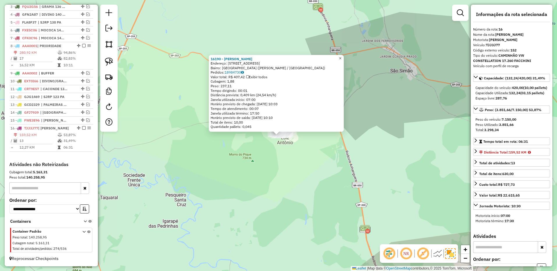
click at [341, 58] on span "×" at bounding box center [340, 58] width 3 height 5
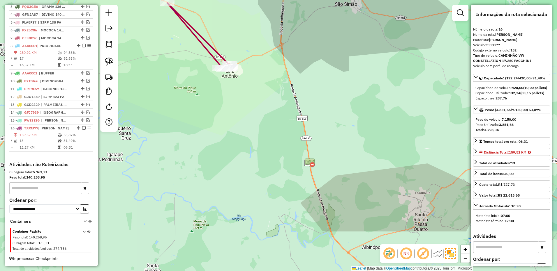
drag, startPoint x: 334, startPoint y: 152, endPoint x: 280, endPoint y: 89, distance: 83.4
click at [280, 89] on div "Janela de atendimento Grade de atendimento Capacidade Transportadoras Veículos …" at bounding box center [278, 135] width 557 height 271
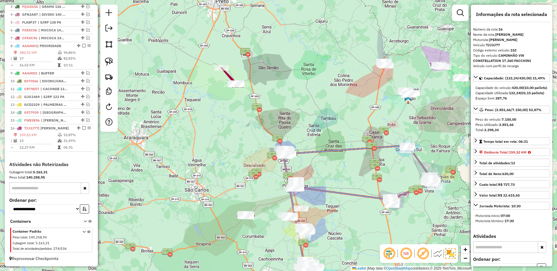
drag, startPoint x: 274, startPoint y: 174, endPoint x: 256, endPoint y: 175, distance: 18.1
click at [256, 175] on img at bounding box center [253, 175] width 10 height 10
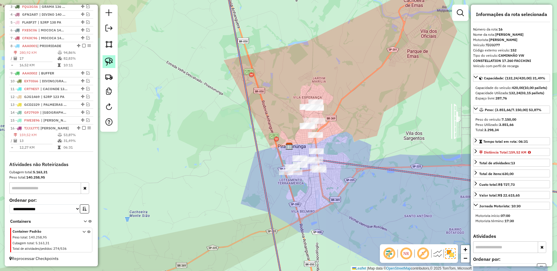
click at [112, 62] on img at bounding box center [109, 62] width 8 height 8
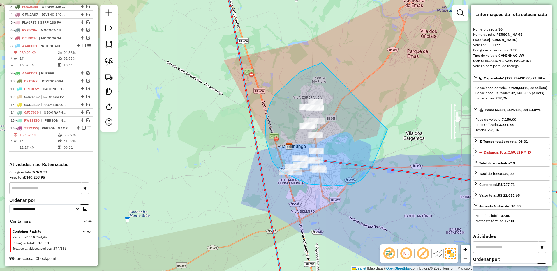
drag, startPoint x: 321, startPoint y: 62, endPoint x: 380, endPoint y: 82, distance: 61.7
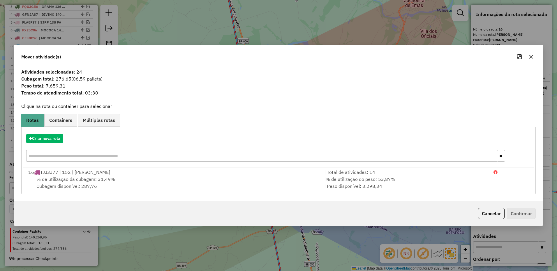
click at [533, 58] on icon "button" at bounding box center [530, 56] width 5 height 5
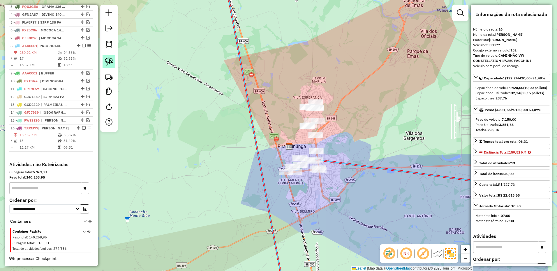
click at [112, 62] on img at bounding box center [109, 62] width 8 height 8
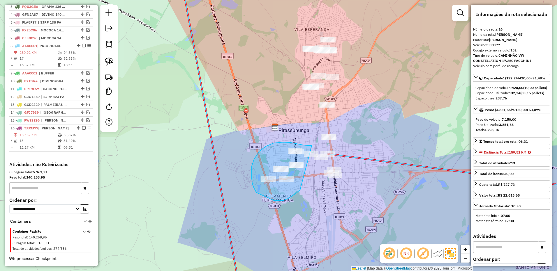
drag, startPoint x: 309, startPoint y: 146, endPoint x: 293, endPoint y: 178, distance: 36.5
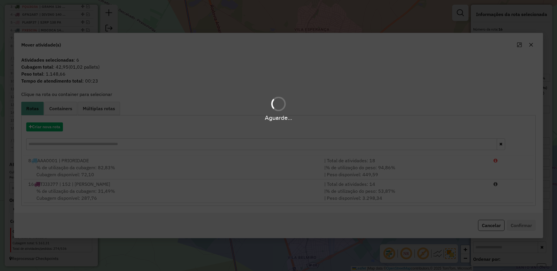
click at [441, 191] on div "| % de utilização do peso: 53,87% | Peso disponível: 3.298,34" at bounding box center [405, 195] width 169 height 14
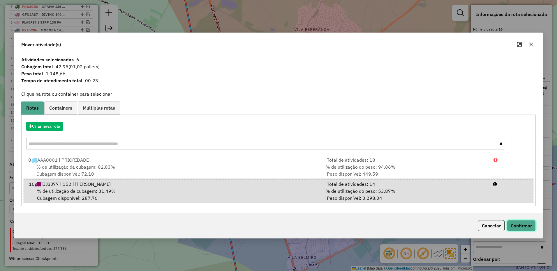
click at [514, 227] on button "Confirmar" at bounding box center [521, 225] width 29 height 11
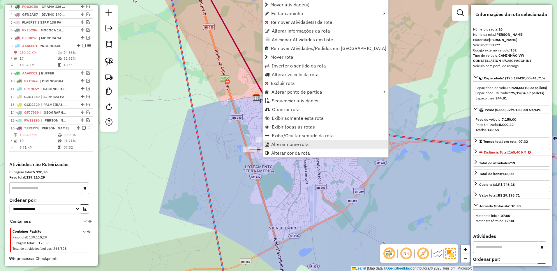
click at [290, 146] on span "Alterar nome rota" at bounding box center [290, 144] width 38 height 5
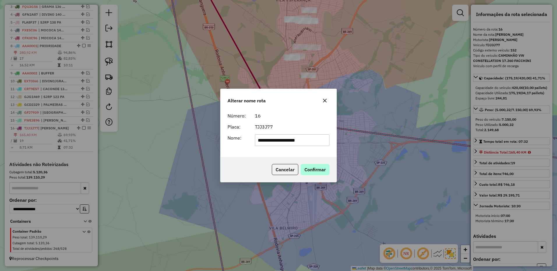
type input "**********"
click at [316, 165] on button "Confirmar" at bounding box center [314, 169] width 29 height 11
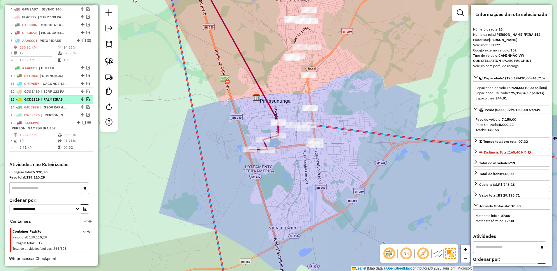
click at [83, 125] on em at bounding box center [83, 122] width 3 height 3
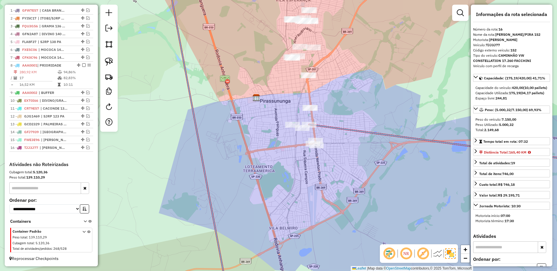
scroll to position [236, 0]
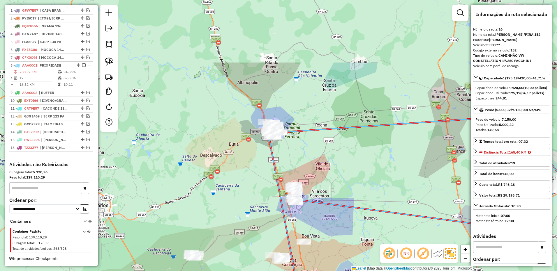
drag, startPoint x: 321, startPoint y: 91, endPoint x: 340, endPoint y: 177, distance: 88.2
click at [340, 178] on div "Janela de atendimento Grade de atendimento Capacidade Transportadoras Veículos …" at bounding box center [278, 135] width 557 height 271
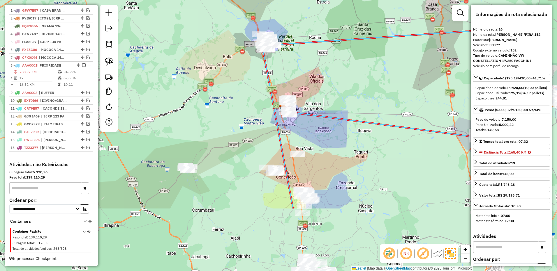
drag, startPoint x: 334, startPoint y: 95, endPoint x: 331, endPoint y: 0, distance: 95.0
click at [331, 0] on div "Janela de atendimento Grade de atendimento Capacidade Transportadoras Veículos …" at bounding box center [278, 135] width 557 height 271
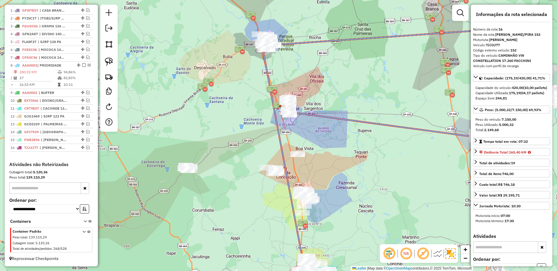
drag, startPoint x: 109, startPoint y: 61, endPoint x: 136, endPoint y: 62, distance: 27.1
click at [109, 61] on img at bounding box center [109, 62] width 8 height 8
drag, startPoint x: 290, startPoint y: 87, endPoint x: 316, endPoint y: 121, distance: 43.2
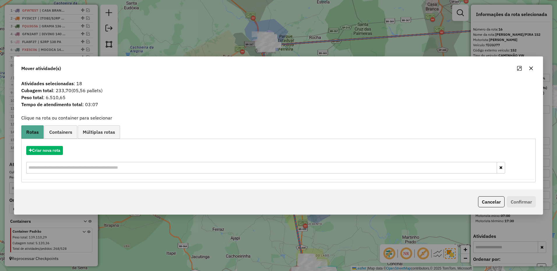
click at [529, 68] on icon "button" at bounding box center [530, 68] width 5 height 5
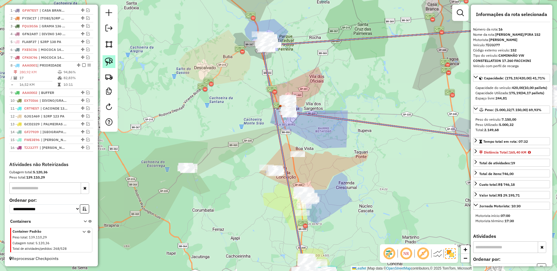
click at [105, 62] on link at bounding box center [108, 61] width 13 height 13
drag, startPoint x: 207, startPoint y: 153, endPoint x: 222, endPoint y: 163, distance: 17.8
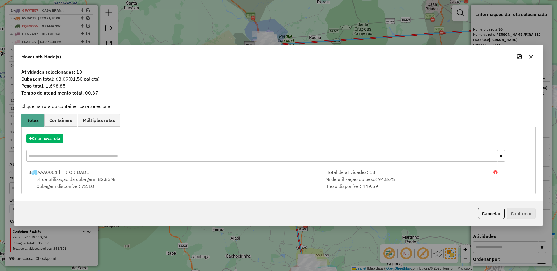
click at [532, 57] on icon "button" at bounding box center [530, 56] width 5 height 5
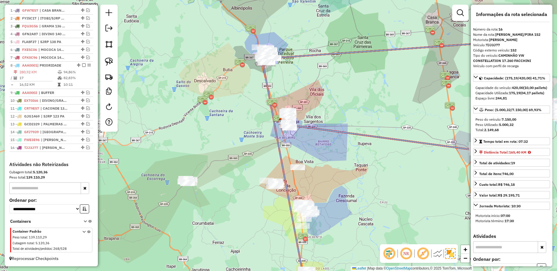
drag, startPoint x: 339, startPoint y: 103, endPoint x: 347, endPoint y: 196, distance: 93.2
click at [347, 196] on div "Janela de atendimento Grade de atendimento Capacidade Transportadoras Veículos …" at bounding box center [278, 135] width 557 height 271
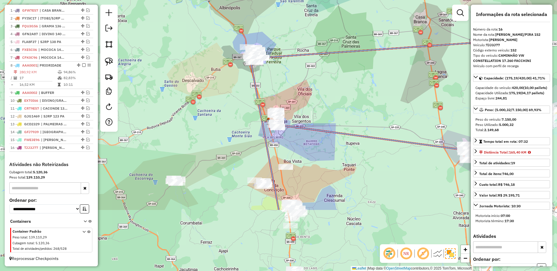
drag, startPoint x: 330, startPoint y: 178, endPoint x: 310, endPoint y: 98, distance: 82.7
click at [310, 98] on div "Janela de atendimento Grade de atendimento Capacidade Transportadoras Veículos …" at bounding box center [278, 135] width 557 height 271
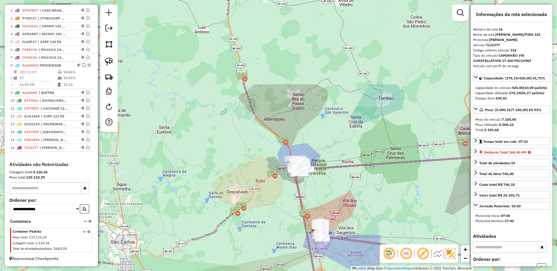
drag, startPoint x: 330, startPoint y: 187, endPoint x: 333, endPoint y: 195, distance: 9.2
click at [335, 196] on div "Janela de atendimento Grade de atendimento Capacidade Transportadoras Veículos …" at bounding box center [278, 135] width 557 height 271
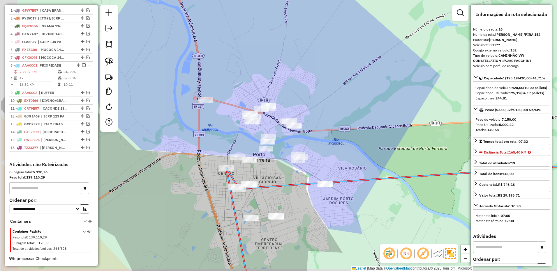
drag, startPoint x: 296, startPoint y: 139, endPoint x: 166, endPoint y: 86, distance: 140.1
click at [350, 128] on div "Janela de atendimento Grade de atendimento Capacidade Transportadoras Veículos …" at bounding box center [278, 135] width 557 height 271
click at [109, 60] on img at bounding box center [109, 62] width 8 height 8
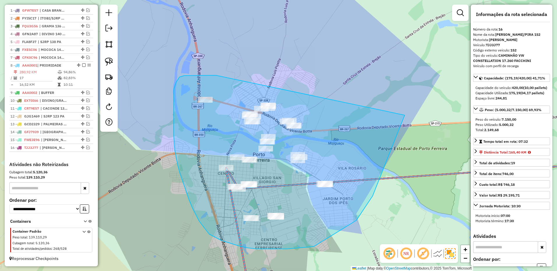
drag, startPoint x: 216, startPoint y: 75, endPoint x: 408, endPoint y: 58, distance: 193.0
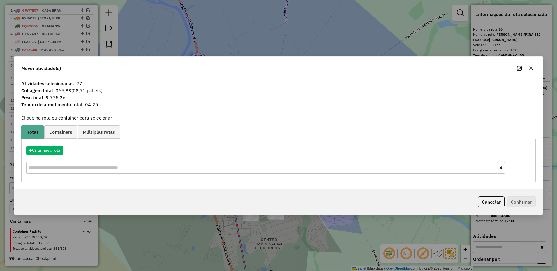
click at [532, 68] on icon "button" at bounding box center [530, 68] width 5 height 5
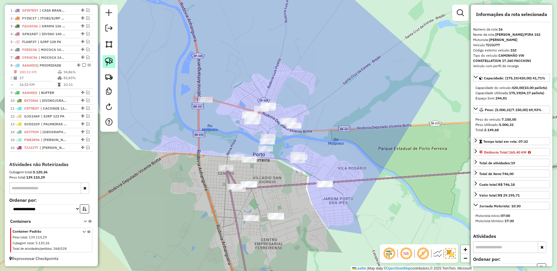
click at [108, 61] on img at bounding box center [109, 62] width 8 height 8
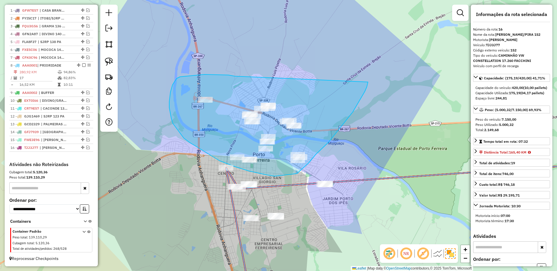
drag, startPoint x: 216, startPoint y: 75, endPoint x: 368, endPoint y: 70, distance: 152.6
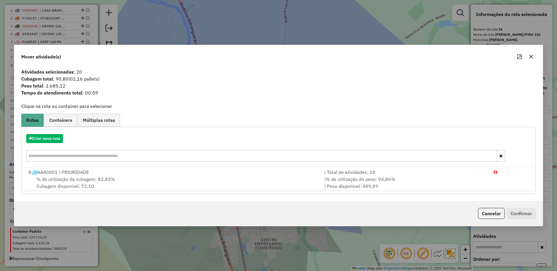
click at [533, 55] on button "button" at bounding box center [530, 56] width 9 height 9
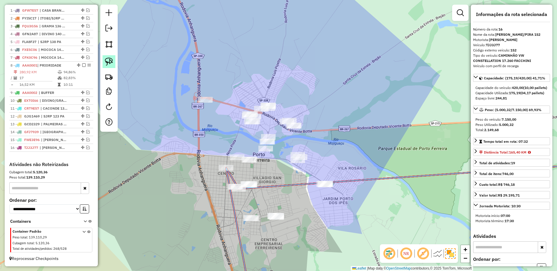
click at [105, 58] on link at bounding box center [108, 61] width 13 height 13
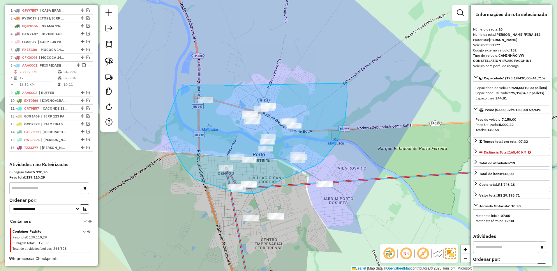
drag, startPoint x: 223, startPoint y: 85, endPoint x: 339, endPoint y: 75, distance: 116.3
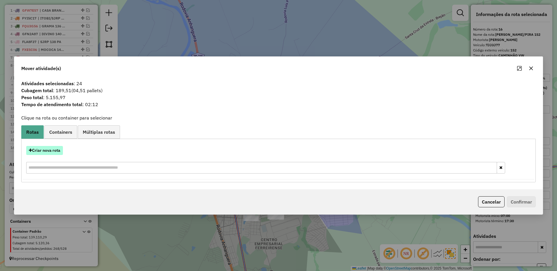
click at [54, 153] on button "Criar nova rota" at bounding box center [44, 150] width 37 height 9
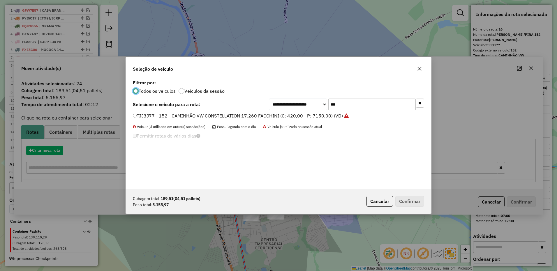
scroll to position [3, 2]
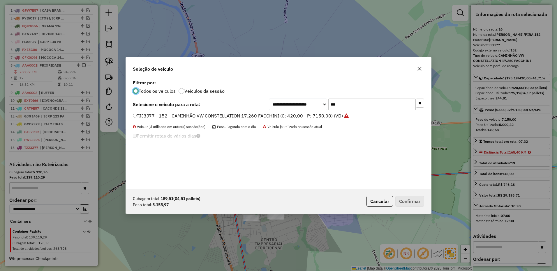
click at [362, 102] on input "***" at bounding box center [371, 105] width 87 height 12
type input "***"
click at [330, 114] on label "FEU1649 - 106 - CAMINHÃO VW CONSTELLATION 17.280 BAÚ AZUL (C: 420,00 - P: 8750,…" at bounding box center [239, 115] width 212 height 7
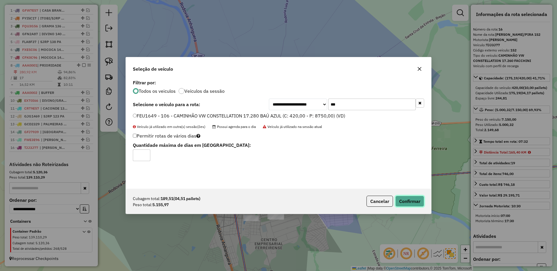
click at [397, 202] on button "Confirmar" at bounding box center [409, 201] width 29 height 11
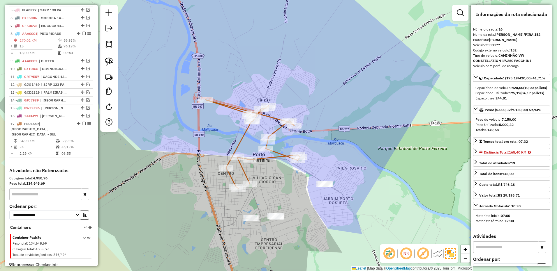
scroll to position [268, 0]
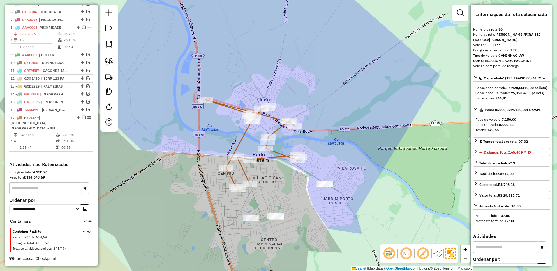
click at [307, 162] on div "Janela de atendimento Grade de atendimento Capacidade Transportadoras Veículos …" at bounding box center [278, 135] width 557 height 271
click at [109, 60] on img at bounding box center [109, 62] width 8 height 8
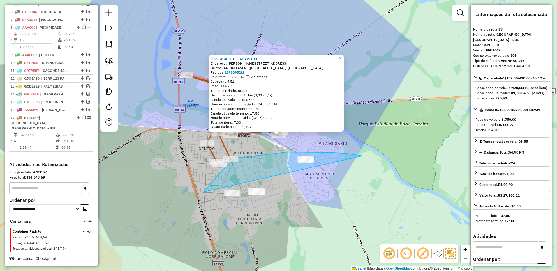
drag, startPoint x: 328, startPoint y: 153, endPoint x: 316, endPoint y: 221, distance: 69.3
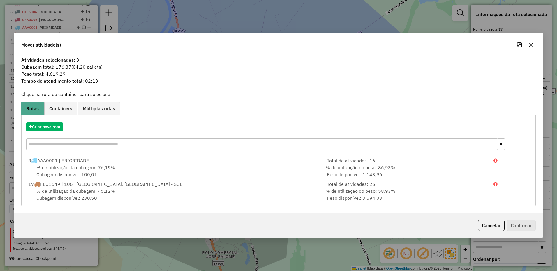
drag, startPoint x: 533, startPoint y: 42, endPoint x: 326, endPoint y: 54, distance: 207.1
click at [532, 42] on button "button" at bounding box center [530, 44] width 9 height 9
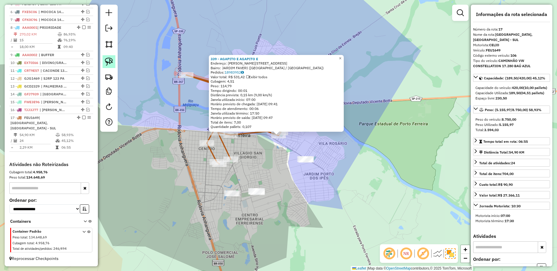
click at [106, 59] on img at bounding box center [109, 62] width 8 height 8
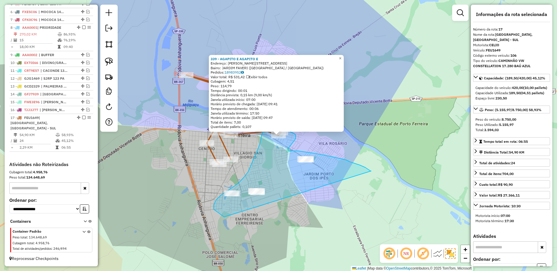
drag, startPoint x: 365, startPoint y: 168, endPoint x: 279, endPoint y: 206, distance: 94.0
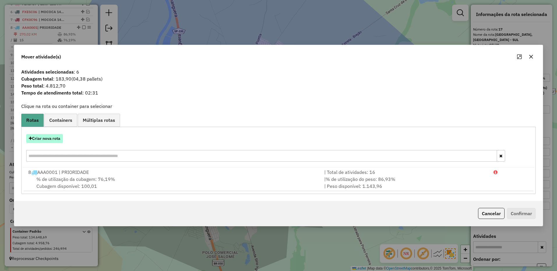
click at [57, 138] on button "Criar nova rota" at bounding box center [44, 138] width 37 height 9
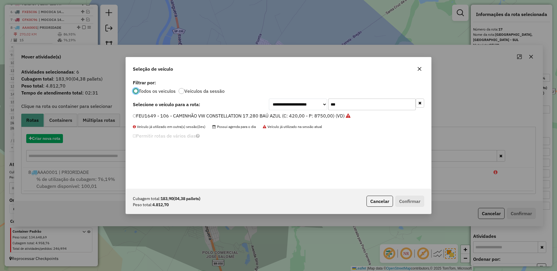
scroll to position [3, 2]
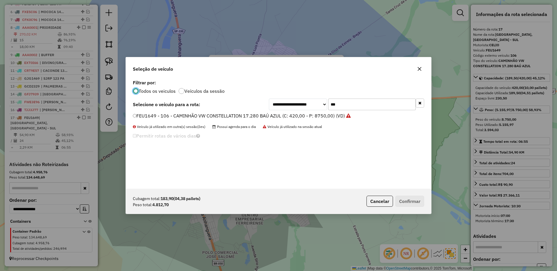
click at [354, 105] on input "***" at bounding box center [371, 105] width 87 height 12
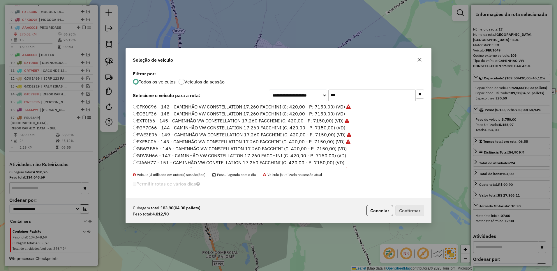
scroll to position [20, 0]
type input "***"
click at [228, 155] on label "TJY0F90 - 150 - CAMINHÃO VW CONSTELLATION 17.260 FACCHINI (C: 420,00 - P: 7150,…" at bounding box center [238, 156] width 211 height 7
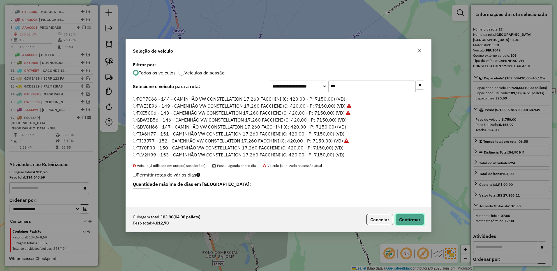
click at [407, 223] on button "Confirmar" at bounding box center [409, 219] width 29 height 11
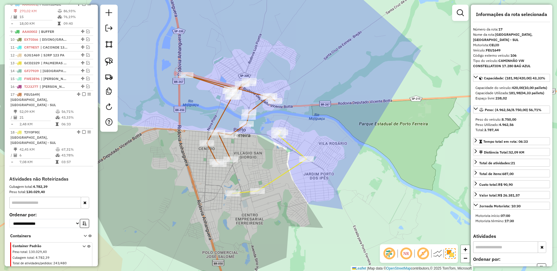
scroll to position [301, 0]
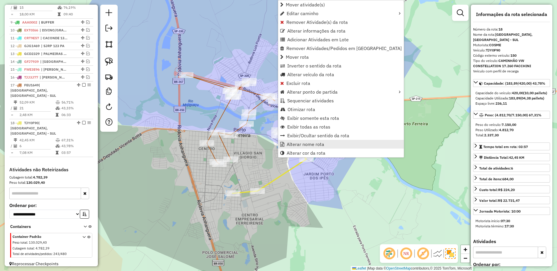
click at [288, 141] on link "Alterar nome rota" at bounding box center [340, 144] width 125 height 9
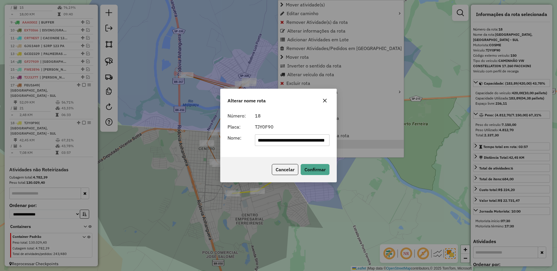
scroll to position [0, 24]
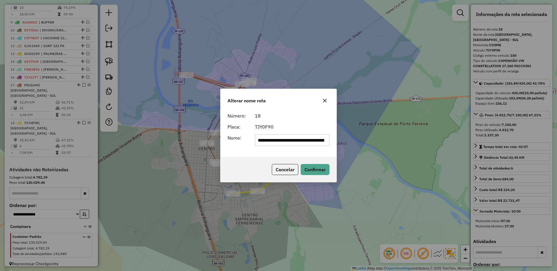
click at [289, 141] on input "**********" at bounding box center [292, 141] width 75 height 12
type input "*********"
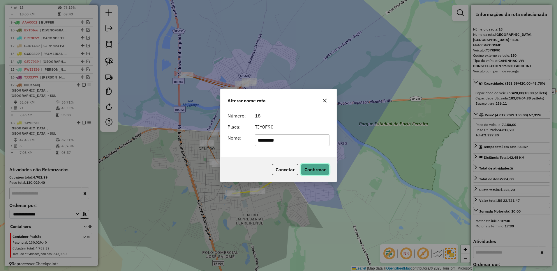
click at [314, 171] on button "Confirmar" at bounding box center [314, 169] width 29 height 11
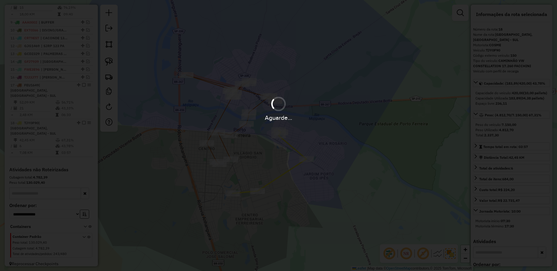
scroll to position [296, 0]
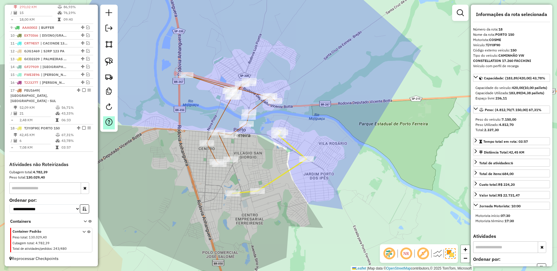
drag, startPoint x: 84, startPoint y: 128, endPoint x: 112, endPoint y: 121, distance: 29.0
click at [83, 128] on em at bounding box center [83, 127] width 3 height 3
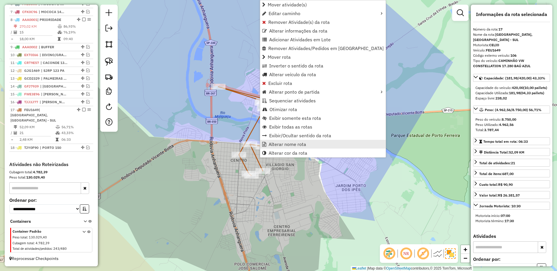
click at [281, 142] on span "Alterar nome rota" at bounding box center [287, 144] width 38 height 5
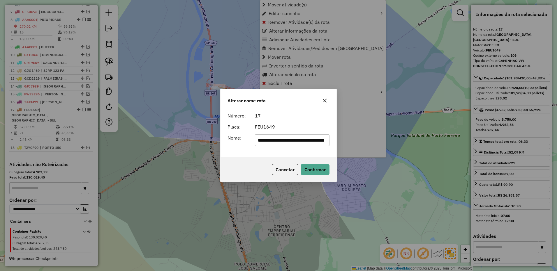
scroll to position [0, 24]
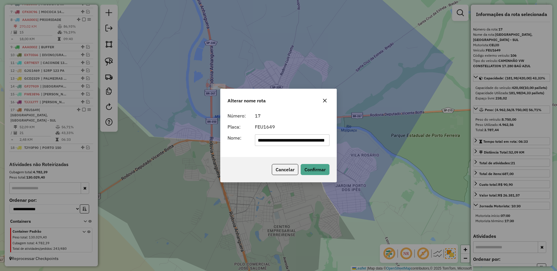
click at [285, 139] on input "**********" at bounding box center [292, 141] width 75 height 12
click at [284, 139] on input "**********" at bounding box center [292, 141] width 75 height 12
type input "*********"
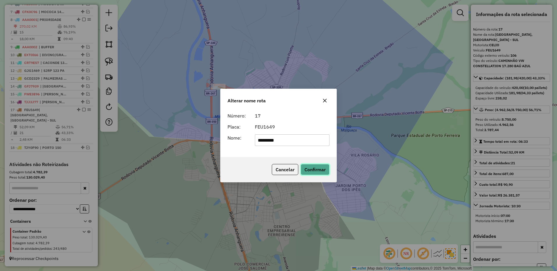
click at [315, 167] on button "Confirmar" at bounding box center [314, 169] width 29 height 11
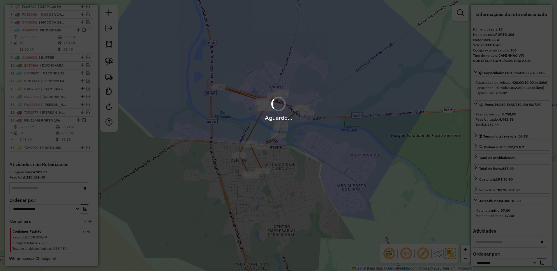
scroll to position [271, 0]
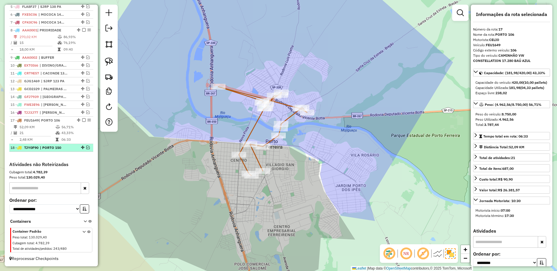
click at [86, 147] on em at bounding box center [87, 147] width 3 height 3
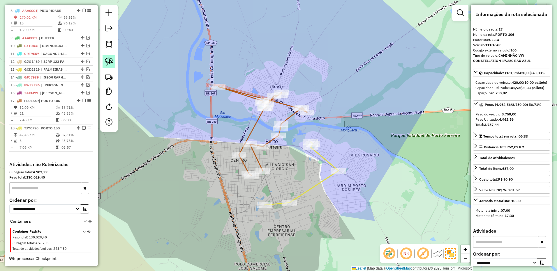
drag, startPoint x: 106, startPoint y: 61, endPoint x: 114, endPoint y: 63, distance: 8.9
click at [106, 61] on img at bounding box center [109, 62] width 8 height 8
drag, startPoint x: 344, startPoint y: 134, endPoint x: 412, endPoint y: 151, distance: 69.3
click div "| % de utilização do peso: 56,71% | Peso disponível: 3.787,44"
click icon "button"
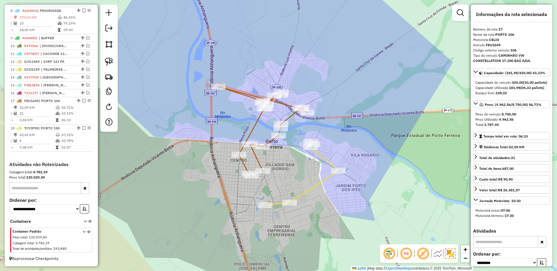
click at [109, 63] on img at bounding box center [109, 62] width 8 height 8
drag, startPoint x: 331, startPoint y: 123, endPoint x: 387, endPoint y: 167, distance: 70.7
click div "| % de utilização do peso: 56,71% | Peso disponível: 3.787,44"
click button "Confirmar"
drag, startPoint x: 299, startPoint y: 177, endPoint x: 317, endPoint y: 175, distance: 18.2
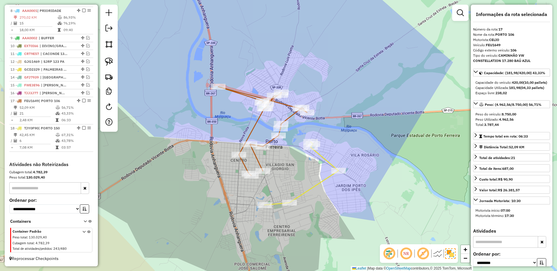
click at [317, 175] on div "339 - AGAPITO E AGAPITO E Endereço: R FRANCISCO PERIPATO 128 Bairro: JARDIM FAV…" at bounding box center [278, 135] width 557 height 271
click at [110, 65] on img at bounding box center [109, 62] width 8 height 8
drag, startPoint x: 251, startPoint y: 177, endPoint x: 261, endPoint y: 195, distance: 20.8
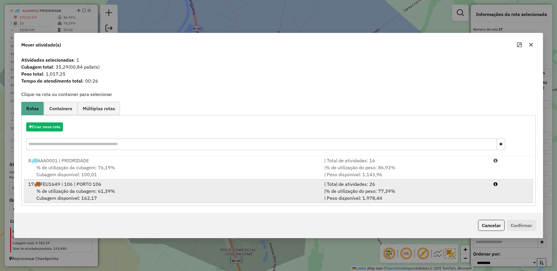
click at [344, 195] on div "| % de utilização do peso: 77,39% | Peso disponível: 1.978,44" at bounding box center [405, 195] width 169 height 14
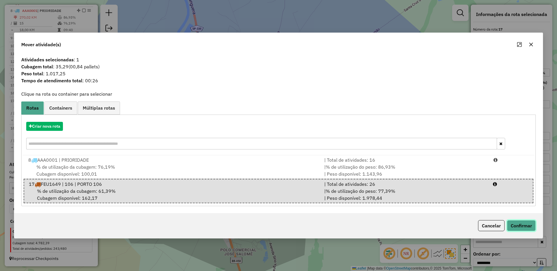
click at [517, 228] on button "Confirmar" at bounding box center [521, 225] width 29 height 11
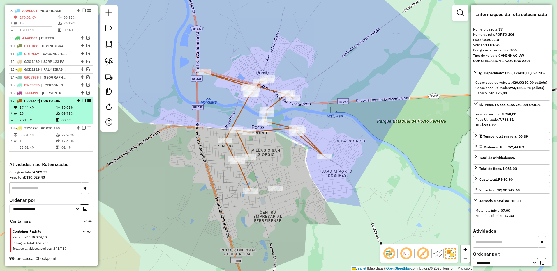
click at [84, 100] on em at bounding box center [83, 100] width 3 height 3
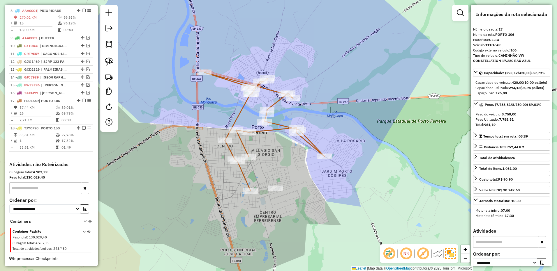
scroll to position [271, 0]
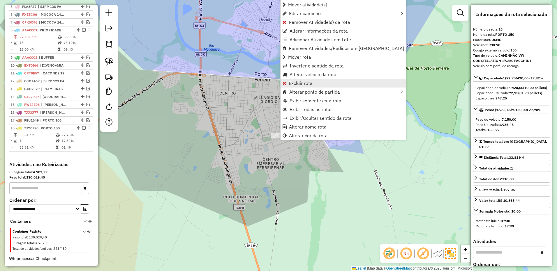
click at [310, 82] on span "Excluir rota" at bounding box center [301, 83] width 24 height 5
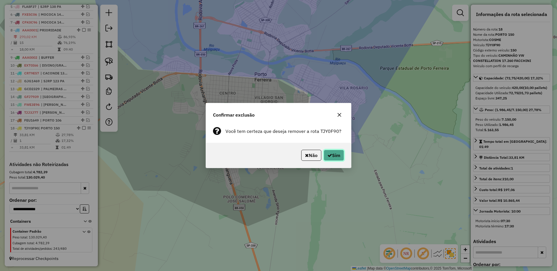
click at [332, 153] on button "Sim" at bounding box center [333, 155] width 20 height 11
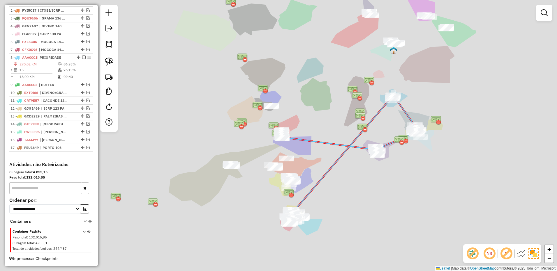
scroll to position [244, 0]
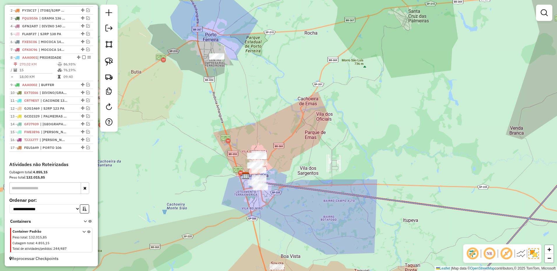
drag, startPoint x: 286, startPoint y: 116, endPoint x: 331, endPoint y: 204, distance: 99.4
click at [333, 205] on div "Janela de atendimento Grade de atendimento Capacidade Transportadoras Veículos …" at bounding box center [278, 135] width 557 height 271
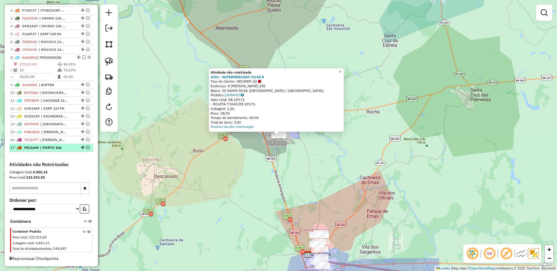
drag, startPoint x: 55, startPoint y: 145, endPoint x: 81, endPoint y: 150, distance: 26.8
click at [55, 145] on li "17 - FEU1649 | PORTO 106" at bounding box center [51, 148] width 84 height 8
select select "**********"
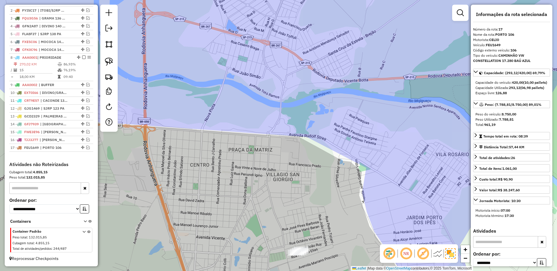
click at [86, 148] on em at bounding box center [87, 147] width 3 height 3
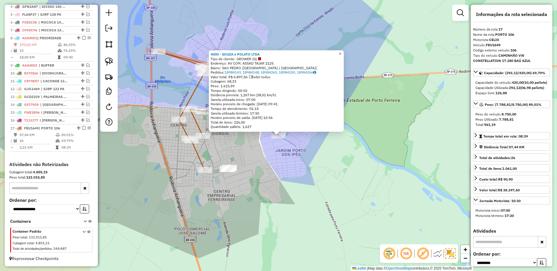
click at [341, 51] on span "×" at bounding box center [340, 53] width 3 height 5
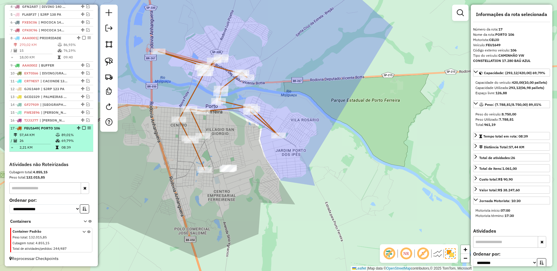
click at [82, 128] on em at bounding box center [83, 127] width 3 height 3
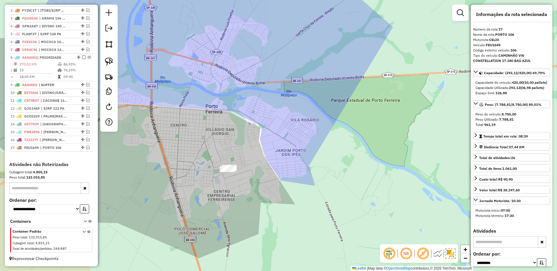
scroll to position [244, 0]
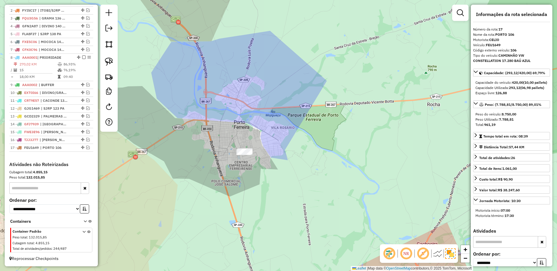
drag, startPoint x: 331, startPoint y: 189, endPoint x: 316, endPoint y: 98, distance: 91.5
click at [316, 99] on div "Janela de atendimento Grade de atendimento Capacidade Transportadoras Veículos …" at bounding box center [278, 135] width 557 height 271
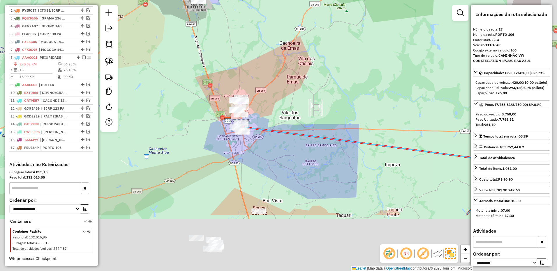
drag, startPoint x: 343, startPoint y: 132, endPoint x: 268, endPoint y: 41, distance: 117.7
click at [268, 41] on div "Janela de atendimento Grade de atendimento Capacidade Transportadoras Veículos …" at bounding box center [278, 135] width 557 height 271
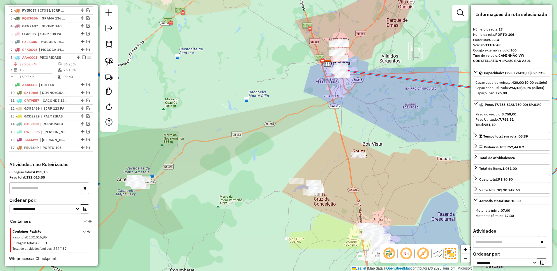
drag, startPoint x: 285, startPoint y: 165, endPoint x: 383, endPoint y: 125, distance: 105.6
click at [383, 125] on div "Janela de atendimento Grade de atendimento Capacidade Transportadoras Veículos …" at bounding box center [278, 135] width 557 height 271
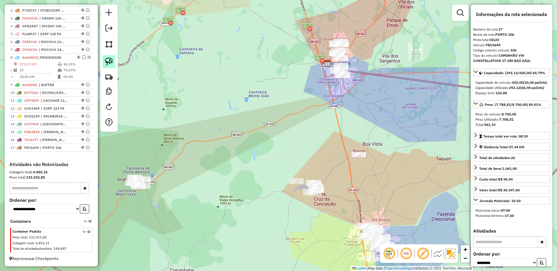
click at [111, 61] on img at bounding box center [109, 62] width 8 height 8
drag, startPoint x: 154, startPoint y: 160, endPoint x: 188, endPoint y: 173, distance: 36.3
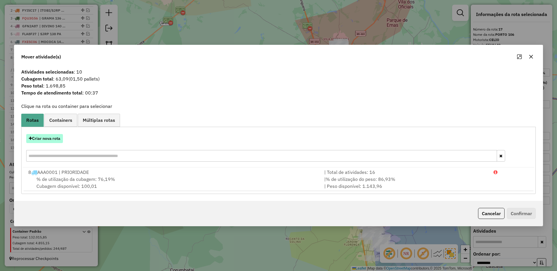
click at [55, 139] on button "Criar nova rota" at bounding box center [44, 138] width 37 height 9
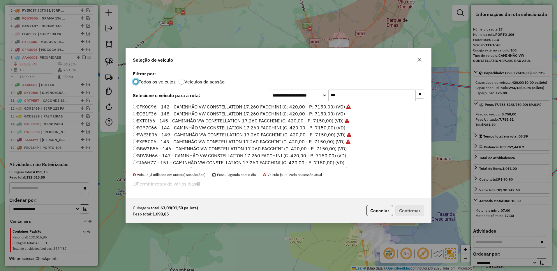
scroll to position [3, 2]
click at [356, 93] on input "***" at bounding box center [371, 96] width 87 height 12
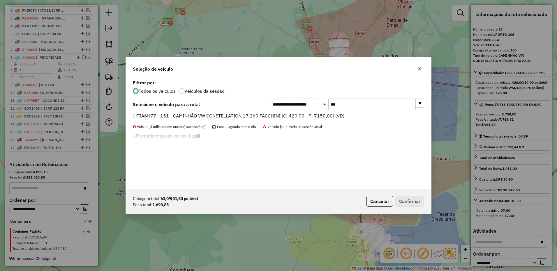
type input "***"
drag, startPoint x: 323, startPoint y: 114, endPoint x: 344, endPoint y: 128, distance: 24.5
click at [323, 114] on label "TJA6H77 - 151 - CAMINHÃO VW CONSTELLATION 17.260 FACCHINI (C: 420,00 - P: 7150,…" at bounding box center [238, 115] width 211 height 7
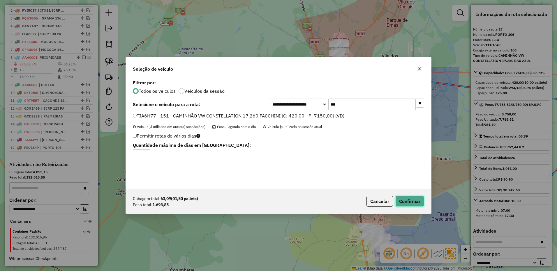
click at [406, 206] on button "Confirmar" at bounding box center [409, 201] width 29 height 11
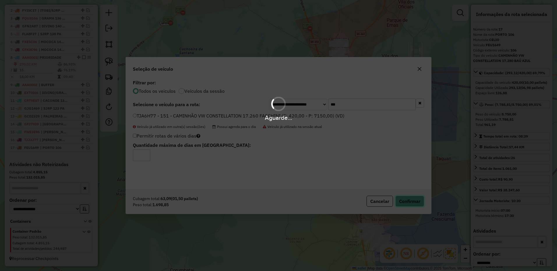
scroll to position [276, 0]
drag, startPoint x: 201, startPoint y: 59, endPoint x: 239, endPoint y: 140, distance: 89.9
click at [239, 140] on div "Janela de atendimento Grade de atendimento Capacidade Transportadoras Veículos …" at bounding box center [278, 135] width 557 height 271
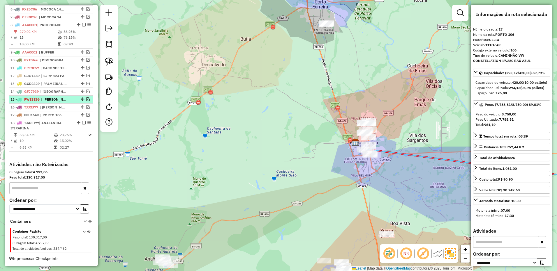
click at [62, 99] on span "| [PERSON_NAME]/[PERSON_NAME] 149" at bounding box center [54, 99] width 27 height 5
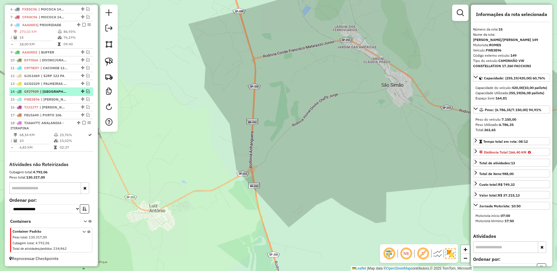
click at [64, 92] on span "| [GEOGRAPHIC_DATA]/PORTO 117" at bounding box center [53, 91] width 27 height 5
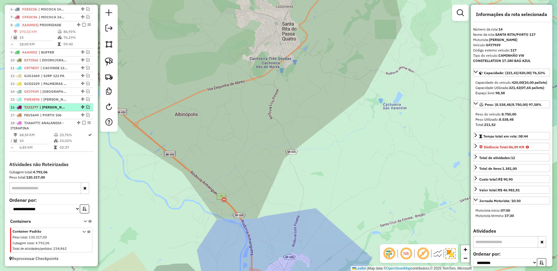
click at [57, 106] on span "| LUIS ANTONIO/PIRA 152" at bounding box center [53, 107] width 27 height 5
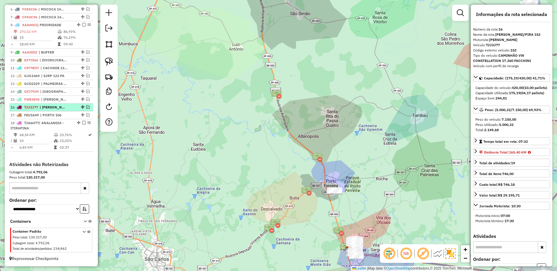
click at [86, 108] on em at bounding box center [87, 106] width 3 height 3
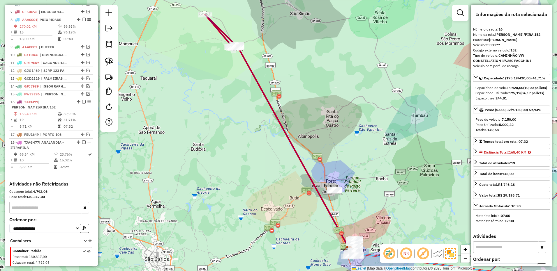
scroll to position [301, 0]
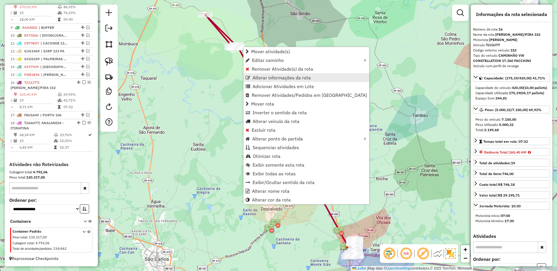
click at [267, 79] on span "Alterar informações da rota" at bounding box center [281, 77] width 58 height 5
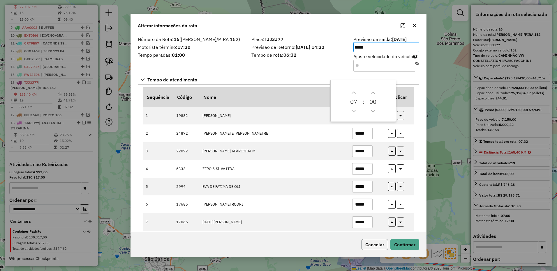
drag, startPoint x: 383, startPoint y: 242, endPoint x: 325, endPoint y: 161, distance: 100.2
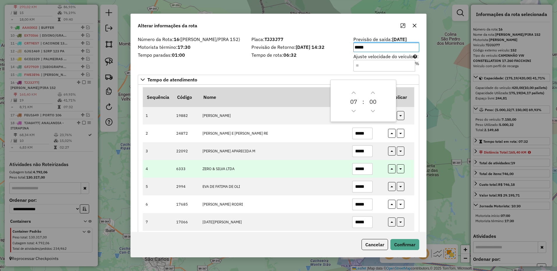
click at [383, 242] on button "Cancelar" at bounding box center [374, 244] width 26 height 11
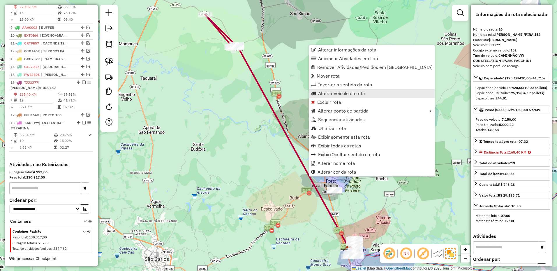
click at [344, 93] on span "Alterar veículo da rota" at bounding box center [341, 93] width 47 height 5
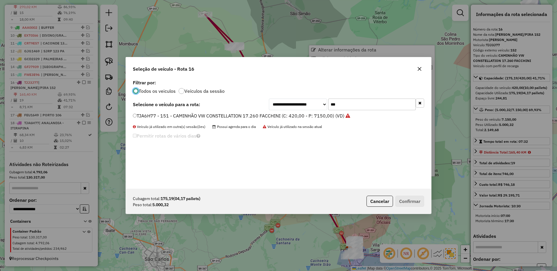
scroll to position [3, 2]
click at [371, 105] on input "***" at bounding box center [371, 105] width 87 height 12
click at [372, 104] on input "***" at bounding box center [371, 105] width 87 height 12
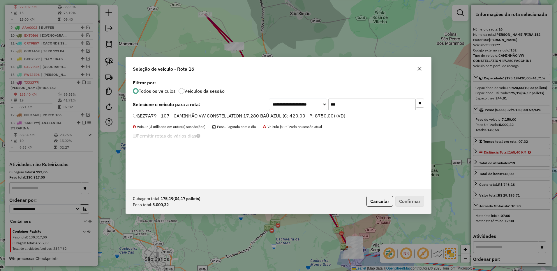
type input "***"
click at [313, 114] on label "GEZ7A79 - 107 - CAMINHÃO VW CONSTELLATION 17.280 BAÚ AZUL (C: 420,00 - P: 8750,…" at bounding box center [239, 115] width 212 height 7
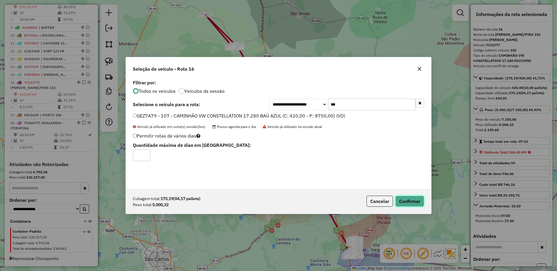
click at [406, 199] on button "Confirmar" at bounding box center [409, 201] width 29 height 11
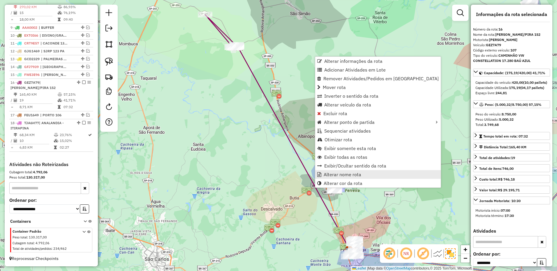
click at [347, 176] on span "Alterar nome rota" at bounding box center [342, 174] width 38 height 5
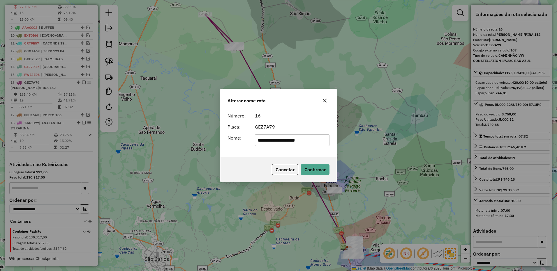
drag, startPoint x: 303, startPoint y: 140, endPoint x: 341, endPoint y: 139, distance: 37.9
click at [341, 139] on div "**********" at bounding box center [278, 135] width 557 height 271
type input "**********"
click at [321, 169] on button "Confirmar" at bounding box center [314, 169] width 29 height 11
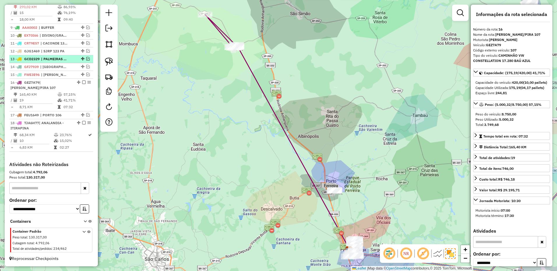
click at [82, 81] on em at bounding box center [83, 82] width 3 height 3
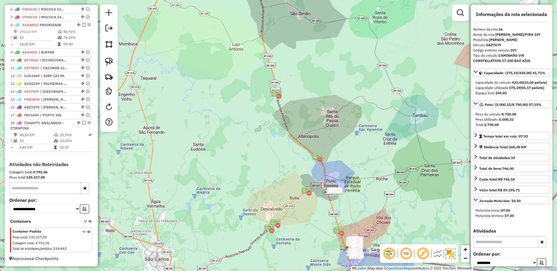
scroll to position [276, 0]
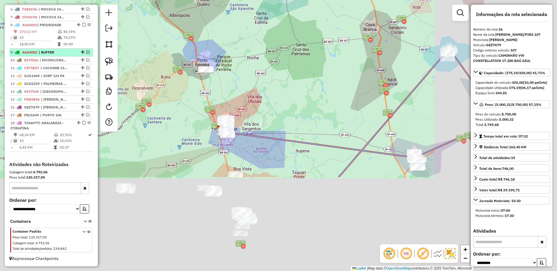
drag, startPoint x: 187, startPoint y: 156, endPoint x: 76, endPoint y: 49, distance: 154.2
click at [76, 49] on hb-router-mapa "Informações da Sessão 991069 - 19/08/2025 Criação: 18/08/2025 17:55 Depósito: B…" at bounding box center [278, 135] width 557 height 271
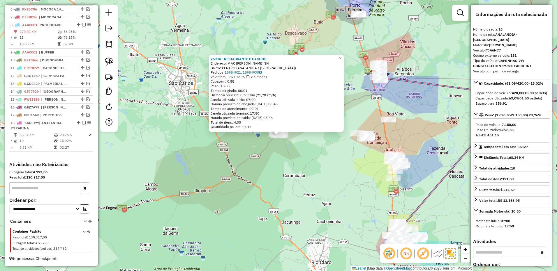
click at [349, 59] on div "26934 - RESTAURANTE E CACHOE Endereço: V AC ANTONIO VIVALDINI SN Bairro: CENTRO…" at bounding box center [278, 135] width 557 height 271
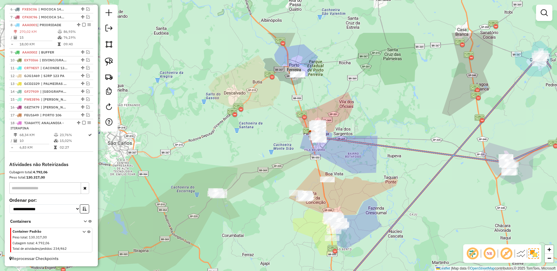
drag, startPoint x: 321, startPoint y: 107, endPoint x: 284, endPoint y: 152, distance: 58.9
click at [284, 152] on div "Janela de atendimento Grade de atendimento Capacidade Transportadoras Veículos …" at bounding box center [278, 135] width 557 height 271
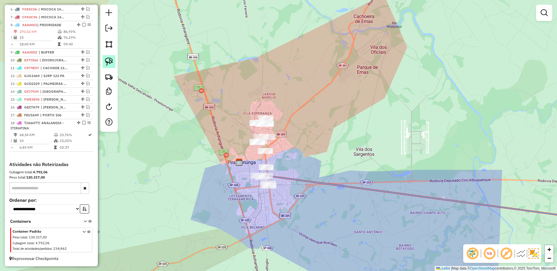
click at [109, 63] on img at bounding box center [109, 62] width 8 height 8
drag, startPoint x: 291, startPoint y: 104, endPoint x: 305, endPoint y: 185, distance: 82.2
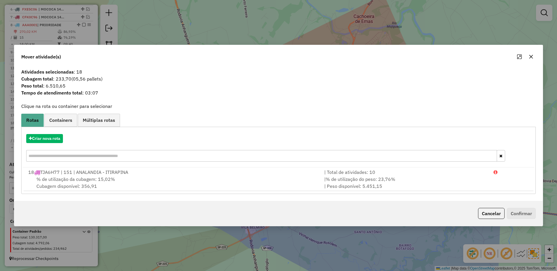
click at [528, 57] on button "button" at bounding box center [530, 56] width 9 height 9
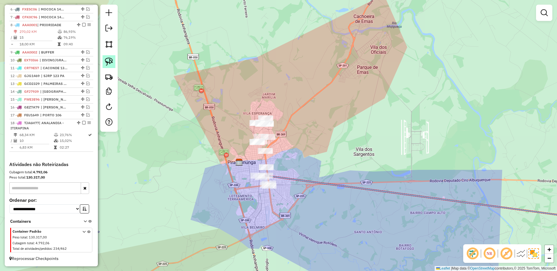
click at [105, 59] on img at bounding box center [109, 62] width 8 height 8
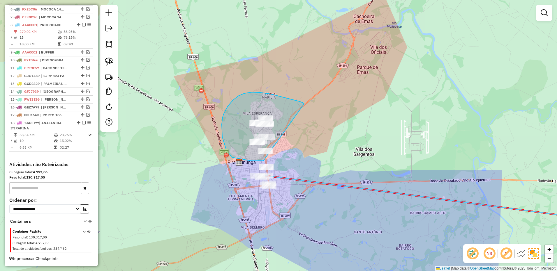
drag, startPoint x: 304, startPoint y: 104, endPoint x: 297, endPoint y: 139, distance: 35.4
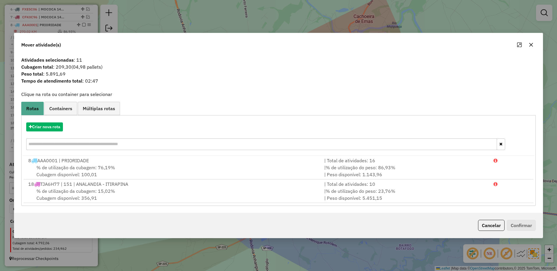
click at [535, 45] on button "button" at bounding box center [530, 44] width 9 height 9
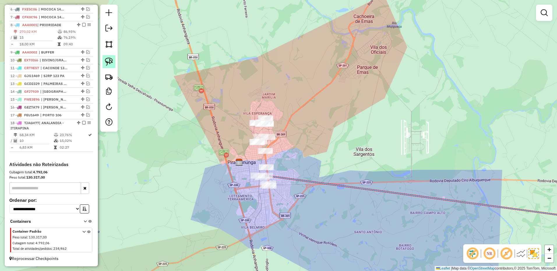
click at [106, 60] on img at bounding box center [109, 62] width 8 height 8
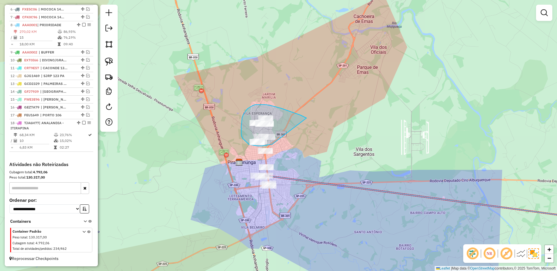
drag, startPoint x: 306, startPoint y: 118, endPoint x: 285, endPoint y: 142, distance: 31.6
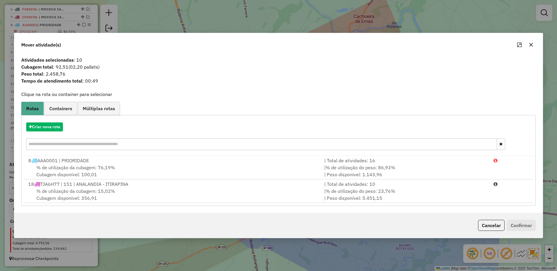
drag, startPoint x: 533, startPoint y: 42, endPoint x: 399, endPoint y: 49, distance: 133.8
click at [532, 43] on button "button" at bounding box center [530, 44] width 9 height 9
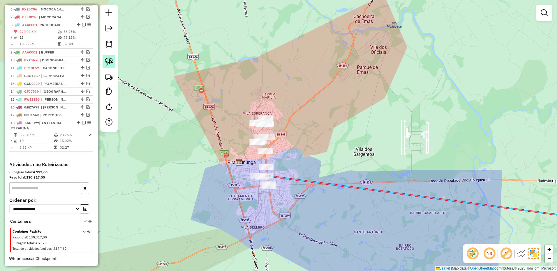
click at [109, 60] on img at bounding box center [109, 62] width 8 height 8
drag, startPoint x: 294, startPoint y: 148, endPoint x: 267, endPoint y: 162, distance: 31.0
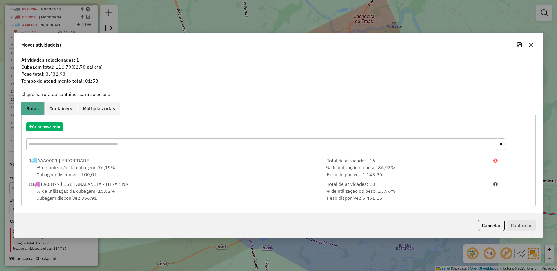
click at [528, 44] on button "button" at bounding box center [530, 44] width 9 height 9
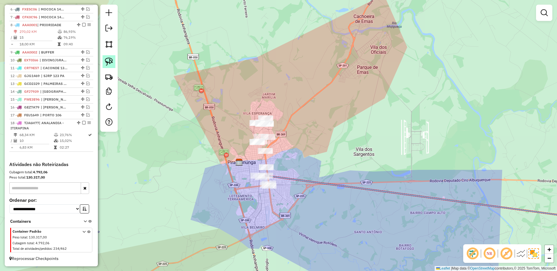
click at [110, 65] on img at bounding box center [109, 62] width 8 height 8
drag, startPoint x: 282, startPoint y: 149, endPoint x: 309, endPoint y: 211, distance: 66.9
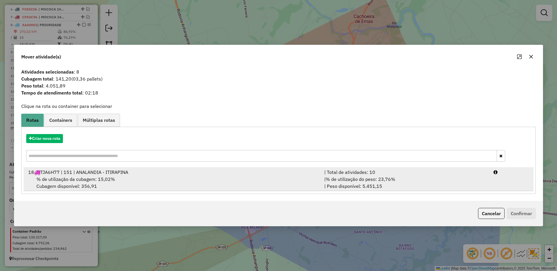
click at [417, 178] on div "| % de utilização do peso: 23,76% | Peso disponível: 5.451,15" at bounding box center [405, 183] width 169 height 14
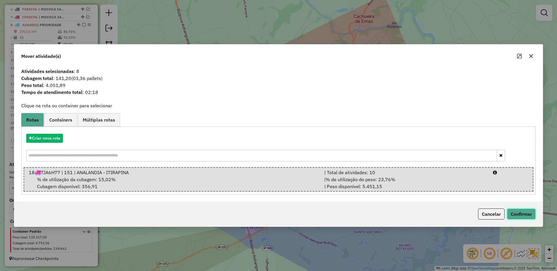
click at [524, 213] on button "Confirmar" at bounding box center [521, 214] width 29 height 11
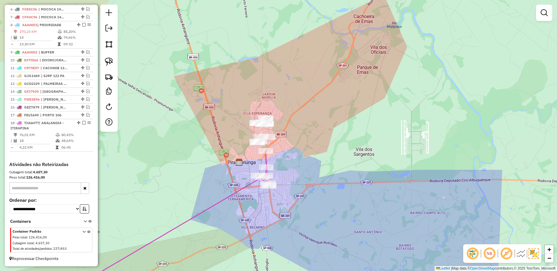
drag, startPoint x: 256, startPoint y: 171, endPoint x: 260, endPoint y: 173, distance: 4.2
click at [256, 171] on div "Janela de atendimento Grade de atendimento Capacidade Transportadoras Veículos …" at bounding box center [278, 135] width 557 height 271
select select "**********"
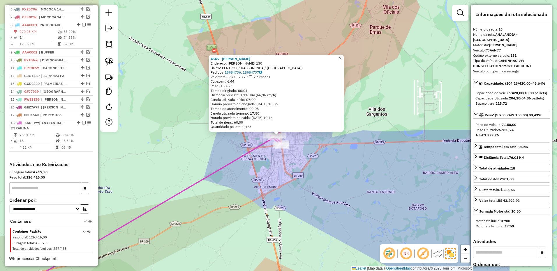
click at [341, 57] on span "×" at bounding box center [340, 58] width 3 height 5
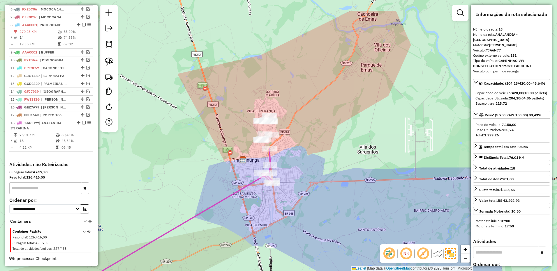
drag, startPoint x: 331, startPoint y: 117, endPoint x: 330, endPoint y: 127, distance: 9.9
click at [330, 127] on div "Janela de atendimento Grade de atendimento Capacidade Transportadoras Veículos …" at bounding box center [278, 135] width 557 height 271
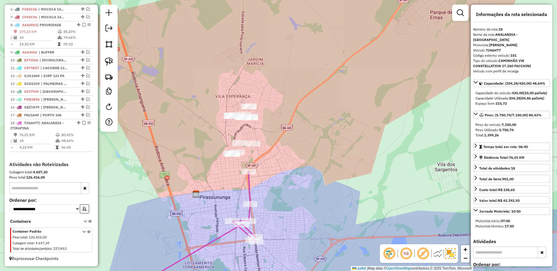
drag, startPoint x: 107, startPoint y: 61, endPoint x: 223, endPoint y: 131, distance: 135.1
click at [108, 61] on img at bounding box center [109, 62] width 8 height 8
drag, startPoint x: 272, startPoint y: 139, endPoint x: 256, endPoint y: 157, distance: 23.7
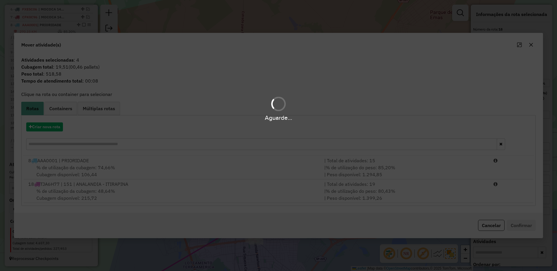
click at [474, 187] on div "| Total de atividades: 19" at bounding box center [405, 184] width 169 height 7
click at [523, 223] on button "Confirmar" at bounding box center [521, 225] width 29 height 11
click at [109, 63] on img at bounding box center [109, 62] width 8 height 8
drag, startPoint x: 259, startPoint y: 129, endPoint x: 261, endPoint y: 160, distance: 31.2
click at [420, 192] on div "| % de utilização do peso: 87,68% | Peso disponível: 880,68" at bounding box center [405, 195] width 169 height 14
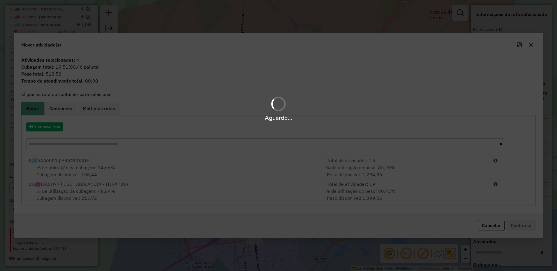
click at [528, 223] on button "Confirmar" at bounding box center [521, 225] width 29 height 11
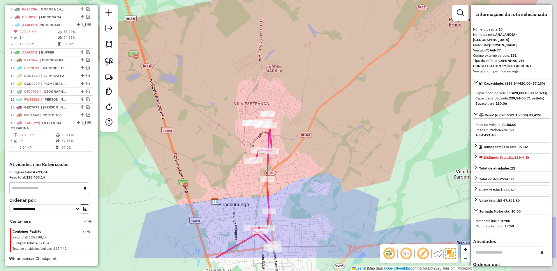
drag, startPoint x: 369, startPoint y: 192, endPoint x: 302, endPoint y: 140, distance: 84.7
click at [303, 140] on div "Janela de atendimento Grade de atendimento Capacidade Transportadoras Veículos …" at bounding box center [278, 135] width 557 height 271
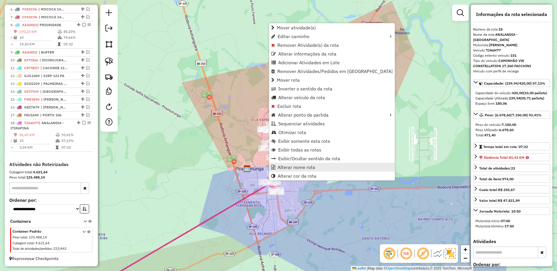
click at [285, 166] on span "Alterar nome rota" at bounding box center [296, 167] width 38 height 5
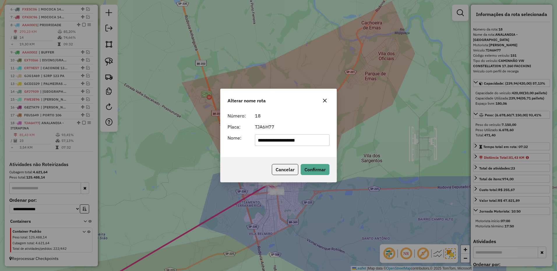
click at [289, 139] on input "**********" at bounding box center [292, 141] width 75 height 12
click at [287, 139] on input "**********" at bounding box center [292, 141] width 75 height 12
drag, startPoint x: 284, startPoint y: 141, endPoint x: 299, endPoint y: 141, distance: 14.6
click at [299, 141] on input "**********" at bounding box center [292, 141] width 75 height 12
click at [284, 142] on input "**********" at bounding box center [292, 141] width 75 height 12
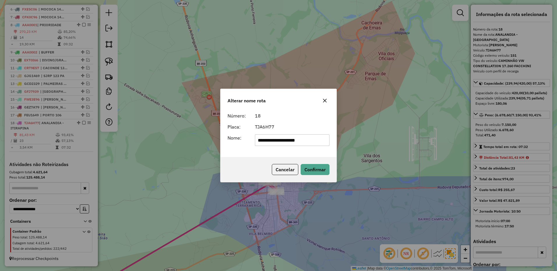
drag, startPoint x: 287, startPoint y: 141, endPoint x: 188, endPoint y: 131, distance: 100.1
click at [180, 137] on div "**********" at bounding box center [278, 135] width 557 height 271
click at [294, 142] on input "*********" at bounding box center [292, 141] width 75 height 12
type input "**********"
click at [313, 176] on div "Cancelar Confirmar" at bounding box center [278, 169] width 116 height 25
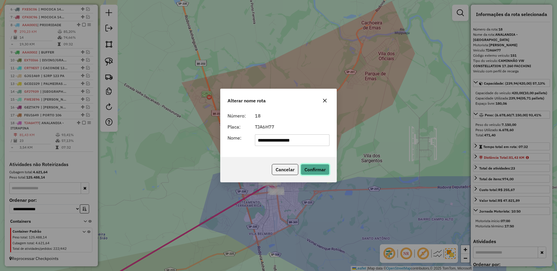
click at [313, 167] on button "Confirmar" at bounding box center [314, 169] width 29 height 11
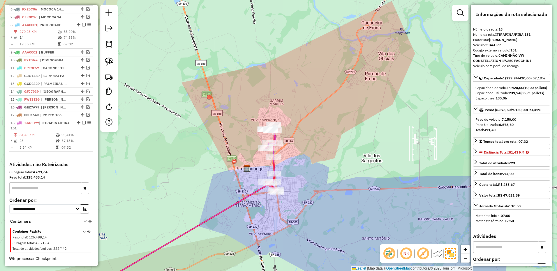
click at [82, 122] on em at bounding box center [83, 122] width 3 height 3
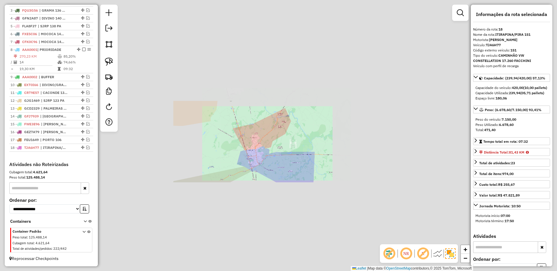
scroll to position [252, 0]
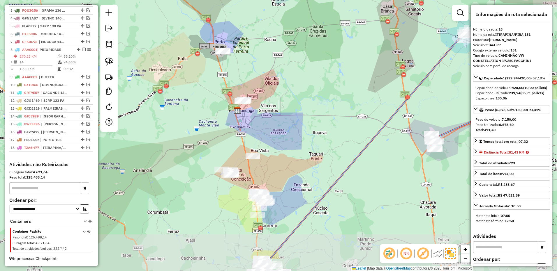
drag, startPoint x: 313, startPoint y: 137, endPoint x: 312, endPoint y: 128, distance: 10.0
click at [312, 128] on div "Janela de atendimento Grade de atendimento Capacidade Transportadoras Veículos …" at bounding box center [278, 135] width 557 height 271
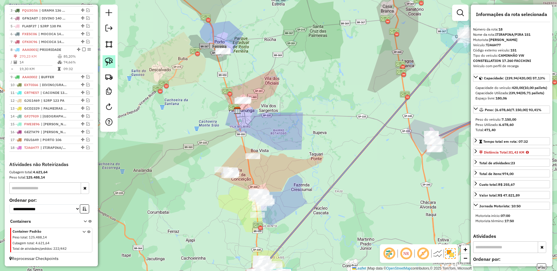
click at [112, 66] on link at bounding box center [108, 61] width 13 height 13
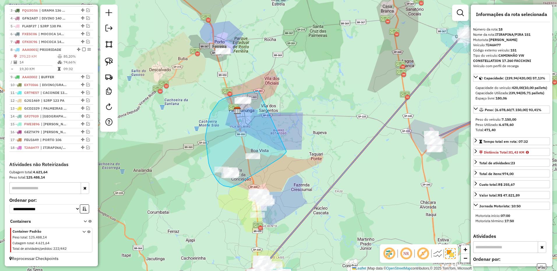
drag, startPoint x: 258, startPoint y: 91, endPoint x: 284, endPoint y: 142, distance: 56.9
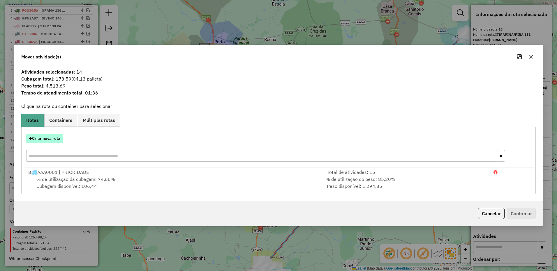
click at [49, 138] on button "Criar nova rota" at bounding box center [44, 138] width 37 height 9
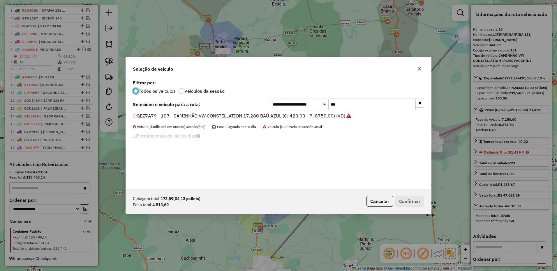
scroll to position [3, 2]
click at [356, 103] on input "***" at bounding box center [371, 105] width 87 height 12
drag, startPoint x: 419, startPoint y: 72, endPoint x: 391, endPoint y: 79, distance: 28.1
click at [418, 72] on button "button" at bounding box center [419, 68] width 9 height 9
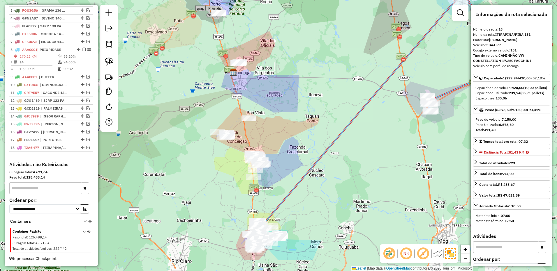
drag, startPoint x: 316, startPoint y: 140, endPoint x: 316, endPoint y: 111, distance: 29.7
click at [316, 111] on div "Janela de atendimento Grade de atendimento Capacidade Transportadoras Veículos …" at bounding box center [278, 135] width 557 height 271
click at [111, 61] on img at bounding box center [109, 62] width 8 height 8
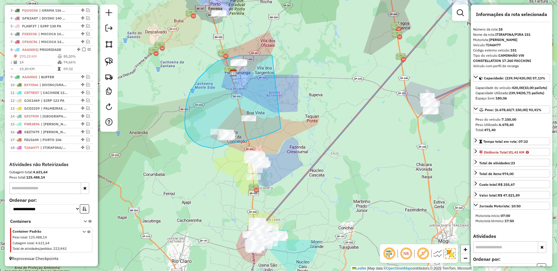
drag, startPoint x: 272, startPoint y: 55, endPoint x: 281, endPoint y: 128, distance: 73.6
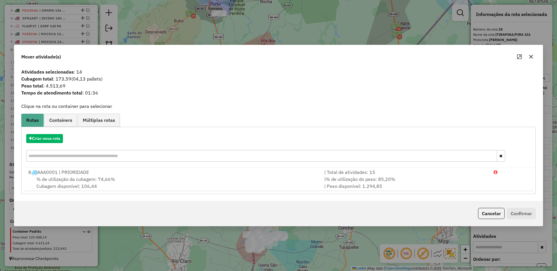
drag, startPoint x: 530, startPoint y: 57, endPoint x: 387, endPoint y: 57, distance: 143.2
click at [529, 57] on icon "button" at bounding box center [531, 57] width 4 height 4
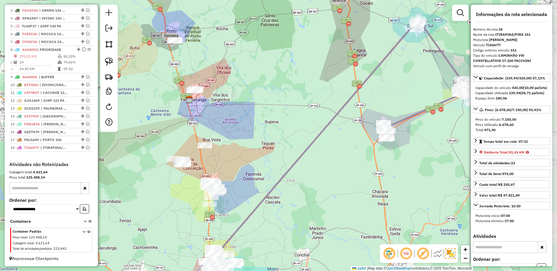
drag, startPoint x: 281, startPoint y: 138, endPoint x: 239, endPoint y: 138, distance: 41.9
click at [257, 142] on div "Janela de atendimento Grade de atendimento Capacidade Transportadoras Veículos …" at bounding box center [278, 135] width 557 height 271
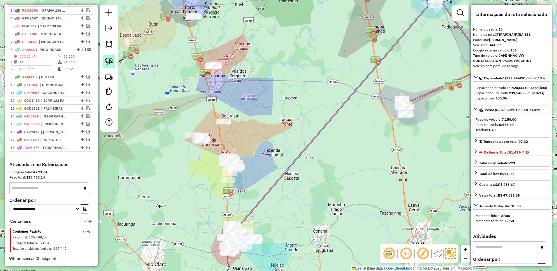
click at [106, 59] on img at bounding box center [109, 62] width 8 height 8
drag, startPoint x: 245, startPoint y: 141, endPoint x: 249, endPoint y: 156, distance: 15.6
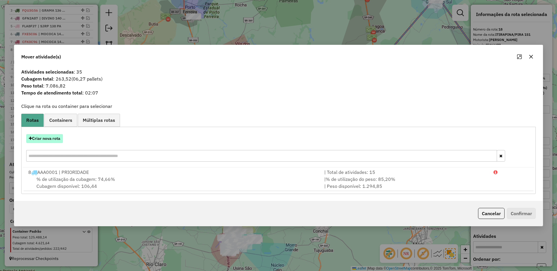
click at [50, 137] on button "Criar nova rota" at bounding box center [44, 138] width 37 height 9
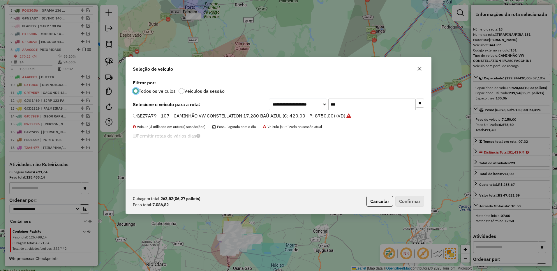
click at [355, 107] on input "***" at bounding box center [371, 105] width 87 height 12
type input "***"
click at [332, 113] on label "GGU2379 - 131 - CAMINHÃO VW CONSTELLATION 17.280 BAÚ AZUL (C: 420,00 - P: 8750,…" at bounding box center [239, 115] width 213 height 7
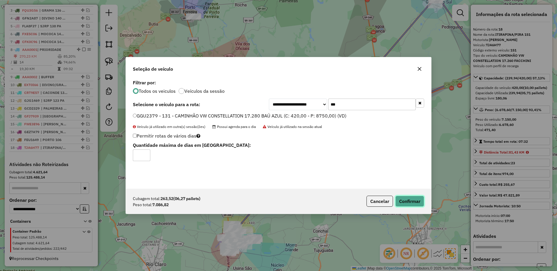
click at [399, 198] on button "Confirmar" at bounding box center [409, 201] width 29 height 11
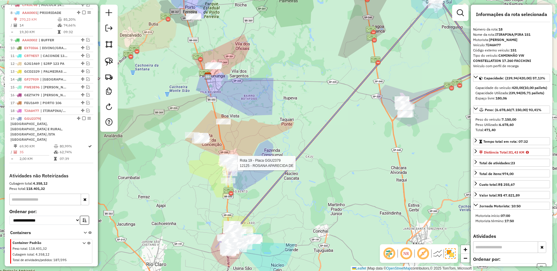
scroll to position [289, 0]
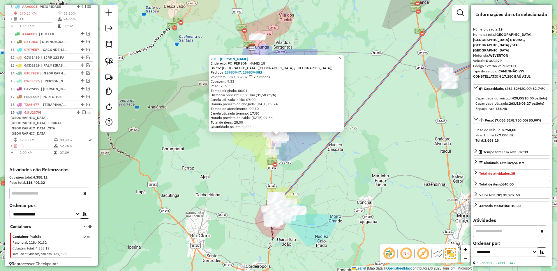
click at [341, 56] on span "×" at bounding box center [340, 58] width 3 height 5
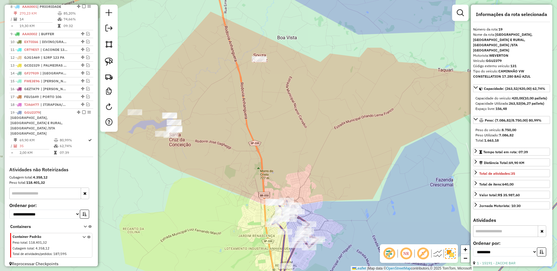
drag, startPoint x: 303, startPoint y: 120, endPoint x: 307, endPoint y: 102, distance: 18.0
click at [344, 102] on div "Janela de atendimento Grade de atendimento Capacidade Transportadoras Veículos …" at bounding box center [278, 135] width 557 height 271
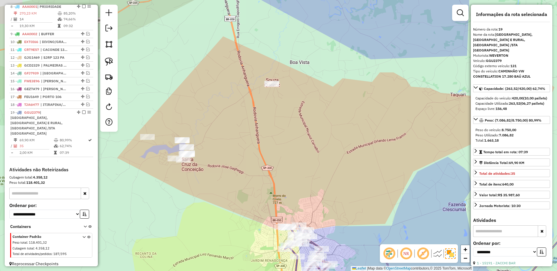
drag, startPoint x: 292, startPoint y: 130, endPoint x: 289, endPoint y: 135, distance: 5.8
click at [296, 137] on div "Janela de atendimento Grade de atendimento Capacidade Transportadoras Veículos …" at bounding box center [278, 135] width 557 height 271
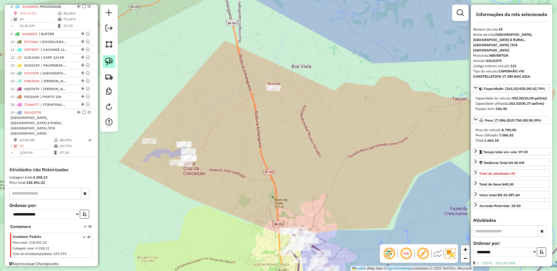
click at [112, 60] on img at bounding box center [109, 62] width 8 height 8
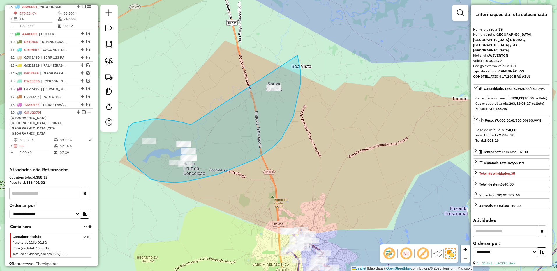
drag, startPoint x: 187, startPoint y: 124, endPoint x: 297, endPoint y: 55, distance: 129.6
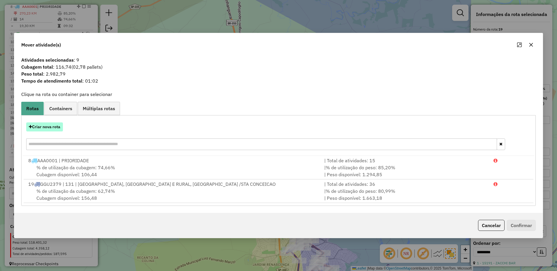
click at [54, 126] on button "Criar nova rota" at bounding box center [44, 127] width 37 height 9
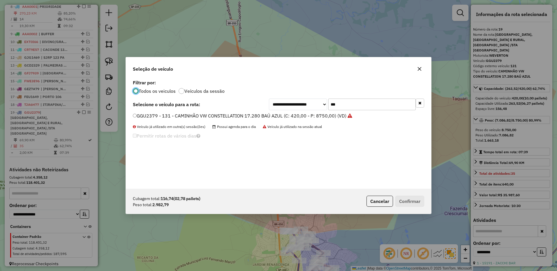
scroll to position [3, 2]
click at [353, 105] on input "***" at bounding box center [371, 105] width 87 height 12
type input "***"
click at [316, 112] on div "**********" at bounding box center [278, 133] width 305 height 111
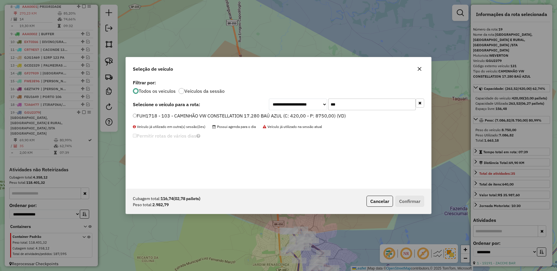
click at [313, 118] on label "FUH1718 - 103 - CAMINHÃO VW CONSTELLATION 17.280 BAÚ AZUL (C: 420,00 - P: 8750,…" at bounding box center [239, 115] width 213 height 7
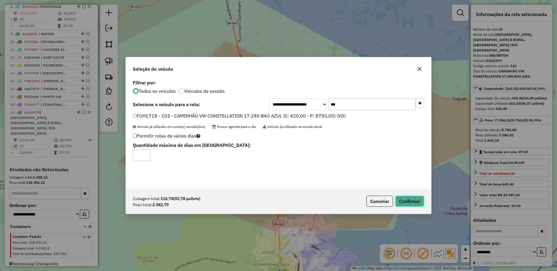
click at [415, 197] on button "Confirmar" at bounding box center [409, 201] width 29 height 11
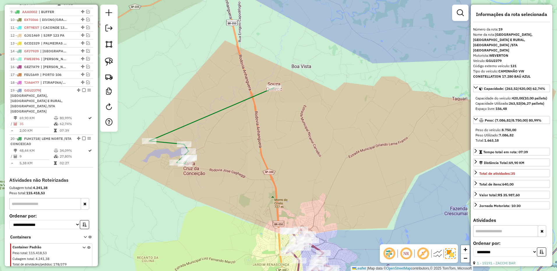
scroll to position [322, 0]
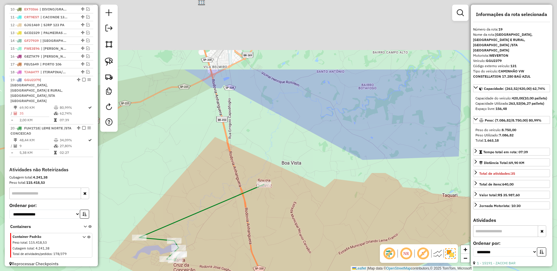
drag, startPoint x: 365, startPoint y: 109, endPoint x: 344, endPoint y: 173, distance: 66.8
click at [355, 190] on div "Janela de atendimento Grade de atendimento Capacidade Transportadoras Veículos …" at bounding box center [278, 135] width 557 height 271
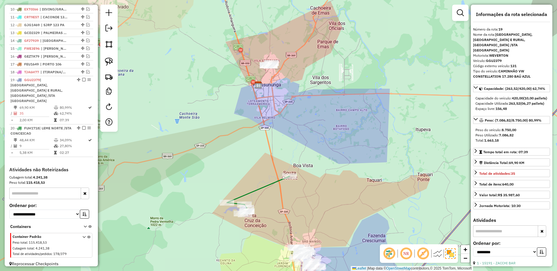
drag, startPoint x: 341, startPoint y: 152, endPoint x: 250, endPoint y: 144, distance: 91.5
click at [260, 150] on div "Janela de atendimento Grade de atendimento Capacidade Transportadoras Veículos …" at bounding box center [278, 135] width 557 height 271
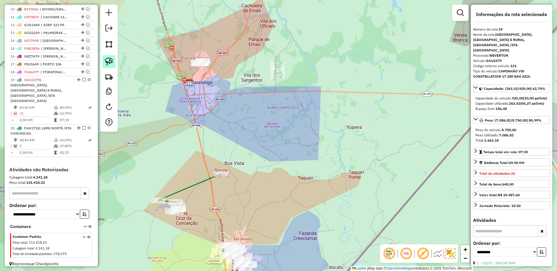
click at [110, 60] on img at bounding box center [109, 62] width 8 height 8
drag, startPoint x: 205, startPoint y: 46, endPoint x: 232, endPoint y: 62, distance: 31.9
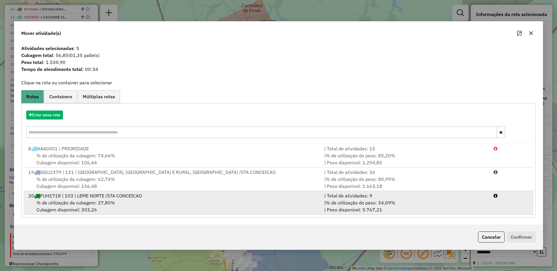
click at [430, 201] on div "| % de utilização do peso: 34,09% | Peso disponível: 5.767,21" at bounding box center [405, 206] width 169 height 14
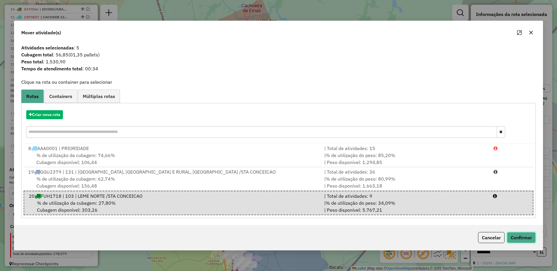
click at [520, 236] on button "Confirmar" at bounding box center [521, 237] width 29 height 11
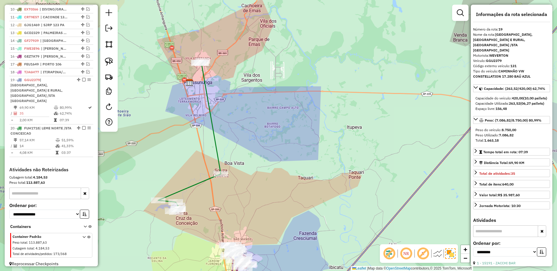
click at [229, 173] on div "Rota 20 - Placa FUH1718 19984 - EDNA MARIA ZANICHELL Janela de atendimento Grad…" at bounding box center [278, 135] width 557 height 271
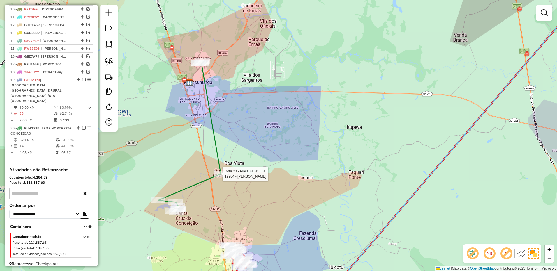
select select "**********"
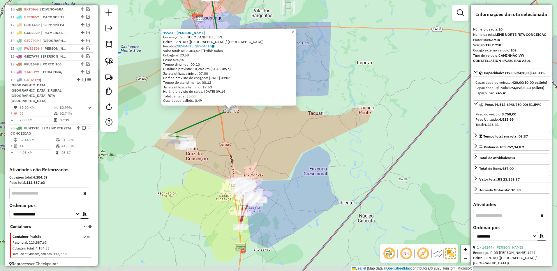
drag, startPoint x: 333, startPoint y: 176, endPoint x: 288, endPoint y: 151, distance: 51.5
click at [288, 151] on div "19984 - EDNA MARIA ZANICHELL Endereço: SIT SITIO ZANICHELLI SN Bairro: CENTRO (…" at bounding box center [278, 135] width 557 height 271
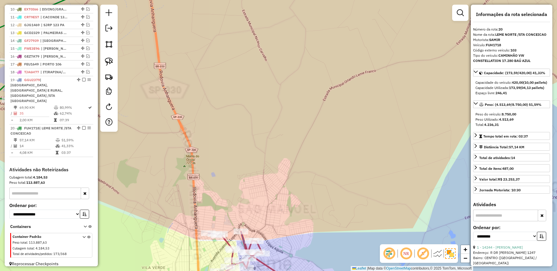
drag, startPoint x: 241, startPoint y: 201, endPoint x: 221, endPoint y: 119, distance: 84.3
click at [225, 120] on div "19984 - EDNA MARIA ZANICHELL Endereço: SIT SITIO ZANICHELLI SN Bairro: CENTRO (…" at bounding box center [278, 135] width 557 height 271
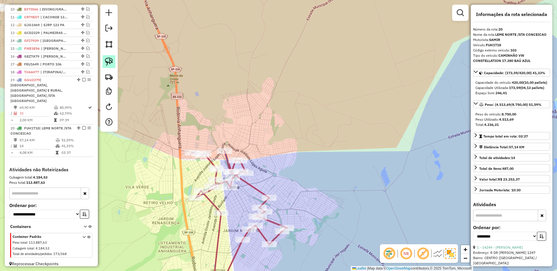
click at [108, 61] on img at bounding box center [109, 62] width 8 height 8
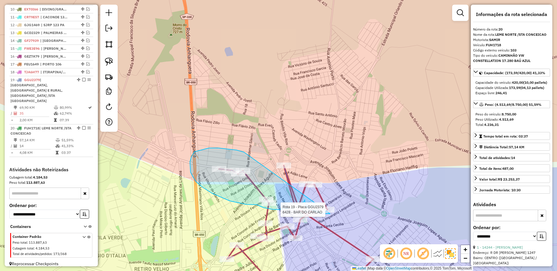
drag, startPoint x: 244, startPoint y: 152, endPoint x: 375, endPoint y: 141, distance: 132.1
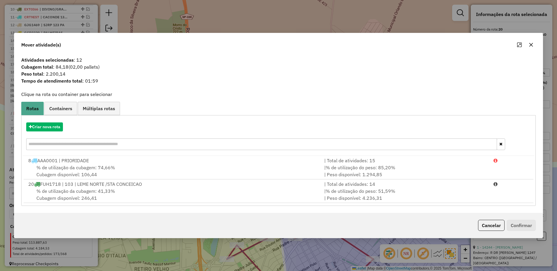
drag, startPoint x: 530, startPoint y: 43, endPoint x: 315, endPoint y: 52, distance: 214.7
click at [529, 43] on icon "button" at bounding box center [530, 45] width 5 height 5
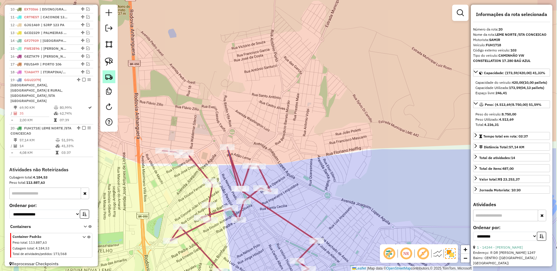
drag, startPoint x: 206, startPoint y: 145, endPoint x: 107, endPoint y: 72, distance: 123.2
click at [210, 138] on div "19984 - EDNA MARIA ZANICHELL Endereço: SIT SITIO ZANICHELLI SN Bairro: CENTRO (…" at bounding box center [278, 135] width 557 height 271
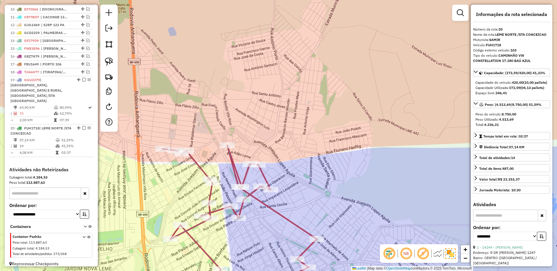
drag, startPoint x: 106, startPoint y: 58, endPoint x: 160, endPoint y: 123, distance: 84.4
click at [106, 59] on img at bounding box center [109, 62] width 8 height 8
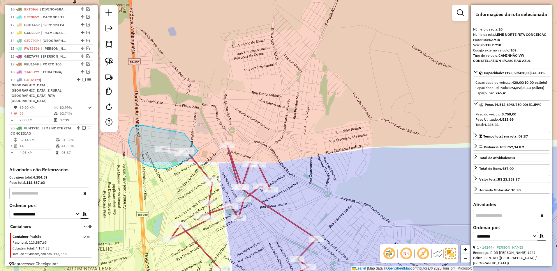
drag, startPoint x: 184, startPoint y: 133, endPoint x: 198, endPoint y: 151, distance: 22.4
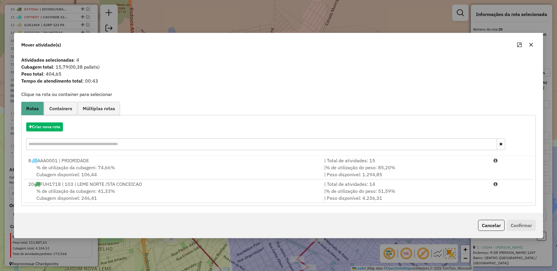
click at [531, 45] on icon "button" at bounding box center [530, 45] width 5 height 5
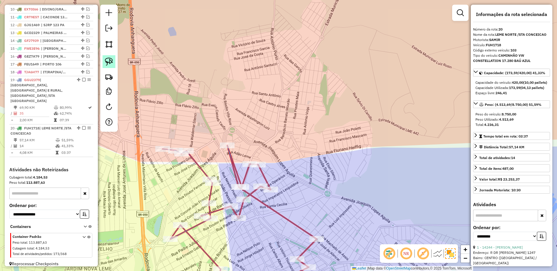
click at [107, 62] on img at bounding box center [109, 62] width 8 height 8
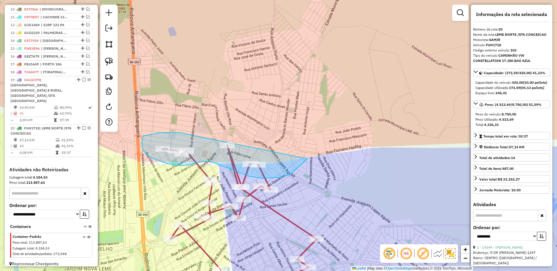
drag, startPoint x: 178, startPoint y: 133, endPoint x: 304, endPoint y: 110, distance: 127.8
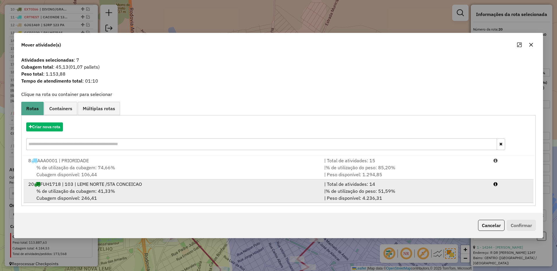
drag, startPoint x: 431, startPoint y: 196, endPoint x: 473, endPoint y: 198, distance: 41.7
click at [432, 196] on div "| % de utilização do peso: 51,59% | Peso disponível: 4.236,31" at bounding box center [405, 195] width 169 height 14
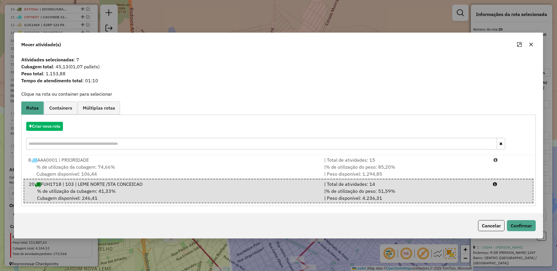
click at [535, 230] on div "Cancelar Confirmar" at bounding box center [505, 225] width 60 height 11
click at [534, 230] on button "Confirmar" at bounding box center [521, 225] width 29 height 11
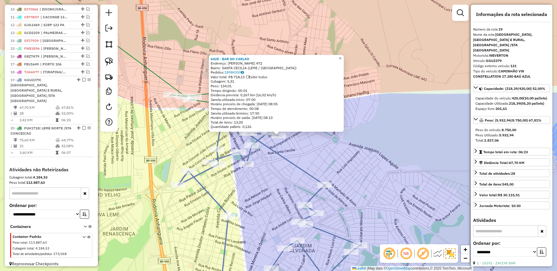
click at [341, 58] on span "×" at bounding box center [340, 58] width 3 height 5
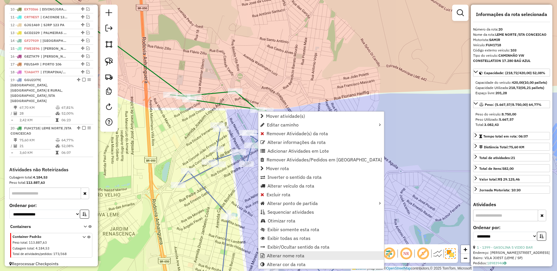
click at [277, 255] on span "Alterar nome rota" at bounding box center [286, 256] width 38 height 5
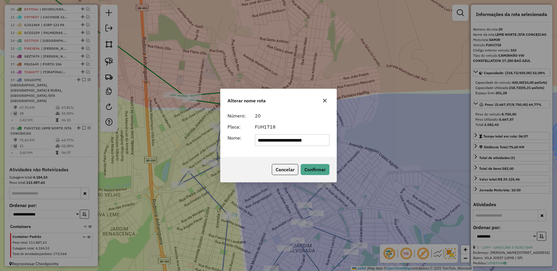
click at [271, 140] on input "**********" at bounding box center [292, 141] width 75 height 12
type input "**********"
click at [307, 168] on button "Confirmar" at bounding box center [314, 169] width 29 height 11
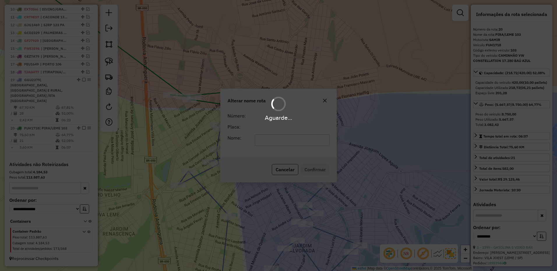
scroll to position [317, 0]
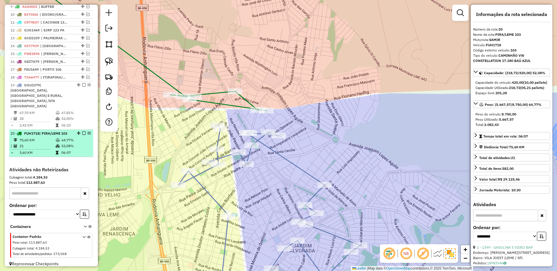
click at [82, 132] on em at bounding box center [83, 133] width 3 height 3
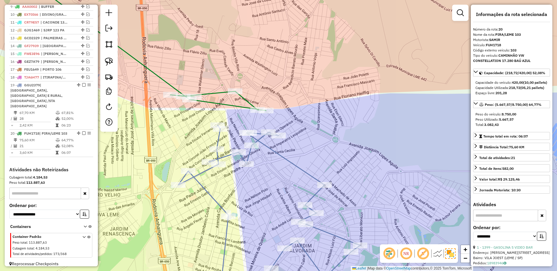
scroll to position [297, 0]
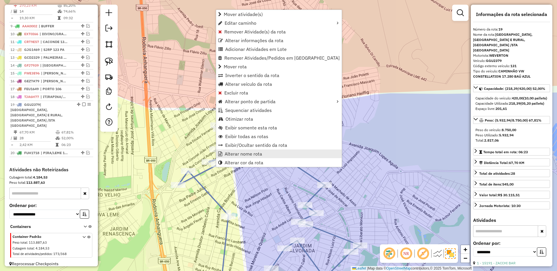
click at [245, 155] on span "Alterar nome rota" at bounding box center [243, 154] width 38 height 5
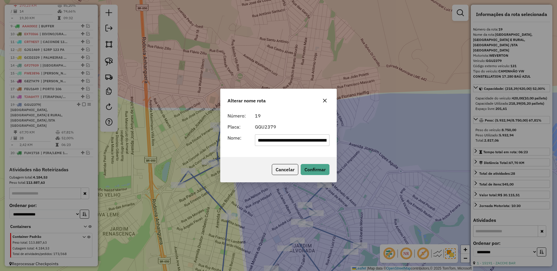
scroll to position [0, 87]
click at [274, 140] on input "**********" at bounding box center [292, 141] width 75 height 12
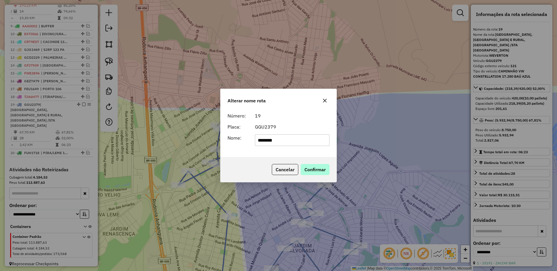
type input "********"
click at [307, 167] on button "Confirmar" at bounding box center [314, 169] width 29 height 11
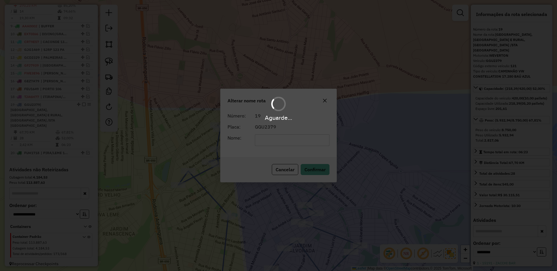
scroll to position [287, 0]
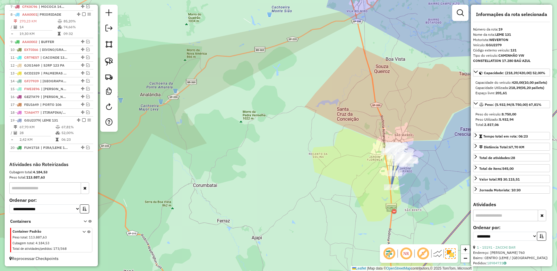
drag, startPoint x: 447, startPoint y: 153, endPoint x: 367, endPoint y: 153, distance: 80.1
click at [368, 155] on div "Janela de atendimento Grade de atendimento Capacidade Transportadoras Veículos …" at bounding box center [278, 135] width 557 height 271
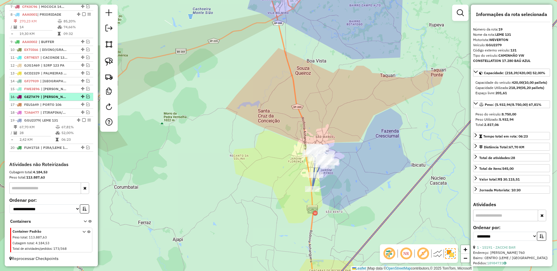
click at [82, 120] on em at bounding box center [83, 120] width 3 height 3
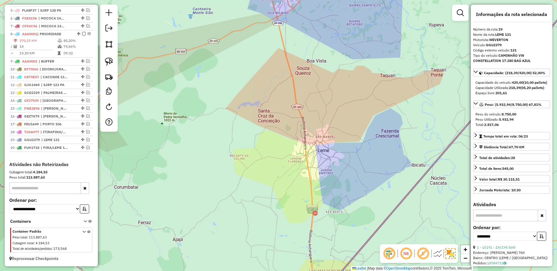
scroll to position [267, 0]
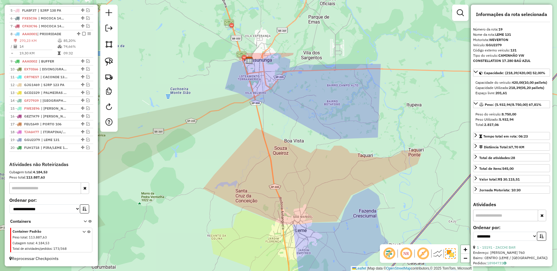
drag, startPoint x: 336, startPoint y: 169, endPoint x: 294, endPoint y: 128, distance: 58.7
click at [314, 245] on div "Janela de atendimento Grade de atendimento Capacidade Transportadoras Veículos …" at bounding box center [278, 135] width 557 height 271
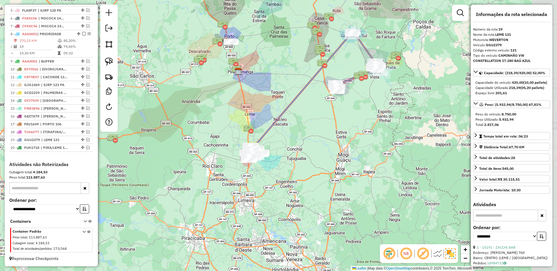
drag, startPoint x: 269, startPoint y: 91, endPoint x: 258, endPoint y: 86, distance: 12.5
click at [258, 86] on div "Janela de atendimento Grade de atendimento Capacidade Transportadoras Veículos …" at bounding box center [278, 135] width 557 height 271
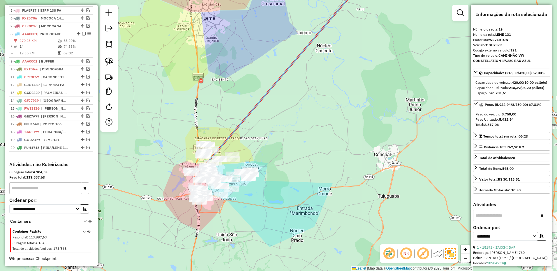
drag, startPoint x: 256, startPoint y: 164, endPoint x: 275, endPoint y: 151, distance: 23.5
click at [275, 151] on div "Janela de atendimento Grade de atendimento Capacidade Transportadoras Veículos …" at bounding box center [278, 135] width 557 height 271
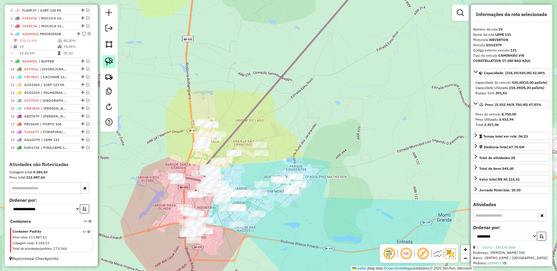
click at [110, 64] on img at bounding box center [109, 62] width 8 height 8
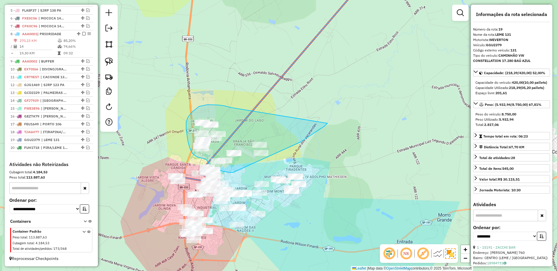
drag, startPoint x: 227, startPoint y: 107, endPoint x: 328, endPoint y: 123, distance: 101.8
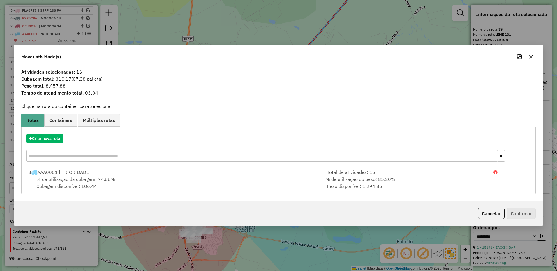
click at [50, 134] on div "Criar nova rota" at bounding box center [278, 149] width 511 height 38
click at [55, 139] on button "Criar nova rota" at bounding box center [44, 138] width 37 height 9
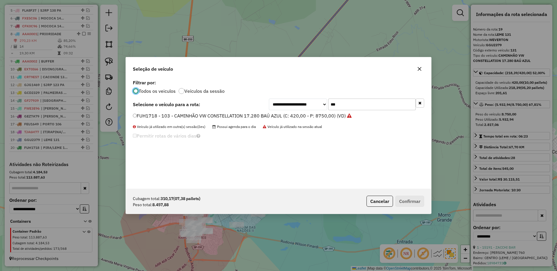
scroll to position [3, 2]
click at [356, 103] on input "***" at bounding box center [371, 105] width 87 height 12
type input "***"
drag, startPoint x: 323, startPoint y: 117, endPoint x: 327, endPoint y: 118, distance: 4.2
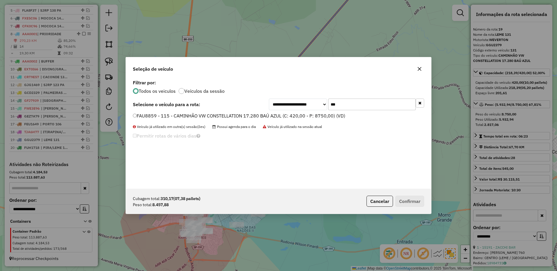
click at [323, 117] on label "FAU8859 - 115 - CAMINHÃO VW CONSTELLATION 17.280 BAÚ AZUL (C: 420,00 - P: 8750,…" at bounding box center [239, 115] width 212 height 7
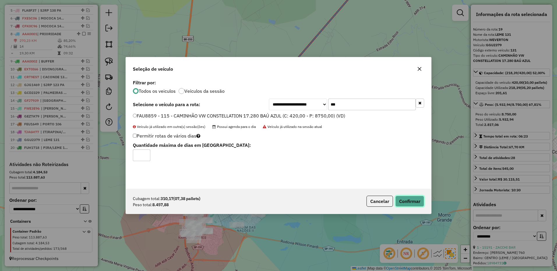
click at [406, 203] on button "Confirmar" at bounding box center [409, 201] width 29 height 11
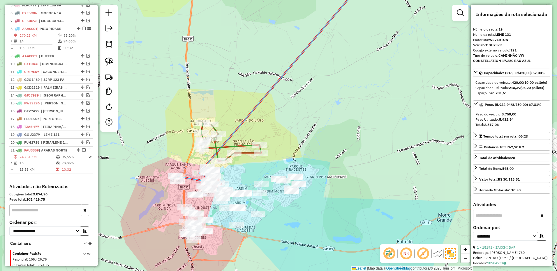
scroll to position [295, 0]
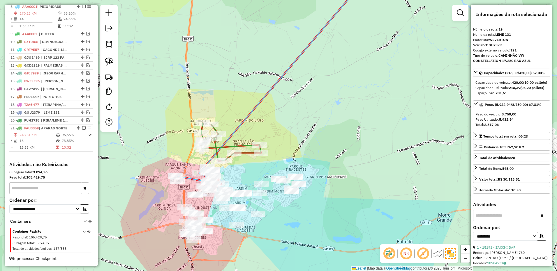
click at [200, 136] on div at bounding box center [201, 133] width 15 height 6
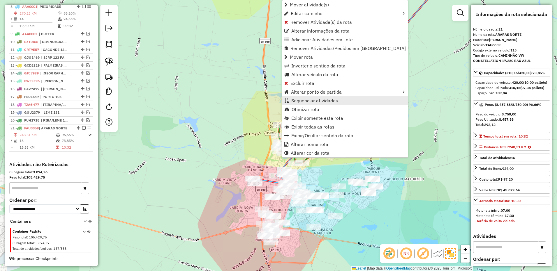
click at [318, 99] on span "Sequenciar atividades" at bounding box center [314, 100] width 47 height 5
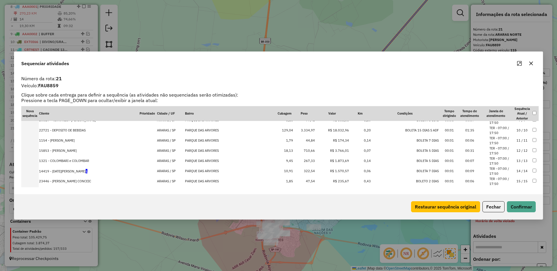
scroll to position [102, 0]
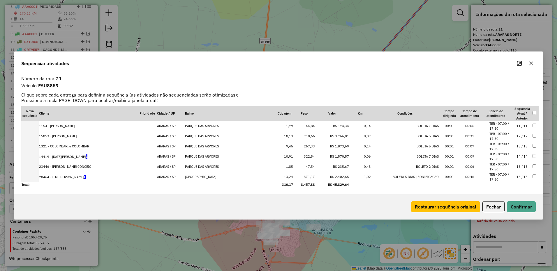
click at [534, 64] on button "button" at bounding box center [530, 63] width 9 height 9
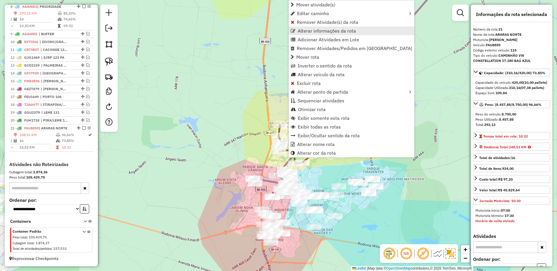
click at [335, 30] on span "Alterar informações da rota" at bounding box center [327, 31] width 58 height 5
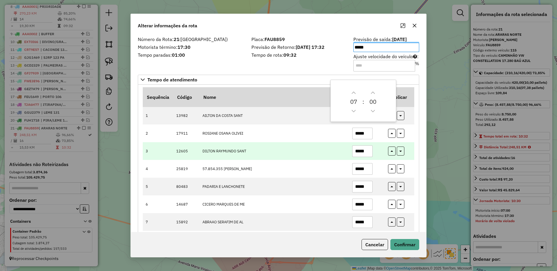
click at [295, 146] on td "DILTON RAYMUNDO SANT" at bounding box center [274, 151] width 150 height 18
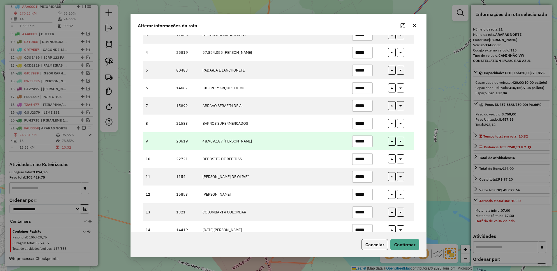
scroll to position [169, 0]
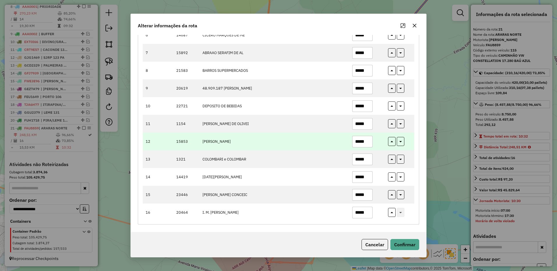
click at [359, 140] on input "*****" at bounding box center [362, 142] width 20 height 12
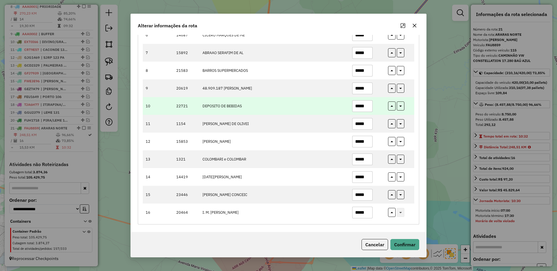
click at [364, 113] on td "*****" at bounding box center [367, 106] width 36 height 18
click at [364, 107] on input "*****" at bounding box center [362, 106] width 20 height 12
type input "*"
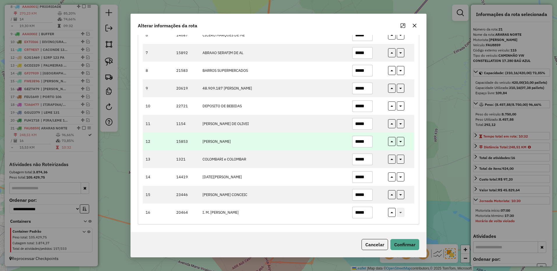
scroll to position [0, 0]
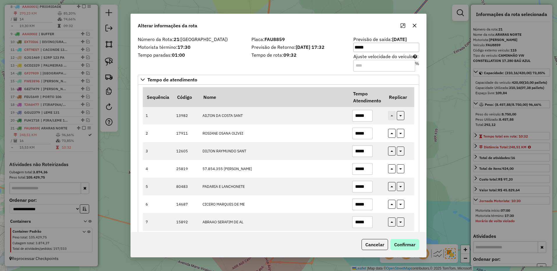
type input "*****"
click at [406, 244] on button "Confirmar" at bounding box center [404, 244] width 29 height 11
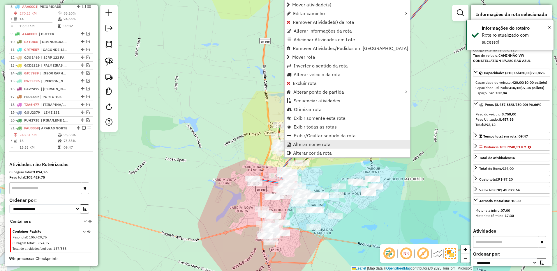
click at [301, 143] on span "Alterar nome rota" at bounding box center [312, 144] width 38 height 5
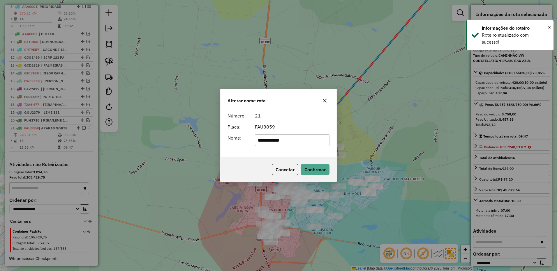
drag, startPoint x: 277, startPoint y: 140, endPoint x: 363, endPoint y: 139, distance: 85.9
click at [364, 139] on div "**********" at bounding box center [278, 135] width 557 height 271
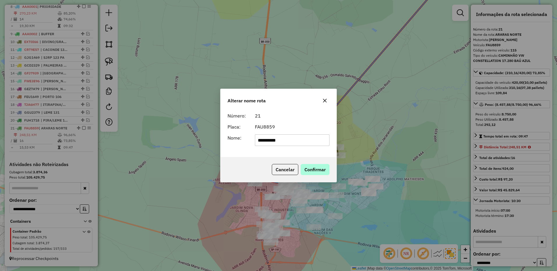
type input "**********"
click at [317, 169] on button "Confirmar" at bounding box center [314, 169] width 29 height 11
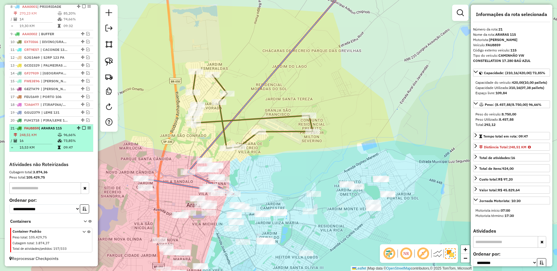
click at [82, 128] on em at bounding box center [83, 127] width 3 height 3
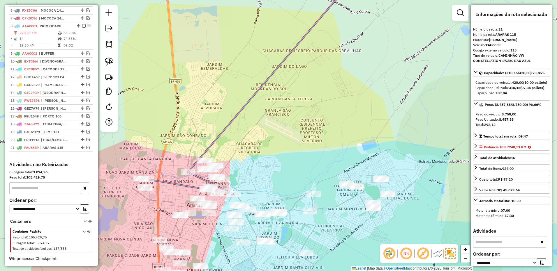
scroll to position [275, 0]
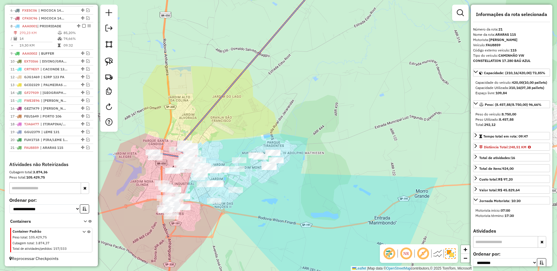
click at [323, 134] on div "Janela de atendimento Grade de atendimento Capacidade Transportadoras Veículos …" at bounding box center [278, 135] width 557 height 271
click at [112, 62] on img at bounding box center [109, 62] width 8 height 8
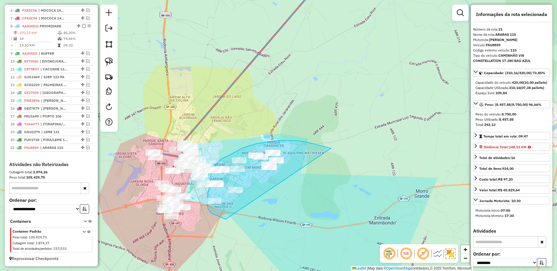
drag, startPoint x: 326, startPoint y: 148, endPoint x: 272, endPoint y: 208, distance: 81.8
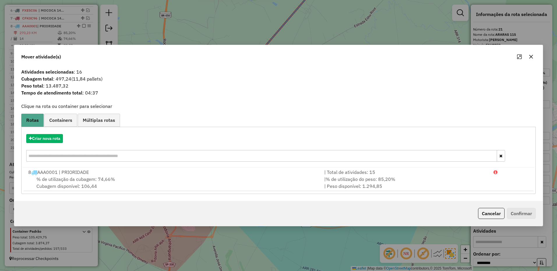
click at [530, 56] on icon "button" at bounding box center [531, 57] width 4 height 4
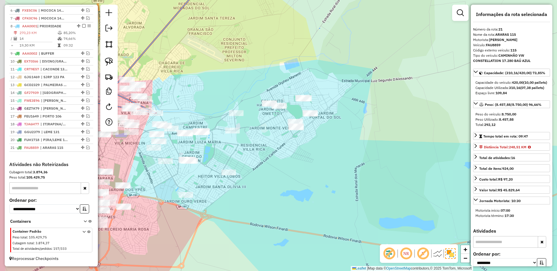
drag, startPoint x: 281, startPoint y: 197, endPoint x: 305, endPoint y: 200, distance: 24.1
click at [305, 200] on div "Janela de atendimento Grade de atendimento Capacidade Transportadoras Veículos …" at bounding box center [278, 135] width 557 height 271
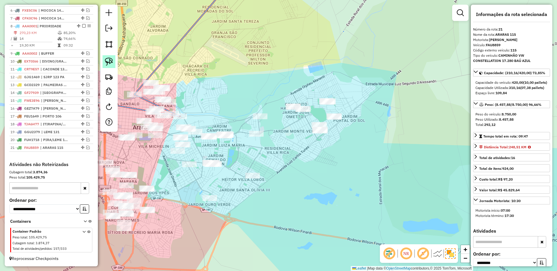
click at [115, 63] on link at bounding box center [108, 61] width 13 height 13
drag, startPoint x: 225, startPoint y: 157, endPoint x: 221, endPoint y: 172, distance: 15.3
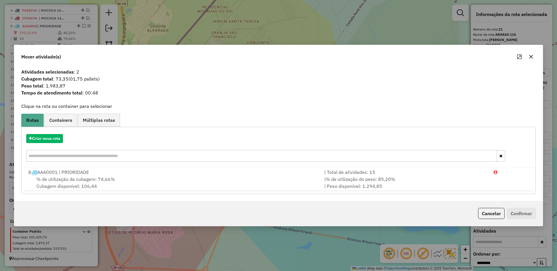
click at [530, 57] on icon "button" at bounding box center [531, 57] width 4 height 4
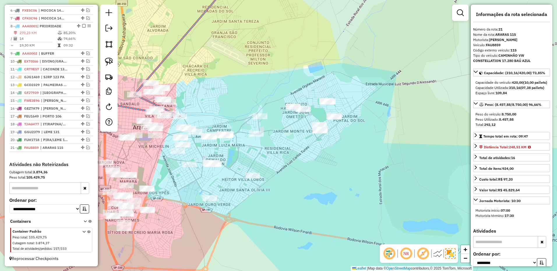
drag, startPoint x: 110, startPoint y: 61, endPoint x: 210, endPoint y: 127, distance: 119.4
click at [110, 61] on img at bounding box center [109, 62] width 8 height 8
drag, startPoint x: 240, startPoint y: 128, endPoint x: 243, endPoint y: 144, distance: 16.7
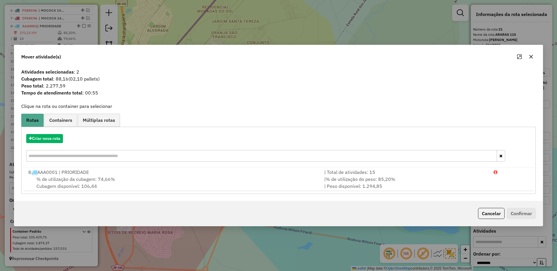
click at [530, 59] on icon "button" at bounding box center [530, 56] width 5 height 5
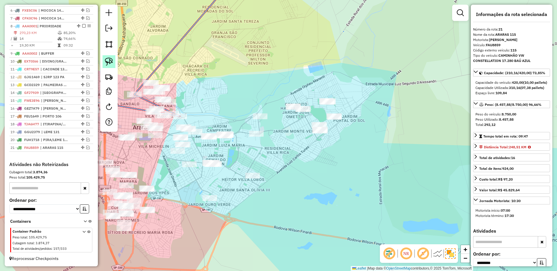
click at [108, 59] on img at bounding box center [109, 62] width 8 height 8
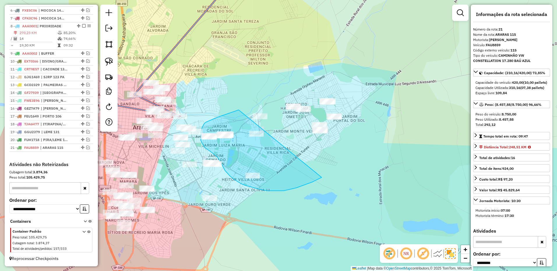
drag, startPoint x: 223, startPoint y: 116, endPoint x: 398, endPoint y: 45, distance: 189.1
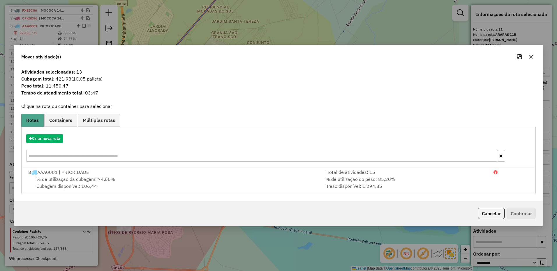
click at [530, 59] on icon "button" at bounding box center [530, 56] width 5 height 5
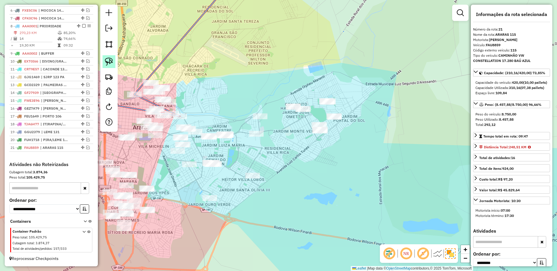
click at [112, 63] on img at bounding box center [109, 62] width 8 height 8
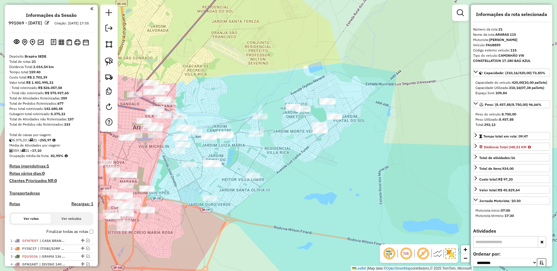
select select "**********"
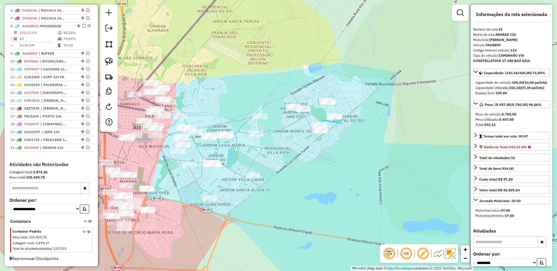
drag, startPoint x: 342, startPoint y: 124, endPoint x: 326, endPoint y: 139, distance: 22.4
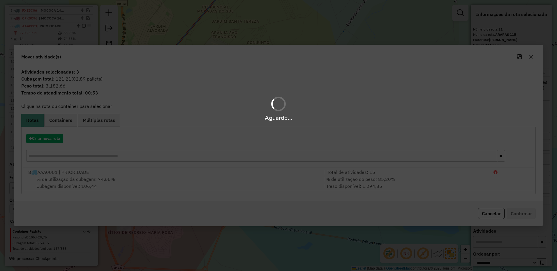
click at [531, 56] on icon "button" at bounding box center [530, 56] width 5 height 5
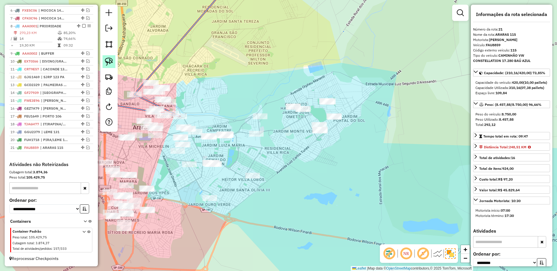
click at [114, 57] on link at bounding box center [108, 61] width 13 height 13
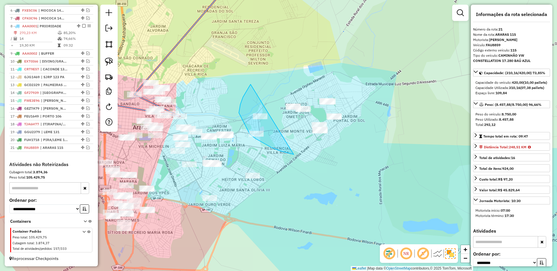
drag, startPoint x: 247, startPoint y: 91, endPoint x: 405, endPoint y: 43, distance: 165.2
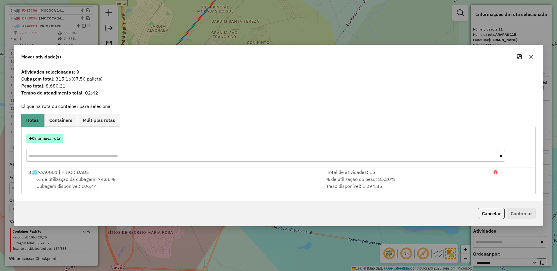
click at [54, 140] on button "Criar nova rota" at bounding box center [44, 138] width 37 height 9
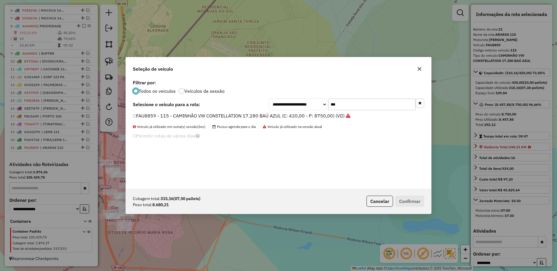
scroll to position [3, 2]
click at [420, 70] on icon "button" at bounding box center [420, 69] width 4 height 4
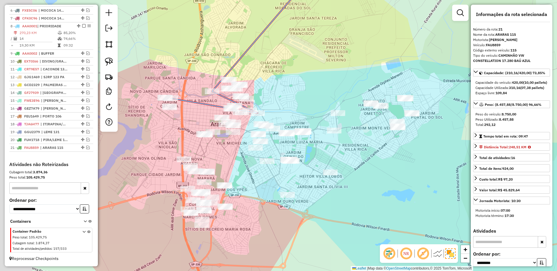
drag, startPoint x: 277, startPoint y: 210, endPoint x: 340, endPoint y: 205, distance: 63.4
click at [348, 207] on div "Janela de atendimento Grade de atendimento Capacidade Transportadoras Veículos …" at bounding box center [278, 135] width 557 height 271
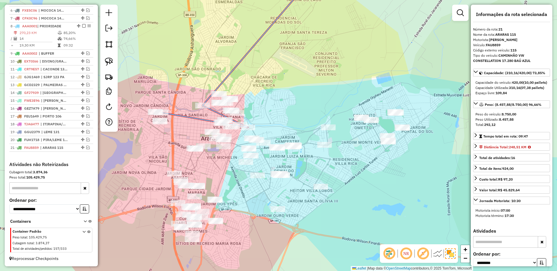
drag, startPoint x: 301, startPoint y: 114, endPoint x: 190, endPoint y: 92, distance: 113.6
click at [296, 115] on div "Janela de atendimento Grade de atendimento Capacidade Transportadoras Veículos …" at bounding box center [278, 135] width 557 height 271
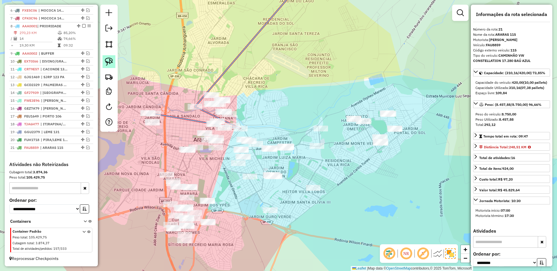
click at [109, 62] on img at bounding box center [109, 62] width 8 height 8
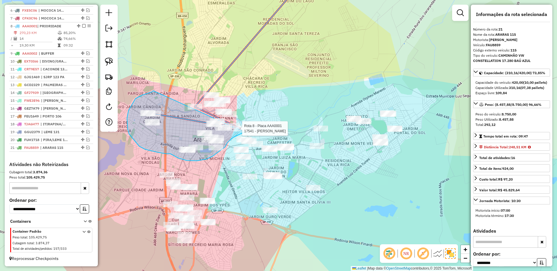
drag, startPoint x: 153, startPoint y: 91, endPoint x: 261, endPoint y: 80, distance: 108.6
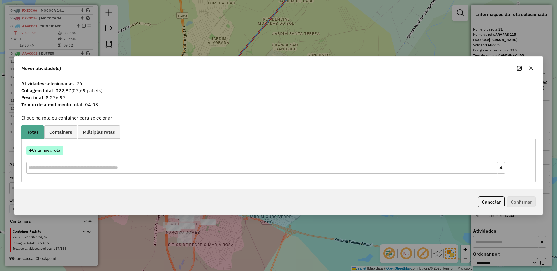
click at [44, 146] on button "Criar nova rota" at bounding box center [44, 150] width 37 height 9
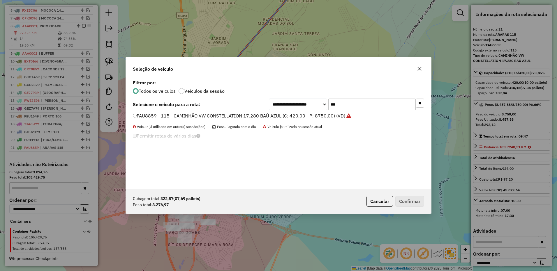
click at [356, 102] on input "***" at bounding box center [371, 105] width 87 height 12
type input "***"
click at [324, 116] on label "FPZ3099 - 104 - CAMINHÃO VW CONSTELLATION 17.280 BAÚ AZUL (C: 420,00 - P: 8750,…" at bounding box center [239, 115] width 212 height 7
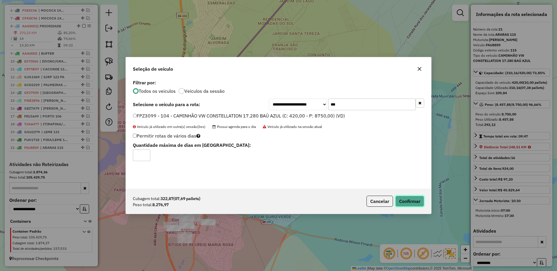
click at [406, 199] on button "Confirmar" at bounding box center [409, 201] width 29 height 11
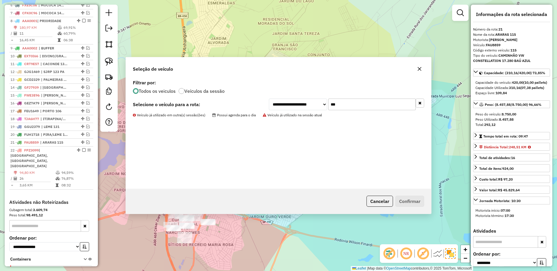
scroll to position [313, 0]
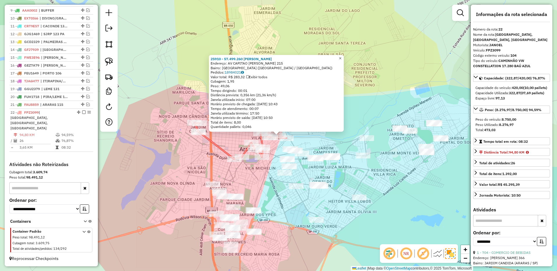
click at [341, 56] on span "×" at bounding box center [340, 58] width 3 height 5
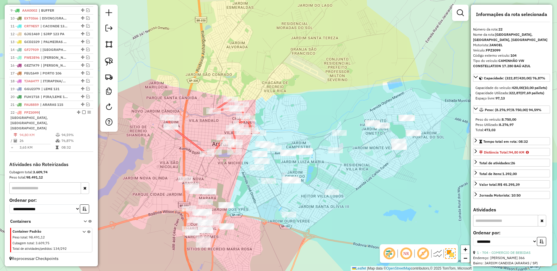
drag, startPoint x: 363, startPoint y: 112, endPoint x: 336, endPoint y: 106, distance: 27.9
click at [336, 106] on div "Janela de atendimento Grade de atendimento Capacidade Transportadoras Veículos …" at bounding box center [278, 135] width 557 height 271
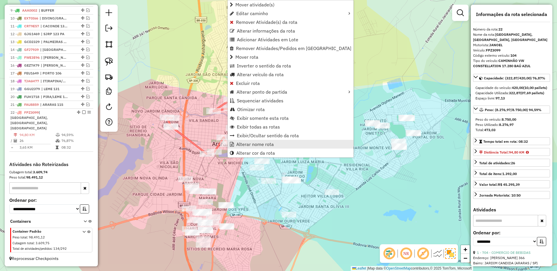
click at [257, 144] on span "Alterar nome rota" at bounding box center [255, 144] width 38 height 5
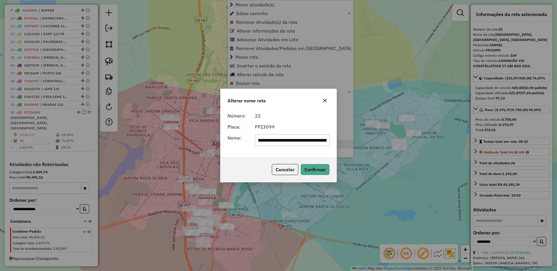
scroll to position [0, 48]
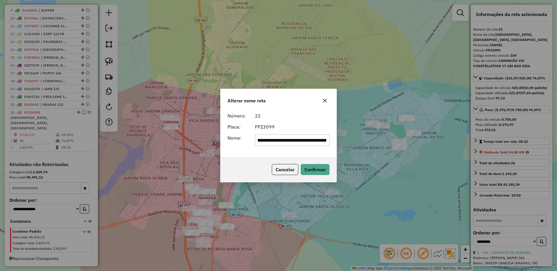
drag, startPoint x: 278, startPoint y: 140, endPoint x: 447, endPoint y: 132, distance: 168.5
click at [448, 135] on div "**********" at bounding box center [278, 135] width 557 height 271
drag, startPoint x: 277, startPoint y: 141, endPoint x: 361, endPoint y: 136, distance: 84.3
click at [362, 136] on div "**********" at bounding box center [278, 135] width 557 height 271
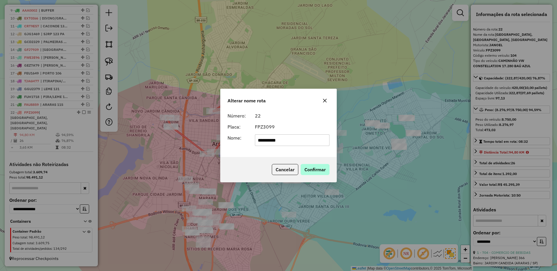
type input "**********"
click at [309, 173] on button "Confirmar" at bounding box center [314, 169] width 29 height 11
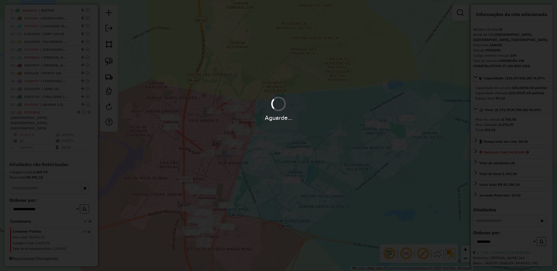
scroll to position [303, 0]
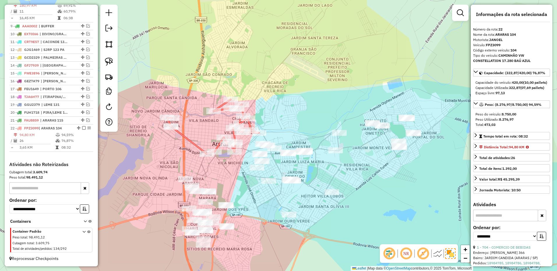
click at [83, 129] on em at bounding box center [83, 127] width 3 height 3
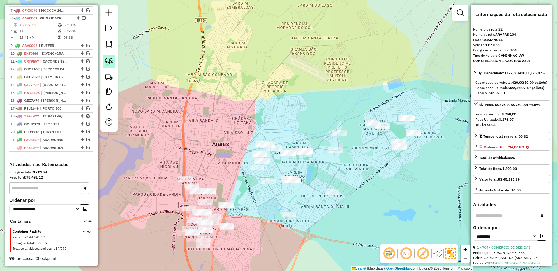
click at [107, 59] on img at bounding box center [109, 62] width 8 height 8
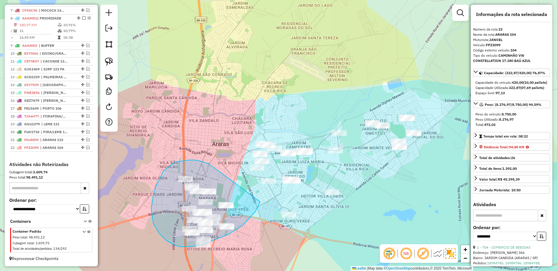
drag, startPoint x: 190, startPoint y: 160, endPoint x: 260, endPoint y: 200, distance: 80.8
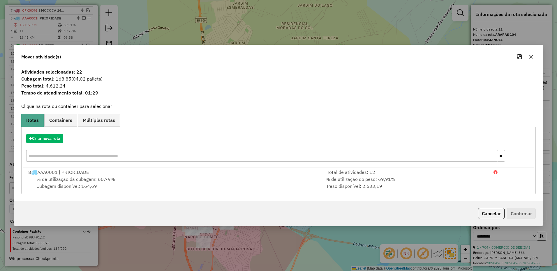
click at [528, 56] on button "button" at bounding box center [530, 56] width 9 height 9
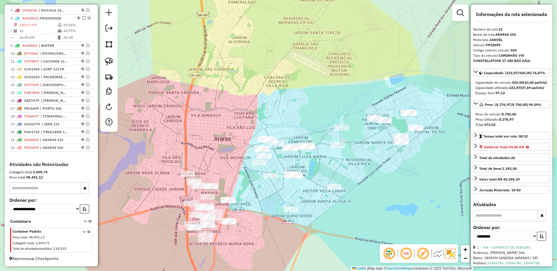
drag, startPoint x: 341, startPoint y: 214, endPoint x: 305, endPoint y: 154, distance: 70.0
click at [346, 158] on div "Janela de atendimento Grade de atendimento Capacidade Transportadoras Veículos …" at bounding box center [278, 135] width 557 height 271
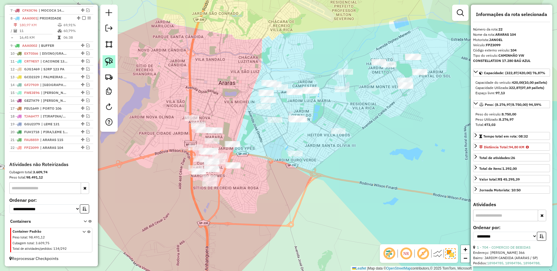
click at [107, 62] on img at bounding box center [109, 62] width 8 height 8
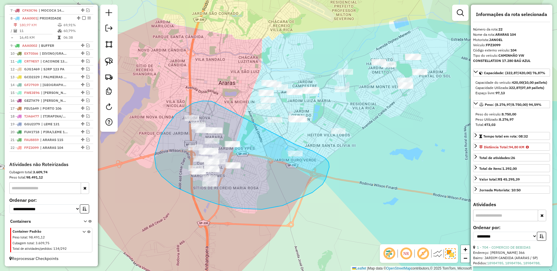
drag, startPoint x: 211, startPoint y: 101, endPoint x: 280, endPoint y: 137, distance: 77.6
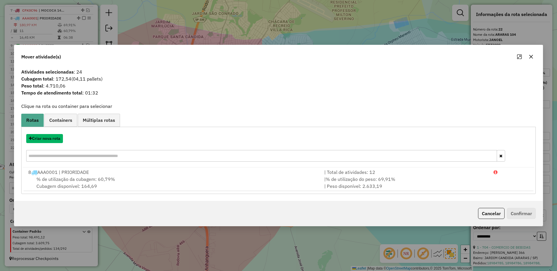
click at [55, 139] on button "Criar nova rota" at bounding box center [44, 138] width 37 height 9
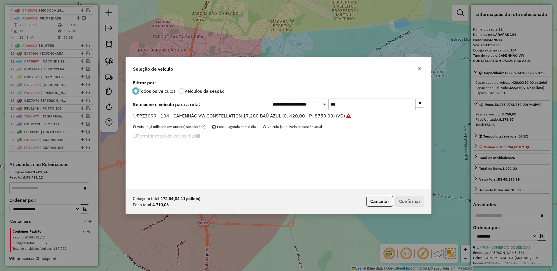
scroll to position [3, 2]
click at [344, 102] on input "***" at bounding box center [371, 105] width 87 height 12
type input "***"
click at [325, 112] on div "**********" at bounding box center [278, 133] width 305 height 111
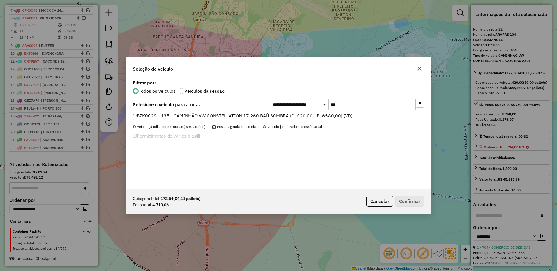
click at [324, 116] on label "BZK0C29 - 135 - CAMINHÃO VW CONSTELLATION 17.260 BAÚ SOMBRA (C: 420,00 - P: 658…" at bounding box center [243, 115] width 220 height 7
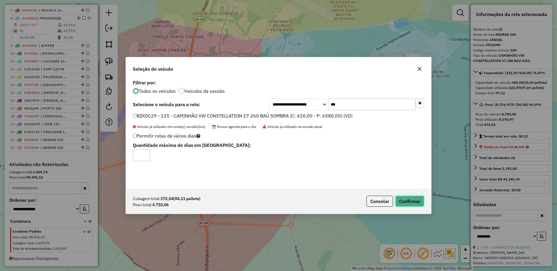
click at [411, 202] on button "Confirmar" at bounding box center [409, 201] width 29 height 11
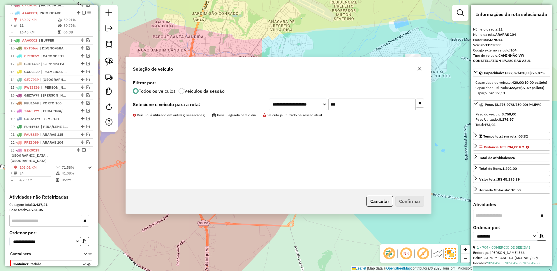
scroll to position [316, 0]
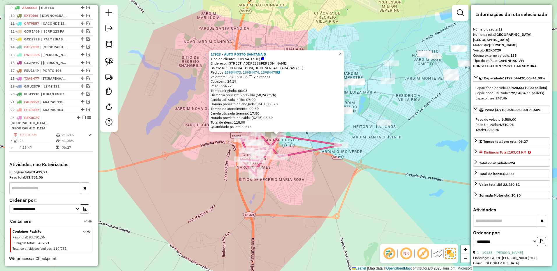
drag, startPoint x: 344, startPoint y: 49, endPoint x: 344, endPoint y: 64, distance: 14.6
click at [341, 51] on span "×" at bounding box center [340, 53] width 3 height 5
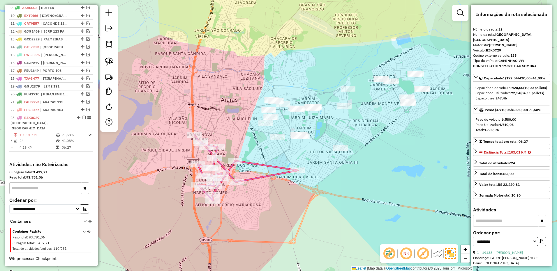
drag, startPoint x: 354, startPoint y: 153, endPoint x: 321, endPoint y: 164, distance: 34.6
click at [323, 167] on div "Janela de atendimento Grade de atendimento Capacidade Transportadoras Veículos …" at bounding box center [278, 135] width 557 height 271
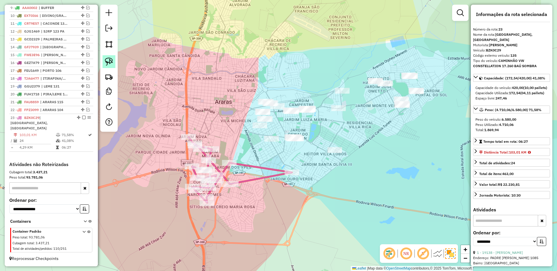
click at [106, 59] on img at bounding box center [109, 62] width 8 height 8
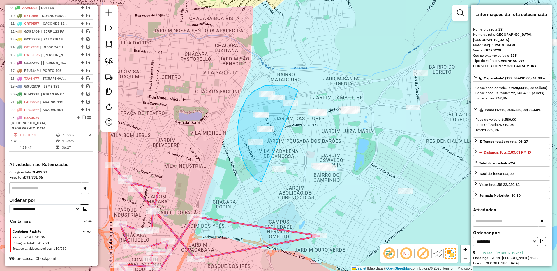
drag, startPoint x: 284, startPoint y: 85, endPoint x: 292, endPoint y: 167, distance: 81.7
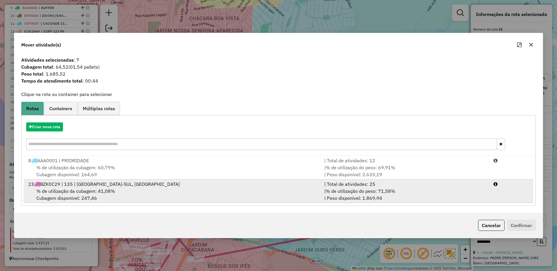
click at [426, 194] on div "| % de utilização do peso: 71,58% | Peso disponível: 1.869,94" at bounding box center [405, 195] width 169 height 14
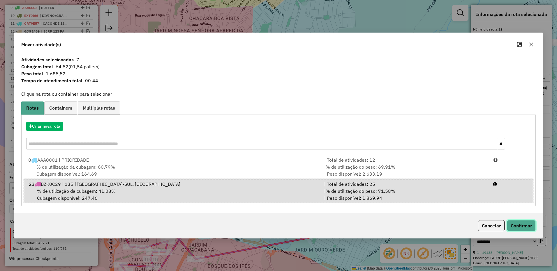
click at [517, 222] on button "Confirmar" at bounding box center [521, 225] width 29 height 11
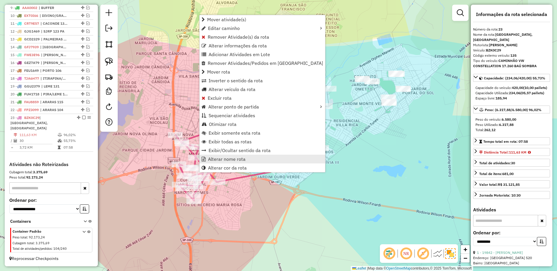
click at [228, 160] on span "Alterar nome rota" at bounding box center [227, 159] width 38 height 5
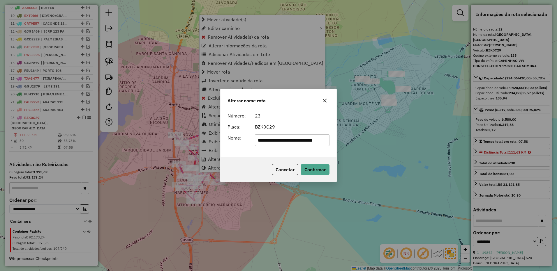
scroll to position [0, 12]
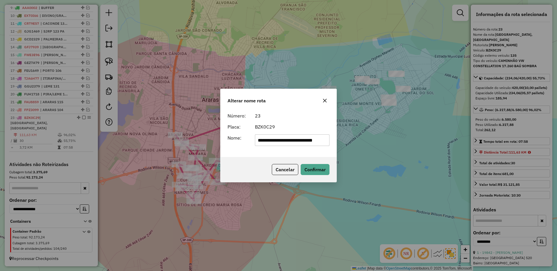
click at [277, 140] on input "**********" at bounding box center [292, 141] width 75 height 12
type input "**********"
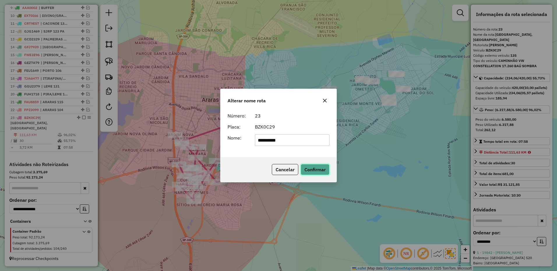
click at [311, 170] on button "Confirmar" at bounding box center [314, 169] width 29 height 11
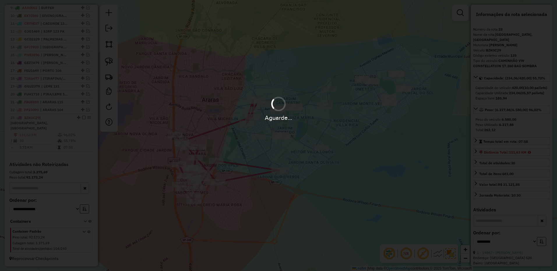
scroll to position [310, 0]
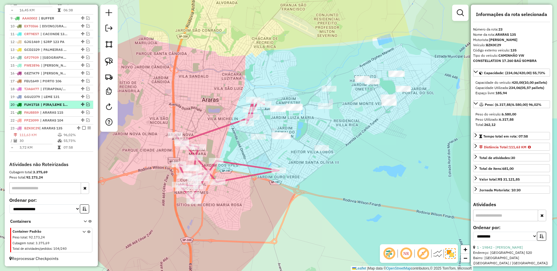
drag, startPoint x: 83, startPoint y: 127, endPoint x: 87, endPoint y: 127, distance: 4.7
click at [83, 127] on em at bounding box center [83, 127] width 3 height 3
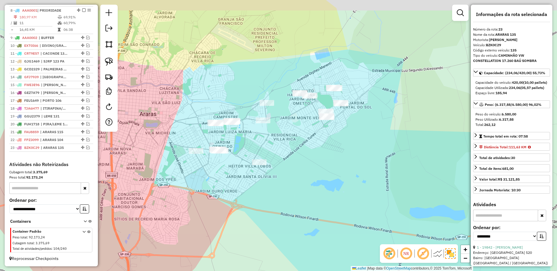
drag, startPoint x: 286, startPoint y: 192, endPoint x: 277, endPoint y: 193, distance: 8.9
click at [277, 193] on div "Janela de atendimento Grade de atendimento Capacidade Transportadoras Veículos …" at bounding box center [278, 135] width 557 height 271
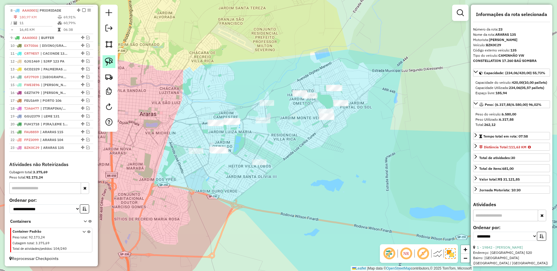
click at [111, 61] on img at bounding box center [109, 62] width 8 height 8
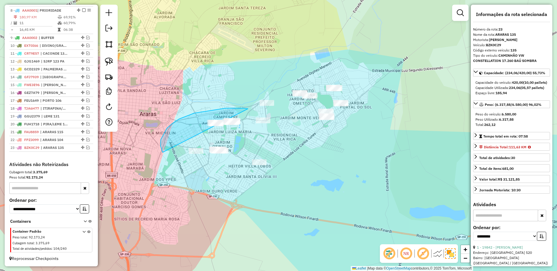
drag, startPoint x: 239, startPoint y: 108, endPoint x: 242, endPoint y: 160, distance: 51.3
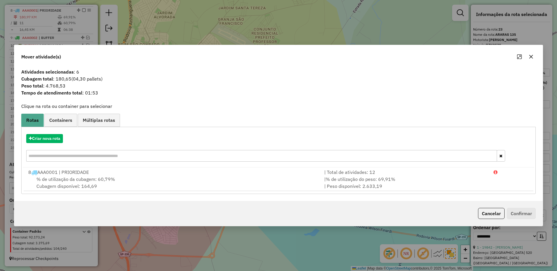
click at [530, 54] on icon "button" at bounding box center [530, 56] width 5 height 5
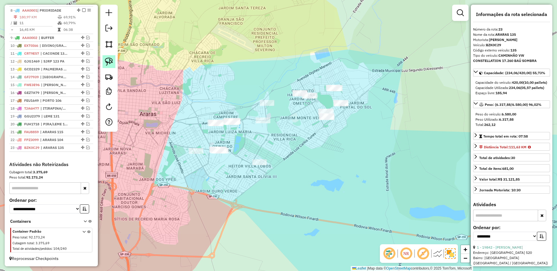
click at [112, 61] on img at bounding box center [109, 62] width 8 height 8
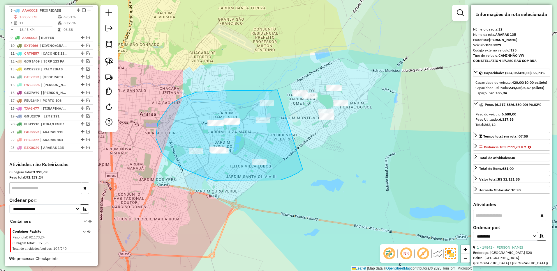
drag, startPoint x: 277, startPoint y: 90, endPoint x: 299, endPoint y: 149, distance: 62.7
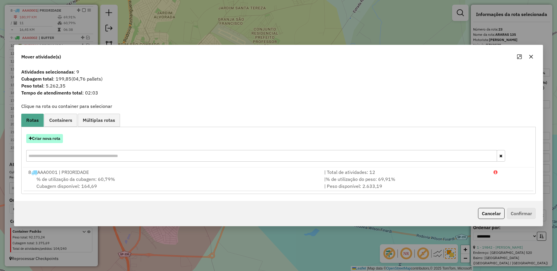
click at [43, 142] on button "Criar nova rota" at bounding box center [44, 138] width 37 height 9
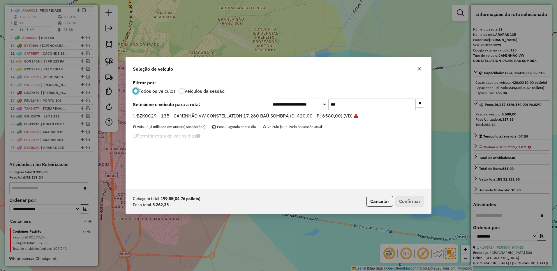
scroll to position [3, 2]
click at [351, 104] on input "***" at bounding box center [371, 105] width 87 height 12
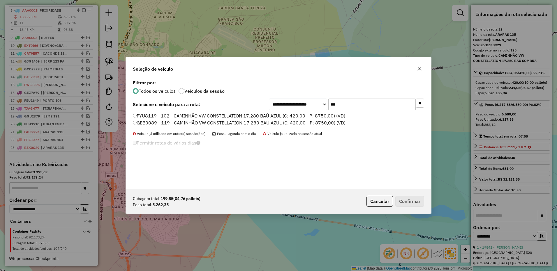
type input "***"
drag, startPoint x: 296, startPoint y: 123, endPoint x: 309, endPoint y: 123, distance: 13.4
click at [296, 123] on label "GEB0089 - 119 - CAMINHÃO VW CONSTELLATION 17.280 BAÚ AZUL (C: 420,00 - P: 8750,…" at bounding box center [239, 122] width 213 height 7
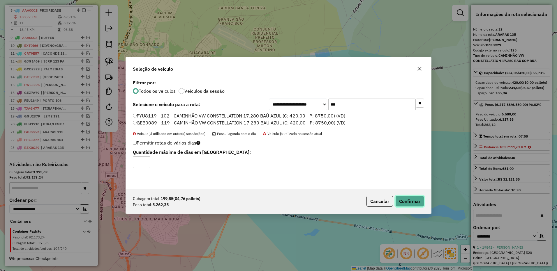
click at [408, 204] on button "Confirmar" at bounding box center [409, 201] width 29 height 11
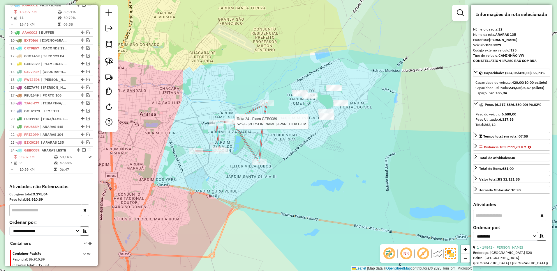
scroll to position [318, 0]
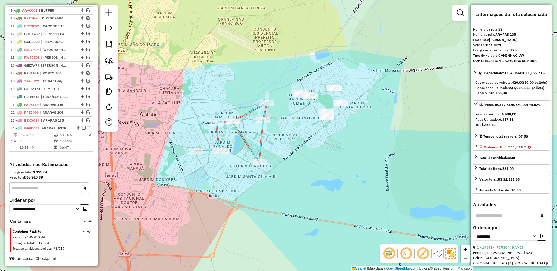
click at [108, 55] on div at bounding box center [108, 68] width 17 height 127
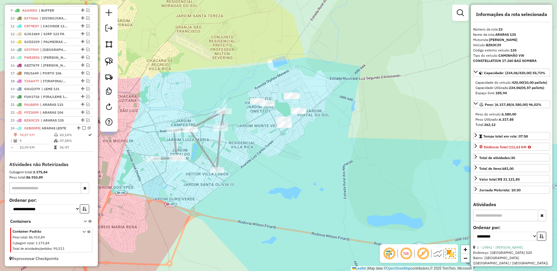
drag, startPoint x: 366, startPoint y: 49, endPoint x: 323, endPoint y: 57, distance: 43.2
click at [323, 57] on div "Janela de atendimento Grade de atendimento Capacidade Transportadoras Veículos …" at bounding box center [278, 135] width 557 height 271
click at [102, 61] on link at bounding box center [108, 61] width 13 height 13
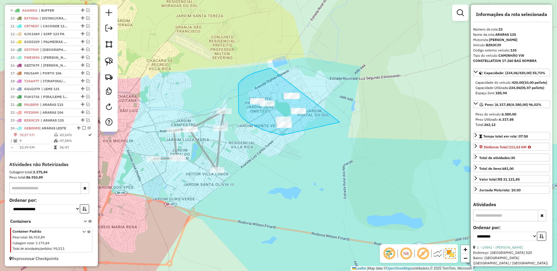
drag, startPoint x: 254, startPoint y: 73, endPoint x: 360, endPoint y: 46, distance: 109.0
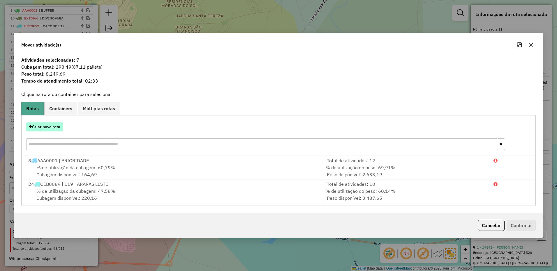
click at [52, 123] on button "Criar nova rota" at bounding box center [44, 127] width 37 height 9
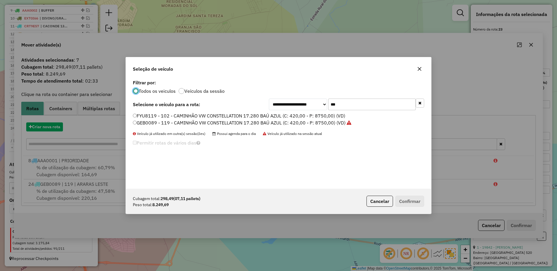
scroll to position [3, 2]
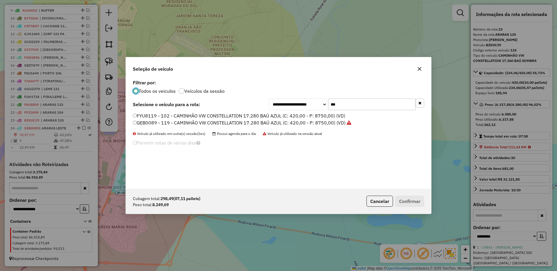
click at [343, 104] on input "***" at bounding box center [371, 105] width 87 height 12
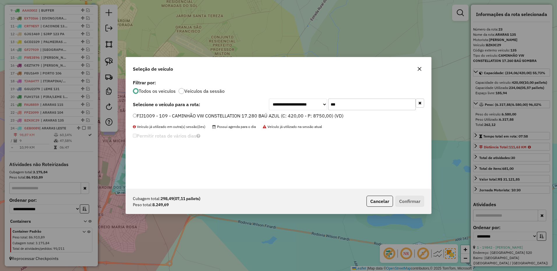
type input "***"
drag, startPoint x: 322, startPoint y: 116, endPoint x: 329, endPoint y: 118, distance: 6.9
click at [322, 116] on label "FIJ1009 - 109 - CAMINHÃO VW CONSTELLATION 17.280 BAÚ AZUL (C: 420,00 - P: 8750,…" at bounding box center [238, 115] width 211 height 7
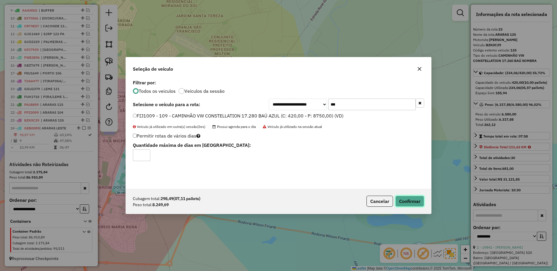
click at [397, 201] on button "Confirmar" at bounding box center [409, 201] width 29 height 11
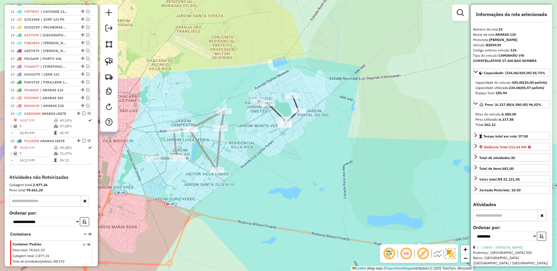
scroll to position [346, 0]
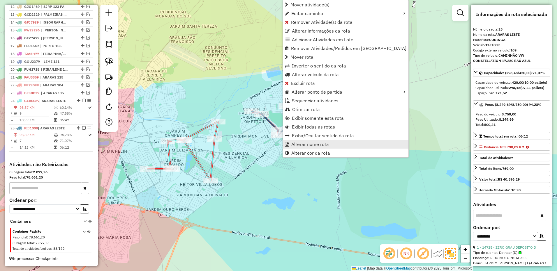
click at [311, 144] on span "Alterar nome rota" at bounding box center [310, 144] width 38 height 5
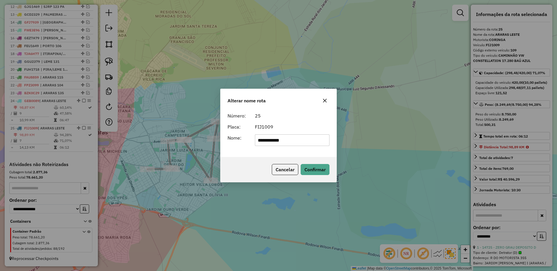
drag, startPoint x: 277, startPoint y: 141, endPoint x: 327, endPoint y: 141, distance: 49.5
click at [327, 141] on input "**********" at bounding box center [292, 141] width 75 height 12
type input "**********"
click at [316, 164] on button "Confirmar" at bounding box center [314, 169] width 29 height 11
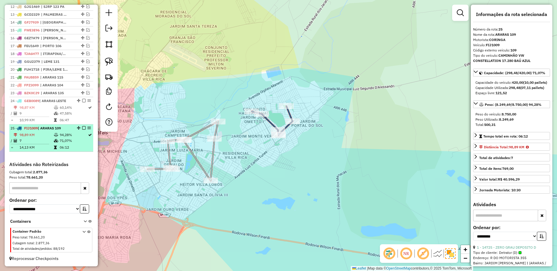
click at [82, 128] on em at bounding box center [83, 127] width 3 height 3
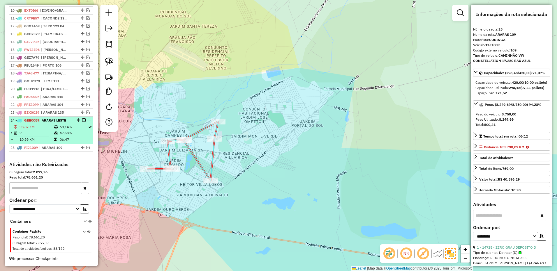
scroll to position [326, 0]
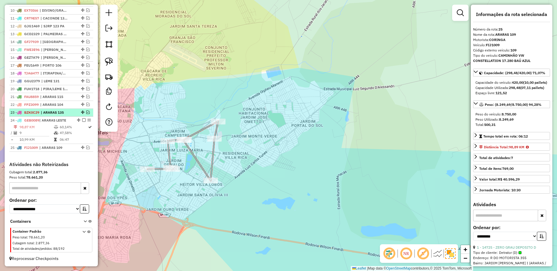
click at [86, 113] on em at bounding box center [87, 112] width 3 height 3
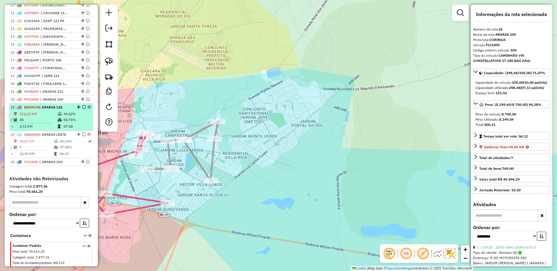
scroll to position [346, 0]
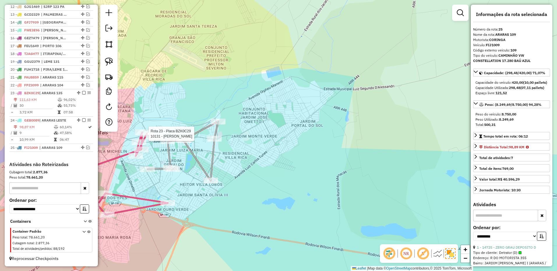
drag, startPoint x: 145, startPoint y: 137, endPoint x: 152, endPoint y: 137, distance: 7.6
click at [145, 137] on div at bounding box center [146, 134] width 15 height 6
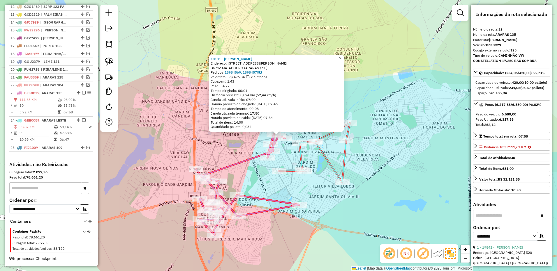
click at [341, 56] on span "×" at bounding box center [340, 58] width 3 height 5
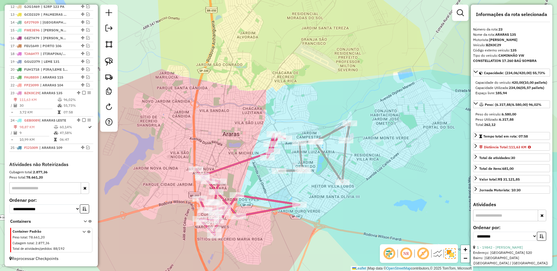
click at [306, 90] on div "Janela de atendimento Grade de atendimento Capacidade Transportadoras Veículos …" at bounding box center [278, 135] width 557 height 271
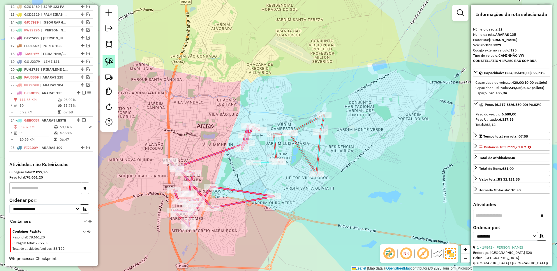
click at [114, 64] on link at bounding box center [108, 61] width 13 height 13
drag, startPoint x: 269, startPoint y: 116, endPoint x: 258, endPoint y: 144, distance: 29.3
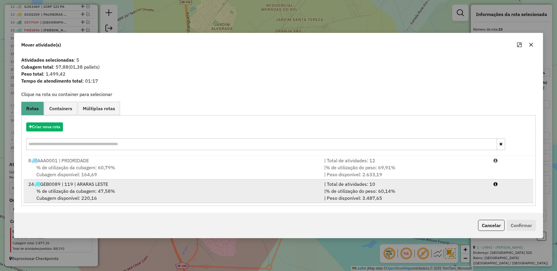
click at [449, 190] on div "| % de utilização do peso: 60,14% | Peso disponível: 3.487,65" at bounding box center [405, 195] width 169 height 14
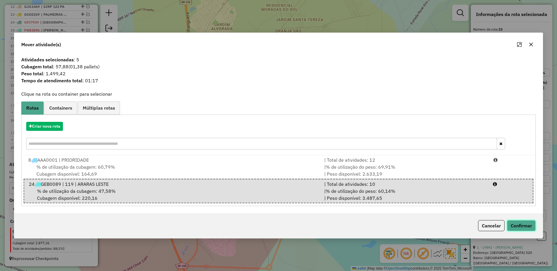
click at [514, 226] on button "Confirmar" at bounding box center [521, 225] width 29 height 11
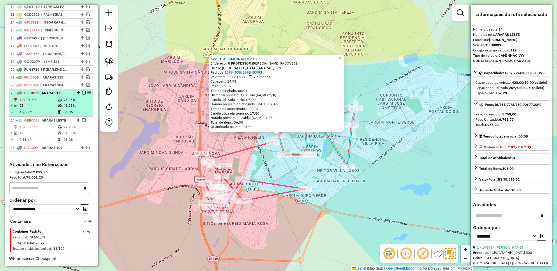
drag, startPoint x: 82, startPoint y: 93, endPoint x: 89, endPoint y: 114, distance: 22.0
click at [82, 94] on em at bounding box center [83, 92] width 3 height 3
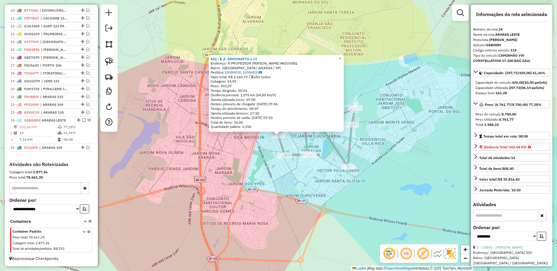
scroll to position [326, 0]
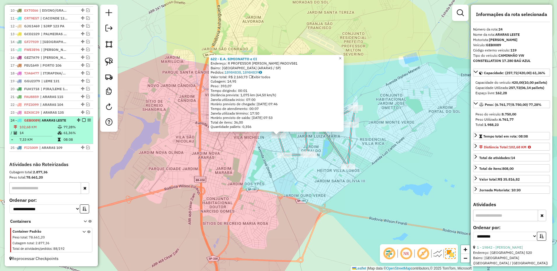
click at [82, 121] on em at bounding box center [83, 120] width 3 height 3
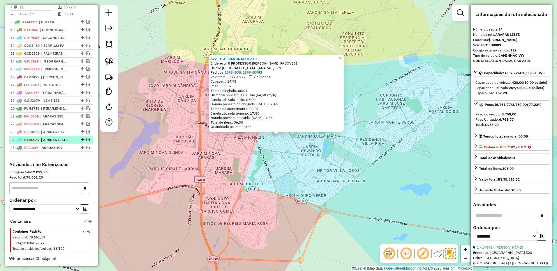
click at [87, 141] on em at bounding box center [87, 139] width 3 height 3
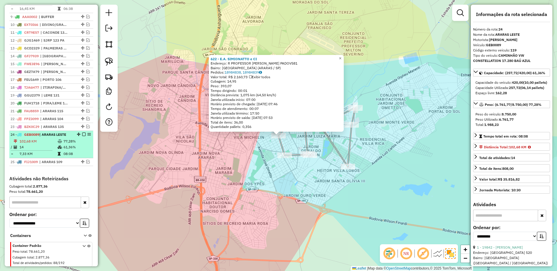
scroll to position [326, 0]
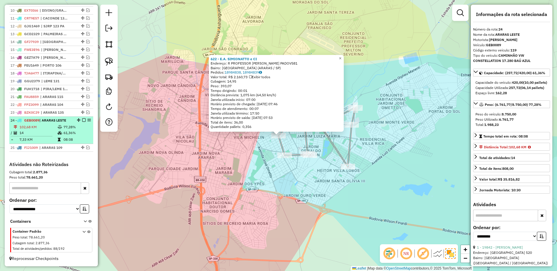
click at [65, 137] on td "08:08" at bounding box center [77, 140] width 28 height 6
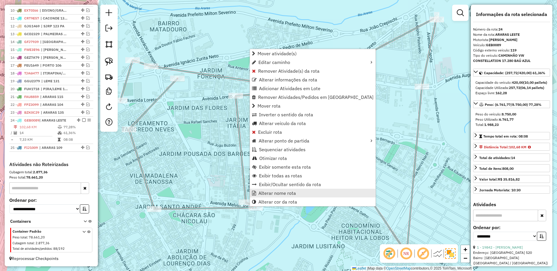
click at [280, 192] on span "Alterar nome rota" at bounding box center [277, 193] width 38 height 5
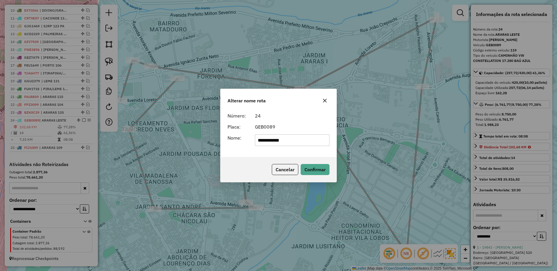
drag, startPoint x: 277, startPoint y: 141, endPoint x: 336, endPoint y: 139, distance: 58.8
click at [336, 139] on div "**********" at bounding box center [278, 136] width 116 height 94
type input "**********"
drag, startPoint x: 305, startPoint y: 162, endPoint x: 312, endPoint y: 164, distance: 7.2
click at [312, 164] on div "Cancelar Confirmar" at bounding box center [278, 169] width 116 height 25
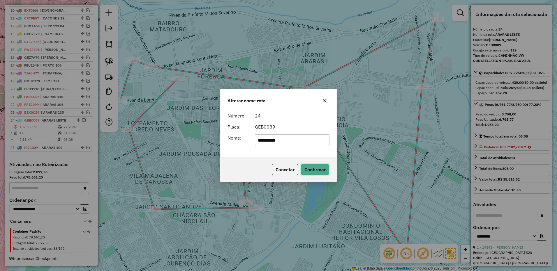
click at [312, 164] on button "Confirmar" at bounding box center [314, 169] width 29 height 11
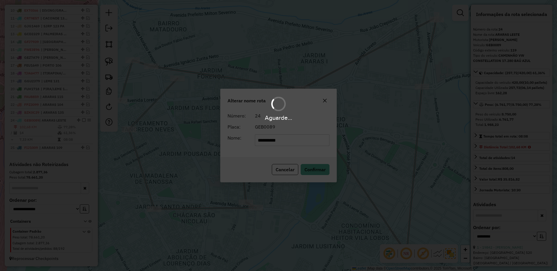
drag, startPoint x: 314, startPoint y: 165, endPoint x: 320, endPoint y: 160, distance: 8.1
click at [314, 165] on div "Aguarde..." at bounding box center [278, 135] width 557 height 271
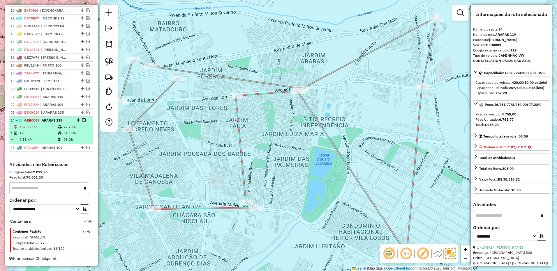
click at [82, 121] on em at bounding box center [83, 120] width 3 height 3
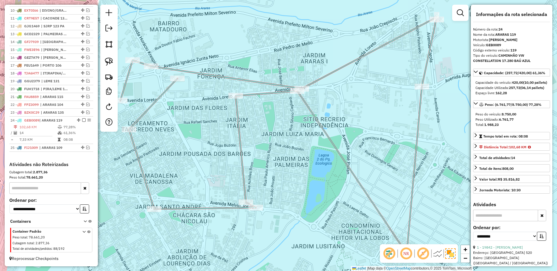
scroll to position [307, 0]
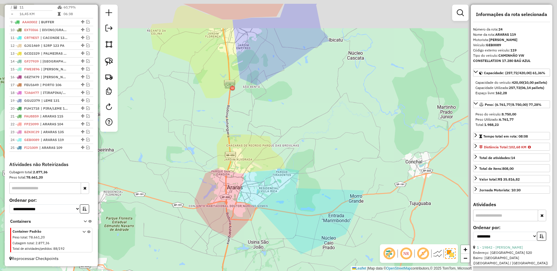
drag, startPoint x: 394, startPoint y: 164, endPoint x: 197, endPoint y: 217, distance: 203.5
click at [192, 221] on div "Janela de atendimento Grade de atendimento Capacidade Transportadoras Veículos …" at bounding box center [278, 135] width 557 height 271
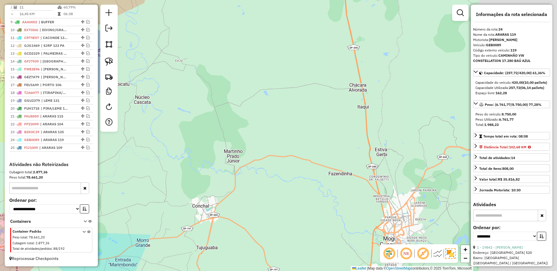
drag, startPoint x: 371, startPoint y: 161, endPoint x: 168, endPoint y: 169, distance: 203.1
click at [168, 169] on div "Janela de atendimento Grade de atendimento Capacidade Transportadoras Veículos …" at bounding box center [278, 135] width 557 height 271
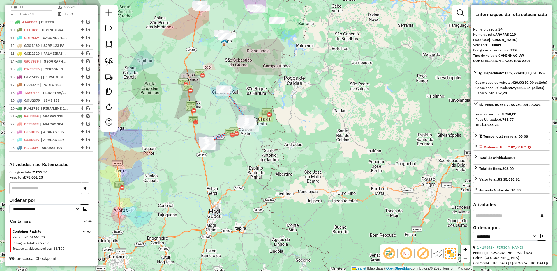
drag, startPoint x: 262, startPoint y: 163, endPoint x: 297, endPoint y: 218, distance: 65.3
click at [297, 218] on div "Janela de atendimento Grade de atendimento Capacidade Transportadoras Veículos …" at bounding box center [278, 135] width 557 height 271
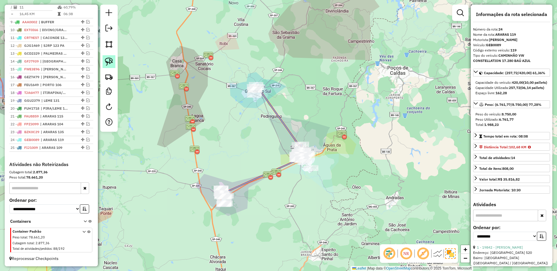
click at [109, 60] on img at bounding box center [109, 62] width 8 height 8
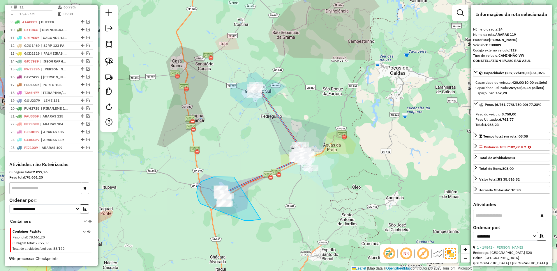
drag, startPoint x: 231, startPoint y: 177, endPoint x: 270, endPoint y: 211, distance: 51.0
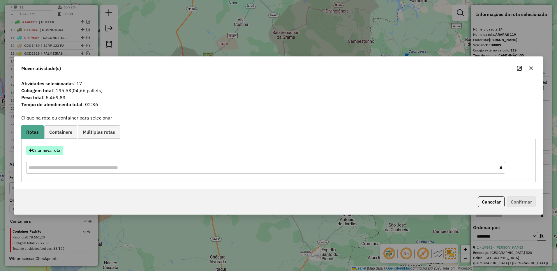
click at [56, 150] on button "Criar nova rota" at bounding box center [44, 150] width 37 height 9
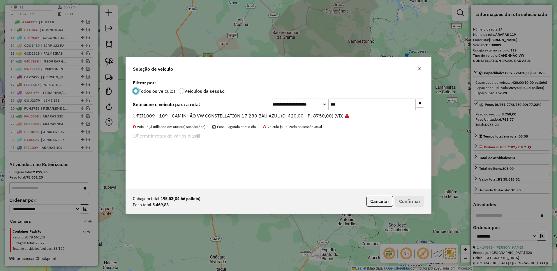
scroll to position [3, 2]
click at [366, 102] on input "***" at bounding box center [371, 105] width 87 height 12
click at [366, 101] on input "***" at bounding box center [371, 105] width 87 height 12
type input "***"
click at [332, 116] on label "FXE1429 - 132 - CAMINHÃO VW CONSTELLATION 17.280 BAÚ AZUL (C: 420,00 - P: 8750,…" at bounding box center [239, 115] width 212 height 7
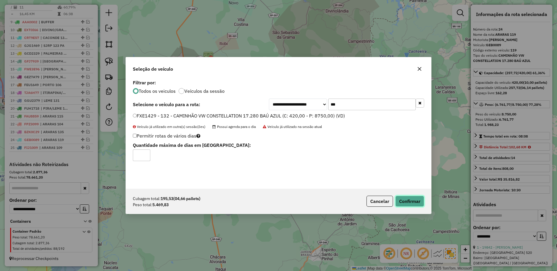
click at [405, 198] on button "Confirmar" at bounding box center [409, 201] width 29 height 11
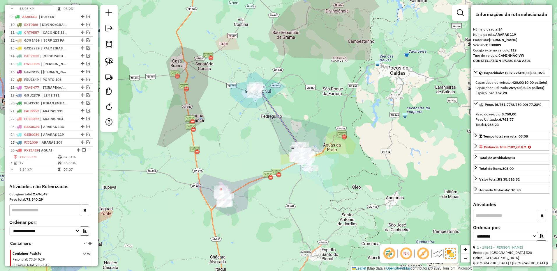
scroll to position [334, 0]
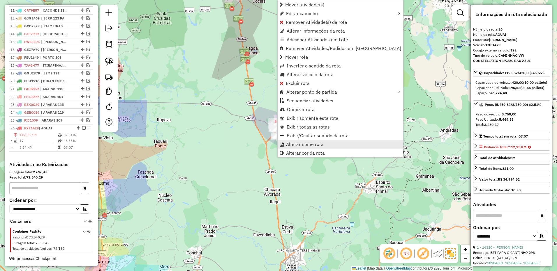
click at [293, 144] on span "Alterar nome rota" at bounding box center [305, 144] width 38 height 5
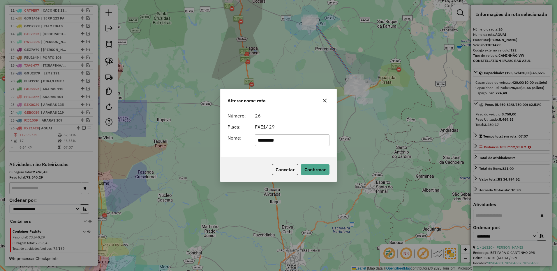
type input "*********"
click at [321, 163] on div "Cancelar Confirmar" at bounding box center [278, 169] width 116 height 25
click at [315, 166] on button "Confirmar" at bounding box center [314, 169] width 29 height 11
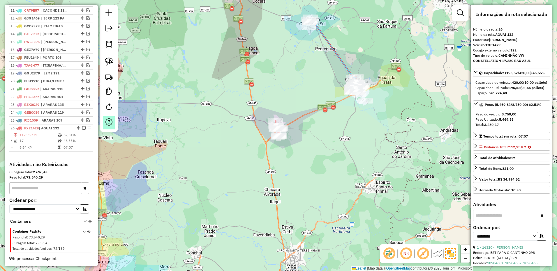
click at [82, 128] on em at bounding box center [83, 127] width 3 height 3
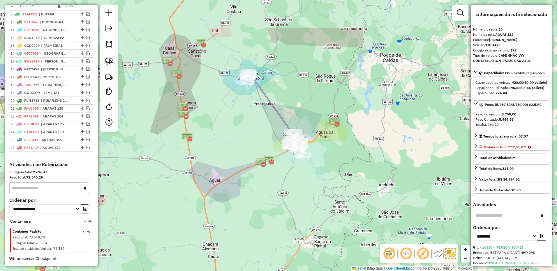
drag, startPoint x: 330, startPoint y: 178, endPoint x: 328, endPoint y: 174, distance: 5.2
click at [327, 179] on div "Janela de atendimento Grade de atendimento Capacidade Transportadoras Veículos …" at bounding box center [278, 135] width 557 height 271
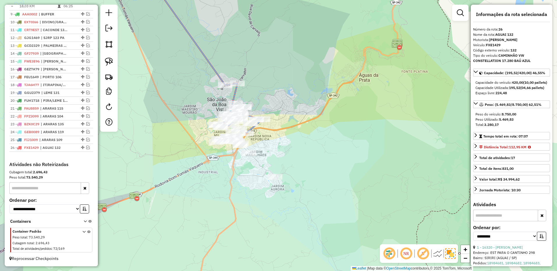
click at [301, 138] on div "Janela de atendimento Grade de atendimento Capacidade Transportadoras Veículos …" at bounding box center [278, 135] width 557 height 271
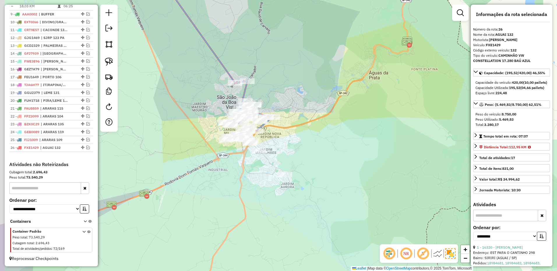
drag, startPoint x: 297, startPoint y: 133, endPoint x: 290, endPoint y: 132, distance: 7.8
click at [296, 132] on div "Janela de atendimento Grade de atendimento Capacidade Transportadoras Veículos …" at bounding box center [278, 135] width 557 height 271
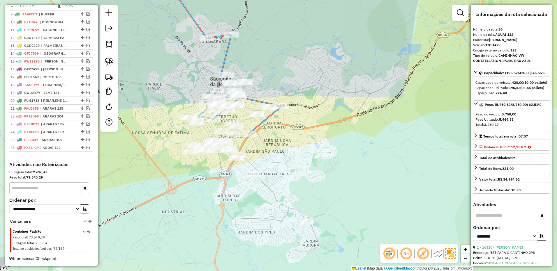
click at [305, 136] on div "Janela de atendimento Grade de atendimento Capacidade Transportadoras Veículos …" at bounding box center [278, 135] width 557 height 271
drag, startPoint x: 107, startPoint y: 62, endPoint x: 251, endPoint y: 144, distance: 165.5
click at [107, 62] on img at bounding box center [109, 62] width 8 height 8
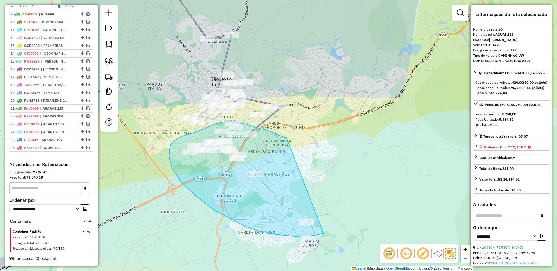
drag, startPoint x: 275, startPoint y: 134, endPoint x: 334, endPoint y: 212, distance: 98.2
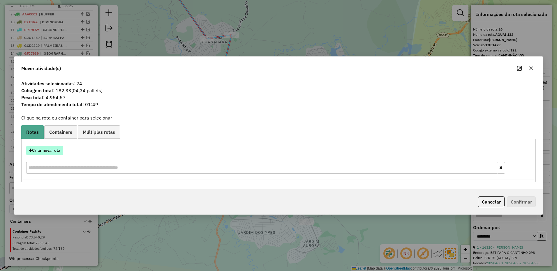
click at [51, 149] on button "Criar nova rota" at bounding box center [44, 150] width 37 height 9
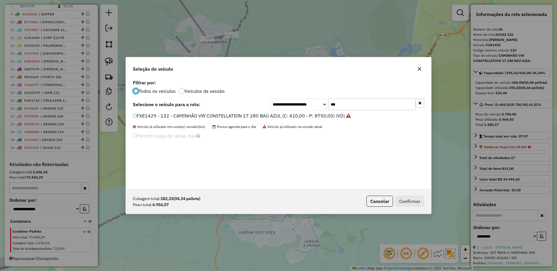
scroll to position [3, 2]
click at [351, 107] on input "***" at bounding box center [371, 105] width 87 height 12
type input "***"
click at [317, 117] on label "FXE9469 - 126 - CAMINHÃO VW CONSTELLATION 17.280 BAÚ AZUL (C: 420,00 - P: 8750,…" at bounding box center [239, 115] width 212 height 7
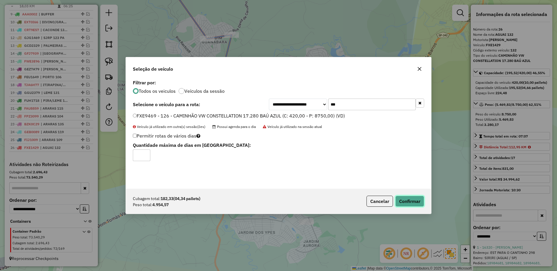
click at [400, 196] on button "Confirmar" at bounding box center [409, 201] width 29 height 11
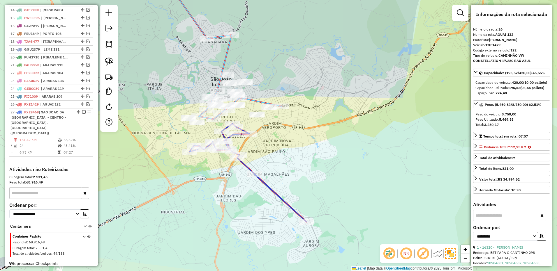
scroll to position [358, 0]
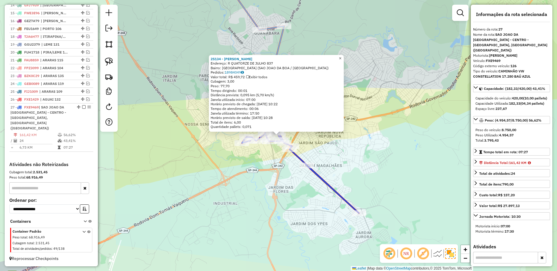
drag, startPoint x: 345, startPoint y: 58, endPoint x: 344, endPoint y: 61, distance: 4.0
click at [341, 58] on span "×" at bounding box center [340, 58] width 3 height 5
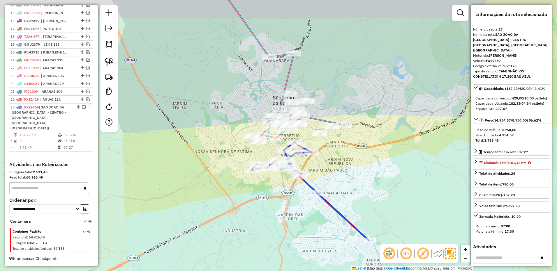
drag, startPoint x: 337, startPoint y: 146, endPoint x: 331, endPoint y: 146, distance: 5.6
click at [338, 152] on div "Janela de atendimento Grade de atendimento Capacidade Transportadoras Veículos …" at bounding box center [278, 135] width 557 height 271
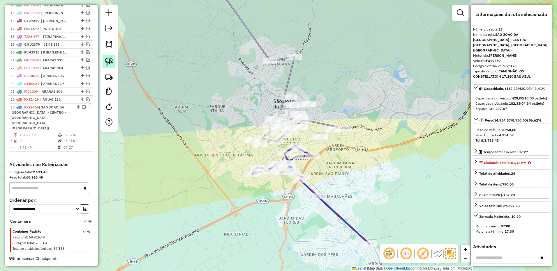
drag, startPoint x: 102, startPoint y: 61, endPoint x: 109, endPoint y: 59, distance: 6.6
click at [103, 61] on link at bounding box center [108, 61] width 13 height 13
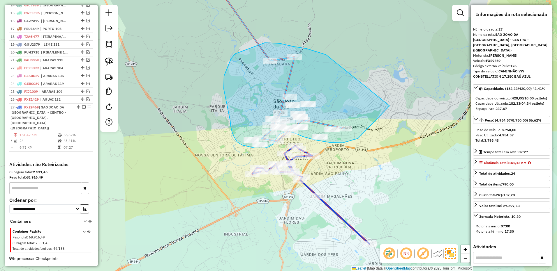
drag, startPoint x: 324, startPoint y: 54, endPoint x: 399, endPoint y: 95, distance: 85.3
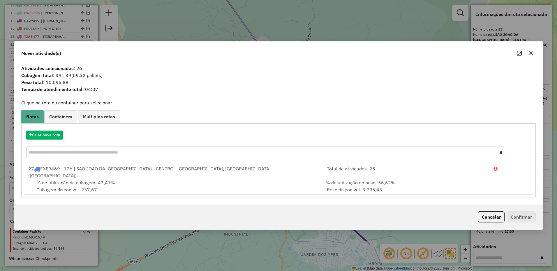
click at [527, 55] on button "button" at bounding box center [530, 53] width 9 height 9
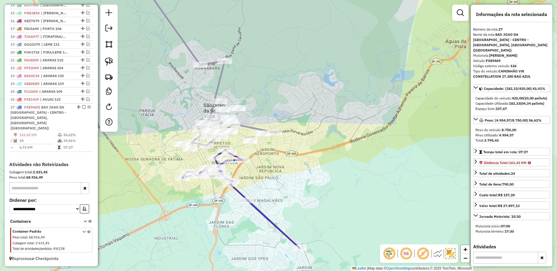
drag, startPoint x: 407, startPoint y: 145, endPoint x: 321, endPoint y: 150, distance: 85.7
click at [321, 150] on div "Janela de atendimento Grade de atendimento Capacidade Transportadoras Veículos …" at bounding box center [278, 135] width 557 height 271
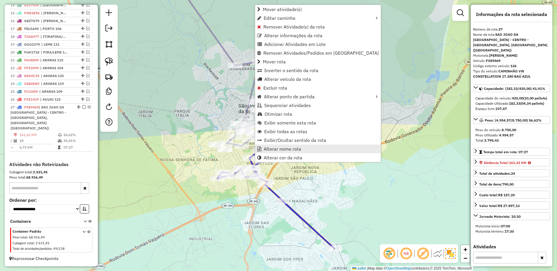
click at [279, 148] on span "Alterar nome rota" at bounding box center [282, 149] width 38 height 5
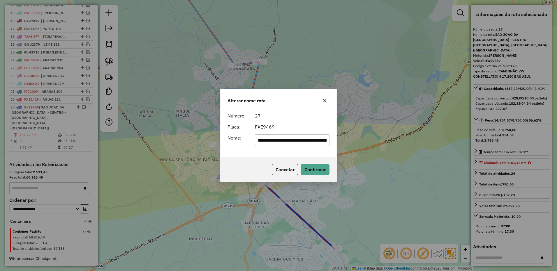
scroll to position [0, 116]
click at [290, 140] on input "**********" at bounding box center [292, 141] width 75 height 12
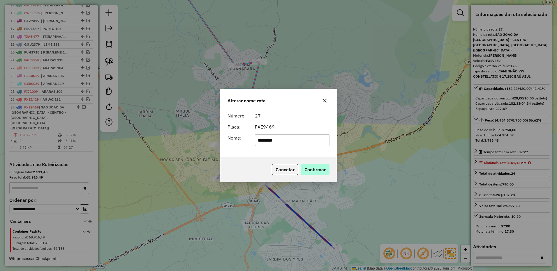
type input "********"
click at [312, 169] on button "Confirmar" at bounding box center [314, 169] width 29 height 11
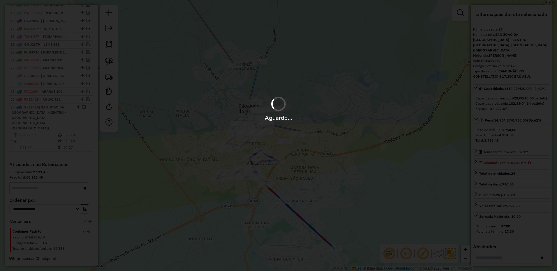
scroll to position [342, 0]
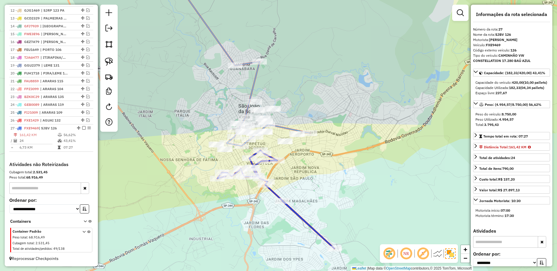
drag, startPoint x: 109, startPoint y: 66, endPoint x: 121, endPoint y: 67, distance: 11.2
click at [109, 66] on img at bounding box center [109, 62] width 8 height 8
drag, startPoint x: 332, startPoint y: 127, endPoint x: 315, endPoint y: 137, distance: 19.7
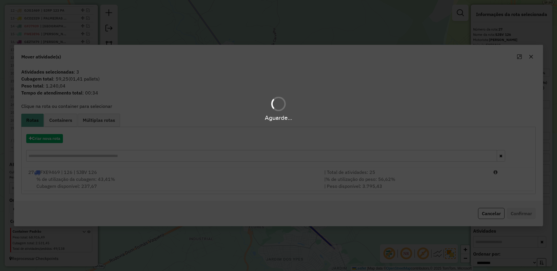
click at [422, 175] on div "Aguarde..." at bounding box center [278, 135] width 557 height 271
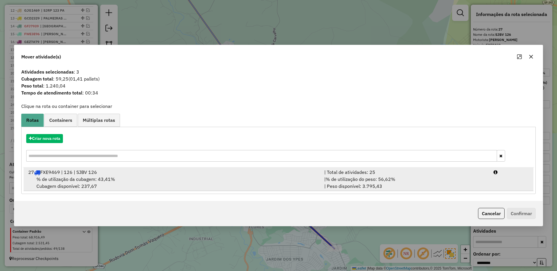
click at [415, 178] on div "| % de utilização do peso: 56,62% | Peso disponível: 3.795,43" at bounding box center [405, 183] width 169 height 14
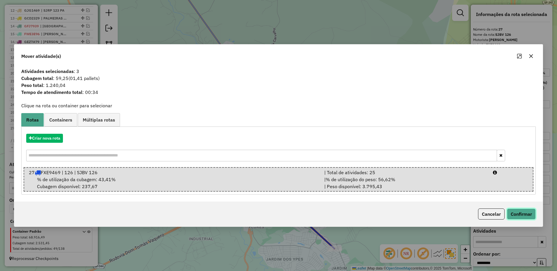
click at [521, 213] on button "Confirmar" at bounding box center [521, 214] width 29 height 11
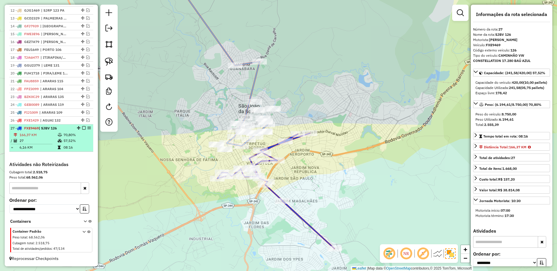
click at [82, 128] on em at bounding box center [83, 127] width 3 height 3
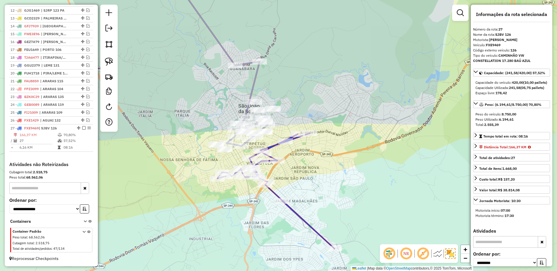
scroll to position [322, 0]
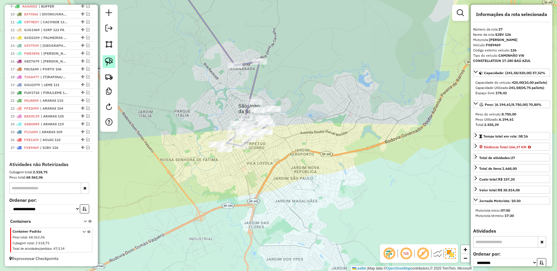
drag, startPoint x: 107, startPoint y: 62, endPoint x: 210, endPoint y: 61, distance: 103.1
click at [107, 61] on img at bounding box center [109, 62] width 8 height 8
drag, startPoint x: 289, startPoint y: 54, endPoint x: 330, endPoint y: 137, distance: 92.8
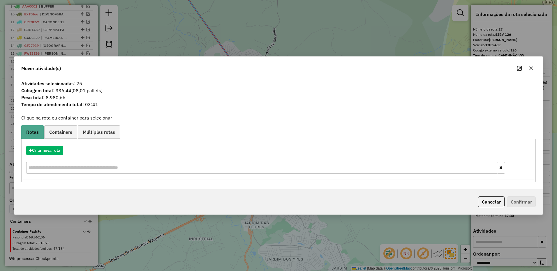
click at [530, 67] on icon "button" at bounding box center [531, 69] width 4 height 4
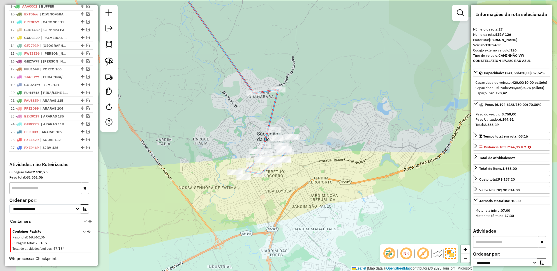
drag, startPoint x: 348, startPoint y: 150, endPoint x: 337, endPoint y: 143, distance: 12.8
click at [348, 150] on div "Janela de atendimento Grade de atendimento Capacidade Transportadoras Veículos …" at bounding box center [278, 135] width 557 height 271
click at [112, 61] on img at bounding box center [109, 62] width 8 height 8
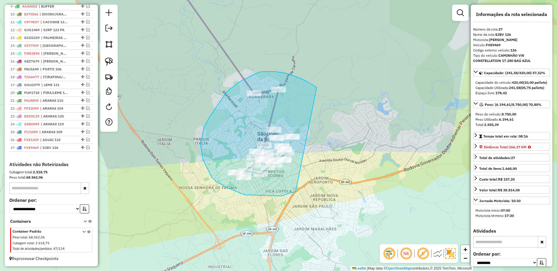
drag, startPoint x: 299, startPoint y: 78, endPoint x: 339, endPoint y: 127, distance: 62.9
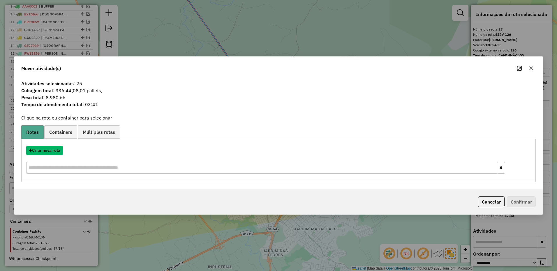
click at [52, 149] on button "Criar nova rota" at bounding box center [44, 150] width 37 height 9
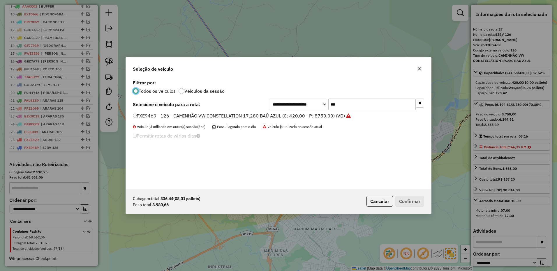
scroll to position [3, 2]
click at [349, 106] on input "***" at bounding box center [371, 105] width 87 height 12
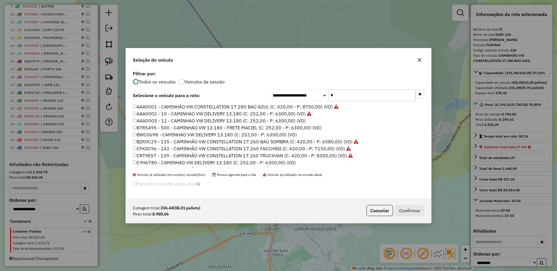
type input "**"
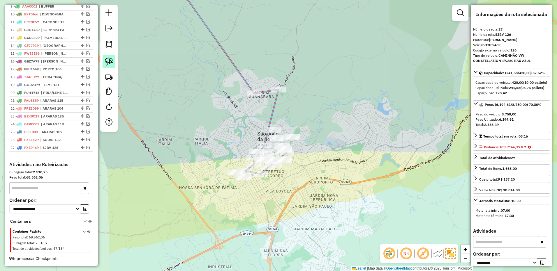
click at [109, 61] on img at bounding box center [109, 62] width 8 height 8
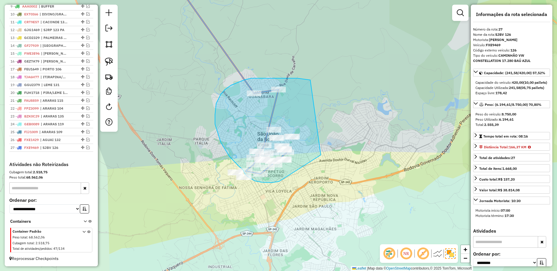
drag, startPoint x: 310, startPoint y: 80, endPoint x: 342, endPoint y: 119, distance: 50.3
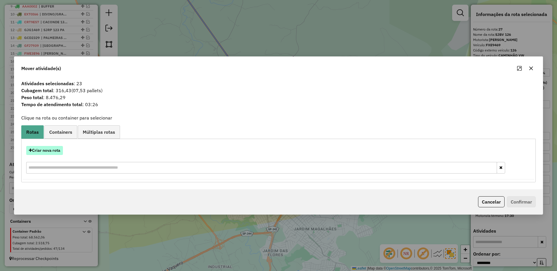
click at [52, 148] on button "Criar nova rota" at bounding box center [44, 150] width 37 height 9
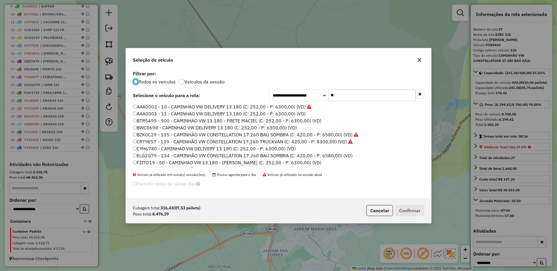
click at [358, 96] on input "**" at bounding box center [371, 96] width 87 height 12
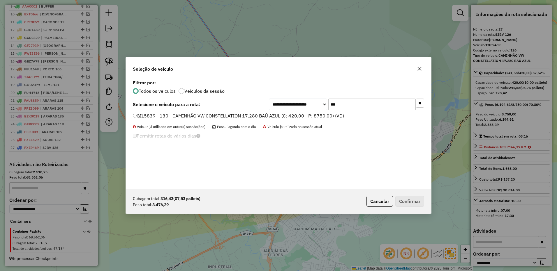
type input "***"
click at [332, 120] on div "GIL5839 - 130 - CAMINHÃO VW CONSTELLATION 17.280 BAÚ AZUL (C: 420,00 - P: 8750,…" at bounding box center [278, 119] width 298 height 12
click at [316, 113] on label "GIL5839 - 130 - CAMINHÃO VW CONSTELLATION 17.280 BAÚ AZUL (C: 420,00 - P: 8750,…" at bounding box center [238, 115] width 211 height 7
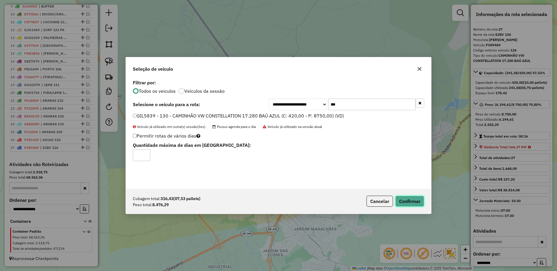
click at [400, 198] on button "Confirmar" at bounding box center [409, 201] width 29 height 11
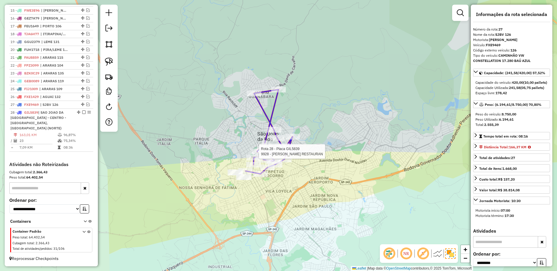
scroll to position [365, 0]
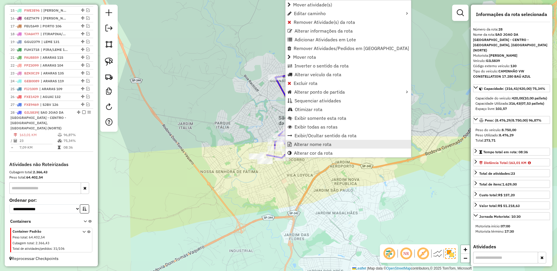
click at [306, 144] on span "Alterar nome rota" at bounding box center [313, 144] width 38 height 5
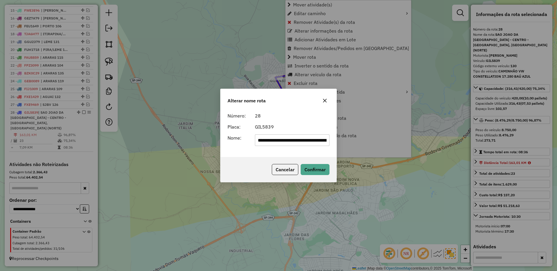
scroll to position [0, 122]
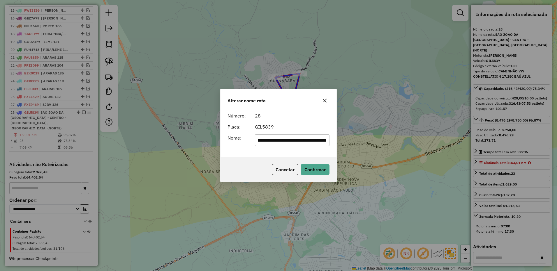
click at [292, 141] on input "**********" at bounding box center [292, 141] width 75 height 12
type input "********"
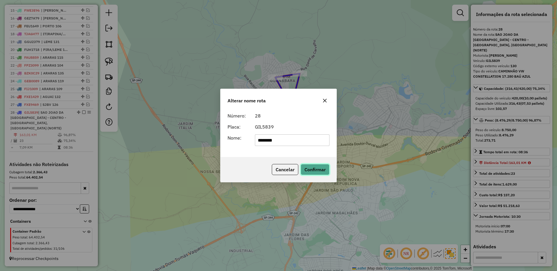
drag, startPoint x: 310, startPoint y: 168, endPoint x: 202, endPoint y: 132, distance: 114.5
click at [310, 168] on button "Confirmar" at bounding box center [314, 169] width 29 height 11
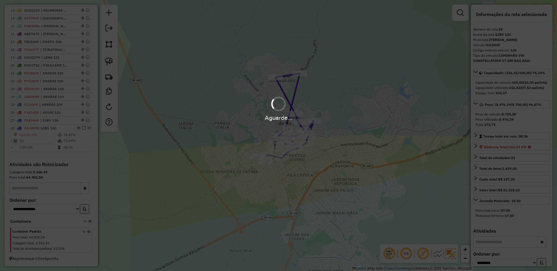
scroll to position [350, 0]
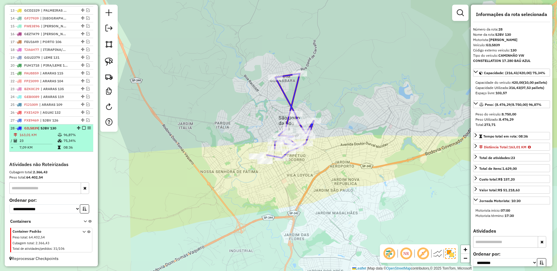
click at [82, 127] on em at bounding box center [83, 127] width 3 height 3
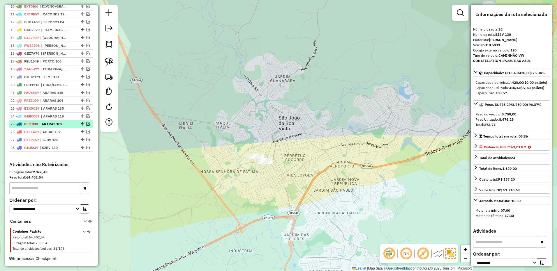
scroll to position [330, 0]
click at [86, 131] on em at bounding box center [87, 131] width 3 height 3
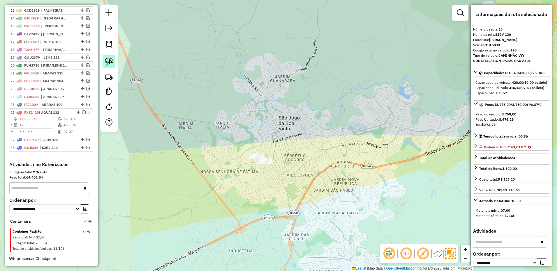
drag, startPoint x: 111, startPoint y: 59, endPoint x: 115, endPoint y: 60, distance: 4.2
click at [111, 59] on img at bounding box center [109, 62] width 8 height 8
drag, startPoint x: 258, startPoint y: 141, endPoint x: 285, endPoint y: 157, distance: 31.5
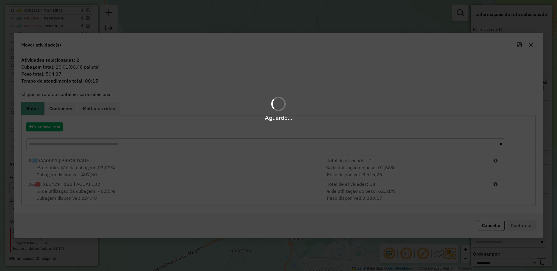
click at [422, 193] on div "Aguarde..." at bounding box center [278, 135] width 557 height 271
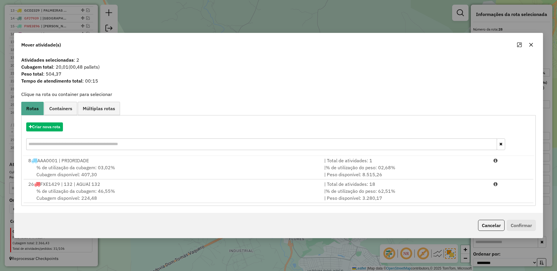
click at [423, 193] on div "| % de utilização do peso: 62,51% | Peso disponível: 3.280,17" at bounding box center [405, 195] width 169 height 14
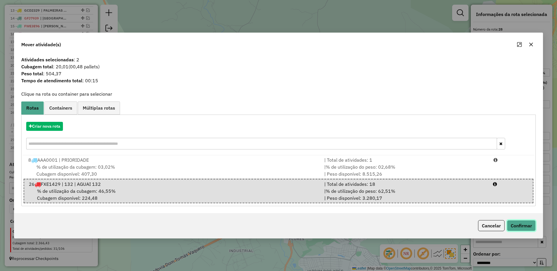
click at [518, 224] on button "Confirmar" at bounding box center [521, 225] width 29 height 11
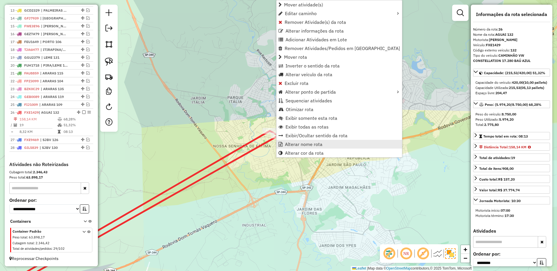
click at [298, 145] on span "Alterar nome rota" at bounding box center [304, 144] width 38 height 5
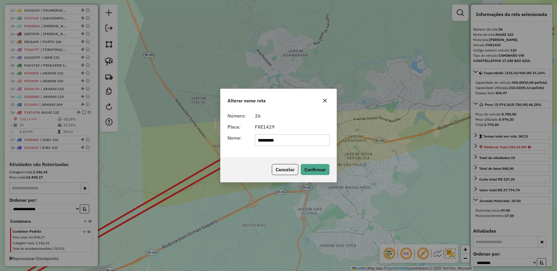
click at [271, 139] on input "*********" at bounding box center [292, 141] width 75 height 12
type input "**********"
click at [323, 164] on button "Confirmar" at bounding box center [314, 169] width 29 height 11
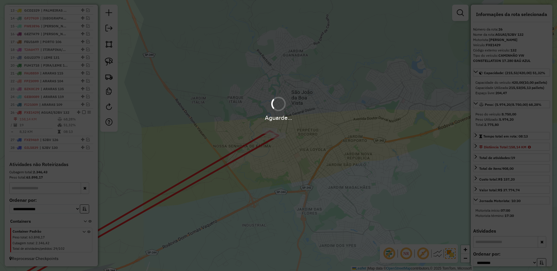
scroll to position [355, 0]
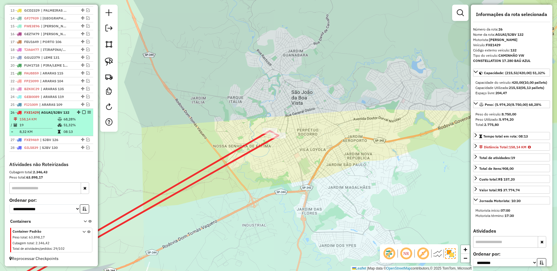
click at [82, 111] on em at bounding box center [83, 112] width 3 height 3
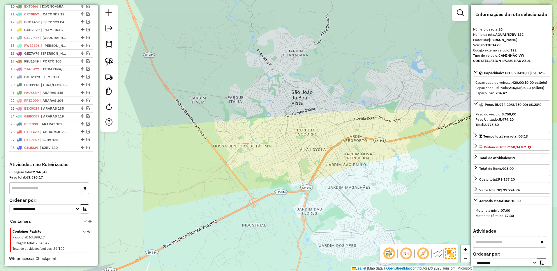
scroll to position [330, 0]
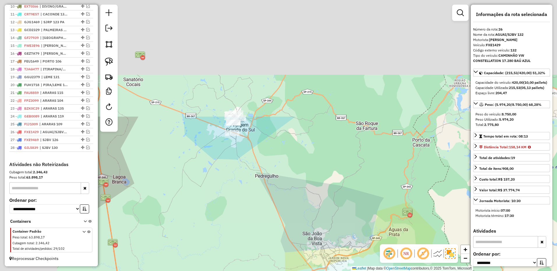
drag, startPoint x: 307, startPoint y: 206, endPoint x: 313, endPoint y: 210, distance: 6.9
click at [311, 213] on div "Janela de atendimento Grade de atendimento Capacidade Transportadoras Veículos …" at bounding box center [278, 135] width 557 height 271
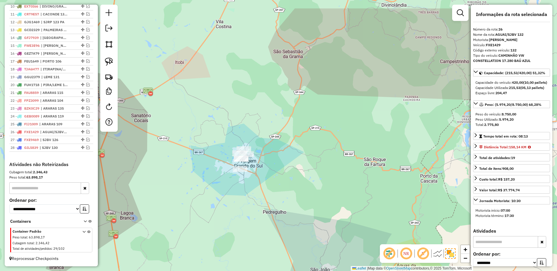
drag, startPoint x: 282, startPoint y: 119, endPoint x: 307, endPoint y: 244, distance: 127.4
click at [308, 253] on div "Janela de atendimento Grade de atendimento Capacidade Transportadoras Veículos …" at bounding box center [278, 135] width 557 height 271
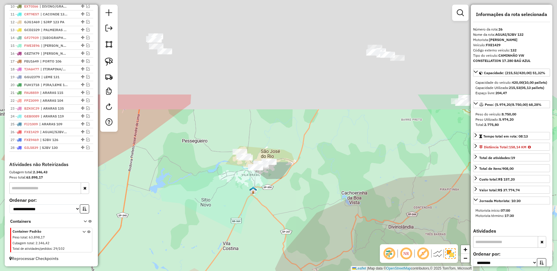
drag, startPoint x: 277, startPoint y: 244, endPoint x: 280, endPoint y: 251, distance: 7.6
click at [277, 253] on div "Janela de atendimento Grade de atendimento Capacidade Transportadoras Veículos …" at bounding box center [278, 135] width 557 height 271
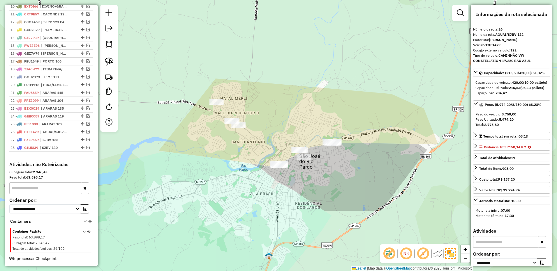
drag, startPoint x: 109, startPoint y: 59, endPoint x: 137, endPoint y: 79, distance: 34.4
click at [109, 59] on img at bounding box center [109, 62] width 8 height 8
drag, startPoint x: 282, startPoint y: 156, endPoint x: 290, endPoint y: 158, distance: 8.0
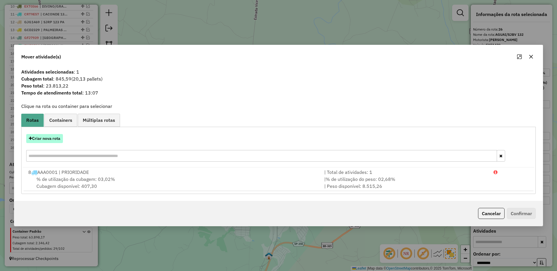
click at [49, 139] on button "Criar nova rota" at bounding box center [44, 138] width 37 height 9
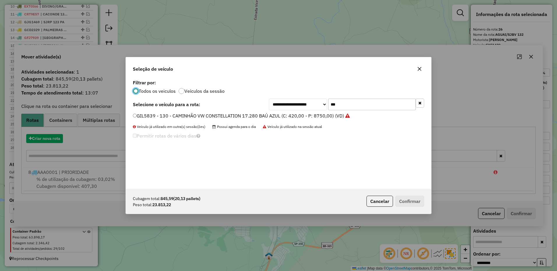
scroll to position [3, 2]
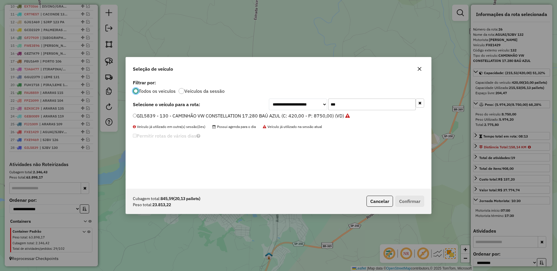
click at [348, 106] on input "***" at bounding box center [371, 105] width 87 height 12
type input "***"
drag, startPoint x: 316, startPoint y: 113, endPoint x: 351, endPoint y: 134, distance: 40.6
click at [316, 113] on label "FXJ7379 - 127 - CAMINHÃO VW CONSTELLATION 17.280 BAÚ AZUL (C: 420,00 - P: 8750,…" at bounding box center [239, 115] width 212 height 7
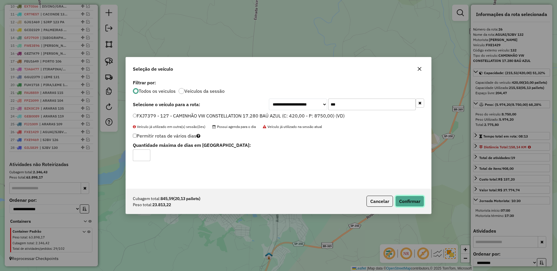
click at [407, 202] on button "Confirmar" at bounding box center [409, 201] width 29 height 11
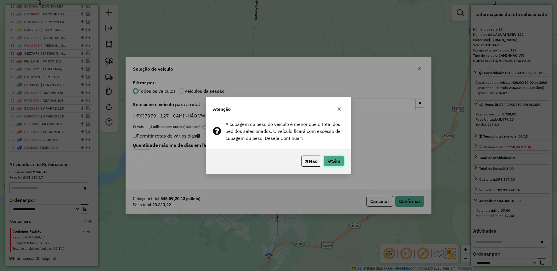
click at [337, 161] on button "Sim" at bounding box center [333, 161] width 20 height 11
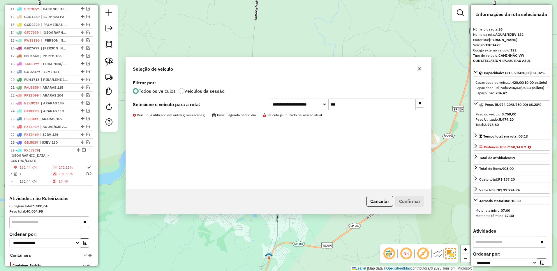
scroll to position [364, 0]
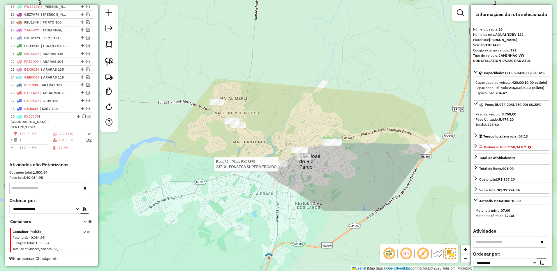
click at [282, 167] on div at bounding box center [280, 165] width 15 height 6
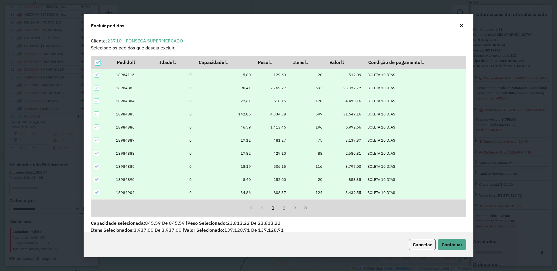
scroll to position [3, 2]
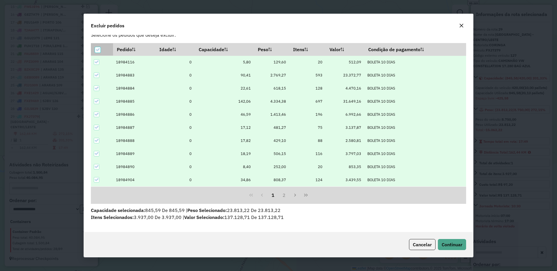
click at [100, 49] on div at bounding box center [98, 50] width 6 height 6
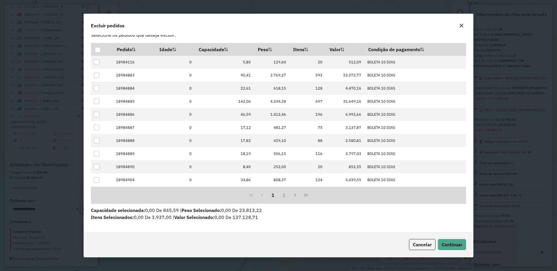
click at [458, 27] on button "button" at bounding box center [461, 25] width 9 height 9
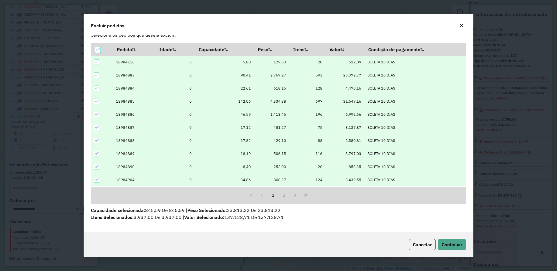
scroll to position [13, 0]
click at [99, 54] on th at bounding box center [102, 49] width 22 height 13
click at [96, 50] on icon at bounding box center [97, 50] width 4 height 3
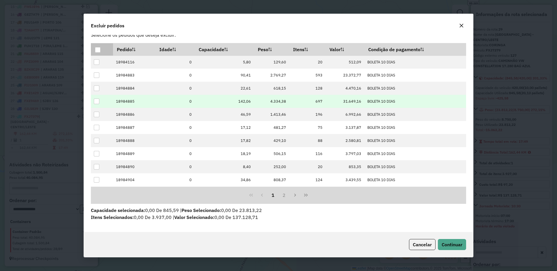
click at [96, 101] on div at bounding box center [97, 102] width 6 height 6
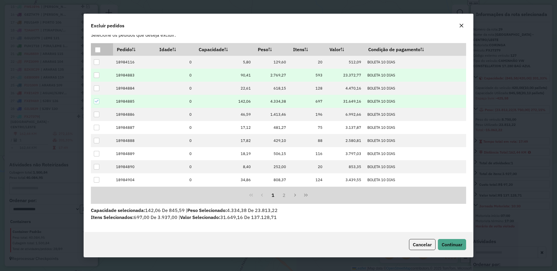
click at [97, 75] on div at bounding box center [97, 75] width 6 height 6
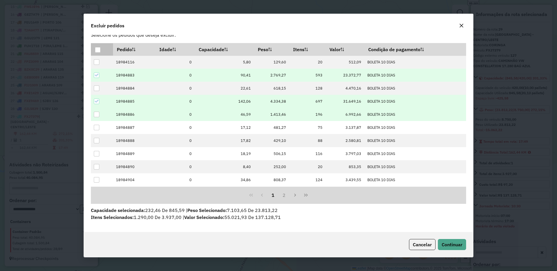
click at [96, 114] on div at bounding box center [97, 115] width 6 height 6
click at [283, 195] on button "2" at bounding box center [283, 195] width 11 height 11
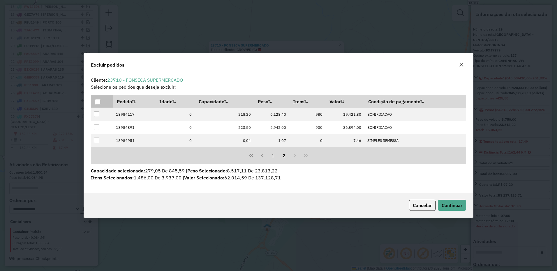
scroll to position [0, 0]
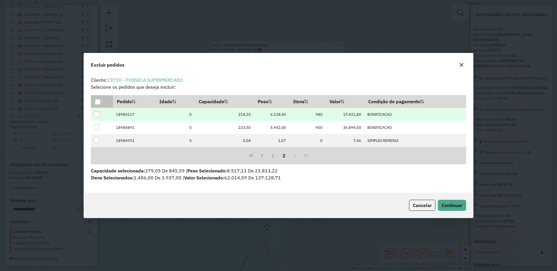
click at [98, 114] on div at bounding box center [97, 115] width 6 height 6
drag, startPoint x: 457, startPoint y: 204, endPoint x: 395, endPoint y: 188, distance: 64.3
click at [457, 204] on span "Continuar" at bounding box center [451, 206] width 21 height 6
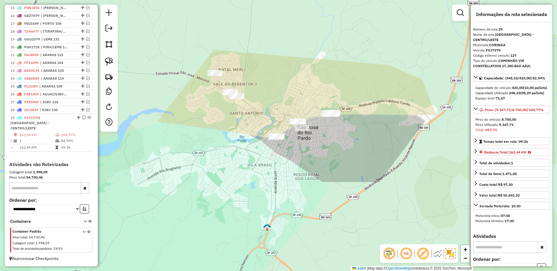
scroll to position [363, 0]
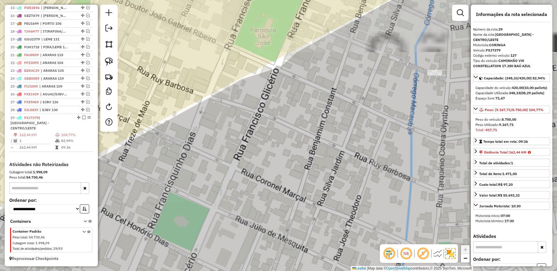
drag, startPoint x: 214, startPoint y: 161, endPoint x: 319, endPoint y: 137, distance: 107.4
click at [395, 123] on div "Janela de atendimento Grade de atendimento Capacidade Transportadoras Veículos …" at bounding box center [278, 135] width 557 height 271
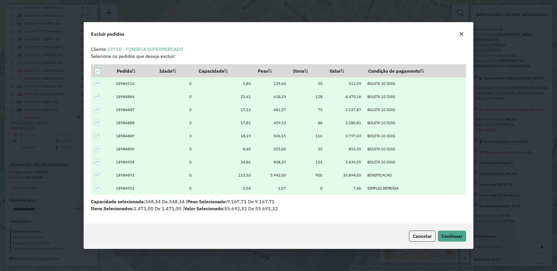
scroll to position [3, 2]
click at [96, 70] on icon at bounding box center [97, 71] width 4 height 4
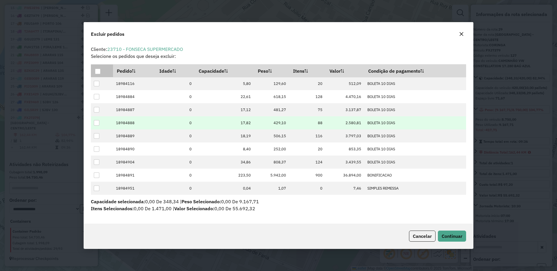
click at [96, 122] on div at bounding box center [97, 123] width 6 height 6
drag, startPoint x: 447, startPoint y: 232, endPoint x: 406, endPoint y: 215, distance: 45.0
click at [447, 232] on button "Continuar" at bounding box center [452, 236] width 28 height 11
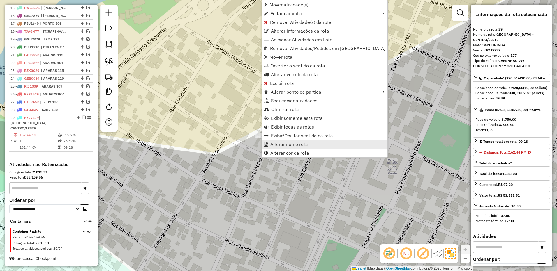
click at [277, 144] on span "Alterar nome rota" at bounding box center [289, 144] width 38 height 5
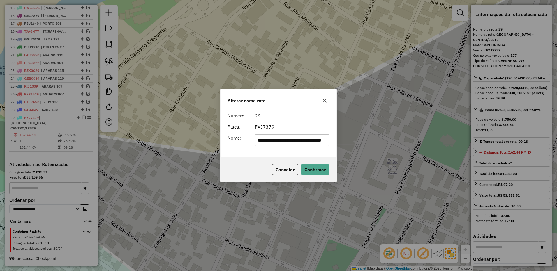
scroll to position [0, 22]
click at [277, 141] on input "**********" at bounding box center [292, 141] width 75 height 12
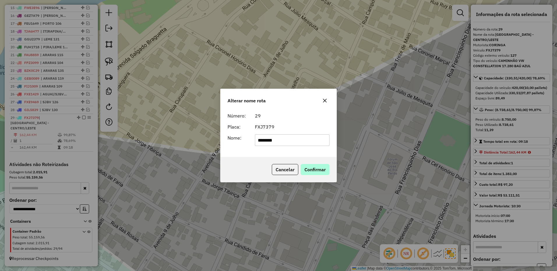
type input "********"
click at [307, 167] on button "Confirmar" at bounding box center [314, 169] width 29 height 11
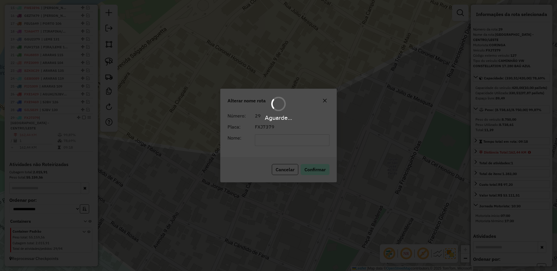
scroll to position [358, 0]
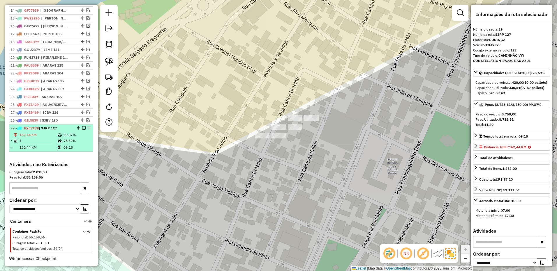
click at [82, 128] on em at bounding box center [83, 127] width 3 height 3
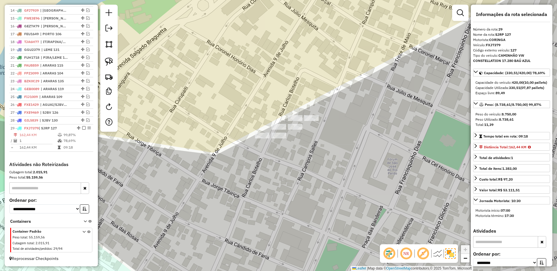
scroll to position [338, 0]
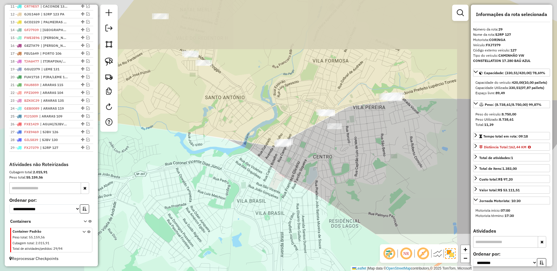
drag, startPoint x: 366, startPoint y: 152, endPoint x: 285, endPoint y: 179, distance: 85.6
click at [285, 179] on div "Janela de atendimento Grade de atendimento Capacidade Transportadoras Veículos …" at bounding box center [278, 135] width 557 height 271
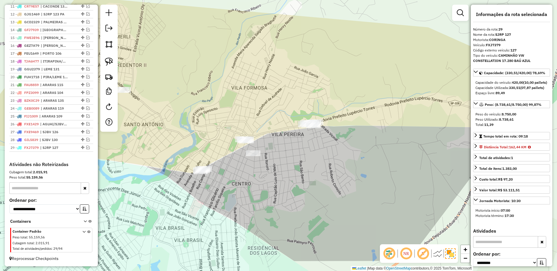
drag, startPoint x: 112, startPoint y: 63, endPoint x: 150, endPoint y: 78, distance: 40.9
click at [112, 63] on img at bounding box center [109, 62] width 8 height 8
drag, startPoint x: 265, startPoint y: 124, endPoint x: 280, endPoint y: 135, distance: 18.6
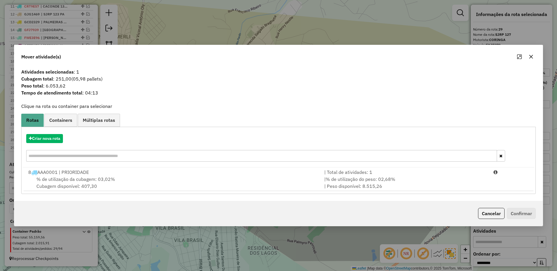
drag, startPoint x: 530, startPoint y: 57, endPoint x: 342, endPoint y: 139, distance: 205.2
click at [529, 57] on icon "button" at bounding box center [530, 56] width 5 height 5
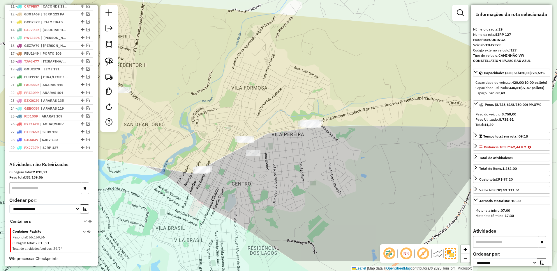
click at [257, 138] on div "Janela de atendimento Grade de atendimento Capacidade Transportadoras Veículos …" at bounding box center [278, 135] width 557 height 271
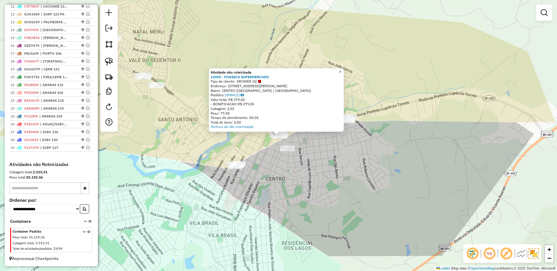
click at [341, 70] on div "Atividade não roteirizada 13455 - FONSECA SUPERMERCADO Tipo de cliente: GROWER …" at bounding box center [276, 99] width 135 height 63
click at [341, 69] on span "×" at bounding box center [340, 71] width 3 height 5
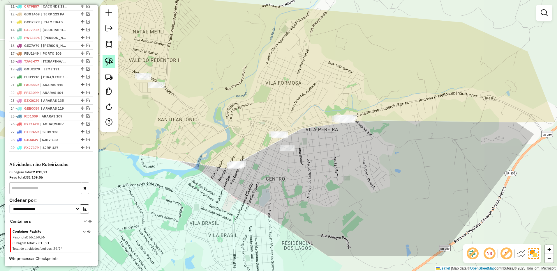
drag, startPoint x: 112, startPoint y: 62, endPoint x: 259, endPoint y: 118, distance: 157.6
click at [112, 62] on img at bounding box center [109, 62] width 8 height 8
drag, startPoint x: 271, startPoint y: 118, endPoint x: 303, endPoint y: 125, distance: 33.5
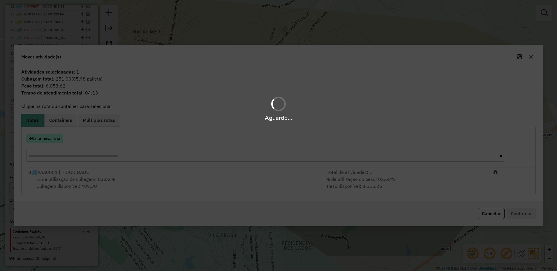
click at [48, 136] on button "Criar nova rota" at bounding box center [44, 138] width 37 height 9
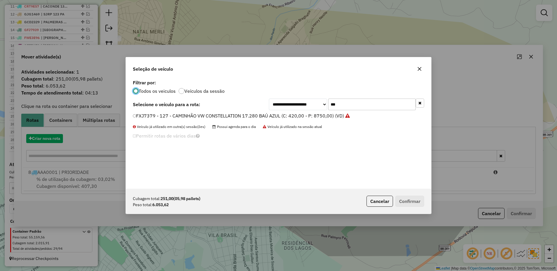
scroll to position [3, 2]
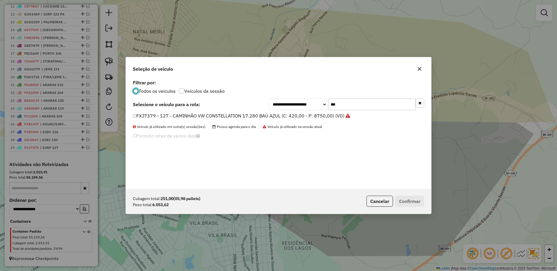
click at [356, 105] on input "***" at bounding box center [371, 105] width 87 height 12
type input "***"
click at [327, 118] on label "TJJ3J77 - 152 - CAMINHÃO VW CONSTELLATION 17.260 FACCHINI (C: 420,00 - P: 7150,…" at bounding box center [238, 115] width 210 height 7
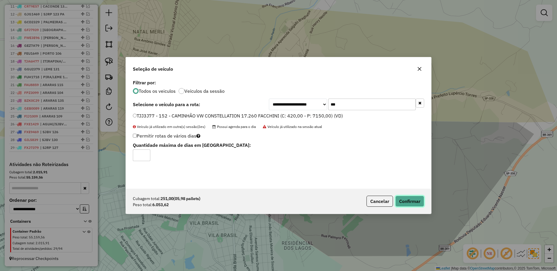
click at [416, 199] on button "Confirmar" at bounding box center [409, 201] width 29 height 11
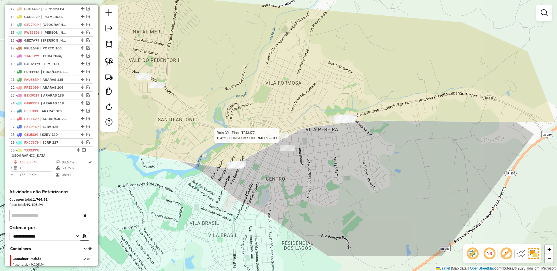
scroll to position [365, 0]
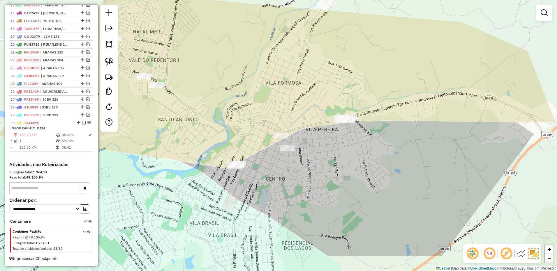
select select "**********"
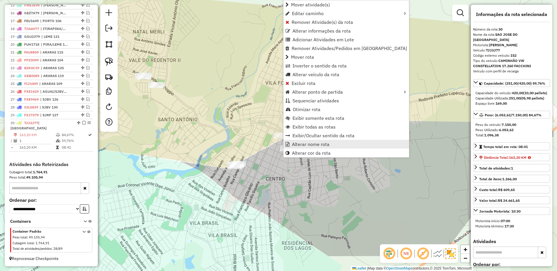
scroll to position [371, 0]
click at [297, 144] on span "Alterar nome rota" at bounding box center [311, 144] width 38 height 5
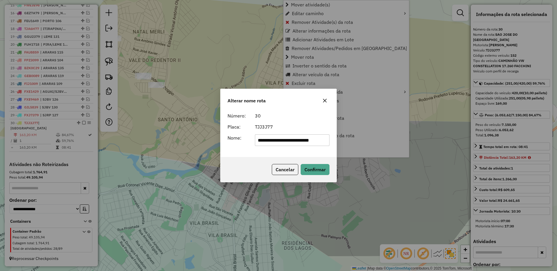
scroll to position [0, 4]
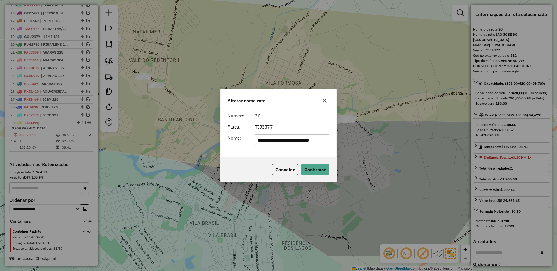
click at [274, 140] on input "**********" at bounding box center [292, 141] width 75 height 12
drag, startPoint x: 274, startPoint y: 140, endPoint x: 277, endPoint y: 138, distance: 3.8
click at [276, 139] on input "**********" at bounding box center [292, 141] width 75 height 12
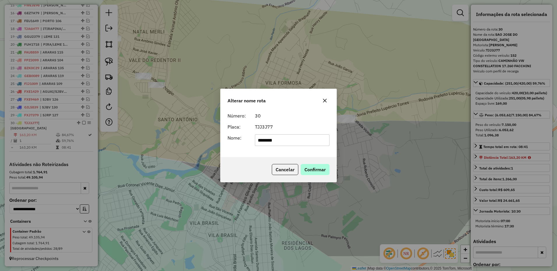
type input "********"
click at [312, 170] on button "Confirmar" at bounding box center [314, 169] width 29 height 11
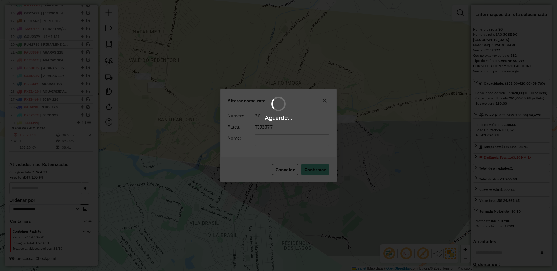
scroll to position [365, 0]
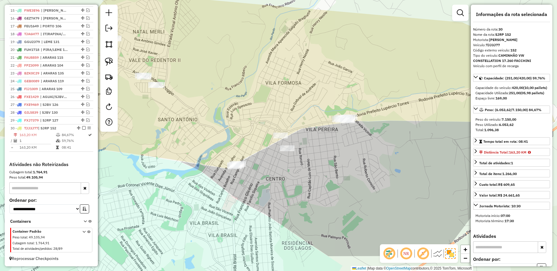
click at [82, 128] on em at bounding box center [83, 127] width 3 height 3
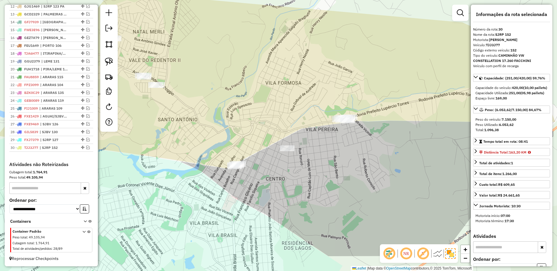
scroll to position [346, 0]
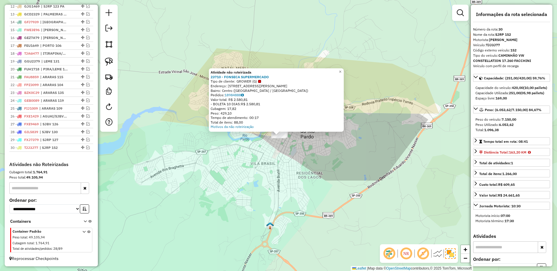
click at [387, 128] on div "Atividade não roteirizada 23710 - FONSECA SUPERMERCADO Tipo de cliente: GROWER …" at bounding box center [278, 135] width 557 height 271
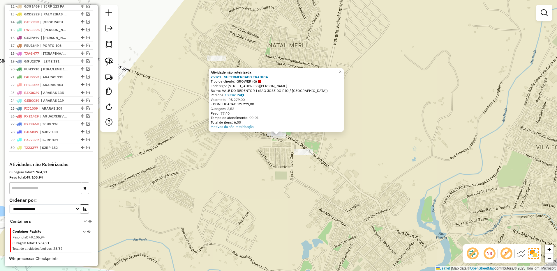
click at [344, 75] on div "Atividade não roteirizada 25323 - SUPERMERCADO TRADICA Tipo de cliente: GROWER …" at bounding box center [276, 99] width 135 height 63
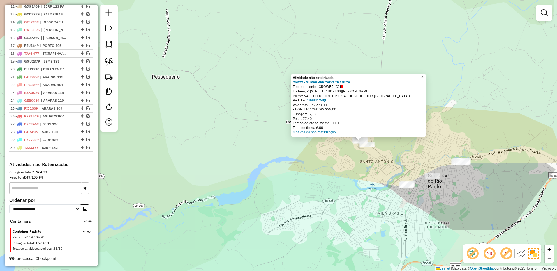
click at [423, 75] on span "×" at bounding box center [422, 77] width 3 height 5
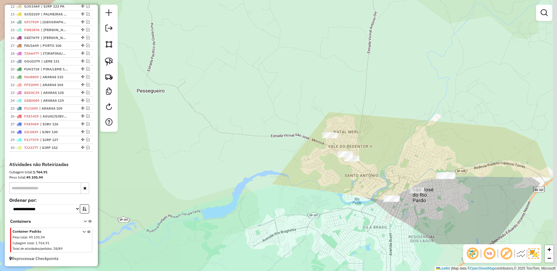
drag, startPoint x: 444, startPoint y: 100, endPoint x: 318, endPoint y: 143, distance: 133.0
click at [328, 140] on div "Janela de atendimento Grade de atendimento Capacidade Transportadoras Veículos …" at bounding box center [278, 135] width 557 height 271
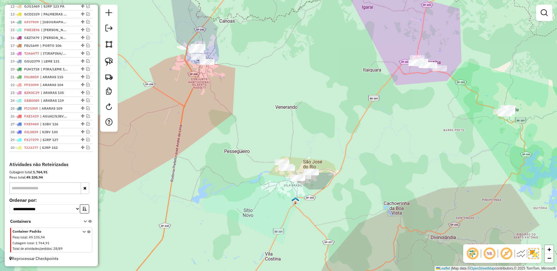
click at [404, 121] on div "Janela de atendimento Grade de atendimento Capacidade Transportadoras Veículos …" at bounding box center [278, 135] width 557 height 271
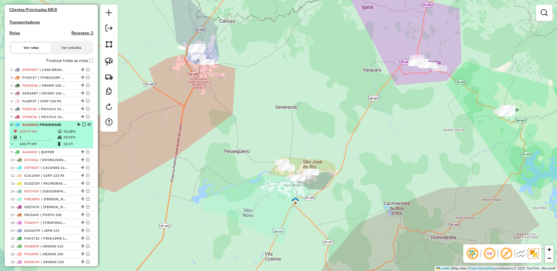
click at [58, 140] on td at bounding box center [60, 138] width 6 height 6
select select "**********"
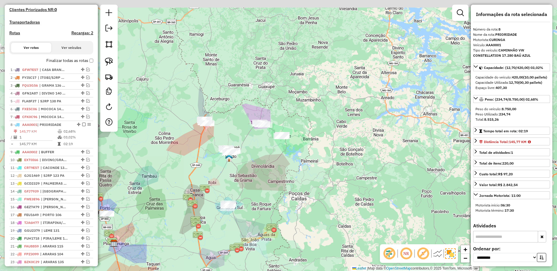
drag, startPoint x: 240, startPoint y: 143, endPoint x: 268, endPoint y: 190, distance: 54.3
click at [268, 190] on div "Janela de atendimento Grade de atendimento Capacidade Transportadoras Veículos …" at bounding box center [278, 135] width 557 height 271
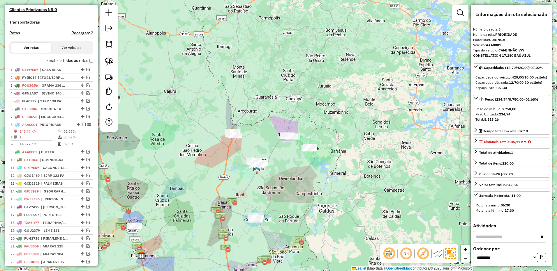
drag, startPoint x: 331, startPoint y: 180, endPoint x: 302, endPoint y: 193, distance: 31.8
click at [302, 193] on div "Janela de atendimento Grade de atendimento Capacidade Transportadoras Veículos …" at bounding box center [278, 135] width 557 height 271
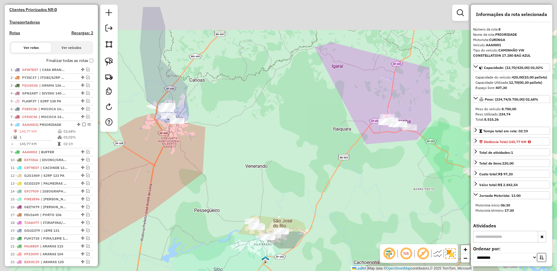
drag, startPoint x: 185, startPoint y: 139, endPoint x: 250, endPoint y: 212, distance: 97.8
click at [254, 225] on div "Janela de atendimento Grade de atendimento Capacidade Transportadoras Veículos …" at bounding box center [278, 135] width 557 height 271
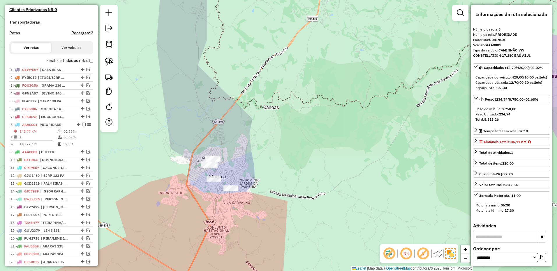
drag, startPoint x: 106, startPoint y: 63, endPoint x: 212, endPoint y: 121, distance: 120.9
click at [107, 63] on img at bounding box center [109, 62] width 8 height 8
drag, startPoint x: 225, startPoint y: 128, endPoint x: 228, endPoint y: 176, distance: 48.1
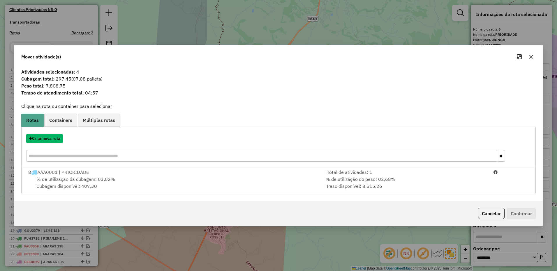
click at [55, 139] on button "Criar nova rota" at bounding box center [44, 138] width 37 height 9
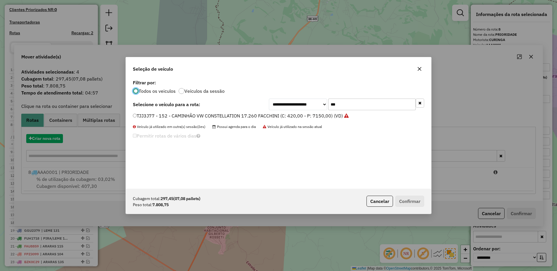
scroll to position [3, 2]
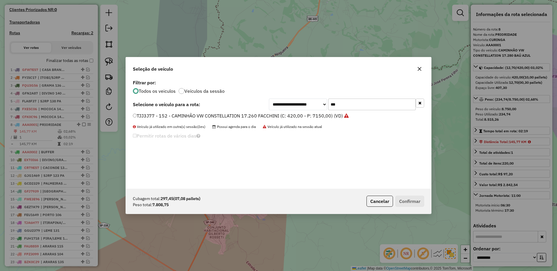
click at [353, 103] on input "***" at bounding box center [371, 105] width 87 height 12
type input "***"
drag, startPoint x: 323, startPoint y: 114, endPoint x: 328, endPoint y: 121, distance: 8.7
click at [323, 114] on label "GJH0469 - 111 - CAMINHÃO VW CONSTELLATION 17.280 BAÚ AZUL (C: 420,00 - P: 8750,…" at bounding box center [239, 115] width 213 height 7
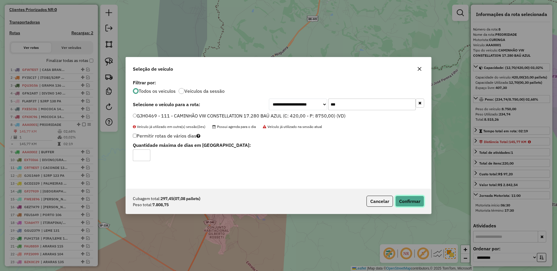
click at [406, 198] on button "Confirmar" at bounding box center [409, 201] width 29 height 11
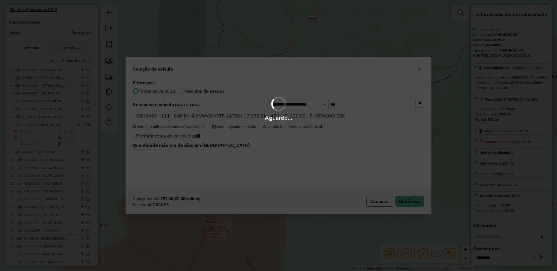
click at [211, 164] on div "**********" at bounding box center [278, 133] width 305 height 111
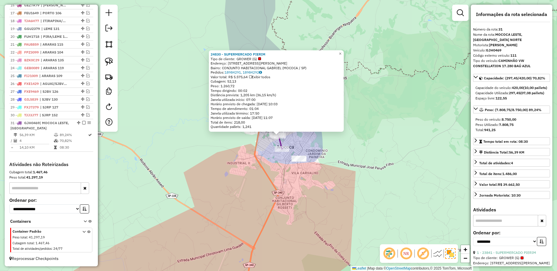
scroll to position [379, 0]
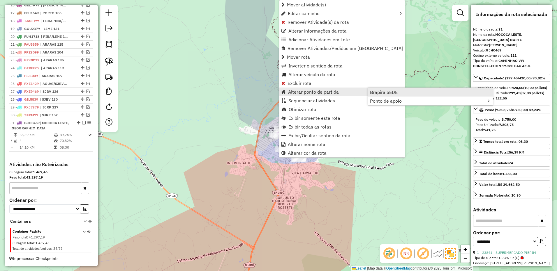
click at [389, 91] on span "Brapira SEDE" at bounding box center [384, 92] width 28 height 5
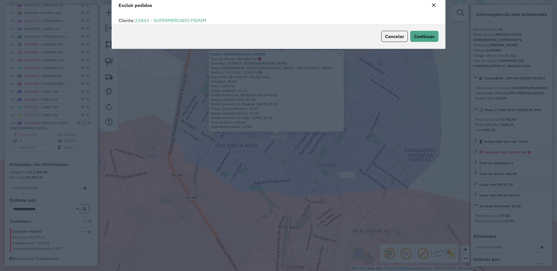
scroll to position [0, 0]
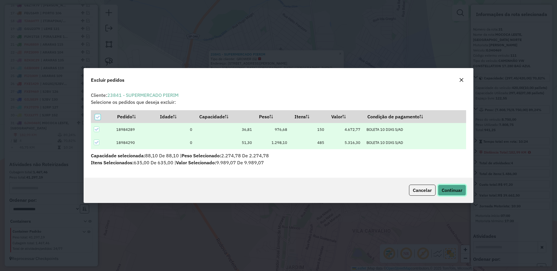
click at [456, 188] on span "Continuar" at bounding box center [451, 191] width 21 height 6
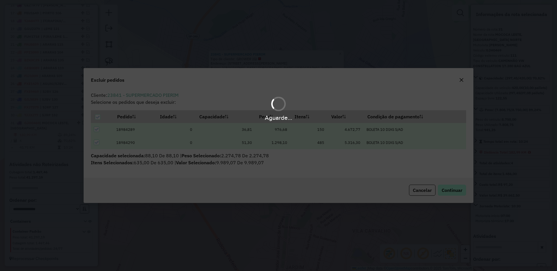
click at [448, 187] on div "Aguarde..." at bounding box center [278, 135] width 557 height 271
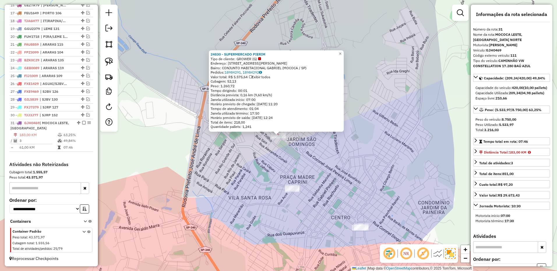
click at [310, 163] on div "24830 - SUPERMERCADO PIERIM Tipo de cliente: GROWER (G) Endereço: AV PEDRO CUNA…" at bounding box center [278, 135] width 557 height 271
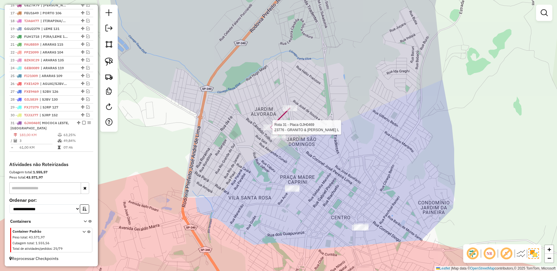
select select "**********"
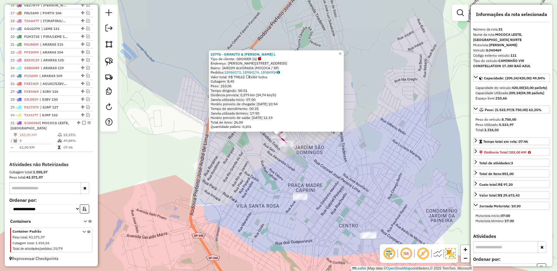
click at [367, 150] on div "23776 - GRANITO & OLIVEIRA L Tipo de cliente: GROWER (G) Endereço: R LUIZ SPINE…" at bounding box center [278, 135] width 557 height 271
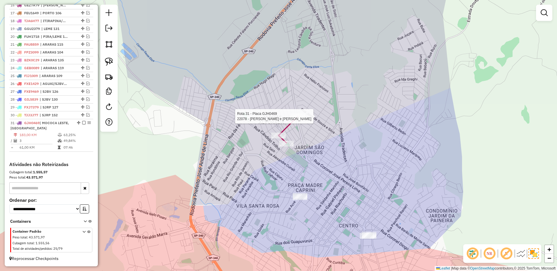
select select "**********"
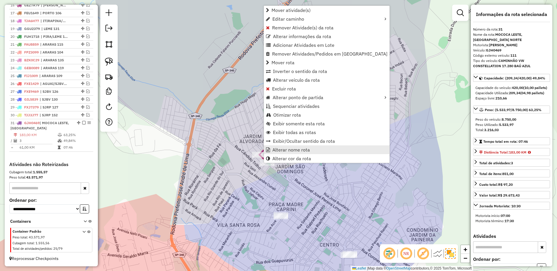
click at [296, 149] on span "Alterar nome rota" at bounding box center [291, 150] width 38 height 5
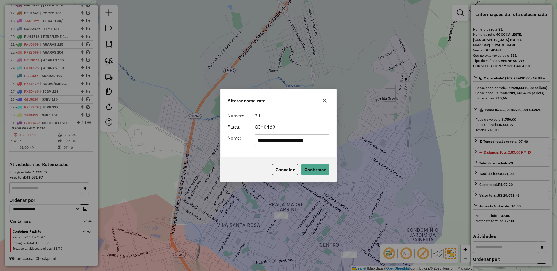
scroll to position [0, 2]
drag, startPoint x: 277, startPoint y: 139, endPoint x: 368, endPoint y: 132, distance: 91.1
click at [370, 134] on div "**********" at bounding box center [278, 135] width 557 height 271
type input "**********"
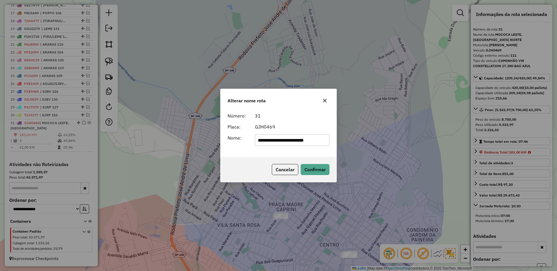
click at [314, 170] on button "Confirmar" at bounding box center [314, 169] width 29 height 11
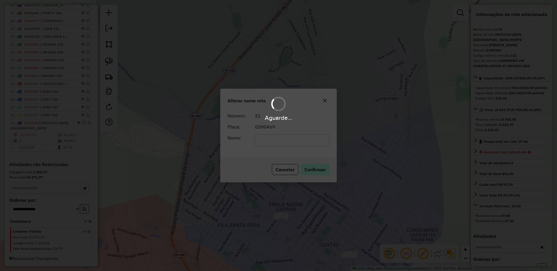
scroll to position [373, 0]
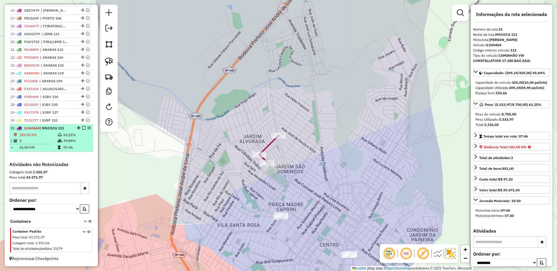
click at [82, 128] on em at bounding box center [83, 127] width 3 height 3
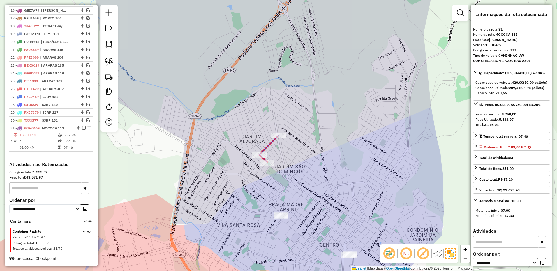
scroll to position [354, 0]
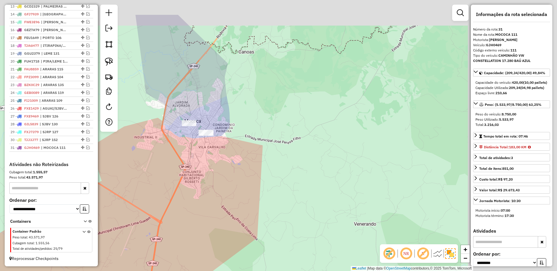
drag, startPoint x: 266, startPoint y: 139, endPoint x: 252, endPoint y: 131, distance: 16.2
click at [244, 140] on div "Janela de atendimento Grade de atendimento Capacidade Transportadoras Veículos …" at bounding box center [278, 135] width 557 height 271
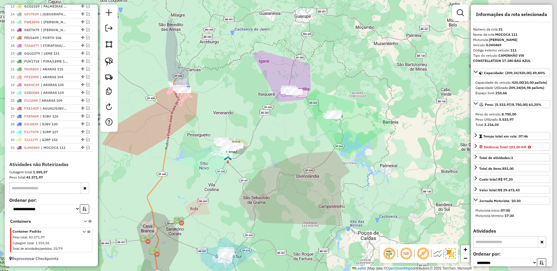
drag, startPoint x: 336, startPoint y: 151, endPoint x: 298, endPoint y: 135, distance: 41.5
click at [298, 135] on div "Janela de atendimento Grade de atendimento Capacidade Transportadoras Veículos …" at bounding box center [278, 135] width 557 height 271
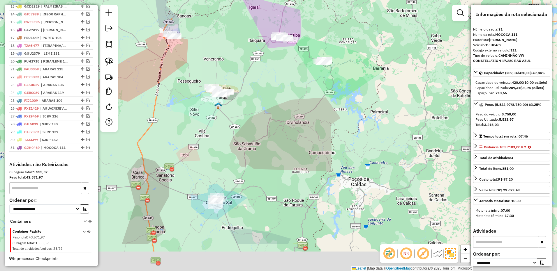
drag, startPoint x: 323, startPoint y: 143, endPoint x: 311, endPoint y: 48, distance: 96.4
click at [311, 48] on div "Janela de atendimento Grade de atendimento Capacidade Transportadoras Veículos …" at bounding box center [278, 135] width 557 height 271
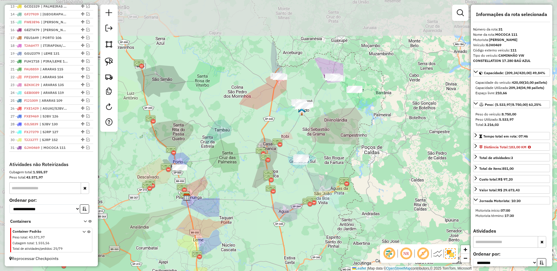
drag, startPoint x: 294, startPoint y: 99, endPoint x: 346, endPoint y: 136, distance: 63.5
click at [346, 136] on div "Janela de atendimento Grade de atendimento Capacidade Transportadoras Veículos …" at bounding box center [278, 135] width 557 height 271
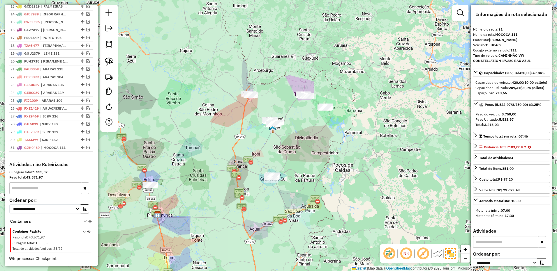
drag, startPoint x: 325, startPoint y: 135, endPoint x: 274, endPoint y: 172, distance: 63.1
click at [273, 172] on div "Janela de atendimento Grade de atendimento Capacidade Transportadoras Veículos …" at bounding box center [278, 135] width 557 height 271
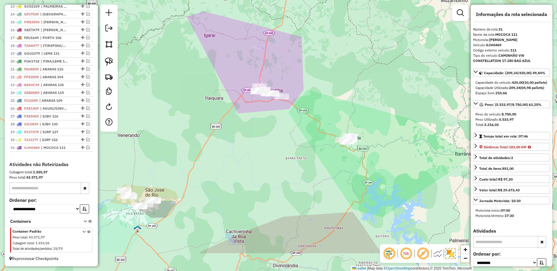
drag, startPoint x: 350, startPoint y: 123, endPoint x: 372, endPoint y: 98, distance: 34.3
click at [372, 98] on div "Janela de atendimento Grade de atendimento Capacidade Transportadoras Veículos …" at bounding box center [278, 135] width 557 height 271
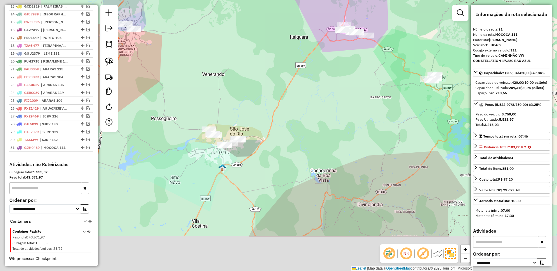
drag, startPoint x: 189, startPoint y: 134, endPoint x: 257, endPoint y: 79, distance: 87.2
click at [257, 79] on div "Janela de atendimento Grade de atendimento Capacidade Transportadoras Veículos …" at bounding box center [278, 135] width 557 height 271
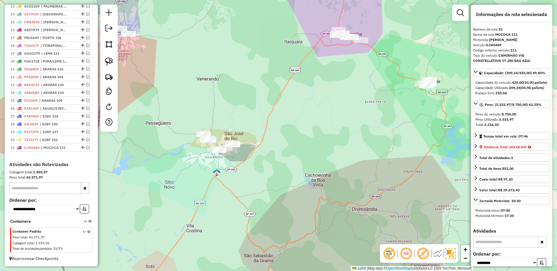
drag, startPoint x: 341, startPoint y: 106, endPoint x: 233, endPoint y: 188, distance: 135.7
click at [233, 188] on div "Janela de atendimento Grade de atendimento Capacidade Transportadoras Veículos …" at bounding box center [278, 135] width 557 height 271
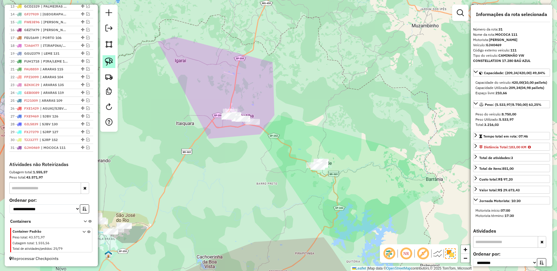
drag, startPoint x: 105, startPoint y: 63, endPoint x: 301, endPoint y: 137, distance: 209.2
click at [106, 63] on img at bounding box center [109, 62] width 8 height 8
drag, startPoint x: 335, startPoint y: 140, endPoint x: 349, endPoint y: 166, distance: 29.6
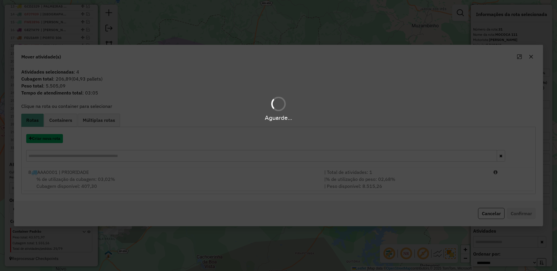
click at [58, 141] on button "Criar nova rota" at bounding box center [44, 138] width 37 height 9
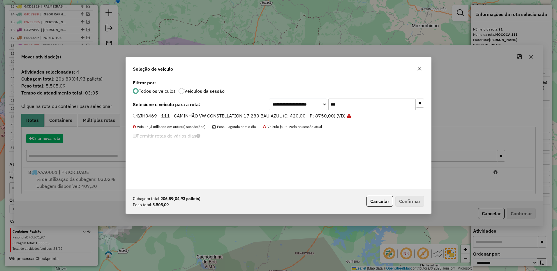
scroll to position [3, 2]
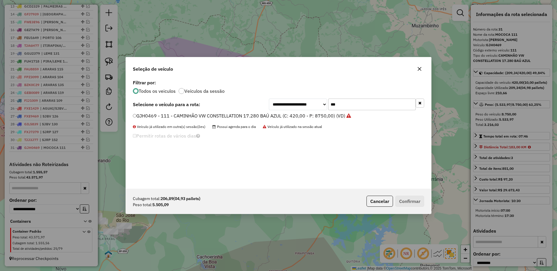
click at [349, 101] on input "***" at bounding box center [371, 105] width 87 height 12
click at [339, 103] on input "***" at bounding box center [371, 105] width 87 height 12
type input "***"
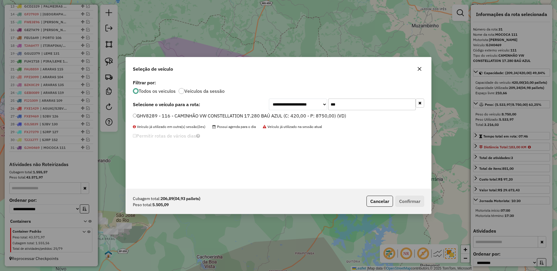
click at [322, 116] on label "GHV8289 - 116 - CAMINHÃO VW CONSTELLATION 17.280 BAÚ AZUL (C: 420,00 - P: 8750,…" at bounding box center [239, 115] width 213 height 7
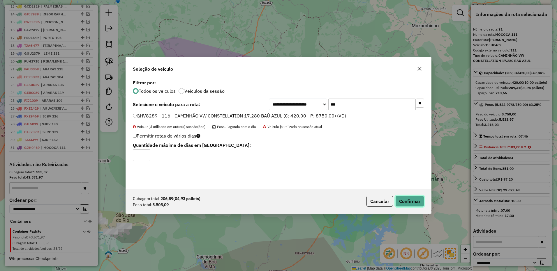
click at [404, 201] on button "Confirmar" at bounding box center [409, 201] width 29 height 11
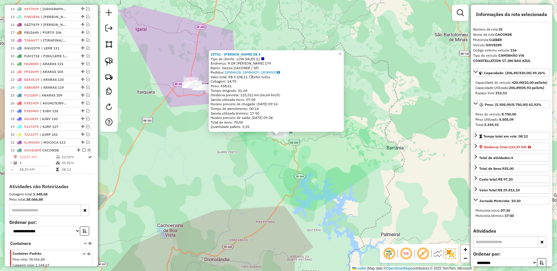
scroll to position [381, 0]
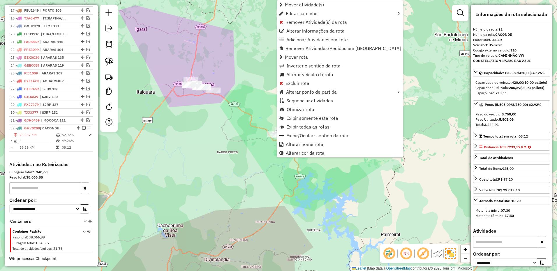
click at [301, 143] on span "Alterar nome rota" at bounding box center [305, 144] width 38 height 5
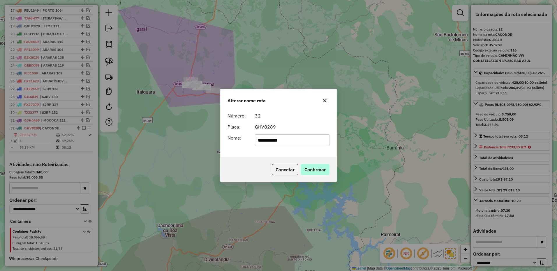
type input "**********"
click at [313, 170] on button "Confirmar" at bounding box center [314, 169] width 29 height 11
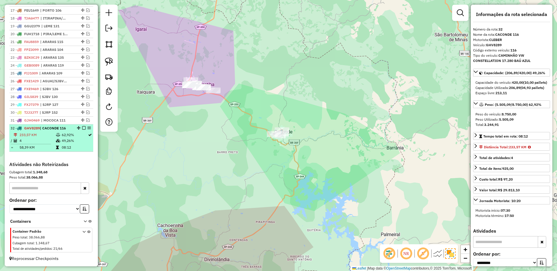
click at [82, 128] on em at bounding box center [83, 127] width 3 height 3
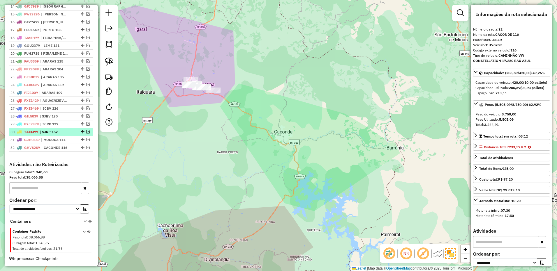
scroll to position [158, 0]
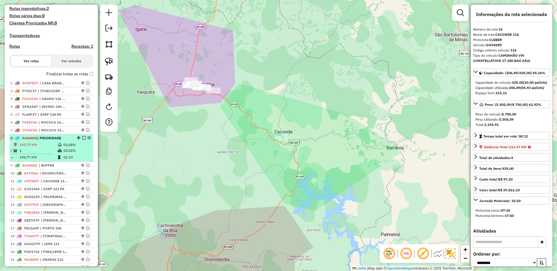
click at [63, 148] on td "02,68%" at bounding box center [77, 145] width 28 height 6
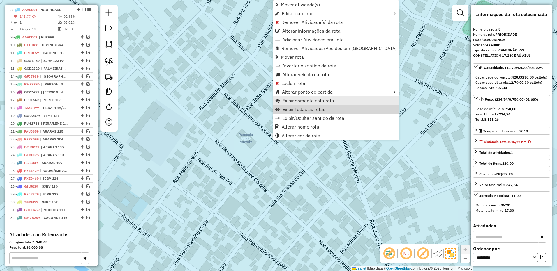
scroll to position [293, 0]
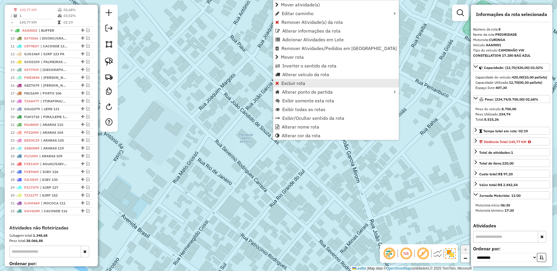
click at [296, 85] on span "Excluir rota" at bounding box center [293, 83] width 24 height 5
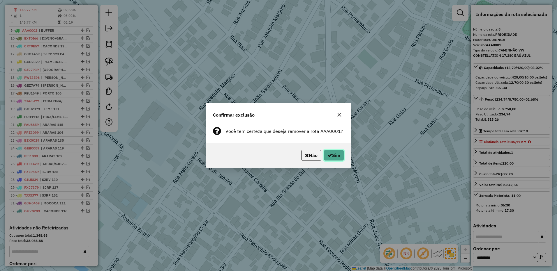
click at [329, 152] on button "Sim" at bounding box center [333, 155] width 20 height 11
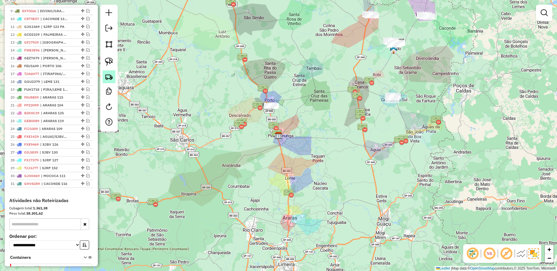
click at [112, 78] on img at bounding box center [109, 77] width 8 height 8
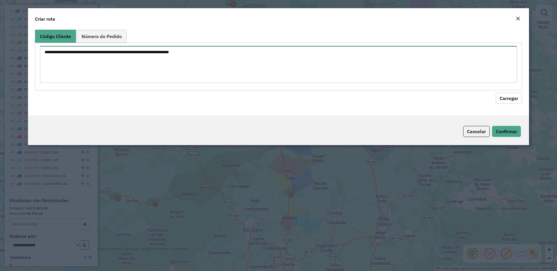
click at [338, 60] on textarea at bounding box center [278, 64] width 477 height 37
paste textarea "***** ***** ***** ***** ***** ***** ***** ***** ***** ***** *** **** **** **** …"
type textarea "***** ***** ***** ***** ***** ***** ***** ***** ***** ***** *** **** **** **** …"
click at [508, 99] on button "Carregar" at bounding box center [509, 98] width 26 height 11
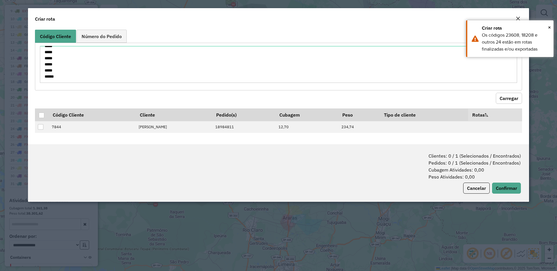
click at [519, 18] on em "Close" at bounding box center [517, 18] width 5 height 5
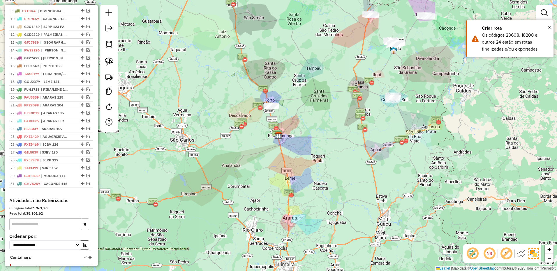
click at [549, 26] on span "×" at bounding box center [549, 27] width 3 height 6
drag, startPoint x: 422, startPoint y: 76, endPoint x: 302, endPoint y: 192, distance: 166.8
click at [302, 192] on div "Janela de atendimento Grade de atendimento Capacidade Transportadoras Veículos …" at bounding box center [278, 135] width 557 height 271
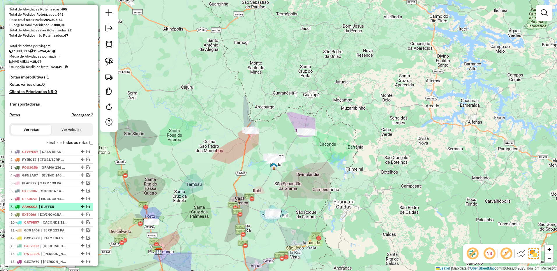
click at [86, 208] on em at bounding box center [87, 206] width 3 height 3
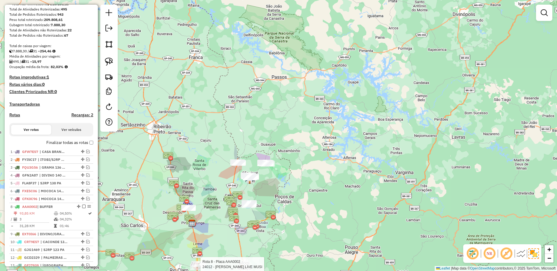
select select "**********"
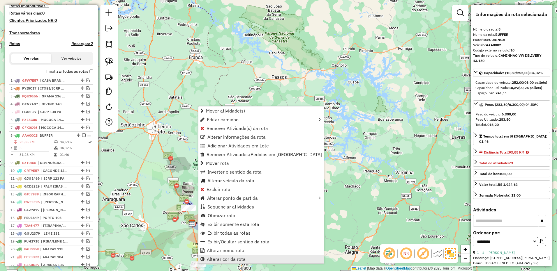
scroll to position [293, 0]
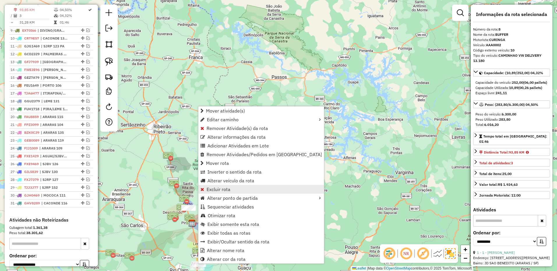
click at [222, 187] on span "Excluir rota" at bounding box center [218, 189] width 24 height 5
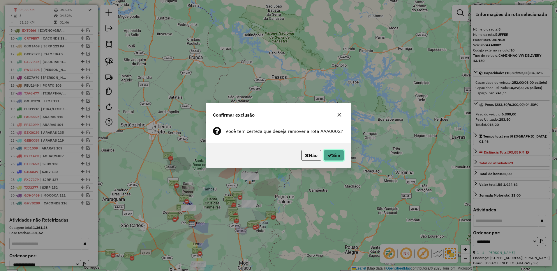
click at [336, 155] on button "Sim" at bounding box center [333, 155] width 20 height 11
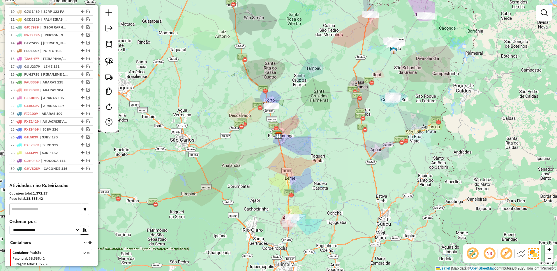
scroll to position [286, 0]
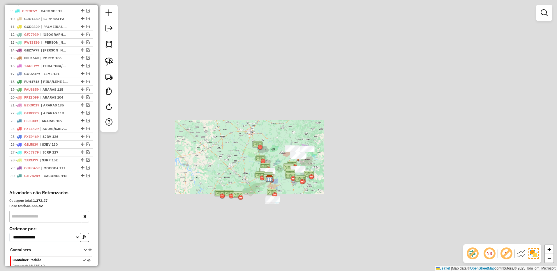
drag, startPoint x: 405, startPoint y: 148, endPoint x: 348, endPoint y: 181, distance: 65.8
click at [348, 181] on div "Janela de atendimento Grade de atendimento Capacidade Transportadoras Veículos …" at bounding box center [278, 135] width 557 height 271
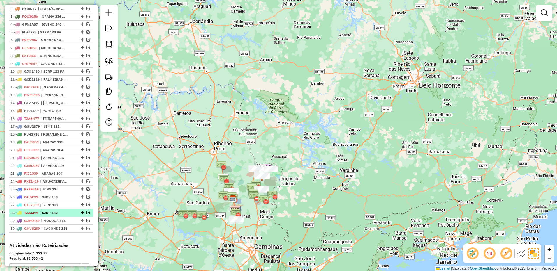
scroll to position [319, 0]
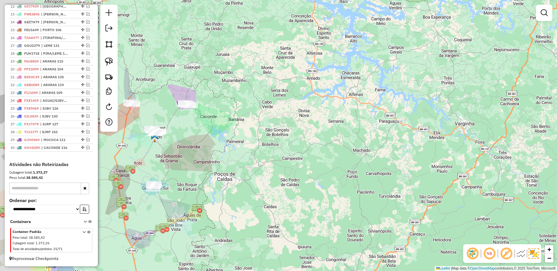
drag, startPoint x: 271, startPoint y: 173, endPoint x: 330, endPoint y: 217, distance: 73.0
click at [330, 217] on div "Janela de atendimento Grade de atendimento Capacidade Transportadoras Veículos …" at bounding box center [278, 135] width 557 height 271
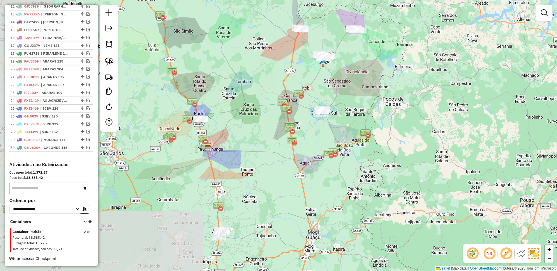
drag, startPoint x: 237, startPoint y: 225, endPoint x: 347, endPoint y: 106, distance: 162.2
click at [347, 106] on div "Janela de atendimento Grade de atendimento Capacidade Transportadoras Veículos …" at bounding box center [278, 135] width 557 height 271
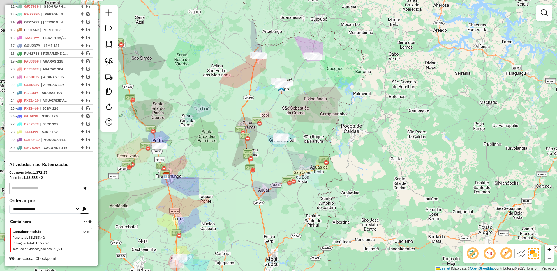
drag, startPoint x: 270, startPoint y: 176, endPoint x: 229, endPoint y: 203, distance: 49.7
click at [229, 203] on div "Janela de atendimento Grade de atendimento Capacidade Transportadoras Veículos …" at bounding box center [278, 135] width 557 height 271
click at [271, 190] on div "Janela de atendimento Grade de atendimento Capacidade Transportadoras Veículos …" at bounding box center [278, 135] width 557 height 271
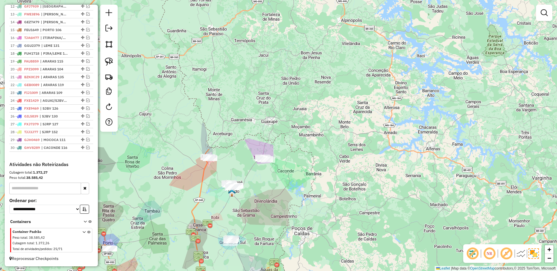
drag, startPoint x: 313, startPoint y: 109, endPoint x: 290, endPoint y: 154, distance: 50.1
click at [290, 154] on div "Janela de atendimento Grade de atendimento Capacidade Transportadoras Veículos …" at bounding box center [278, 135] width 557 height 271
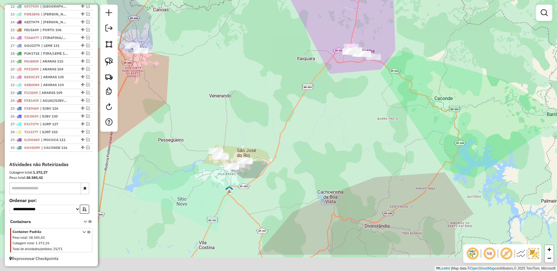
drag, startPoint x: 293, startPoint y: 234, endPoint x: 293, endPoint y: 149, distance: 85.3
click at [295, 147] on div "Janela de atendimento Grade de atendimento Capacidade Transportadoras Veículos …" at bounding box center [278, 135] width 557 height 271
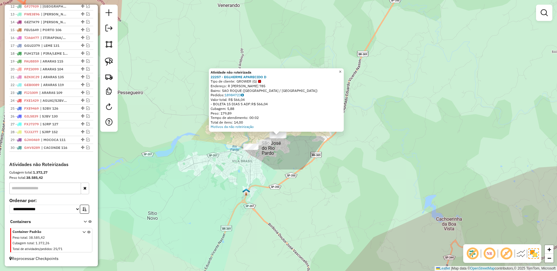
click at [344, 71] on link "×" at bounding box center [340, 71] width 7 height 7
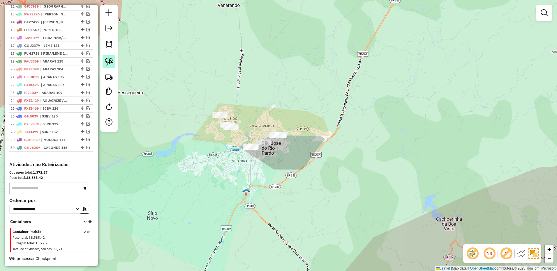
click at [107, 59] on img at bounding box center [109, 62] width 8 height 8
drag, startPoint x: 292, startPoint y: 128, endPoint x: 306, endPoint y: 144, distance: 21.0
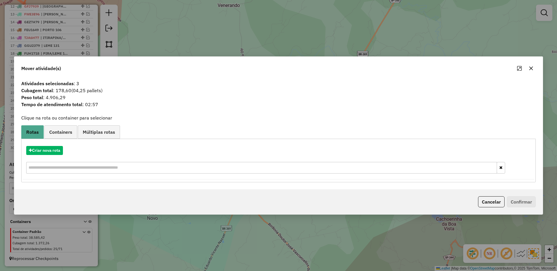
drag, startPoint x: 530, startPoint y: 66, endPoint x: 204, endPoint y: 67, distance: 326.4
click at [528, 67] on button "button" at bounding box center [530, 68] width 9 height 9
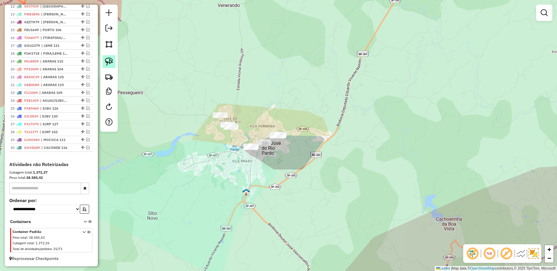
click at [115, 59] on link at bounding box center [108, 61] width 13 height 13
drag, startPoint x: 227, startPoint y: 119, endPoint x: 247, endPoint y: 134, distance: 24.8
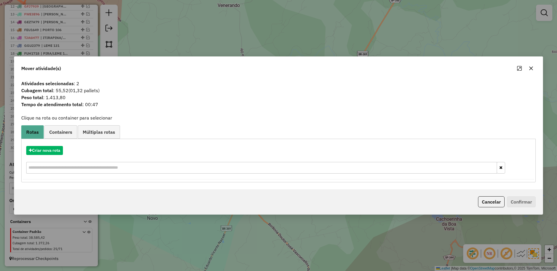
click at [533, 69] on icon "button" at bounding box center [530, 68] width 5 height 5
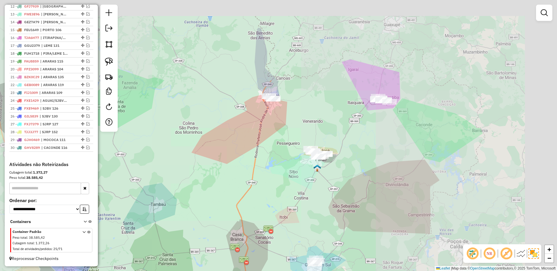
drag, startPoint x: 409, startPoint y: 117, endPoint x: 372, endPoint y: 153, distance: 51.9
click at [368, 155] on div "Janela de atendimento Grade de atendimento Capacidade Transportadoras Veículos …" at bounding box center [278, 135] width 557 height 271
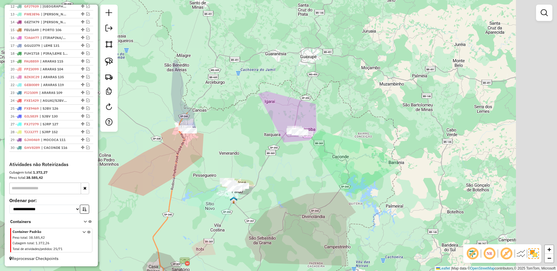
drag, startPoint x: 379, startPoint y: 144, endPoint x: 305, endPoint y: 149, distance: 73.5
click at [321, 153] on div "Janela de atendimento Grade de atendimento Capacidade Transportadoras Veículos …" at bounding box center [278, 135] width 557 height 271
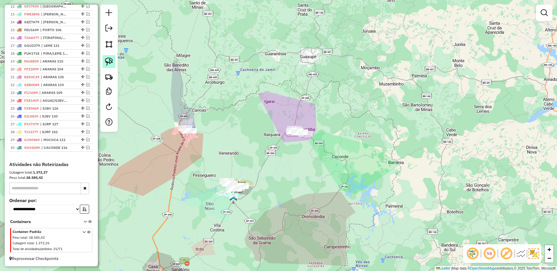
click at [113, 60] on img at bounding box center [109, 62] width 8 height 8
drag, startPoint x: 291, startPoint y: 107, endPoint x: 340, endPoint y: 128, distance: 53.5
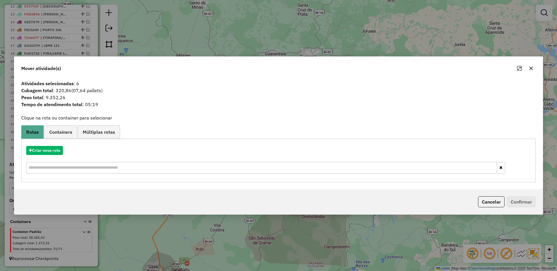
click at [530, 69] on icon "button" at bounding box center [530, 68] width 5 height 5
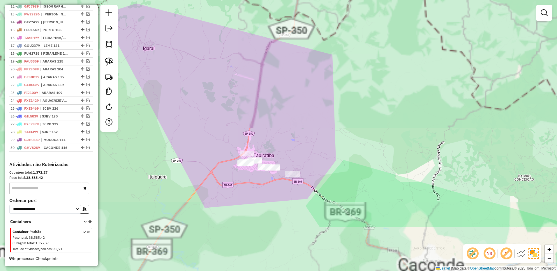
drag, startPoint x: 262, startPoint y: 165, endPoint x: 353, endPoint y: 92, distance: 116.4
click at [371, 90] on div "Janela de atendimento Grade de atendimento Capacidade Transportadoras Veículos …" at bounding box center [278, 135] width 557 height 271
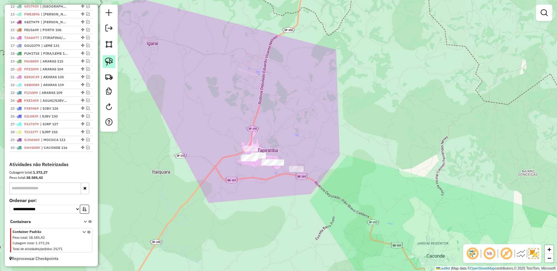
click at [115, 57] on link at bounding box center [108, 61] width 13 height 13
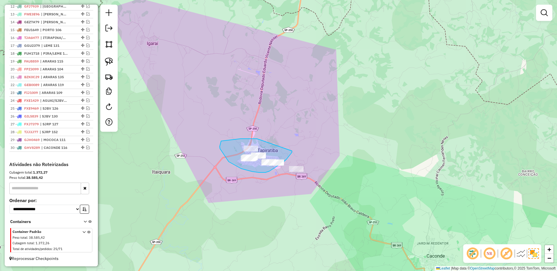
drag, startPoint x: 252, startPoint y: 139, endPoint x: 292, endPoint y: 151, distance: 42.0
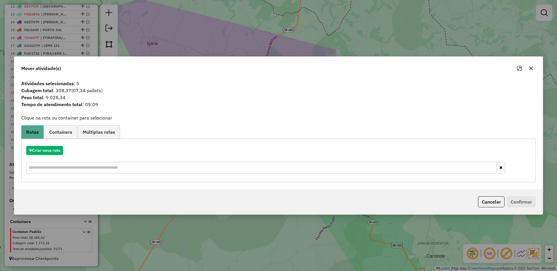
drag, startPoint x: 532, startPoint y: 70, endPoint x: 423, endPoint y: 70, distance: 109.5
click at [532, 70] on icon "button" at bounding box center [531, 69] width 4 height 4
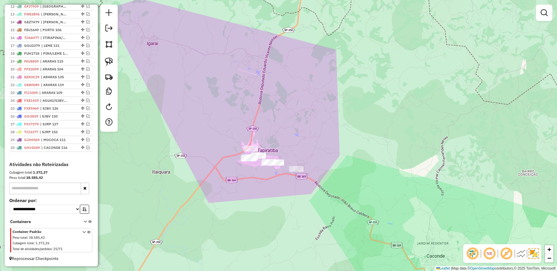
click at [116, 61] on div at bounding box center [108, 68] width 17 height 127
click at [107, 58] on img at bounding box center [109, 62] width 8 height 8
drag, startPoint x: 300, startPoint y: 152, endPoint x: 345, endPoint y: 185, distance: 55.8
click icon "button"
drag, startPoint x: 429, startPoint y: 130, endPoint x: 312, endPoint y: 89, distance: 124.1
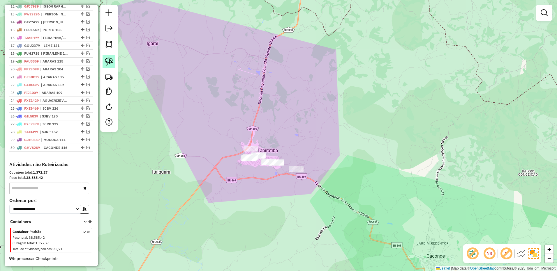
click at [312, 89] on div "Janela de atendimento Grade de atendimento Capacidade Transportadoras Veículos …" at bounding box center [278, 135] width 557 height 271
click at [111, 59] on img at bounding box center [109, 62] width 8 height 8
drag, startPoint x: 204, startPoint y: 127, endPoint x: 253, endPoint y: 178, distance: 71.3
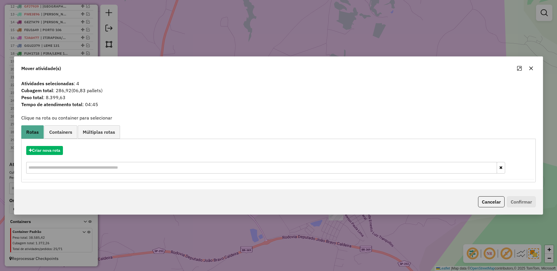
click at [46, 150] on hb-app "Aguarde... Pop-up bloqueado! Seu navegador bloqueou automáticamente a abertura …" at bounding box center [278, 135] width 557 height 271
click at [47, 150] on button "Criar nova rota" at bounding box center [44, 150] width 37 height 9
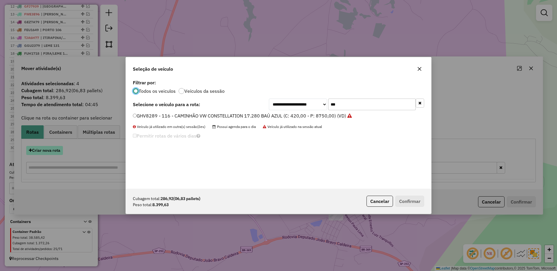
scroll to position [3, 2]
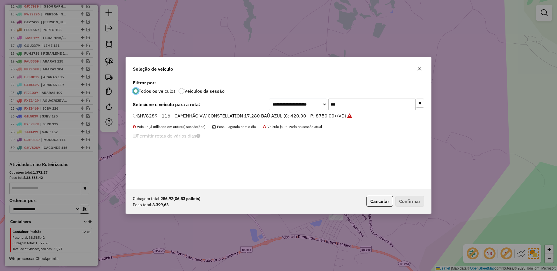
click at [351, 102] on input "***" at bounding box center [371, 105] width 87 height 12
click at [416, 68] on button "button" at bounding box center [419, 68] width 9 height 9
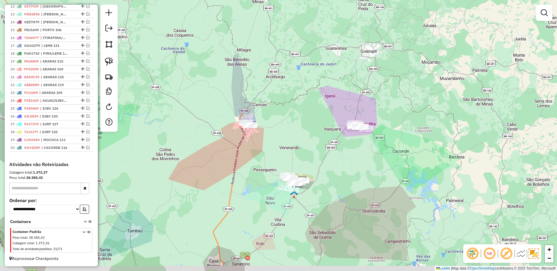
drag, startPoint x: 395, startPoint y: 175, endPoint x: 380, endPoint y: 135, distance: 42.9
click at [392, 127] on div "Janela de atendimento Grade de atendimento Capacidade Transportadoras Veículos …" at bounding box center [278, 135] width 557 height 271
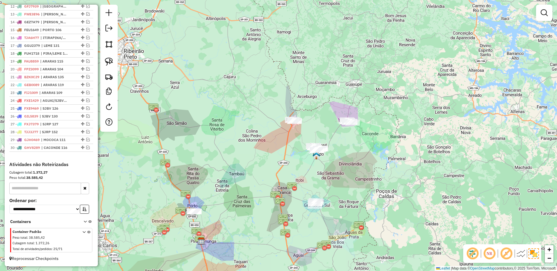
drag, startPoint x: 380, startPoint y: 155, endPoint x: 380, endPoint y: 152, distance: 3.5
click at [380, 152] on div "Janela de atendimento Grade de atendimento Capacidade Transportadoras Veículos …" at bounding box center [278, 135] width 557 height 271
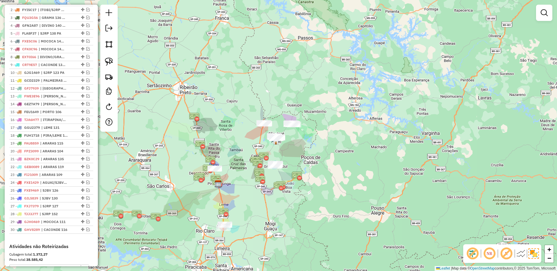
scroll to position [174, 0]
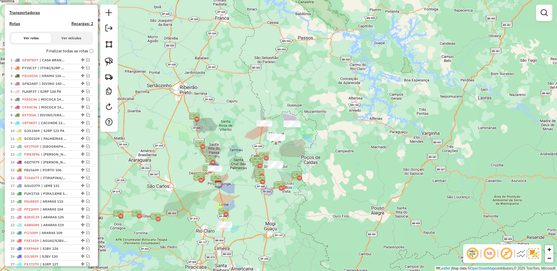
click at [109, 31] on em at bounding box center [108, 28] width 7 height 7
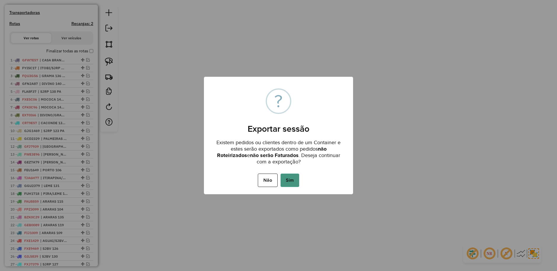
click at [290, 179] on button "Sim" at bounding box center [289, 180] width 19 height 13
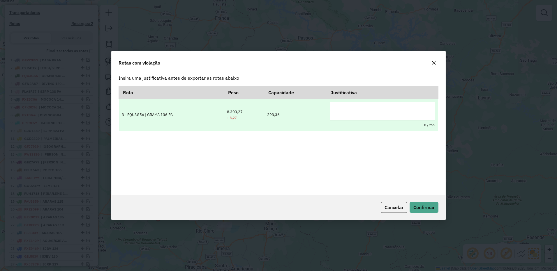
drag, startPoint x: 372, startPoint y: 121, endPoint x: 374, endPoint y: 112, distance: 8.5
click at [372, 121] on div "0 / 255" at bounding box center [382, 115] width 105 height 26
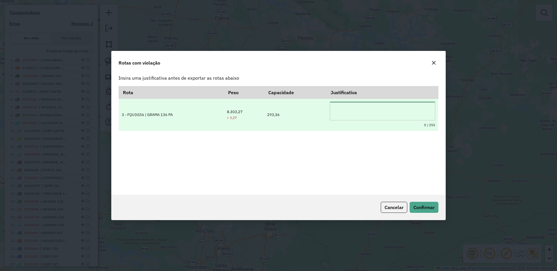
click at [374, 112] on textarea at bounding box center [382, 111] width 105 height 19
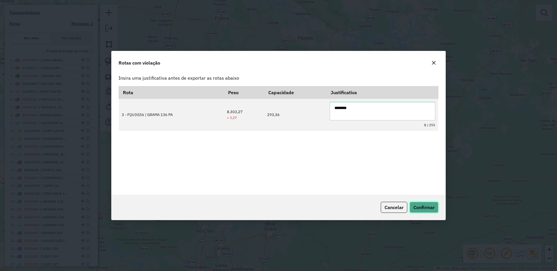
click at [425, 206] on span "Confirmar" at bounding box center [423, 208] width 21 height 6
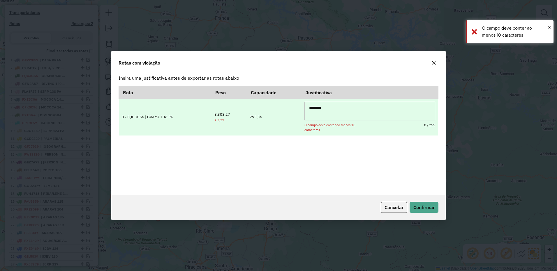
click at [350, 112] on textarea "********" at bounding box center [369, 111] width 130 height 19
click at [350, 111] on textarea "********" at bounding box center [369, 111] width 130 height 19
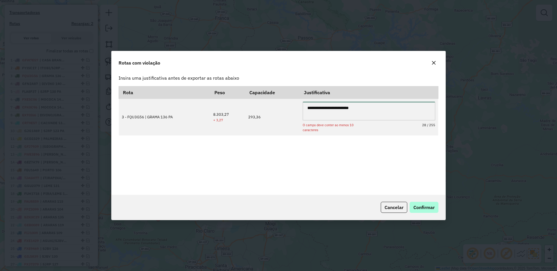
type textarea "**********"
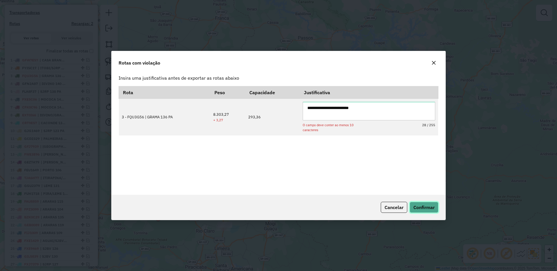
click at [419, 206] on span "Confirmar" at bounding box center [423, 208] width 21 height 6
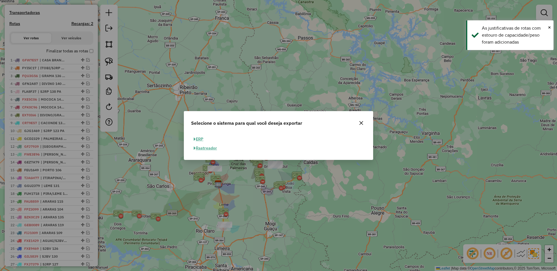
click at [198, 139] on button "ERP" at bounding box center [198, 139] width 15 height 9
select select "**"
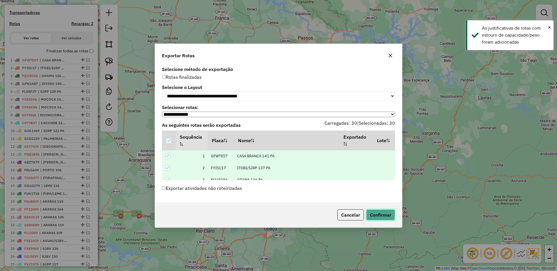
click at [381, 212] on button "Confirmar" at bounding box center [380, 215] width 29 height 11
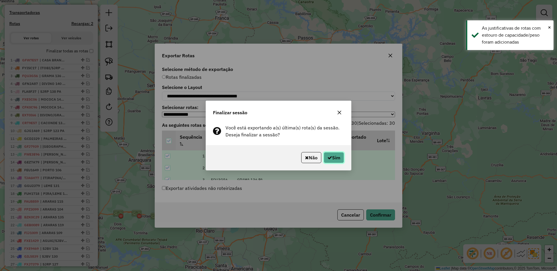
click at [330, 154] on button "Sim" at bounding box center [333, 157] width 20 height 11
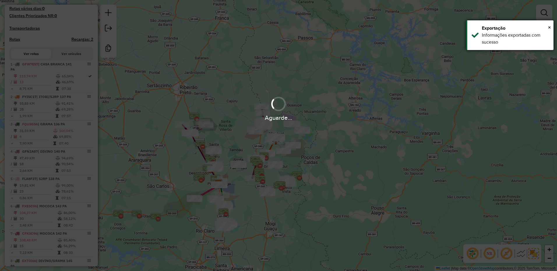
scroll to position [189, 0]
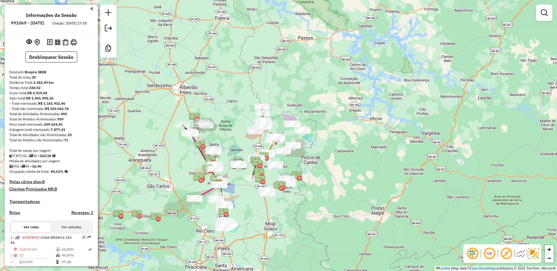
drag, startPoint x: 56, startPoint y: 50, endPoint x: 62, endPoint y: 51, distance: 5.7
click at [56, 45] on img at bounding box center [58, 43] width 6 height 6
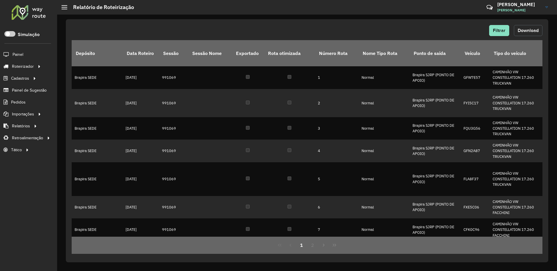
click at [534, 28] on span "Download" at bounding box center [527, 30] width 21 height 5
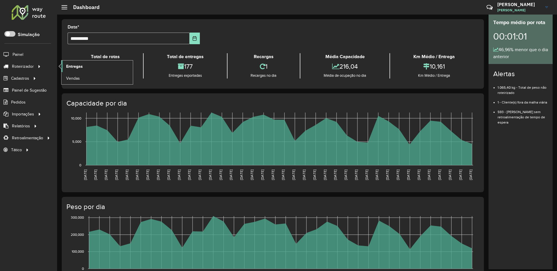
click at [78, 67] on span "Entregas" at bounding box center [74, 66] width 17 height 6
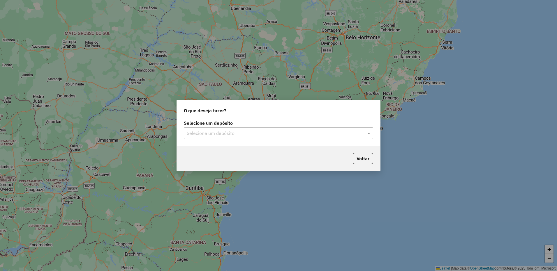
click at [237, 135] on input "text" at bounding box center [273, 133] width 172 height 7
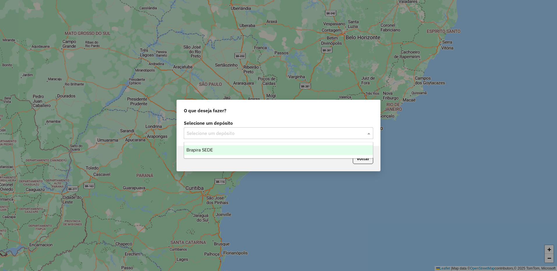
click at [213, 149] on span "Brapira SEDE" at bounding box center [199, 150] width 26 height 5
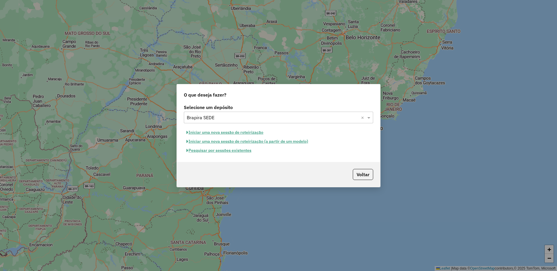
click at [244, 153] on button "Pesquisar por sessões existentes" at bounding box center [219, 150] width 70 height 9
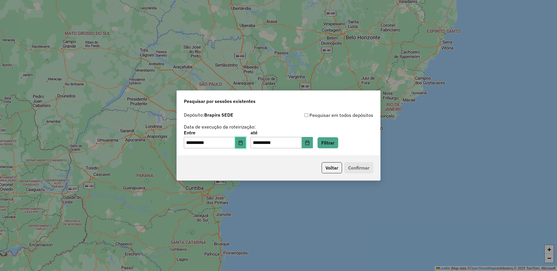
click at [245, 146] on button "Choose Date" at bounding box center [240, 143] width 11 height 12
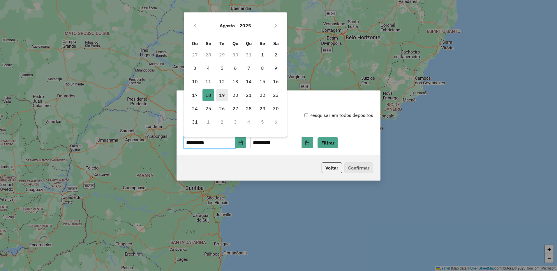
click at [224, 95] on span "19" at bounding box center [222, 95] width 12 height 12
type input "**********"
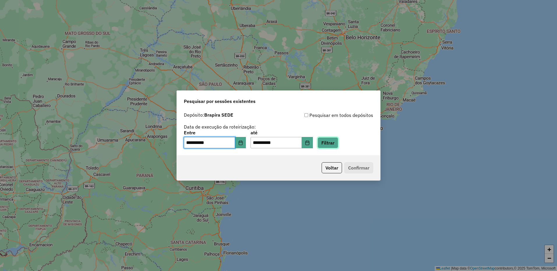
drag, startPoint x: 334, startPoint y: 140, endPoint x: 310, endPoint y: 166, distance: 35.6
click at [334, 140] on button "Filtrar" at bounding box center [327, 142] width 21 height 11
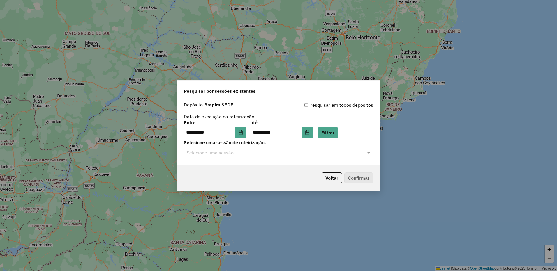
click at [240, 155] on input "text" at bounding box center [273, 153] width 172 height 7
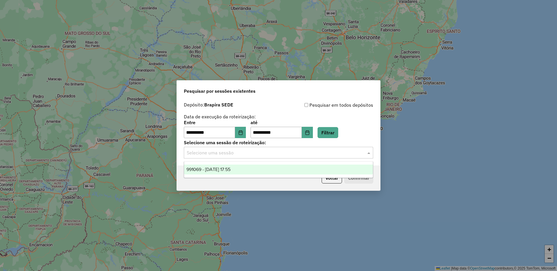
drag, startPoint x: 236, startPoint y: 168, endPoint x: 339, endPoint y: 188, distance: 104.8
click at [230, 169] on span "991069 - [DATE] 17:55" at bounding box center [208, 169] width 44 height 5
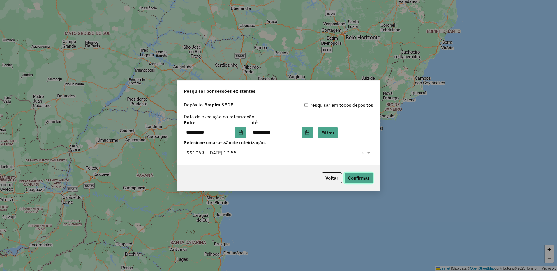
click at [363, 181] on button "Confirmar" at bounding box center [358, 178] width 29 height 11
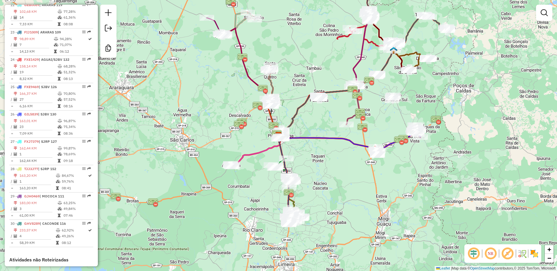
scroll to position [937, 0]
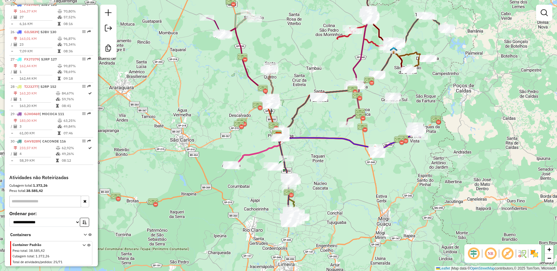
click at [238, 118] on img at bounding box center [241, 122] width 10 height 10
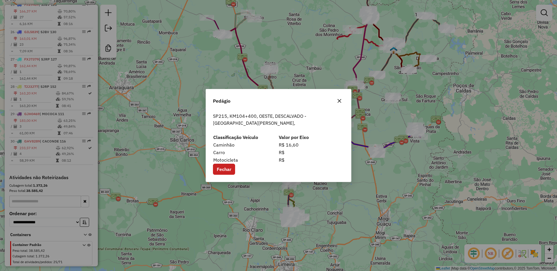
click at [337, 101] on icon "button" at bounding box center [339, 101] width 5 height 5
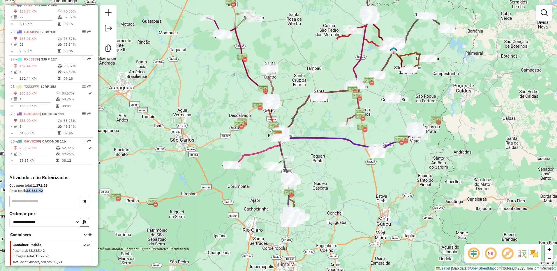
drag, startPoint x: 41, startPoint y: 191, endPoint x: 27, endPoint y: 190, distance: 13.8
click at [27, 190] on div "Peso total: 38.585,42" at bounding box center [51, 190] width 84 height 5
copy strong "38.585,42"
